Goal: Task Accomplishment & Management: Use online tool/utility

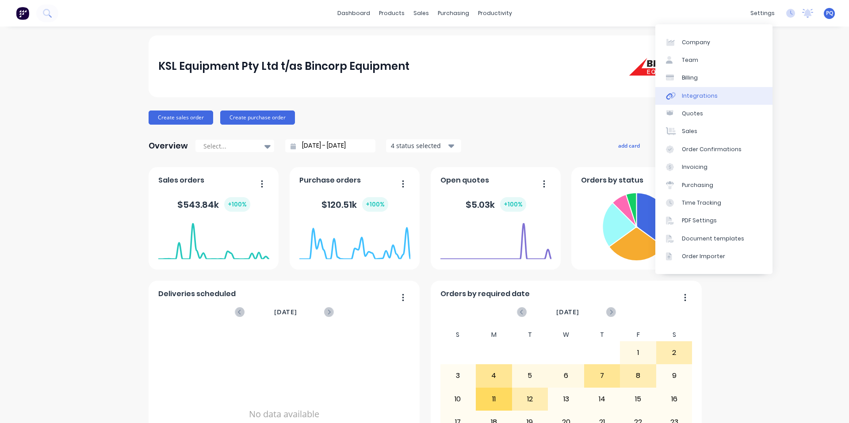
click at [705, 100] on link "Integrations" at bounding box center [714, 96] width 117 height 18
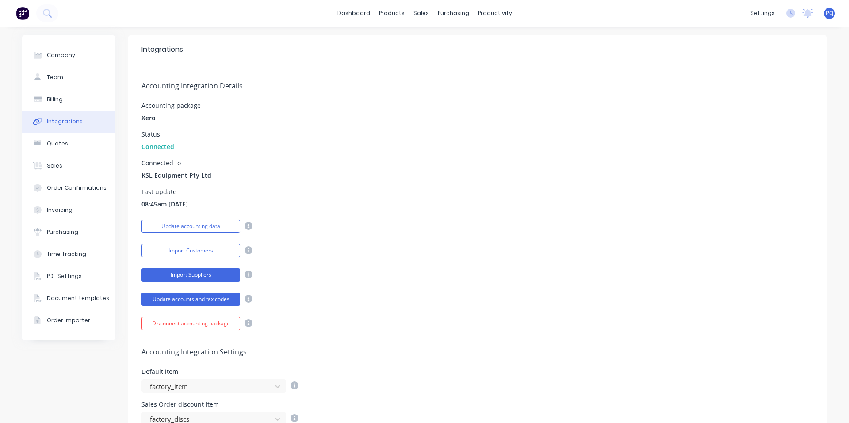
click at [174, 275] on button "Import Suppliers" at bounding box center [191, 275] width 99 height 13
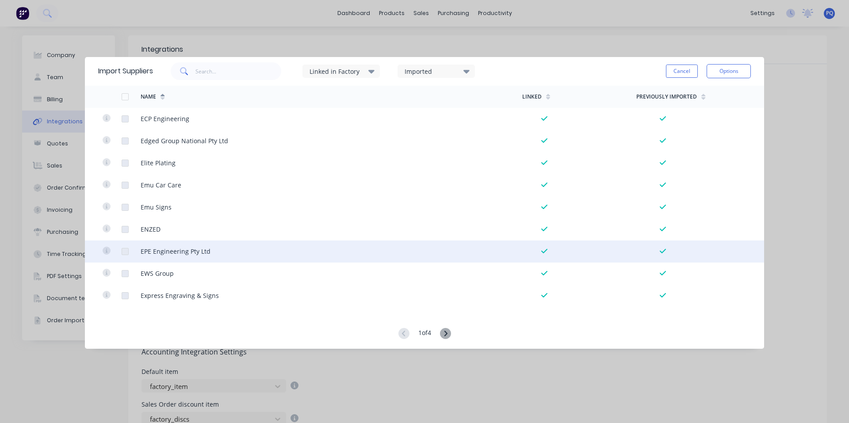
scroll to position [2009, 0]
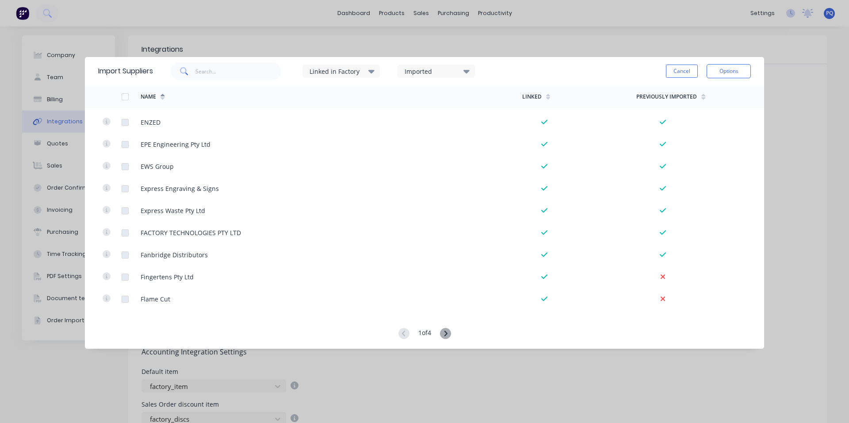
click at [421, 71] on div "Imported" at bounding box center [433, 71] width 56 height 9
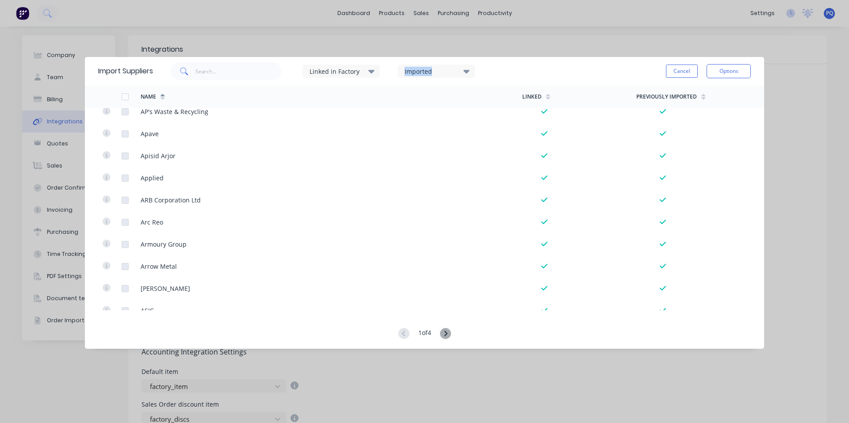
scroll to position [0, 0]
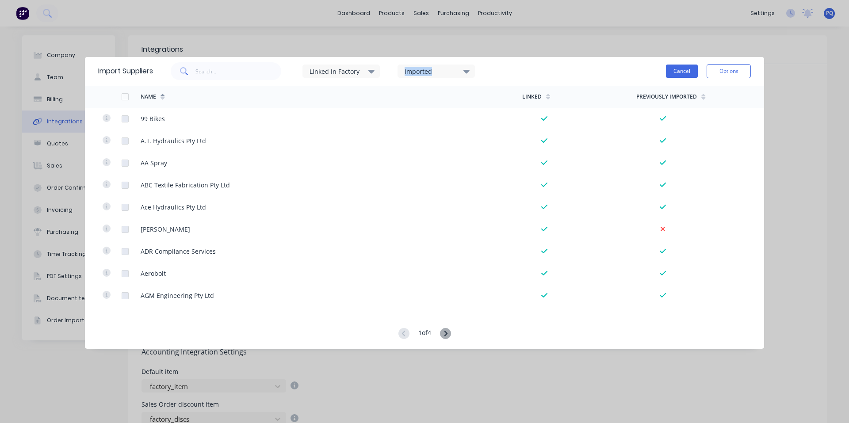
click at [695, 69] on button "Cancel" at bounding box center [682, 71] width 32 height 13
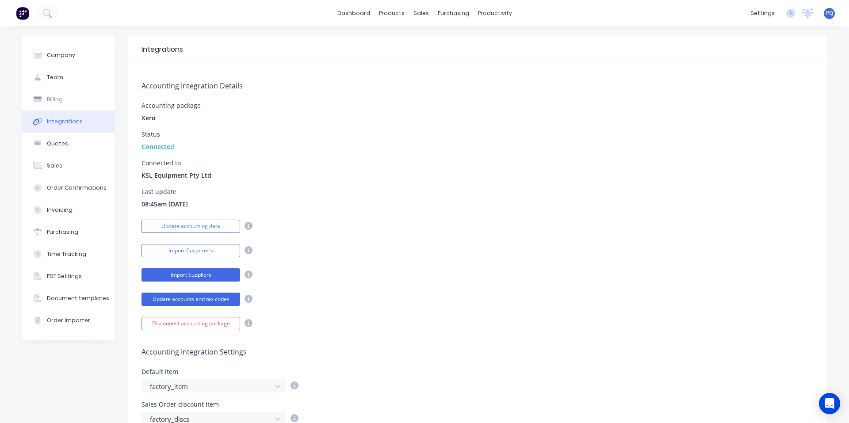
click at [175, 271] on button "Import Suppliers" at bounding box center [191, 275] width 99 height 13
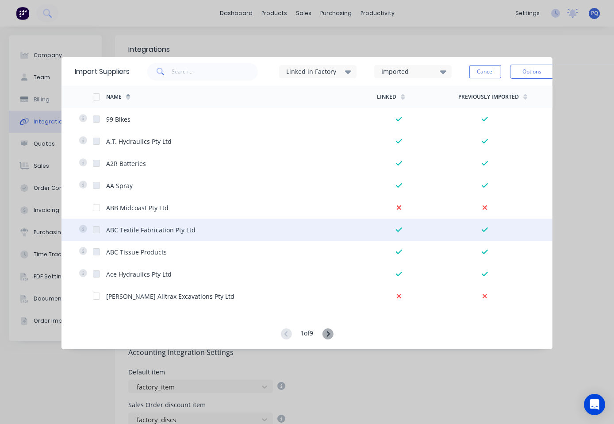
scroll to position [88, 0]
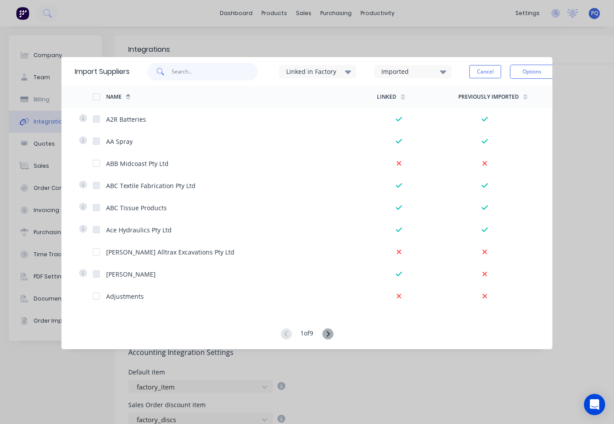
click at [188, 68] on input "text" at bounding box center [215, 72] width 86 height 18
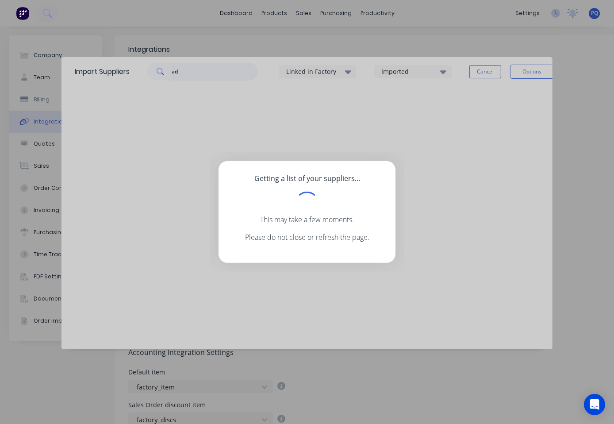
type input "a"
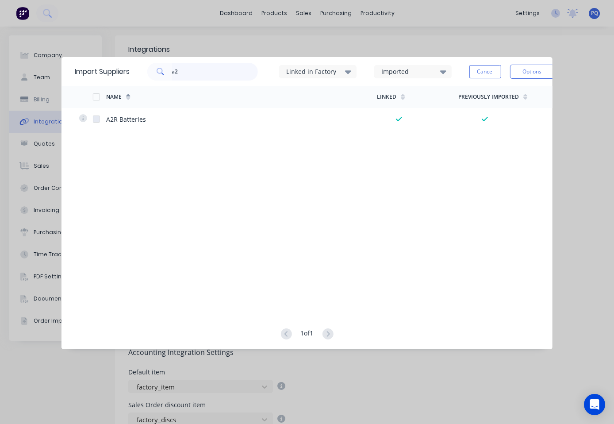
type input "a"
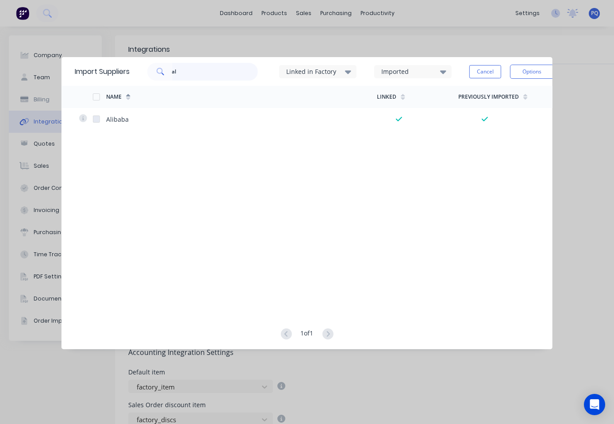
type input "a"
type input "l"
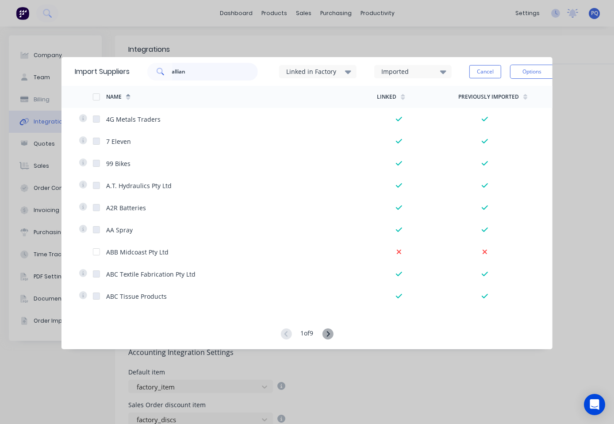
type input "allian"
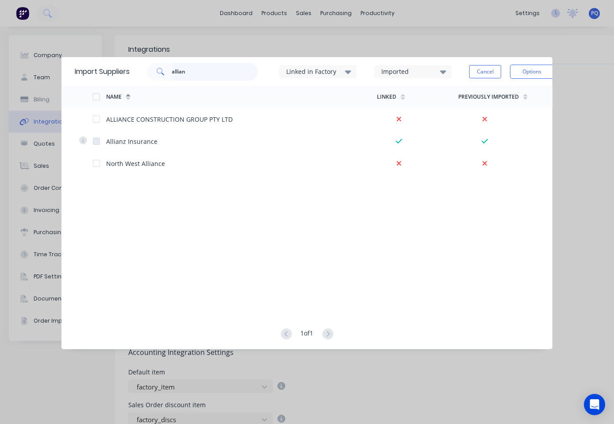
drag, startPoint x: 206, startPoint y: 77, endPoint x: 162, endPoint y: 74, distance: 43.9
click at [162, 74] on div "allian" at bounding box center [202, 72] width 111 height 18
type input "l"
type input "a"
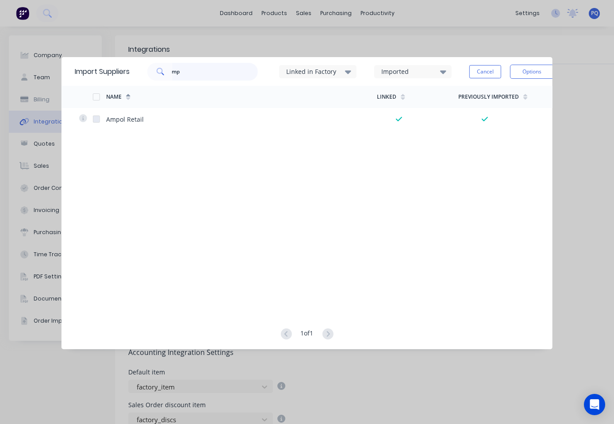
type input "m"
type input "a"
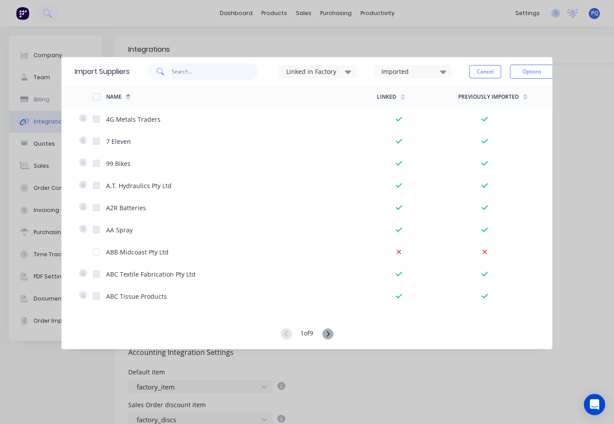
click at [239, 72] on input "text" at bounding box center [215, 72] width 86 height 18
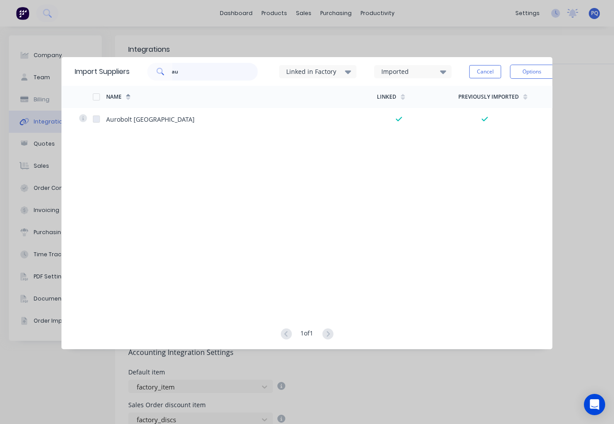
type input "a"
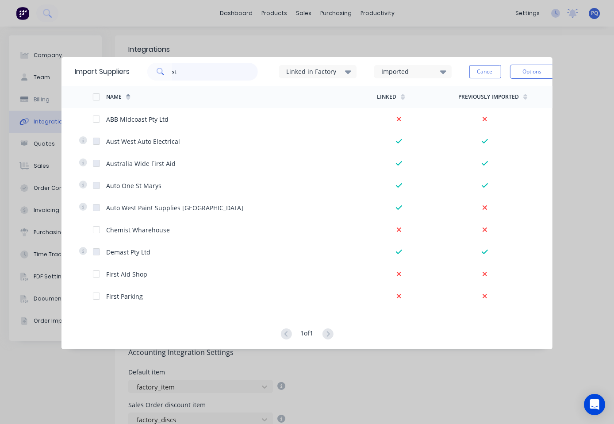
type input "s"
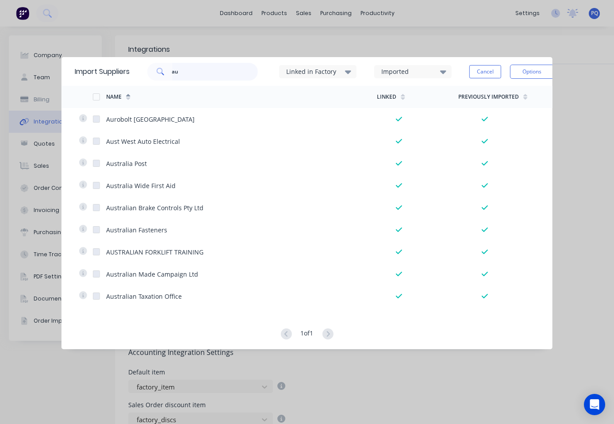
type input "a"
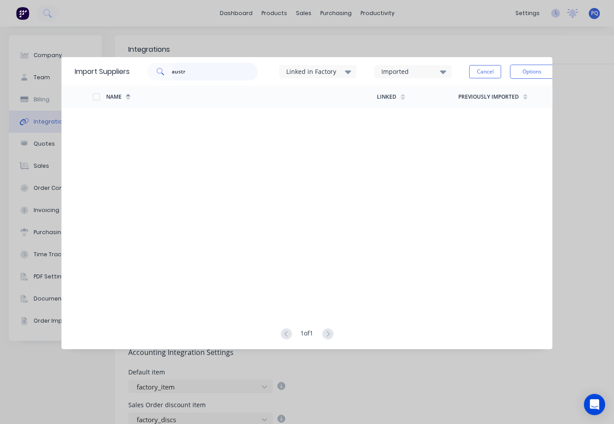
type input "austr"
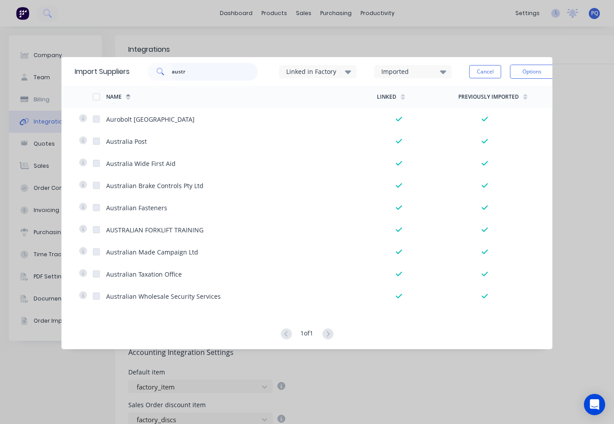
drag, startPoint x: 193, startPoint y: 73, endPoint x: 138, endPoint y: 70, distance: 54.9
click at [148, 71] on div "austr" at bounding box center [200, 72] width 115 height 18
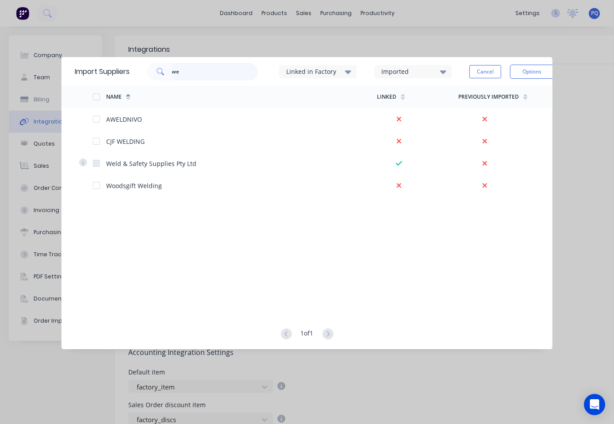
type input "w"
type input "awe"
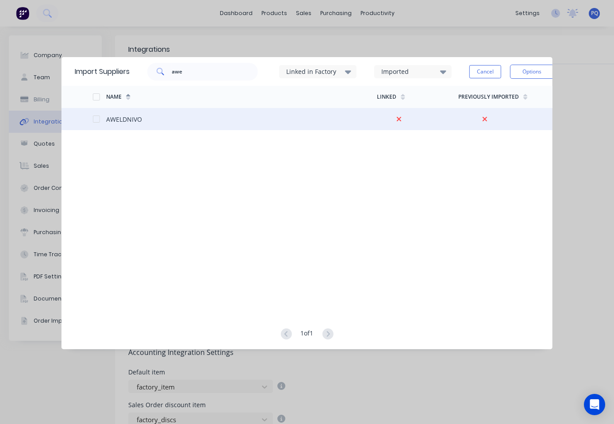
click at [96, 120] on div at bounding box center [96, 119] width 18 height 18
click at [173, 187] on div "Name Linked Previously Imported AWELDNIVO" at bounding box center [306, 198] width 491 height 225
drag, startPoint x: 196, startPoint y: 72, endPoint x: 168, endPoint y: 71, distance: 27.9
click at [168, 71] on div "awe" at bounding box center [202, 72] width 111 height 18
click at [102, 119] on div at bounding box center [99, 119] width 14 height 22
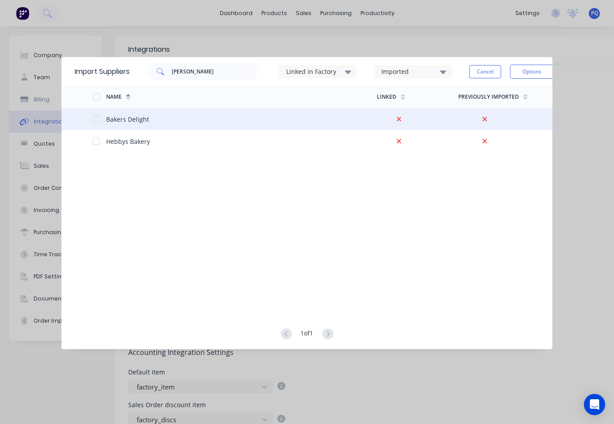
click at [95, 121] on div at bounding box center [96, 119] width 18 height 18
click at [184, 68] on input "[PERSON_NAME]" at bounding box center [215, 72] width 86 height 18
paste input "Bank Fee"
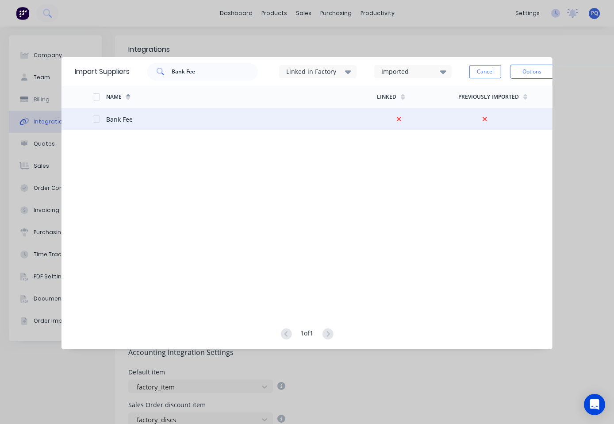
click at [93, 117] on div at bounding box center [96, 119] width 18 height 18
click at [181, 70] on input "Bank Fee" at bounding box center [215, 72] width 86 height 18
paste input "t Industrial"
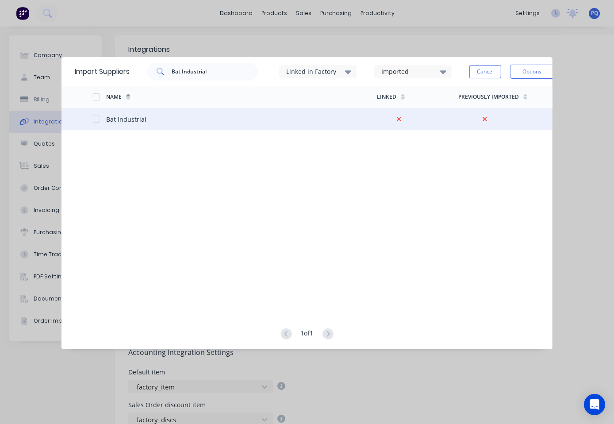
click at [95, 118] on div at bounding box center [96, 119] width 18 height 18
click at [178, 66] on input "Bat Industrial" at bounding box center [215, 72] width 86 height 18
paste input "ter UP"
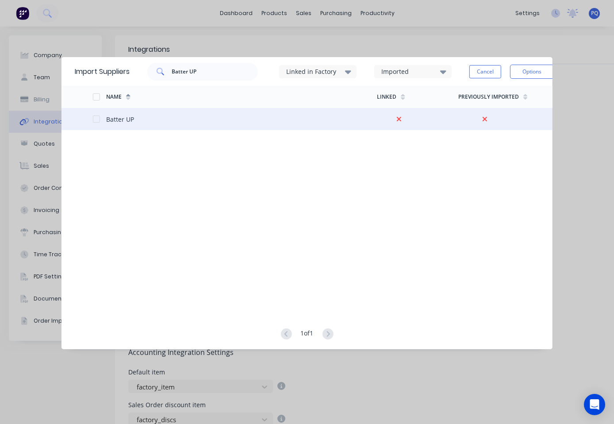
click at [98, 121] on div at bounding box center [96, 119] width 18 height 18
click at [194, 69] on input "Batter UP" at bounding box center [215, 72] width 86 height 18
paste input "ean Cruis'n"
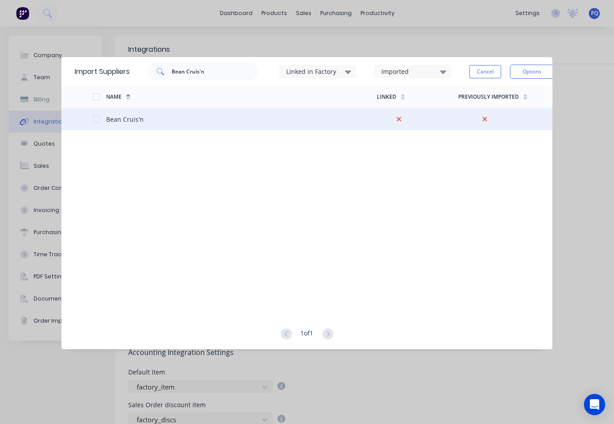
click at [94, 120] on div at bounding box center [96, 119] width 18 height 18
click at [218, 65] on input "Bean Cruis'n" at bounding box center [215, 72] width 86 height 18
paste input "ig W"
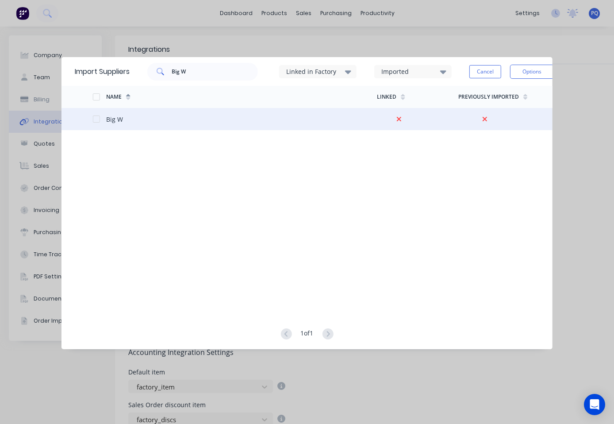
click at [97, 121] on div at bounding box center [96, 119] width 18 height 18
click at [196, 72] on input "Big W" at bounding box center [215, 72] width 86 height 18
paste input "n Trans"
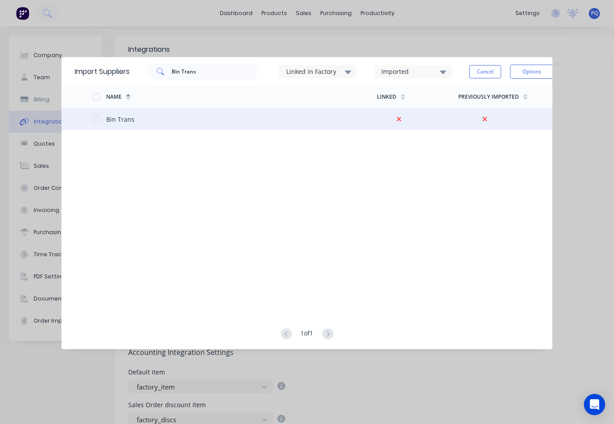
click at [96, 116] on div at bounding box center [96, 119] width 18 height 18
click at [204, 73] on input "Bin Trans" at bounding box center [215, 72] width 86 height 18
paste input "son Demolition Group"
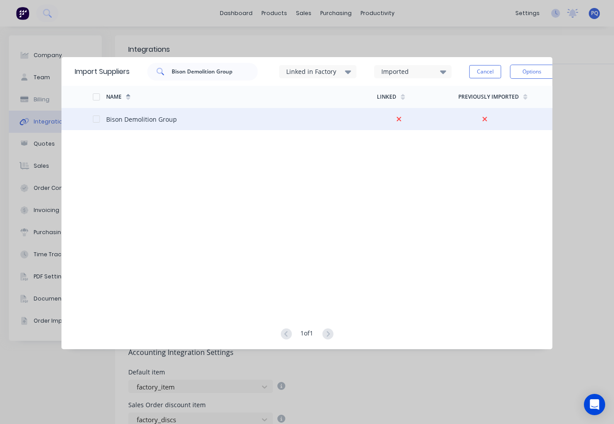
click at [95, 118] on div at bounding box center [96, 119] width 18 height 18
click at [172, 79] on span at bounding box center [159, 72] width 25 height 18
click at [174, 75] on input "Bison Demolition Group" at bounding box center [215, 72] width 86 height 18
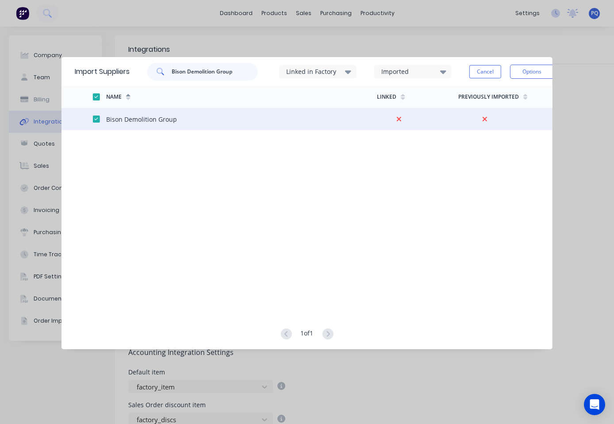
paste input "lueScope Steel (AIS) Pty Limited"
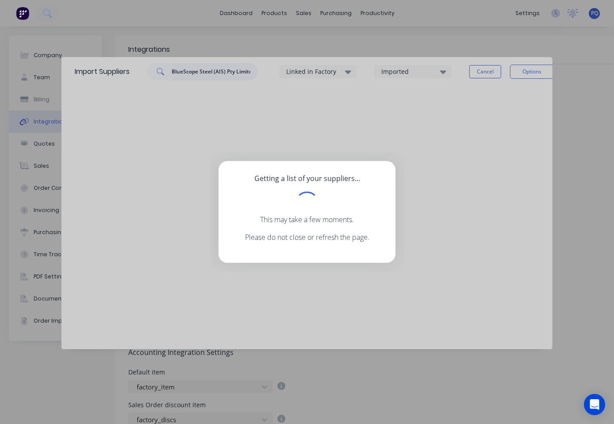
scroll to position [0, 5]
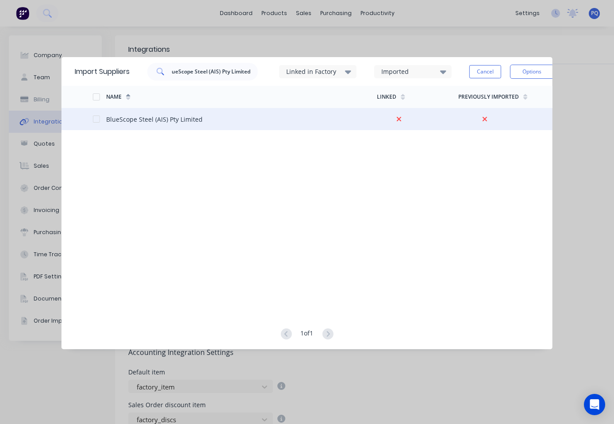
click at [96, 120] on div at bounding box center [96, 119] width 18 height 18
click at [205, 65] on input "BlueScope Steel (AIS) Pty Limited" at bounding box center [215, 72] width 86 height 18
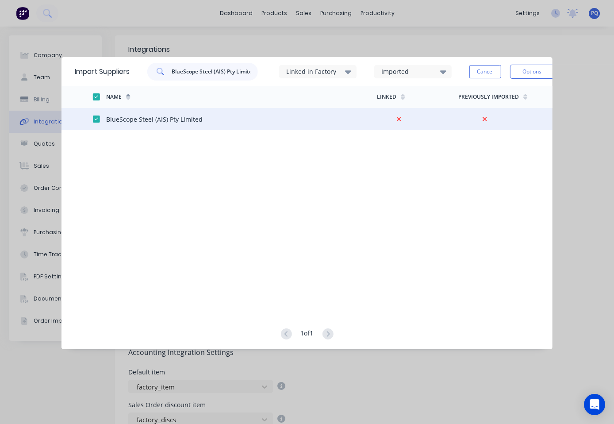
paste input "MI Engineering"
click at [101, 120] on div at bounding box center [99, 119] width 14 height 22
click at [96, 120] on div at bounding box center [96, 119] width 18 height 18
click at [211, 71] on input "BMI Engineering" at bounding box center [215, 72] width 86 height 18
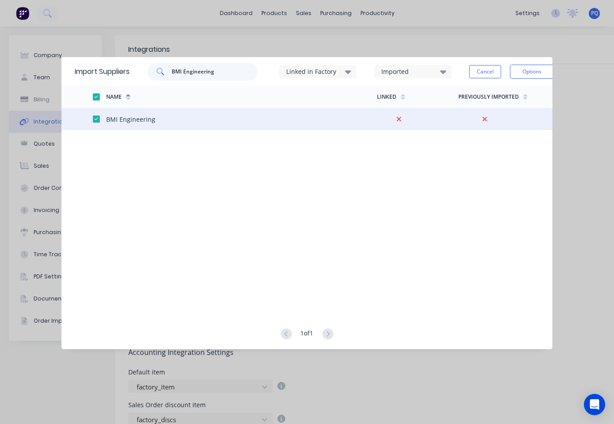
click at [211, 71] on input "BMI Engineering" at bounding box center [215, 72] width 86 height 18
paste input "[PERSON_NAME] Tarps P/L **inactive**"
click at [95, 118] on div at bounding box center [96, 119] width 18 height 18
click at [207, 67] on input "Bison Tarps P/L **inactive**" at bounding box center [215, 72] width 86 height 18
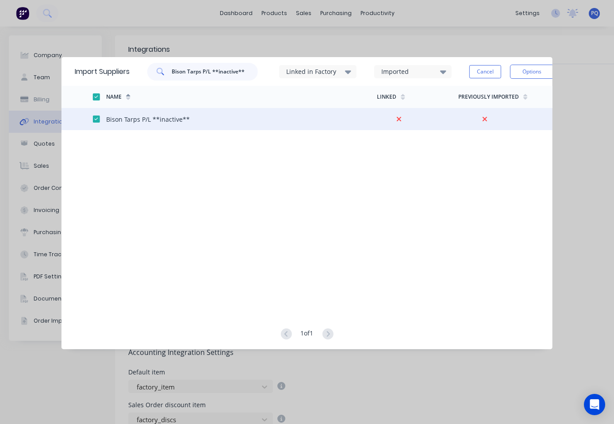
click at [207, 67] on input "Bison Tarps P/L **inactive**" at bounding box center [215, 72] width 86 height 18
paste input "MI Engineering"
click at [224, 68] on input "BMI Engineering" at bounding box center [215, 72] width 86 height 18
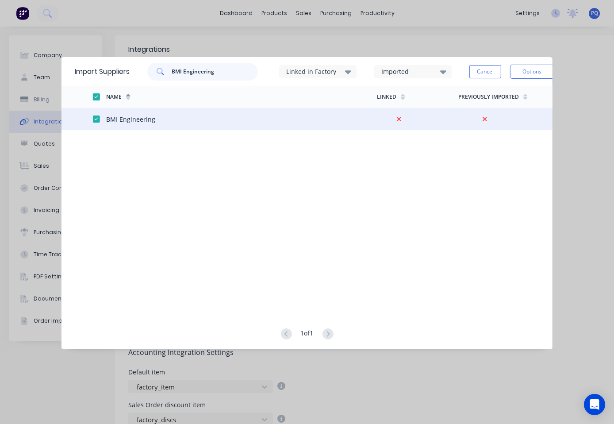
paste input "T REPAIRS PTY LTD"
click at [98, 118] on div at bounding box center [96, 119] width 18 height 18
click at [206, 76] on input "BMT REPAIRS PTY LTD" at bounding box center [215, 72] width 86 height 18
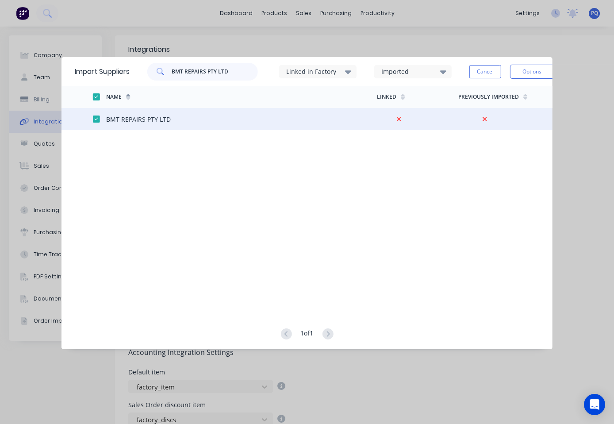
paste input "[DOMAIN_NAME]"
click at [96, 119] on div at bounding box center [96, 119] width 18 height 18
click at [215, 76] on input "[DOMAIN_NAME]" at bounding box center [215, 72] width 86 height 18
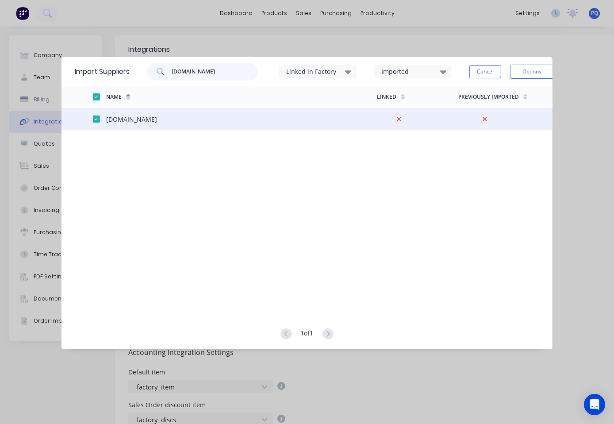
paste input "ss air suspension"
click at [97, 114] on div at bounding box center [99, 119] width 14 height 22
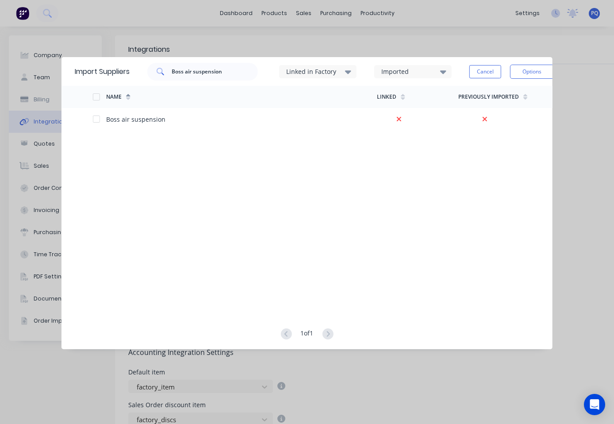
click at [93, 99] on div at bounding box center [96, 97] width 18 height 18
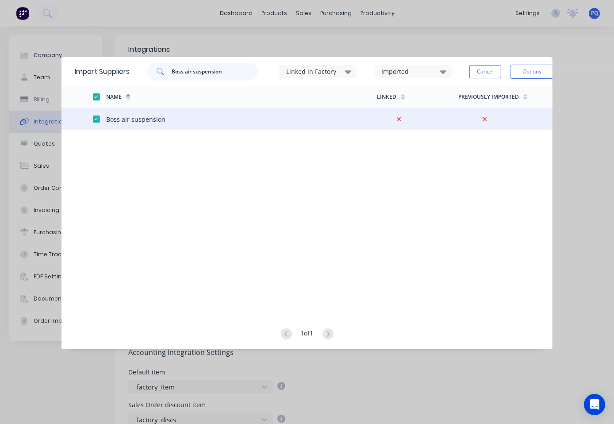
click at [215, 71] on input "Boss air suspension" at bounding box center [215, 72] width 86 height 18
paste input "Engineering"
click at [101, 122] on div at bounding box center [99, 119] width 14 height 22
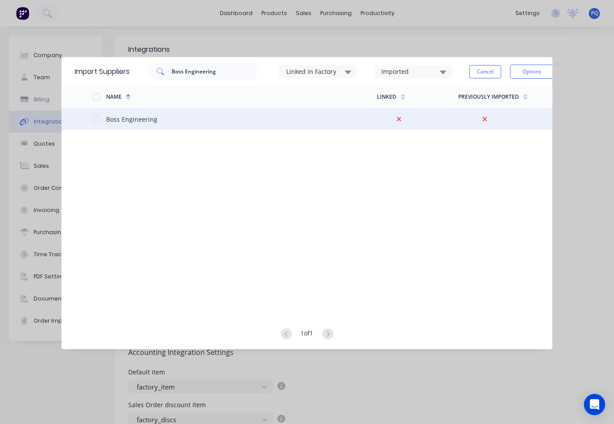
click at [97, 119] on div at bounding box center [96, 119] width 18 height 18
click at [192, 64] on input "Boss Engineering" at bounding box center [215, 72] width 86 height 18
paste input "P"
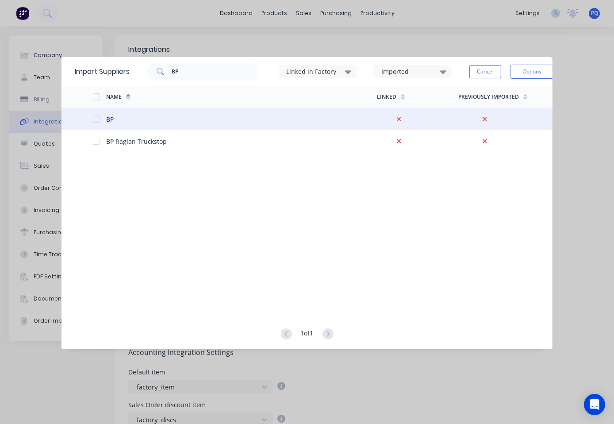
click at [96, 120] on div at bounding box center [96, 119] width 18 height 18
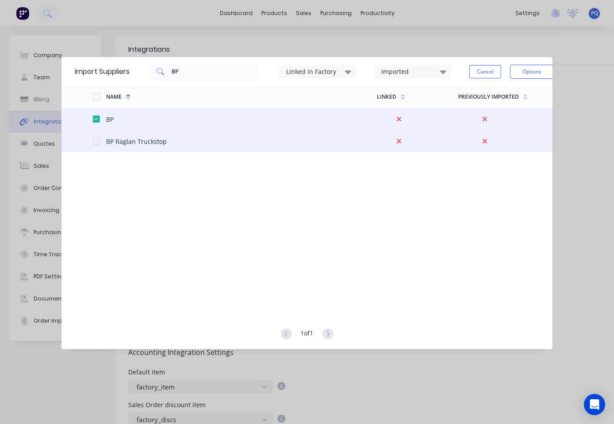
click at [93, 142] on div at bounding box center [96, 141] width 18 height 18
click at [207, 70] on input "BP" at bounding box center [215, 72] width 86 height 18
paste input "rad - 0424 888 887"
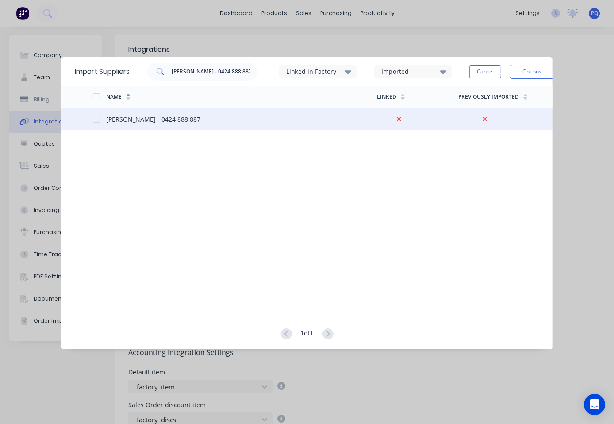
click at [101, 117] on div at bounding box center [99, 119] width 14 height 22
click at [98, 120] on div at bounding box center [96, 119] width 18 height 18
click at [207, 66] on input "[PERSON_NAME] - 0424 888 887" at bounding box center [215, 72] width 86 height 18
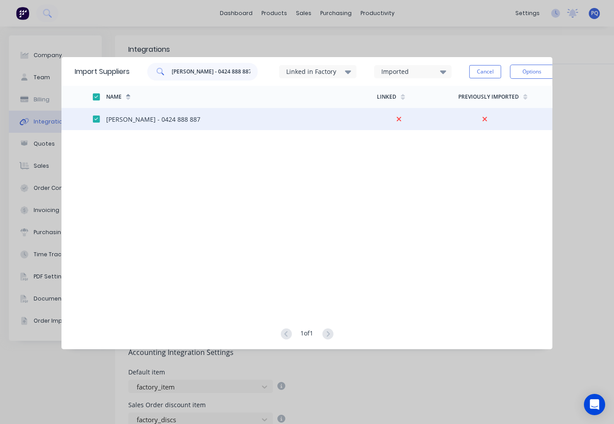
paste input "[GEOGRAPHIC_DATA]"
click at [99, 120] on div at bounding box center [96, 119] width 18 height 18
click at [197, 78] on input "[GEOGRAPHIC_DATA]" at bounding box center [215, 72] width 86 height 18
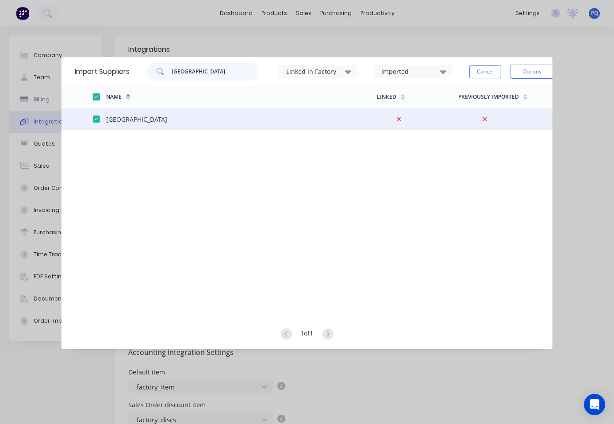
paste input "uc"
click at [95, 119] on div at bounding box center [96, 119] width 18 height 18
click at [216, 69] on input "[PERSON_NAME]" at bounding box center [215, 72] width 86 height 18
paste input "udget rent a car"
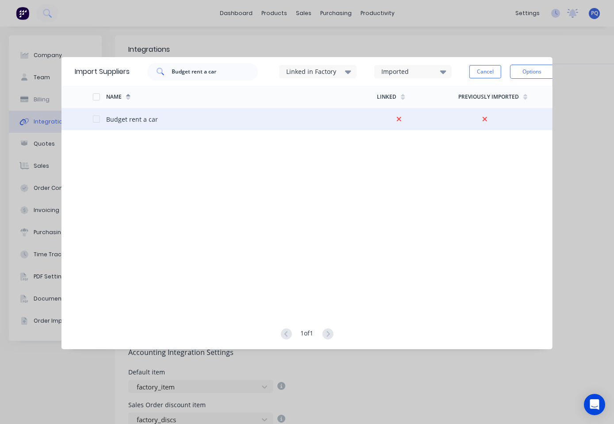
click at [93, 118] on div at bounding box center [96, 119] width 18 height 18
click at [258, 73] on input "Budget rent a car" at bounding box center [215, 72] width 86 height 18
click at [247, 74] on input "Budget rent a car" at bounding box center [215, 72] width 86 height 18
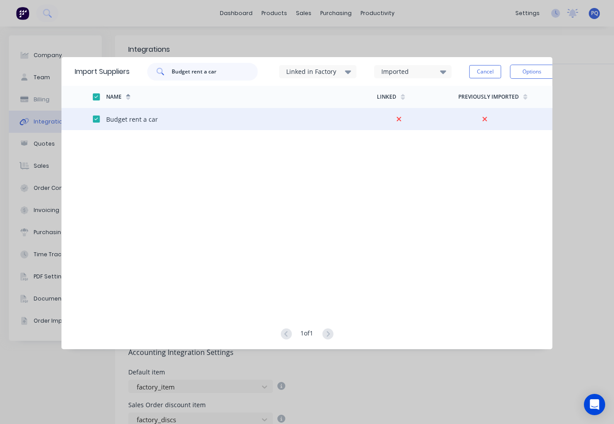
paste input "ndy Time System"
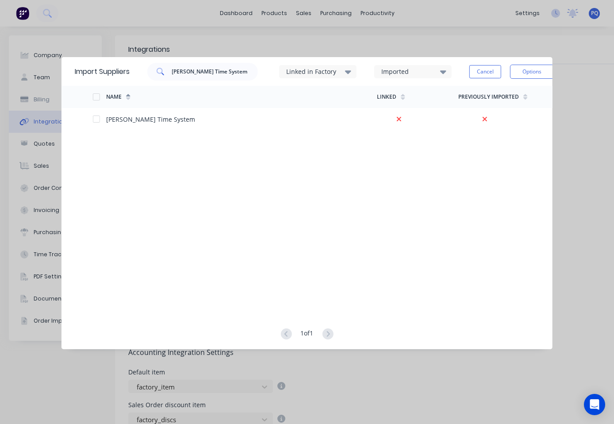
click at [95, 96] on div at bounding box center [96, 97] width 18 height 18
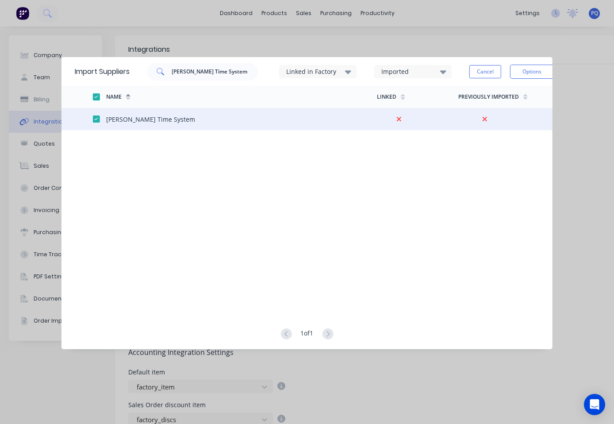
click at [322, 66] on div "Linked in Factory" at bounding box center [317, 71] width 77 height 13
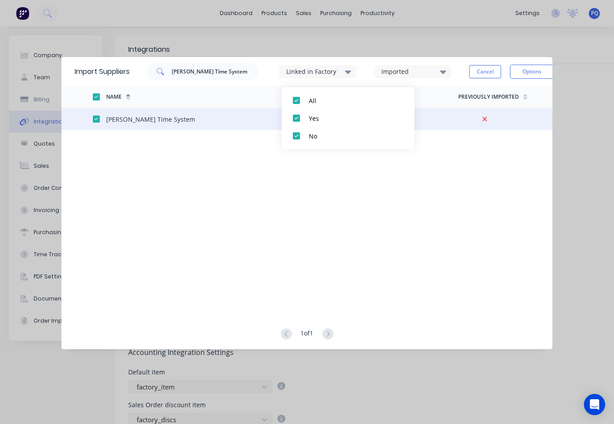
click at [322, 66] on div "Linked in Factory" at bounding box center [317, 71] width 77 height 13
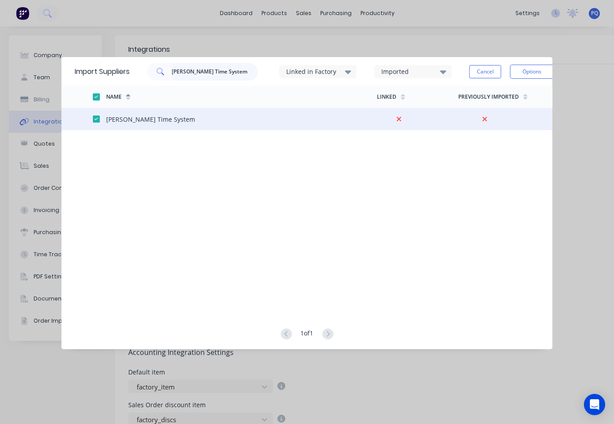
click at [206, 75] on input "[PERSON_NAME] Time System" at bounding box center [215, 72] width 86 height 18
paste input "rson Auto"
click at [97, 119] on div at bounding box center [96, 119] width 18 height 18
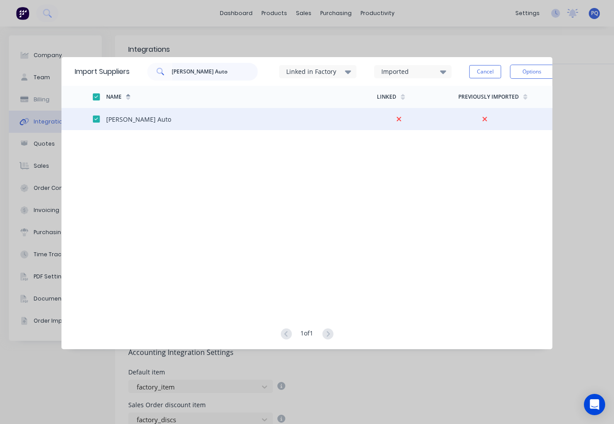
click at [206, 69] on input "[PERSON_NAME] Auto" at bounding box center [215, 72] width 86 height 18
paste input "WS"
click at [96, 121] on div at bounding box center [96, 119] width 18 height 18
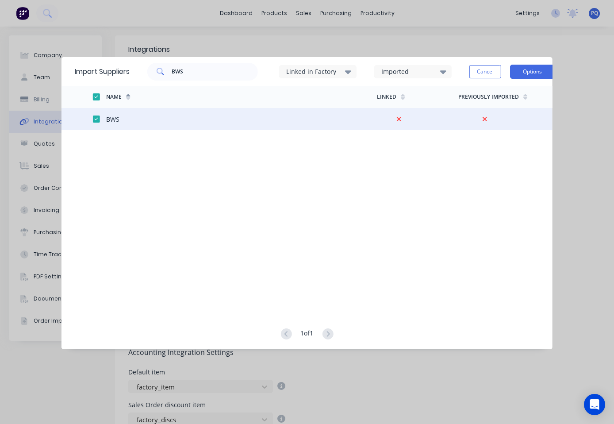
click at [534, 66] on button "Options" at bounding box center [532, 72] width 44 height 14
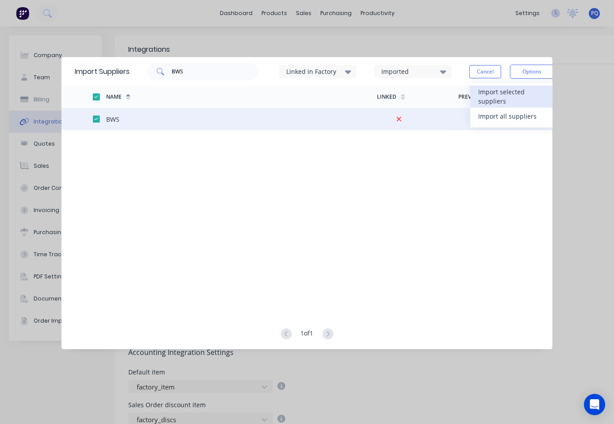
click at [504, 101] on div "Import selected suppliers" at bounding box center [512, 96] width 68 height 22
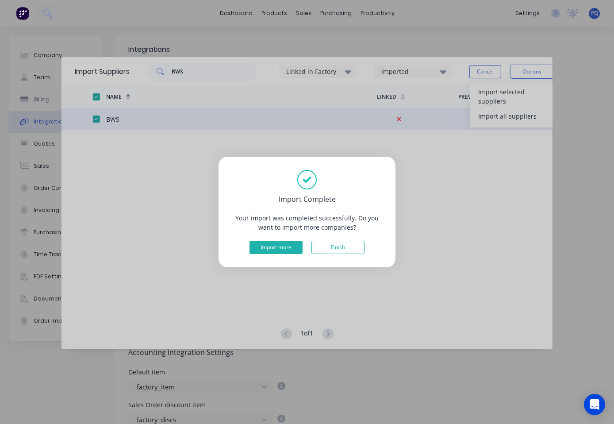
click at [274, 249] on button "Import more" at bounding box center [276, 247] width 53 height 13
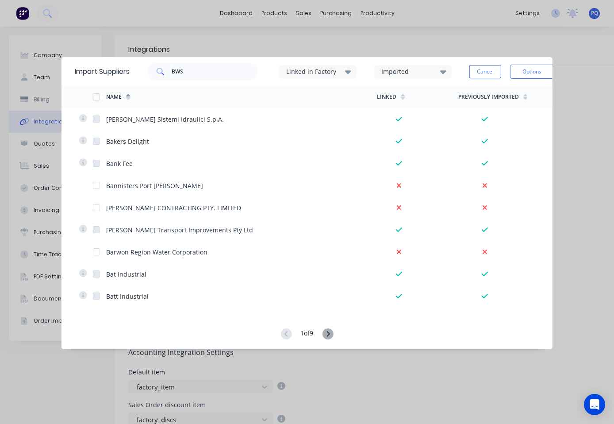
scroll to position [2009, 0]
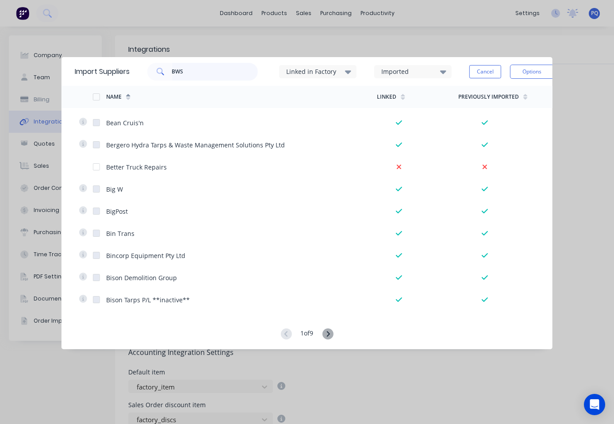
click at [177, 69] on input "BWS" at bounding box center [215, 72] width 86 height 18
paste input "C & S Waste Services"
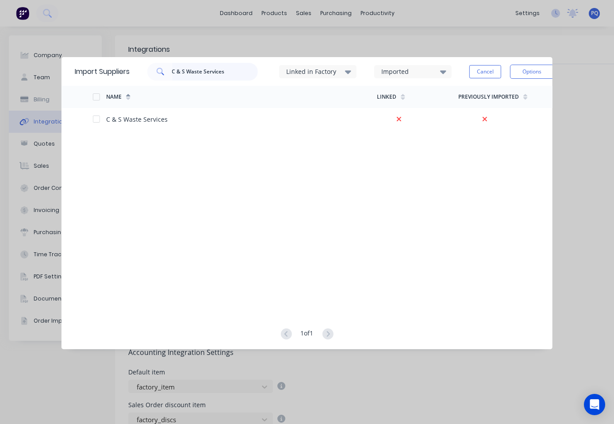
click at [177, 69] on input "C & S Waste Services" at bounding box center [215, 72] width 86 height 18
click at [189, 74] on input "bws" at bounding box center [215, 72] width 86 height 18
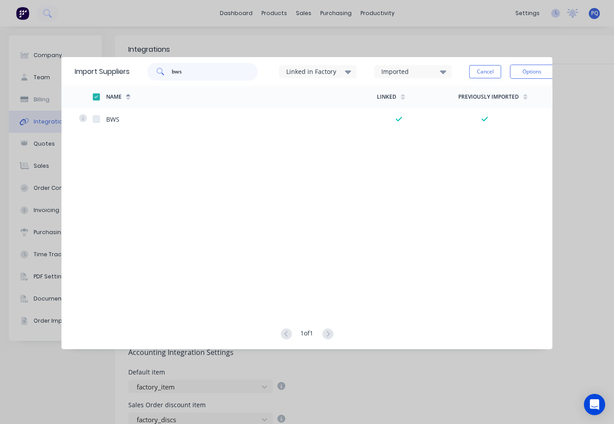
paste input "C & S Waste Service"
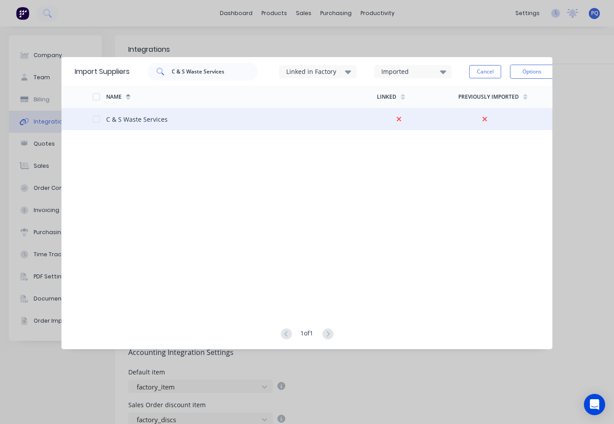
click at [96, 120] on div at bounding box center [96, 119] width 18 height 18
click at [200, 69] on input "C & S Waste Services" at bounding box center [215, 72] width 86 height 18
paste input "afe"
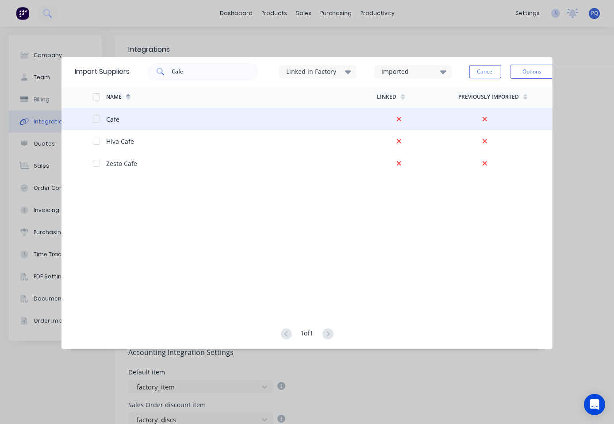
click at [96, 120] on div at bounding box center [96, 119] width 18 height 18
click at [181, 69] on input "Cafe" at bounding box center [215, 72] width 86 height 18
paste input "lendonian"
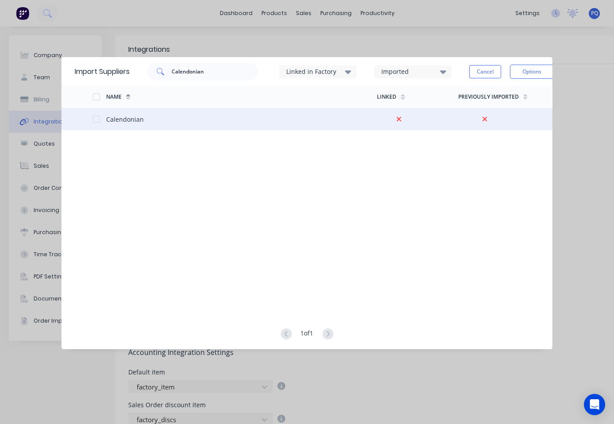
click at [96, 120] on div at bounding box center [96, 119] width 18 height 18
click at [195, 64] on input "Calendonian" at bounding box center [215, 72] width 86 height 18
paste input "tex"
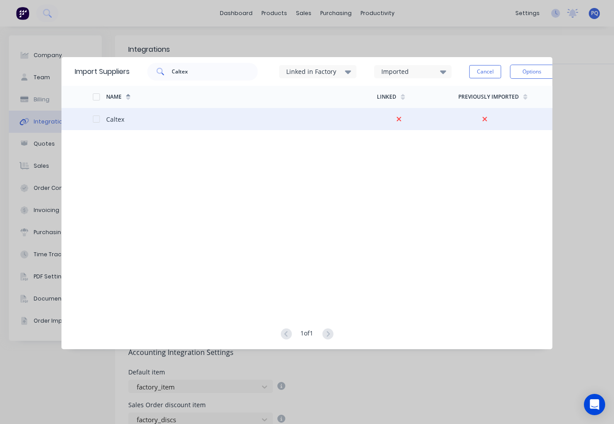
click at [96, 116] on div at bounding box center [96, 119] width 18 height 18
click at [214, 69] on input "Caltex" at bounding box center [215, 72] width 86 height 18
paste input "pital Machinery"
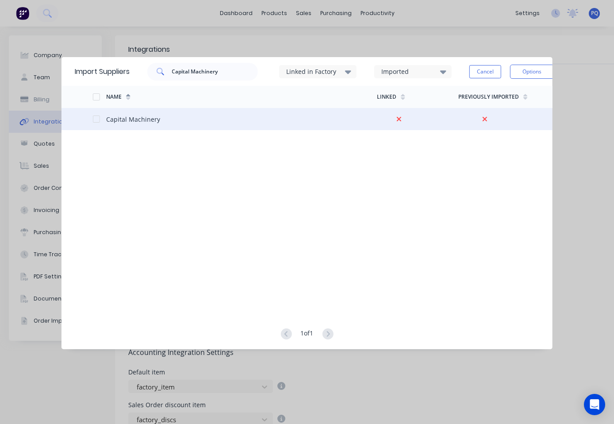
click at [96, 116] on div at bounding box center [96, 119] width 18 height 18
click at [236, 73] on input "Capital Machinery" at bounding box center [215, 72] width 86 height 18
paste input "rico Meats"
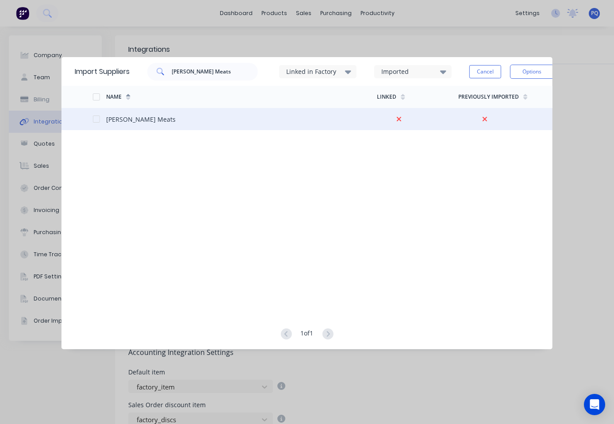
click at [94, 119] on div at bounding box center [96, 119] width 18 height 18
click at [206, 73] on input "[PERSON_NAME] Meats" at bounding box center [215, 72] width 86 height 18
paste input "sh Sale"
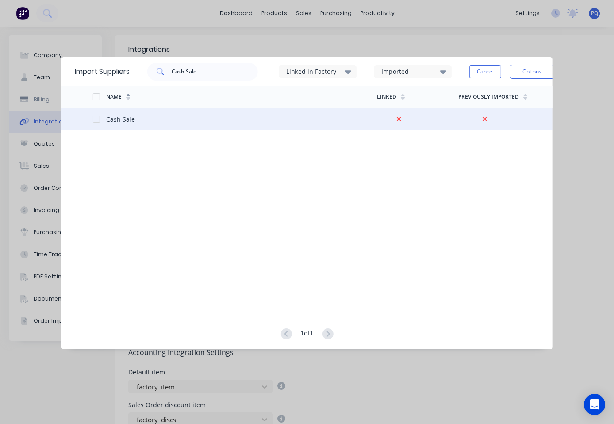
click at [93, 115] on div at bounding box center [99, 119] width 14 height 22
click at [95, 118] on div at bounding box center [96, 119] width 18 height 18
click at [187, 67] on input "Cash Sale" at bounding box center [215, 72] width 86 height 18
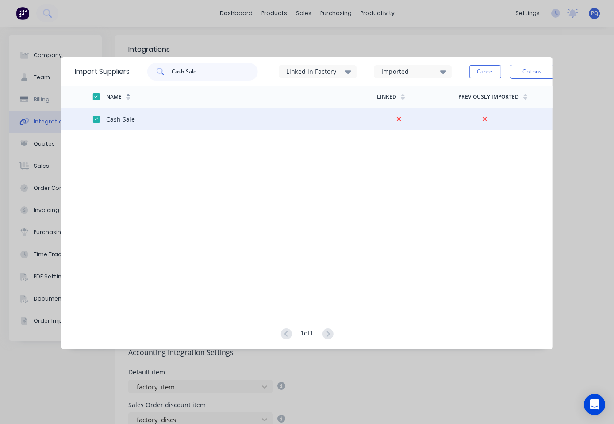
paste input "[DOMAIN_NAME]"
click at [95, 119] on div at bounding box center [96, 119] width 18 height 18
click at [199, 73] on input "[DOMAIN_NAME]" at bounding box center [215, 72] width 86 height 18
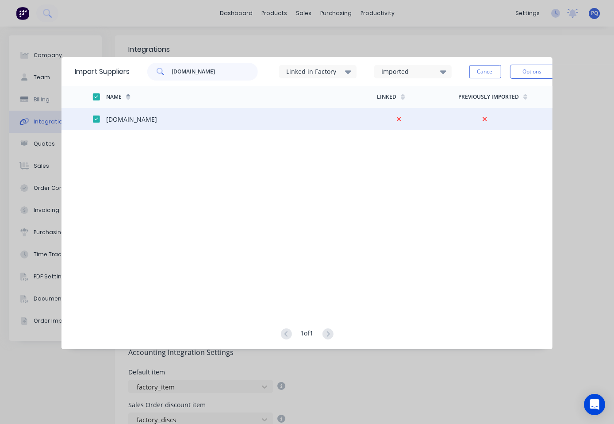
paste input "hambers"
click at [96, 117] on div at bounding box center [96, 119] width 18 height 18
click at [188, 70] on input "[PERSON_NAME]" at bounding box center [215, 72] width 86 height 18
click at [189, 70] on input "[PERSON_NAME]" at bounding box center [215, 72] width 86 height 18
click at [190, 70] on input "[PERSON_NAME]" at bounding box center [215, 72] width 86 height 18
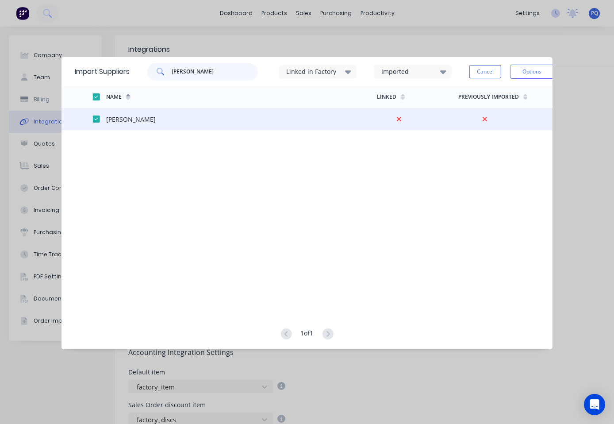
paste input "emist Wharehouse"
click at [95, 123] on div at bounding box center [99, 119] width 14 height 22
click at [96, 117] on div at bounding box center [96, 119] width 18 height 18
click at [206, 73] on input "Chemist Wharehouse" at bounding box center [215, 72] width 86 height 18
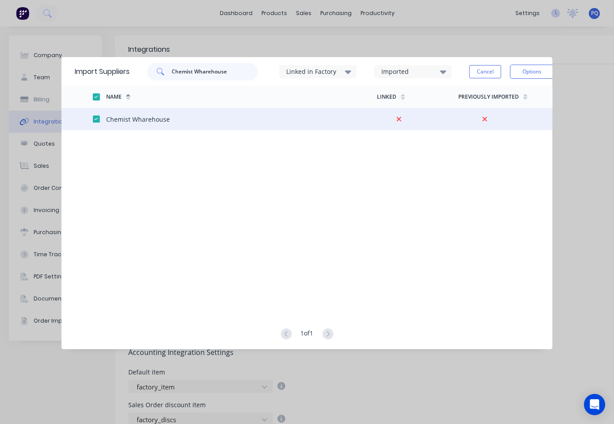
click at [206, 73] on input "Chemist Wharehouse" at bounding box center [215, 72] width 86 height 18
paste input "wast"
click at [99, 118] on div at bounding box center [96, 119] width 18 height 18
click at [200, 69] on input "Chemwaste" at bounding box center [215, 72] width 86 height 18
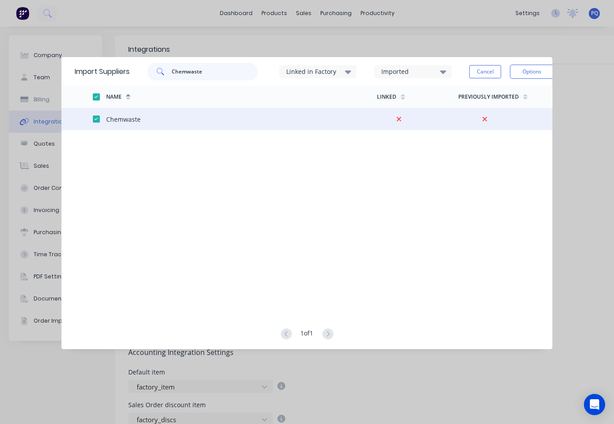
click at [200, 69] on input "Chemwaste" at bounding box center [215, 72] width 86 height 18
paste input "in Sing Precision Industry Co"
click at [95, 121] on div at bounding box center [96, 119] width 18 height 18
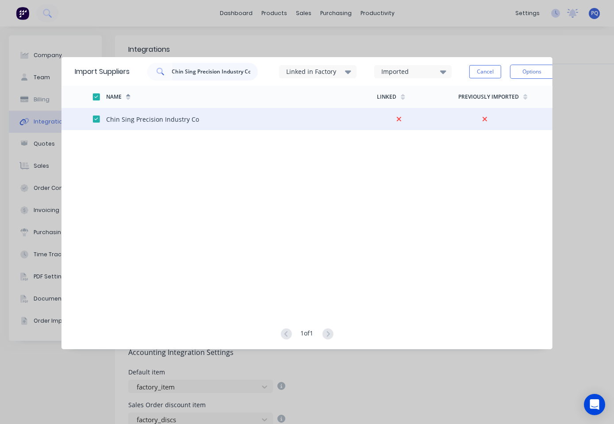
click at [192, 72] on input "Chin Sing Precision Industry Co" at bounding box center [215, 72] width 86 height 18
paste input "a"
click at [98, 118] on div at bounding box center [96, 119] width 18 height 18
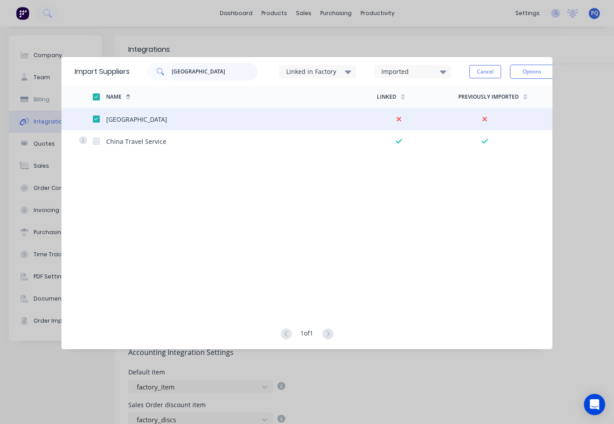
click at [185, 72] on input "[GEOGRAPHIC_DATA]" at bounding box center [215, 72] width 86 height 18
paste input "ircum Wash"
click at [94, 117] on div at bounding box center [96, 119] width 18 height 18
click at [207, 71] on input "Circum Wash" at bounding box center [215, 72] width 86 height 18
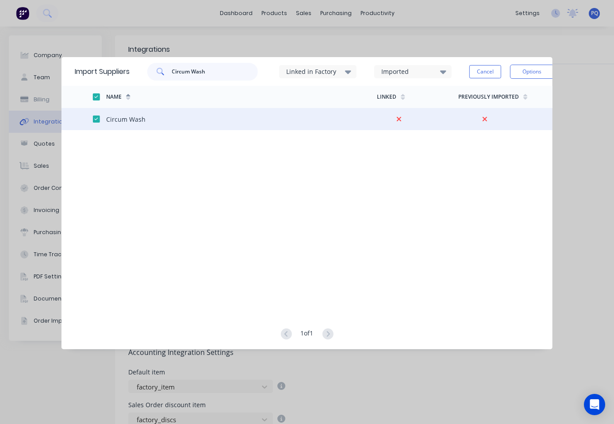
click at [207, 71] on input "Circum Wash" at bounding box center [215, 72] width 86 height 18
paste input "JF WELDING"
click at [95, 116] on div at bounding box center [96, 119] width 18 height 18
click at [192, 70] on input "CJF WELDING" at bounding box center [215, 72] width 86 height 18
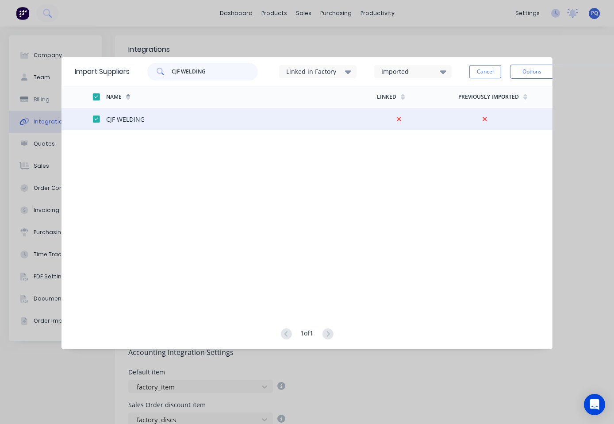
click at [192, 70] on input "CJF WELDING" at bounding box center [215, 72] width 86 height 18
paste input "lark Rubber"
click at [98, 120] on div at bounding box center [96, 119] width 18 height 18
click at [194, 73] on input "[PERSON_NAME]" at bounding box center [215, 72] width 86 height 18
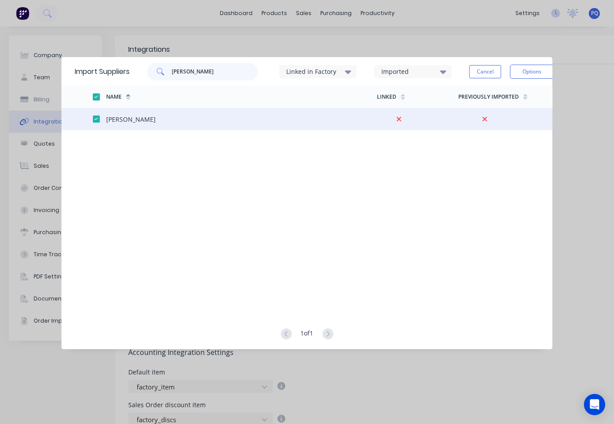
click at [194, 73] on input "[PERSON_NAME]" at bounding box center [215, 72] width 86 height 18
paste input "[PERSON_NAME]"
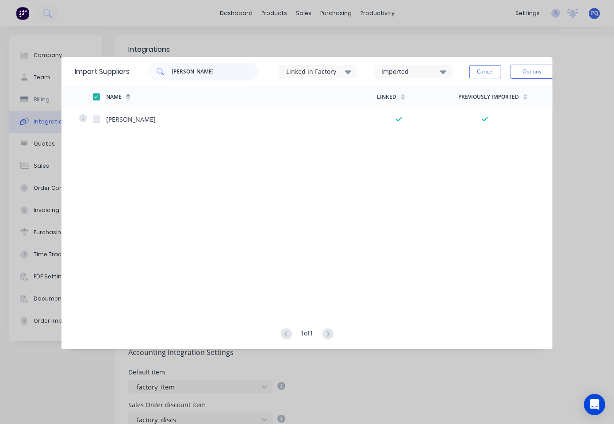
click at [226, 70] on input "[PERSON_NAME]" at bounding box center [215, 72] width 86 height 18
paste input "MI"
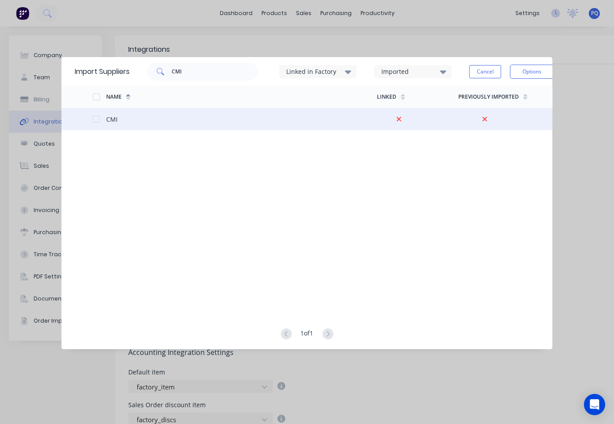
click at [103, 121] on div at bounding box center [99, 119] width 14 height 22
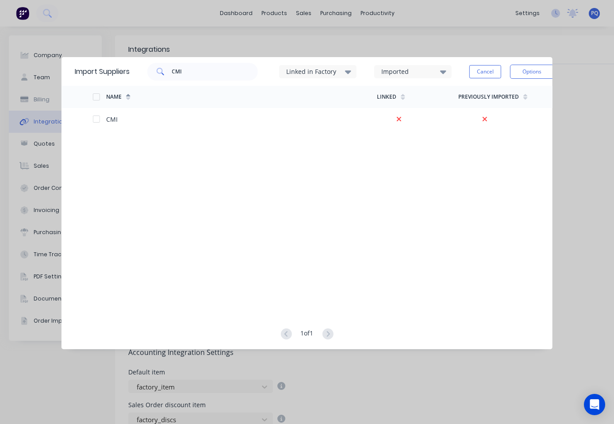
click at [99, 100] on div at bounding box center [96, 97] width 18 height 18
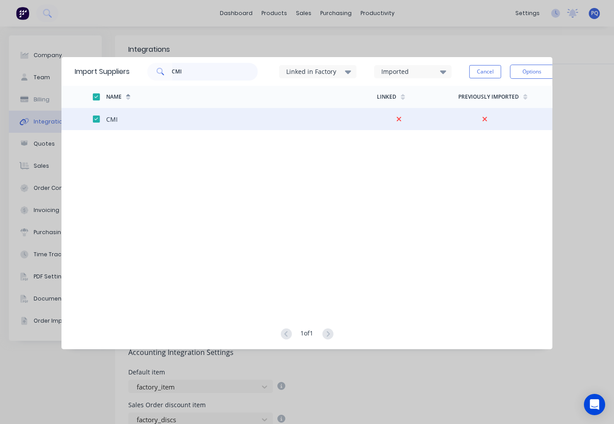
click at [186, 71] on input "CMI" at bounding box center [215, 72] width 86 height 18
paste input "offee"
click at [99, 116] on div at bounding box center [96, 119] width 18 height 18
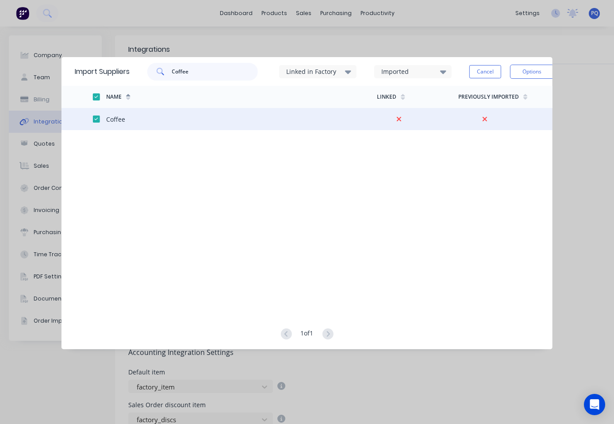
click at [208, 74] on input "Coffee" at bounding box center [215, 72] width 86 height 18
paste input "les"
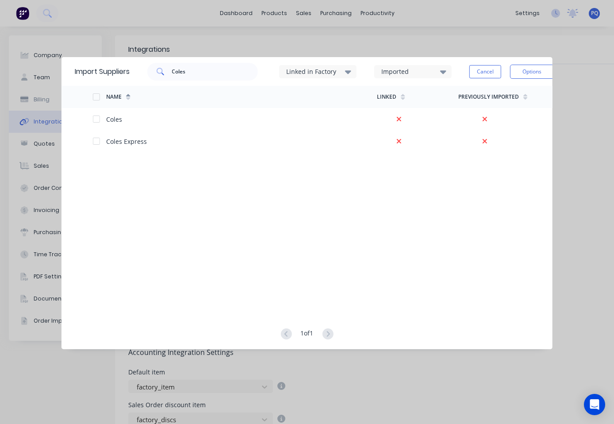
click at [96, 92] on div at bounding box center [96, 97] width 18 height 18
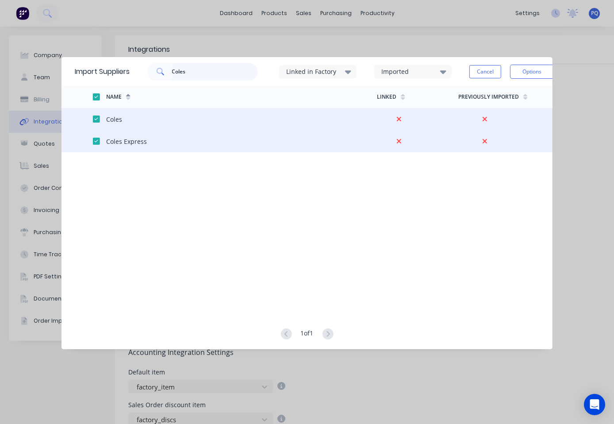
click at [191, 75] on input "Coles" at bounding box center [215, 72] width 86 height 18
paste input "ndamine Sports Club"
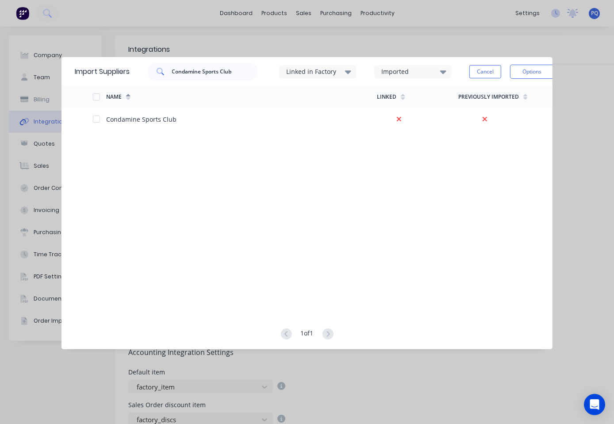
click at [97, 97] on div at bounding box center [96, 97] width 18 height 18
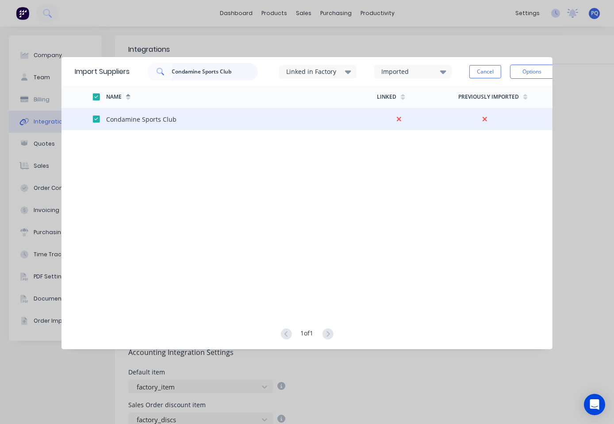
click at [192, 76] on input "Condamine Sports Club" at bounding box center [215, 72] width 86 height 18
paste input "ORRECTION"
click at [94, 115] on div at bounding box center [96, 119] width 18 height 18
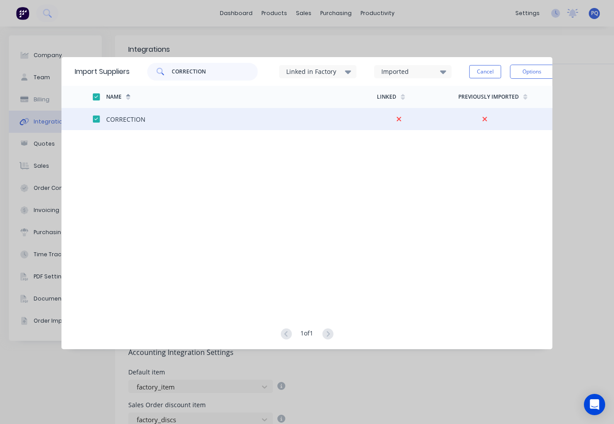
click at [219, 73] on input "CORRECTION" at bounding box center [215, 72] width 86 height 18
paste input "ostco"
click at [101, 119] on div at bounding box center [99, 119] width 14 height 22
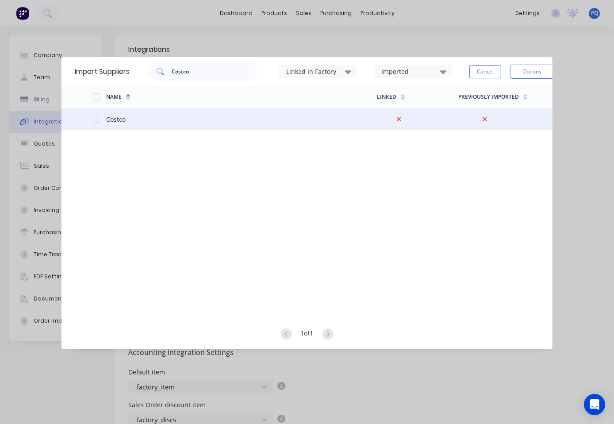
click at [95, 112] on div at bounding box center [99, 119] width 14 height 22
click at [95, 119] on div at bounding box center [96, 119] width 18 height 18
click at [222, 73] on input "Costco" at bounding box center [215, 72] width 86 height 18
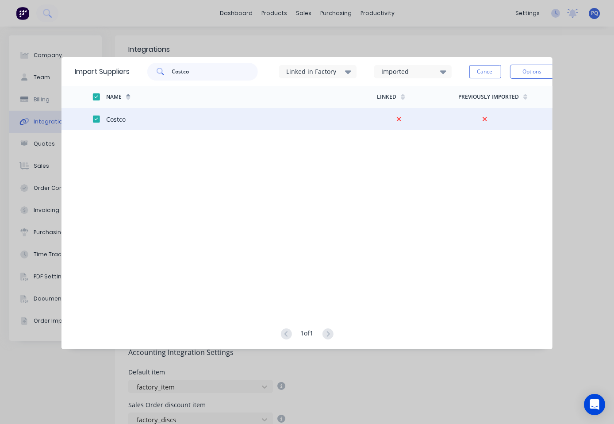
paste input "utajars Diesel Repairs"
click at [98, 116] on div at bounding box center [96, 119] width 18 height 18
click at [179, 63] on input "Cutajars Diesel Repairs" at bounding box center [215, 72] width 86 height 18
paste input "[PERSON_NAME]"
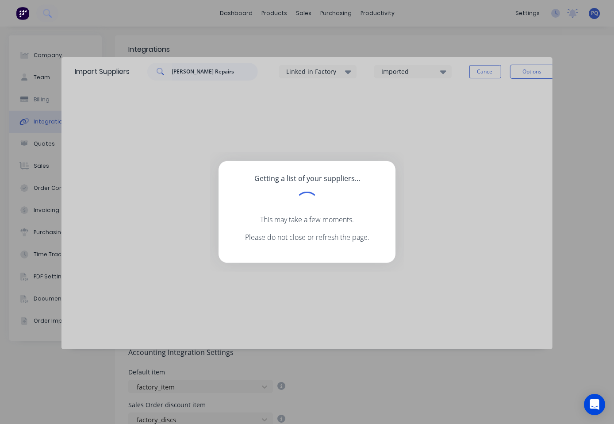
click at [192, 70] on input "[PERSON_NAME] Repairs" at bounding box center [215, 72] width 86 height 18
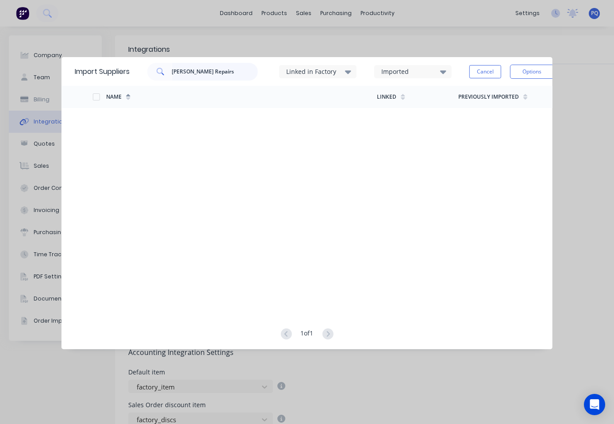
click at [192, 70] on input "[PERSON_NAME] Repairs" at bounding box center [215, 72] width 86 height 18
paste input "text"
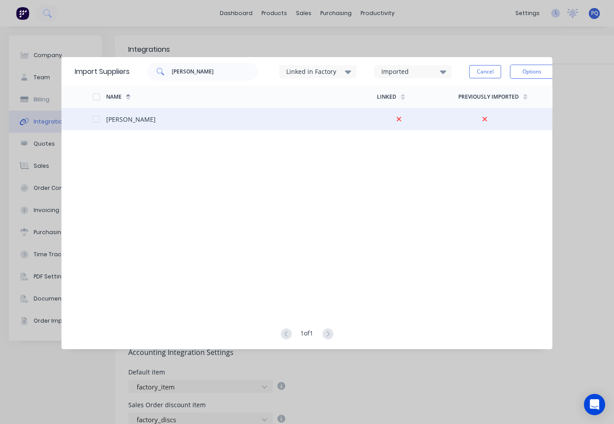
click at [95, 115] on div at bounding box center [96, 119] width 18 height 18
click at [184, 68] on input "[PERSON_NAME]" at bounding box center [215, 72] width 86 height 18
click at [185, 68] on input "[PERSON_NAME]" at bounding box center [215, 72] width 86 height 18
paste input "iel Pay"
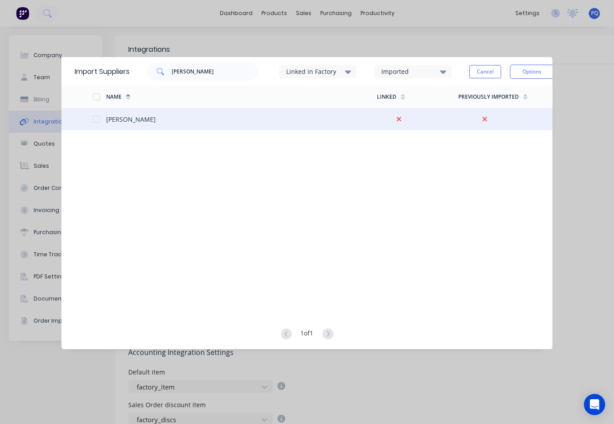
click at [99, 117] on div at bounding box center [96, 119] width 18 height 18
click at [187, 75] on input "[PERSON_NAME]" at bounding box center [215, 72] width 86 height 18
paste input "ECC CREDIT Pty Ltd"
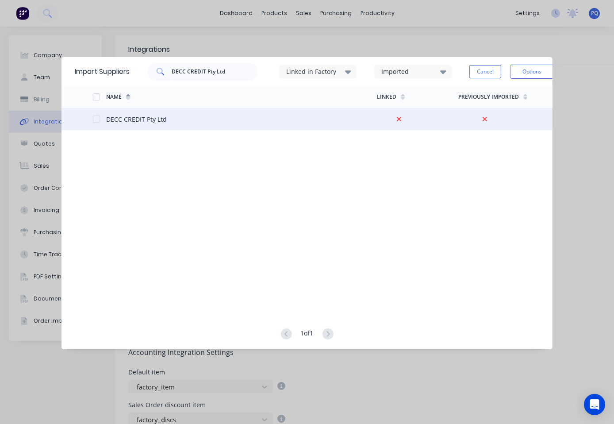
click at [94, 116] on div at bounding box center [96, 119] width 18 height 18
click at [189, 64] on input "DECC CREDIT Pty Ltd" at bounding box center [215, 72] width 86 height 18
click at [188, 65] on input "DECC CREDIT Pty Ltd" at bounding box center [215, 72] width 86 height 18
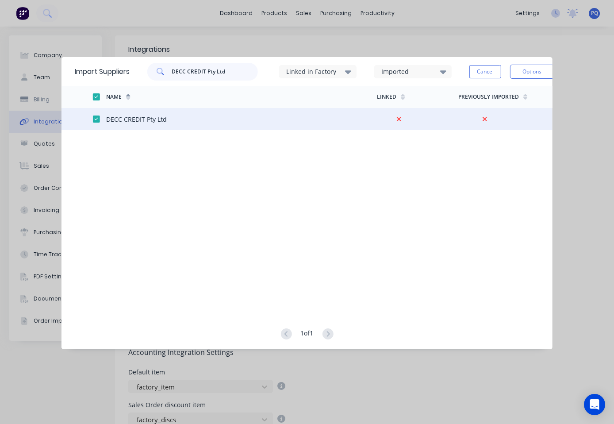
paste input "epartment of Intrastructure"
click at [94, 117] on div at bounding box center [96, 119] width 18 height 18
click at [185, 78] on input "Department of Intrastructure" at bounding box center [215, 72] width 86 height 18
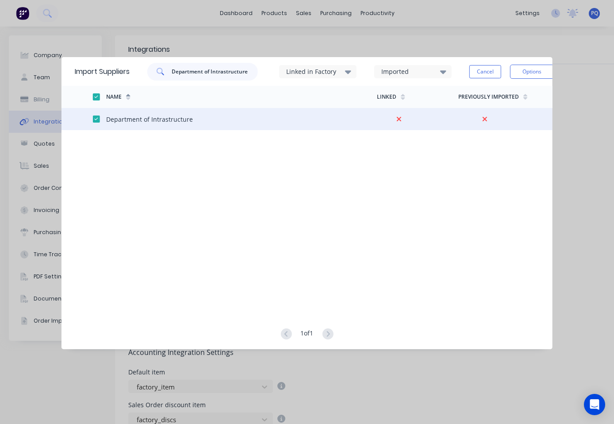
paste input "HL Express"
click at [89, 116] on div at bounding box center [86, 119] width 14 height 22
click at [103, 119] on div at bounding box center [99, 119] width 14 height 22
click at [96, 120] on div at bounding box center [96, 119] width 18 height 18
click at [225, 73] on input "DHL Express" at bounding box center [215, 72] width 86 height 18
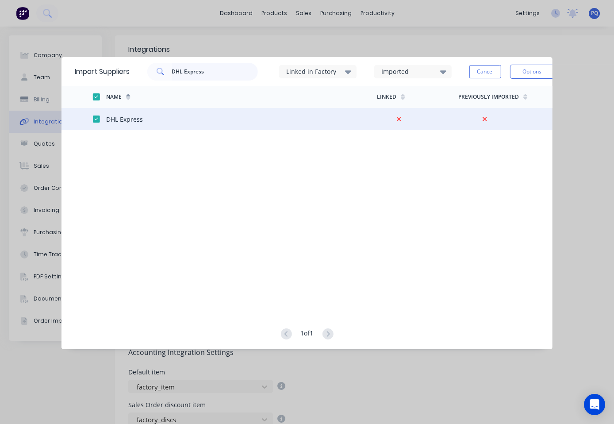
click at [225, 73] on input "DHL Express" at bounding box center [215, 72] width 86 height 18
paste input "ingo Trail"
click at [93, 117] on div at bounding box center [96, 119] width 18 height 18
click at [207, 74] on input "Dingo Trails" at bounding box center [215, 72] width 86 height 18
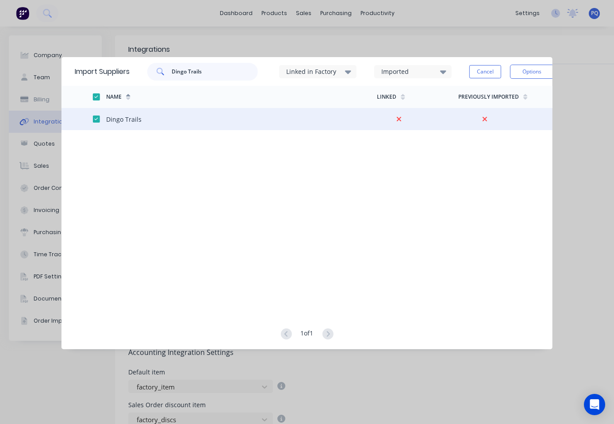
click at [207, 74] on input "Dingo Trails" at bounding box center [215, 72] width 86 height 18
paste input "strict Collision Repair"
click at [92, 116] on div at bounding box center [96, 119] width 18 height 18
click at [241, 71] on input "District Collision Repairs" at bounding box center [215, 72] width 86 height 18
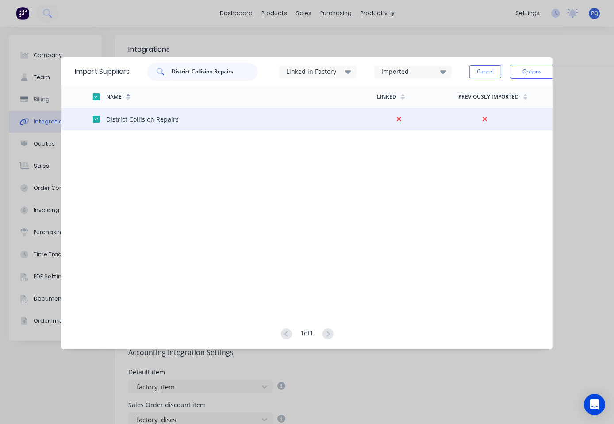
click at [241, 71] on input "District Collision Repairs" at bounding box center [215, 72] width 86 height 18
paste input "ver Consolidated Industrie"
click at [96, 115] on div at bounding box center [96, 119] width 18 height 18
click at [220, 73] on input "Diver Consolidated Industries" at bounding box center [215, 72] width 86 height 18
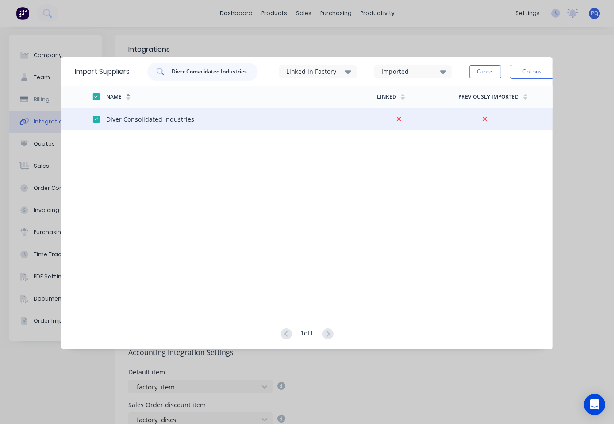
click at [220, 73] on input "Diver Consolidated Industries" at bounding box center [215, 72] width 86 height 18
paste input "onrone Pty Ltd"
click at [98, 119] on div at bounding box center [96, 119] width 18 height 18
click at [207, 73] on input "Donrone Pty Ltd" at bounding box center [215, 72] width 86 height 18
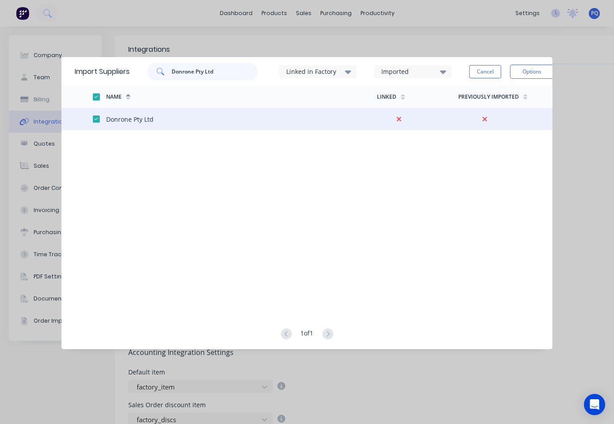
click at [207, 73] on input "Donrone Pty Ltd" at bounding box center [215, 72] width 86 height 18
paste input "uble R - Mudgee Parts"
click at [96, 118] on div at bounding box center [96, 119] width 18 height 18
click at [216, 78] on input "Double R - Mudgee Parts" at bounding box center [215, 72] width 86 height 18
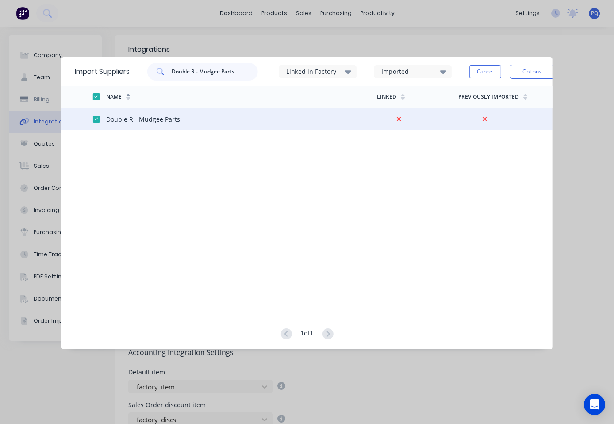
click at [216, 78] on input "Double R - Mudgee Parts" at bounding box center [215, 72] width 86 height 18
paste input "racon Civil"
click at [93, 118] on div at bounding box center [96, 119] width 18 height 18
click at [192, 79] on input "Dracon Civil" at bounding box center [215, 72] width 86 height 18
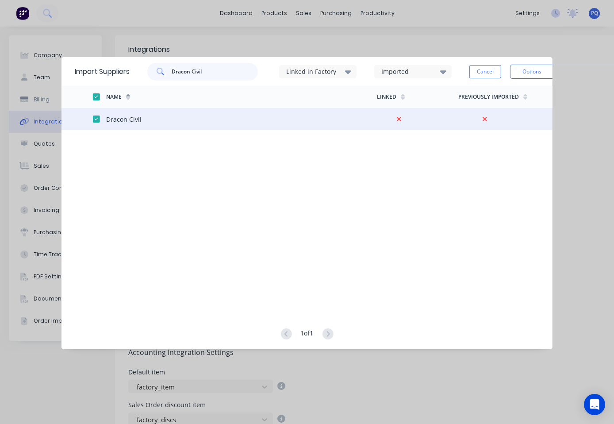
click at [191, 78] on input "Dracon Civil" at bounding box center [215, 72] width 86 height 18
paste input "opbox"
click at [98, 117] on div at bounding box center [96, 119] width 18 height 18
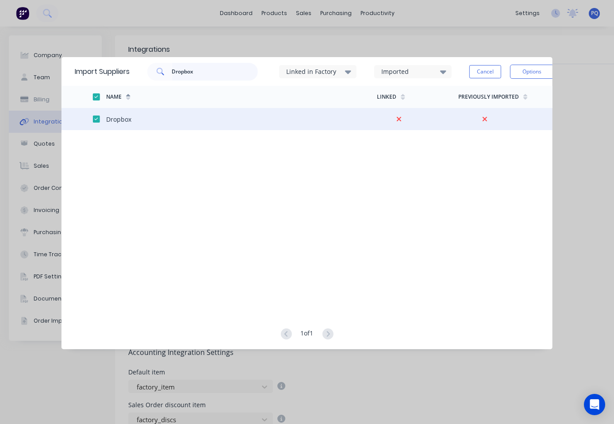
click at [177, 66] on input "Dropbox" at bounding box center [215, 72] width 86 height 18
paste input "Eastern [DEMOGRAPHIC_DATA] Kart"
click at [96, 119] on div at bounding box center [96, 119] width 18 height 18
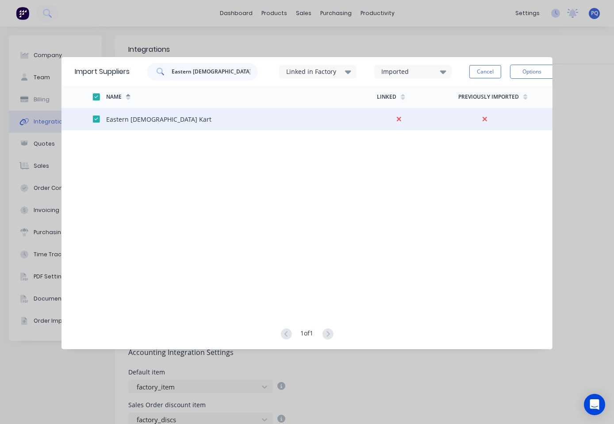
click at [216, 64] on input "Eastern [DEMOGRAPHIC_DATA] Kart" at bounding box center [215, 72] width 86 height 18
click at [212, 73] on input "Eastern [DEMOGRAPHIC_DATA] Kart" at bounding box center [215, 72] width 86 height 18
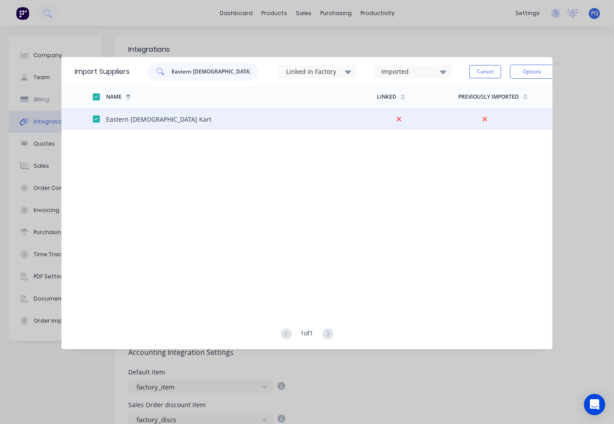
click at [212, 73] on input "Eastern [DEMOGRAPHIC_DATA] Kart" at bounding box center [215, 72] width 86 height 18
paste input "link"
click at [96, 116] on div at bounding box center [96, 119] width 18 height 18
click at [207, 67] on input "Eastlink" at bounding box center [215, 72] width 86 height 18
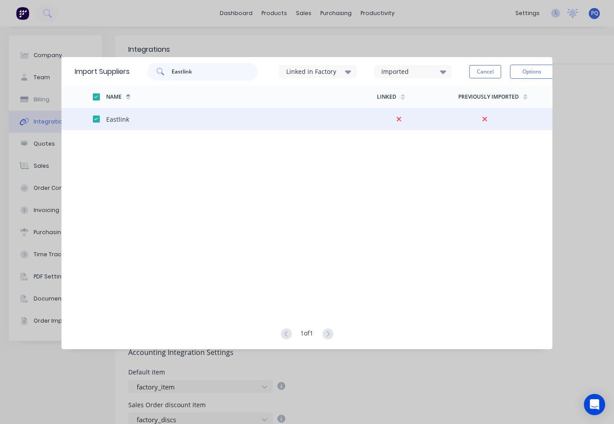
click at [207, 67] on input "Eastlink" at bounding box center [215, 72] width 86 height 18
paste input "Bay"
click at [92, 120] on div at bounding box center [86, 119] width 14 height 22
click at [95, 120] on div at bounding box center [96, 119] width 18 height 18
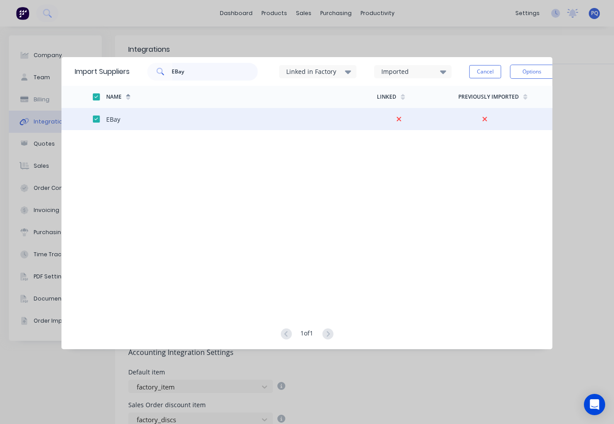
click at [197, 69] on input "EBay" at bounding box center [215, 72] width 86 height 18
paste input "Carpark Group"
click at [93, 122] on div at bounding box center [96, 119] width 18 height 18
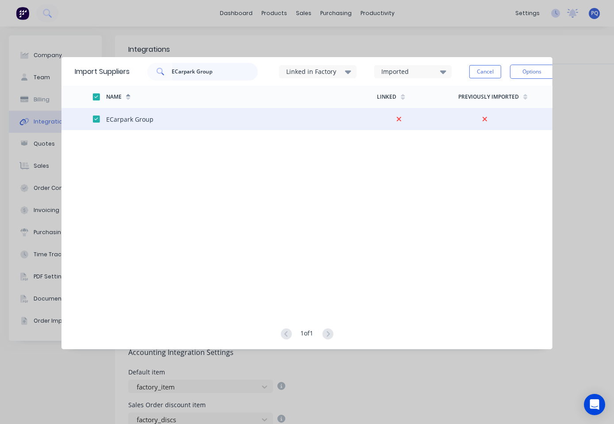
click at [198, 76] on input "ECarpark Group" at bounding box center [215, 72] width 86 height 18
paste input "den Travel"
click at [96, 118] on div at bounding box center [96, 119] width 18 height 18
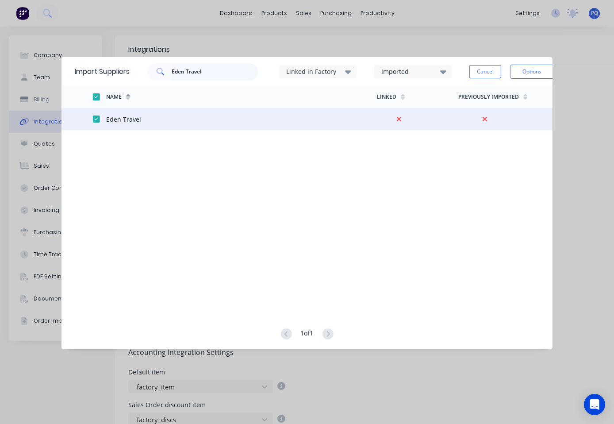
click at [181, 76] on input "Eden Travel" at bounding box center [215, 72] width 86 height 18
paste input "G Group"
click at [98, 119] on div at bounding box center [96, 119] width 18 height 18
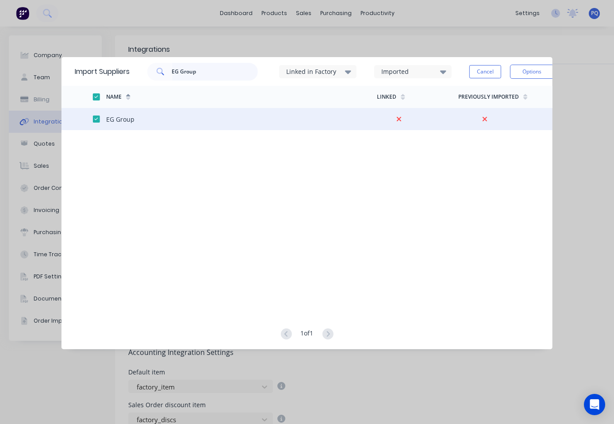
click at [183, 71] on input "EG Group" at bounding box center [215, 72] width 86 height 18
paste input "nergy [GEOGRAPHIC_DATA]"
click at [94, 117] on div at bounding box center [96, 119] width 18 height 18
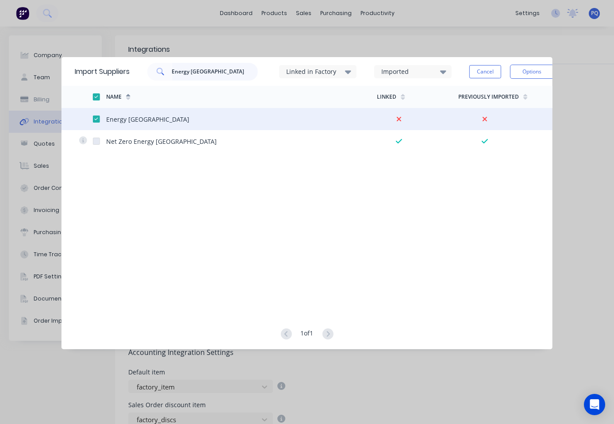
click at [197, 70] on input "Energy [GEOGRAPHIC_DATA]" at bounding box center [215, 72] width 86 height 18
paste input "viro Managed Systems"
click at [94, 118] on div at bounding box center [96, 119] width 18 height 18
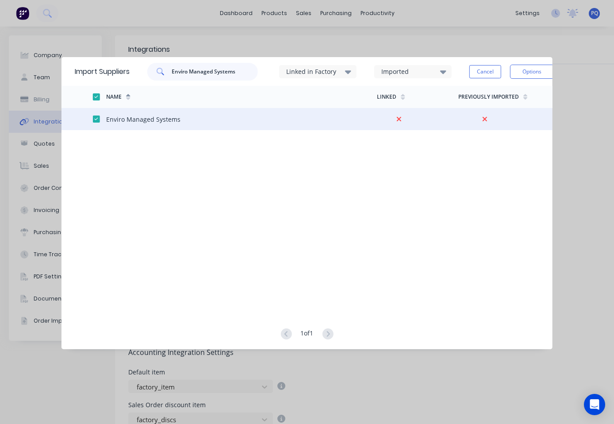
click at [215, 70] on input "Enviro Managed Systems" at bounding box center [215, 72] width 86 height 18
paste input "Q House Pty Ltd"
click at [97, 116] on div at bounding box center [96, 119] width 18 height 18
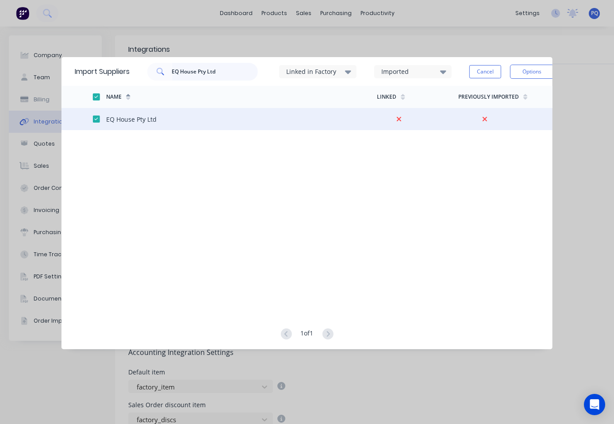
click at [220, 76] on input "EQ House Pty Ltd" at bounding box center [215, 72] width 86 height 18
paste input "state [GEOGRAPHIC_DATA]"
click at [96, 117] on div at bounding box center [96, 119] width 18 height 18
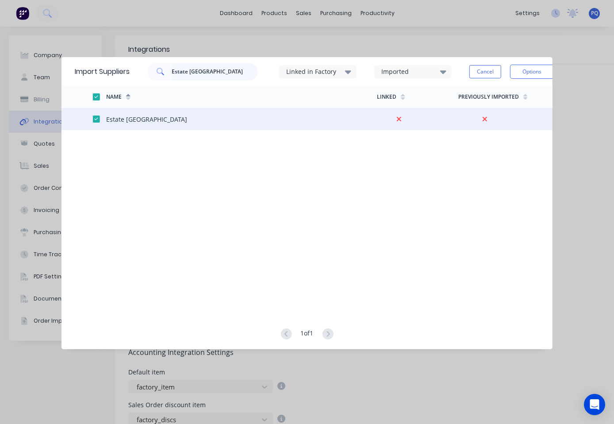
click at [183, 67] on input "Estate [GEOGRAPHIC_DATA]" at bounding box center [215, 72] width 86 height 18
paste input "uropcar [GEOGRAPHIC_DATA]"
click at [102, 117] on div at bounding box center [99, 119] width 14 height 22
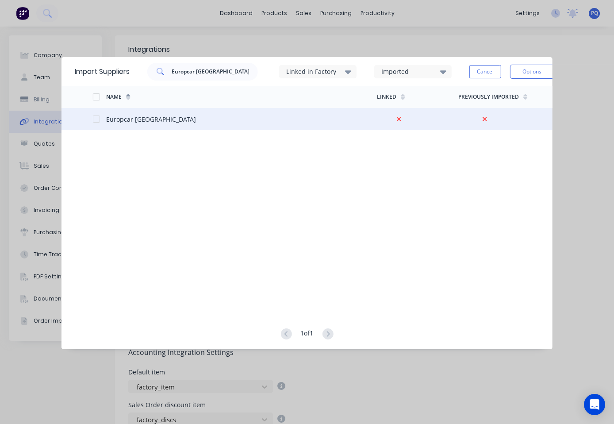
click at [95, 115] on div at bounding box center [99, 119] width 14 height 22
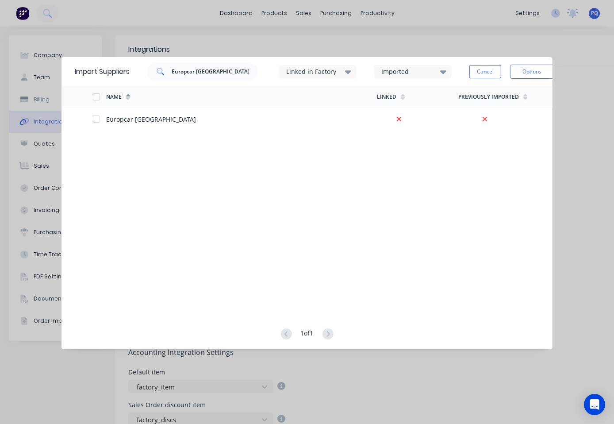
click at [100, 96] on div at bounding box center [96, 97] width 18 height 18
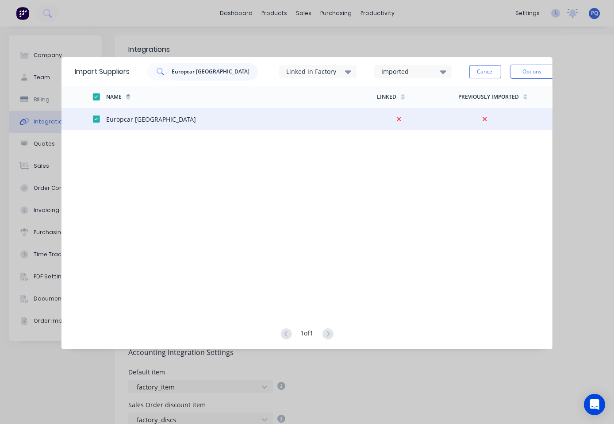
click at [206, 67] on input "Europcar [GEOGRAPHIC_DATA]" at bounding box center [215, 72] width 86 height 18
paste input "[GEOGRAPHIC_DATA]"
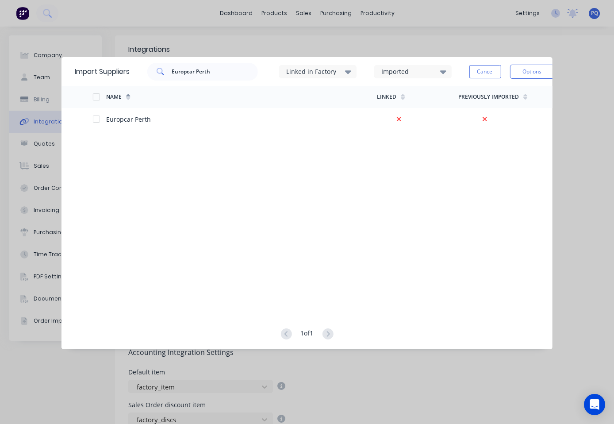
click at [98, 99] on div at bounding box center [96, 97] width 18 height 18
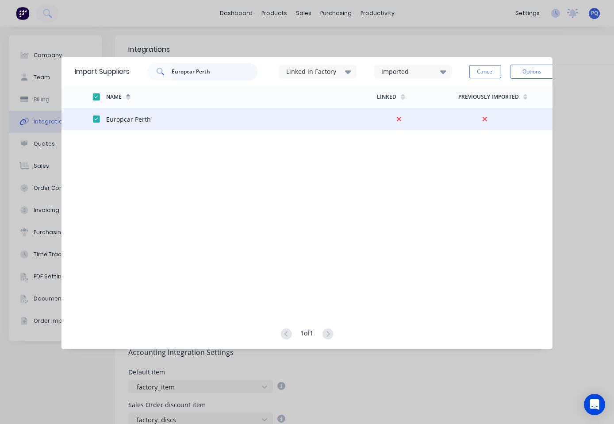
click at [210, 72] on input "Europcar Perth" at bounding box center [215, 72] width 86 height 18
click at [210, 73] on input "Europcar Perth" at bounding box center [215, 72] width 86 height 18
paste input "xpress Engraving & Signs"
click at [99, 118] on div at bounding box center [96, 119] width 18 height 18
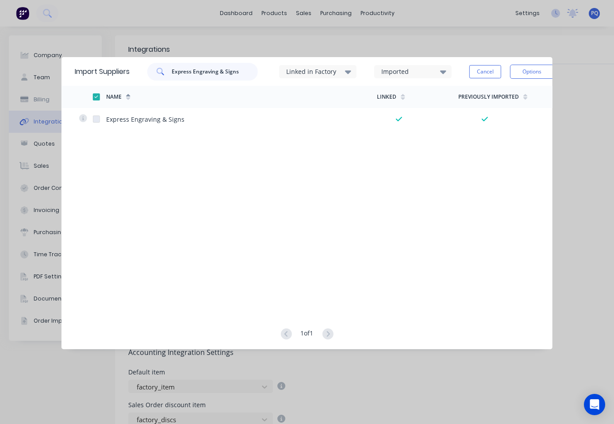
click at [213, 73] on input "Express Engraving & Signs" at bounding box center [215, 72] width 86 height 18
paste input "ZI Flower"
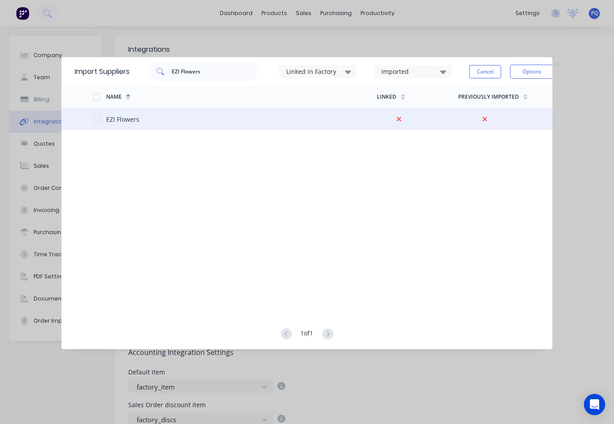
click at [96, 117] on div at bounding box center [96, 119] width 18 height 18
click at [193, 65] on input "EZI Flowers" at bounding box center [215, 72] width 86 height 18
paste input "zycharge"
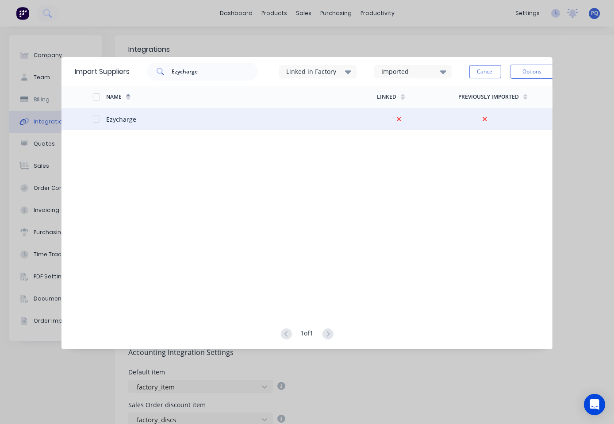
click at [95, 116] on div at bounding box center [96, 119] width 18 height 18
click at [192, 72] on input "Ezycharge" at bounding box center [215, 72] width 86 height 18
paste input "Facebook"
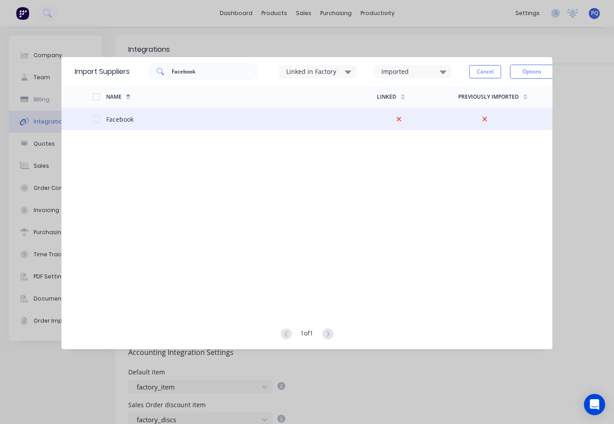
click at [96, 119] on div at bounding box center [96, 119] width 18 height 18
click at [216, 73] on input "Facebook" at bounding box center [215, 72] width 86 height 18
paste input "tory Fast"
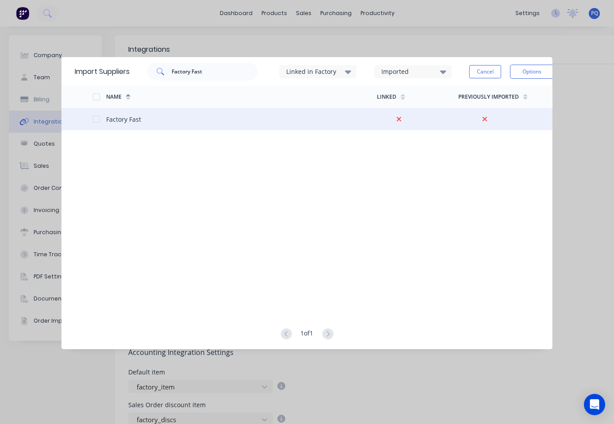
click at [96, 117] on div at bounding box center [96, 119] width 18 height 18
click at [201, 79] on input "Factory Fast" at bounding box center [215, 72] width 86 height 18
paste input "irst Aid Shop"
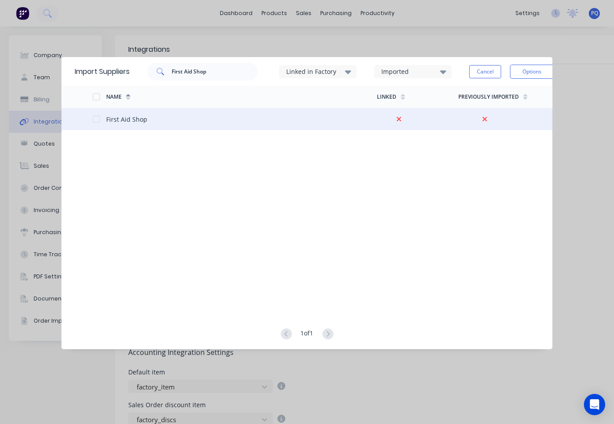
click at [96, 119] on div at bounding box center [96, 119] width 18 height 18
click at [201, 69] on input "First Aid Shop" at bounding box center [215, 72] width 86 height 18
paste input "Parking"
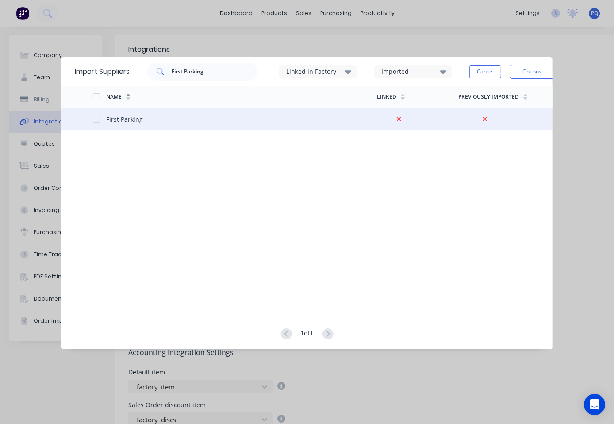
click at [98, 119] on div at bounding box center [96, 119] width 18 height 18
click at [193, 74] on input "First Parking" at bounding box center [215, 72] width 86 height 18
paste input "loral Place"
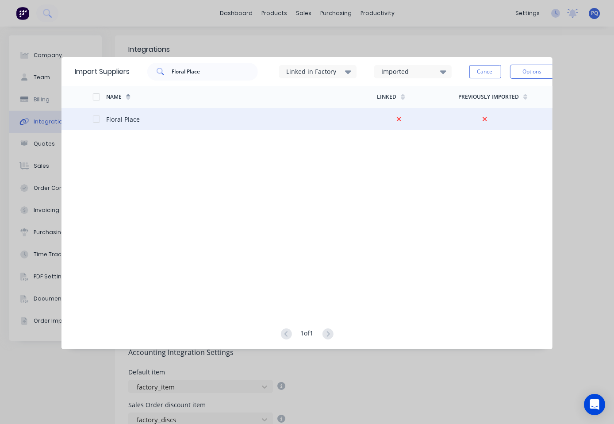
click at [97, 119] on div at bounding box center [96, 119] width 18 height 18
click at [191, 67] on input "Floral Place" at bounding box center [215, 72] width 86 height 18
paste input "ux Fabrications"
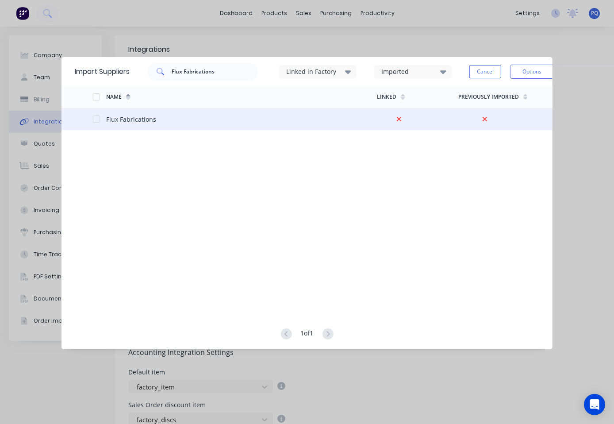
click at [93, 116] on div at bounding box center [96, 119] width 18 height 18
click at [221, 77] on input "Flux Fabrications" at bounding box center [215, 72] width 86 height 18
paste input "y Automotive"
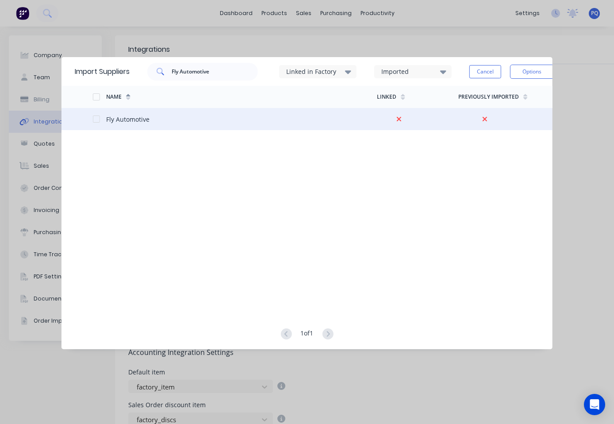
click at [103, 121] on div at bounding box center [99, 119] width 14 height 22
click at [94, 121] on div at bounding box center [96, 119] width 18 height 18
click at [231, 75] on input "Fly Automotive" at bounding box center [215, 72] width 86 height 18
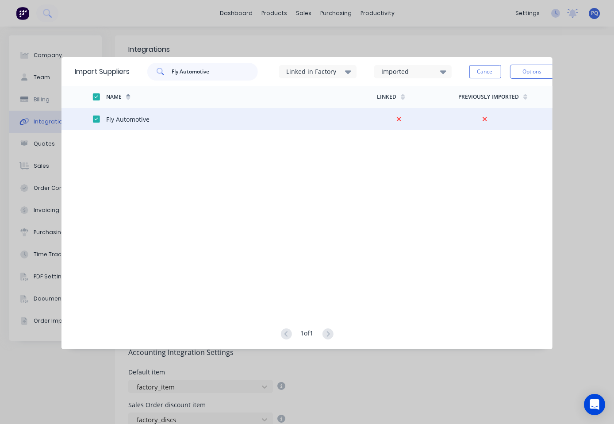
paste input "one King"
click at [96, 116] on div at bounding box center [96, 119] width 18 height 18
click at [224, 72] on input "Fone King" at bounding box center [215, 72] width 86 height 18
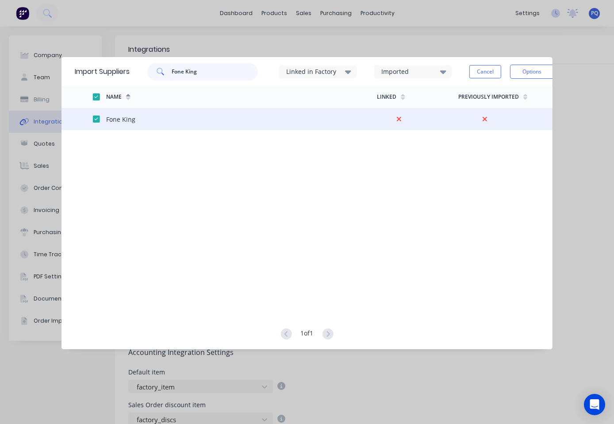
paste input "OODWEDO PTY LTD Bathurst"
click at [98, 116] on div at bounding box center [96, 119] width 18 height 18
click at [196, 79] on input "FOODWEDO PTY LTD Bathurst" at bounding box center [215, 72] width 86 height 18
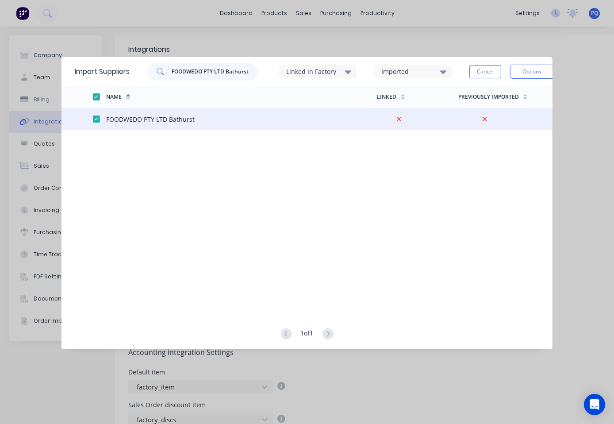
paste input "reelander"
click at [100, 122] on div at bounding box center [96, 119] width 18 height 18
click at [200, 71] on input "Freelander" at bounding box center [215, 72] width 86 height 18
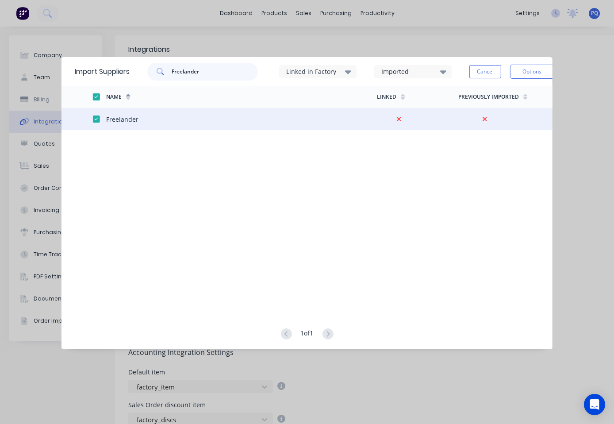
paste input "uel Mart"
click at [96, 116] on div at bounding box center [96, 119] width 18 height 18
click at [528, 72] on button "Options" at bounding box center [532, 72] width 44 height 14
click at [509, 100] on div "Import selected suppliers" at bounding box center [512, 96] width 68 height 22
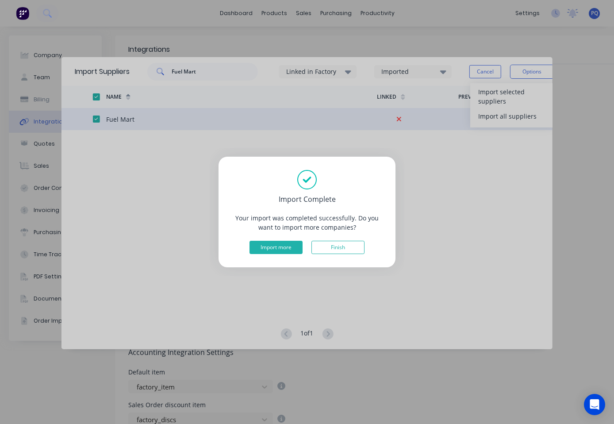
click at [277, 252] on button "Import more" at bounding box center [276, 247] width 53 height 13
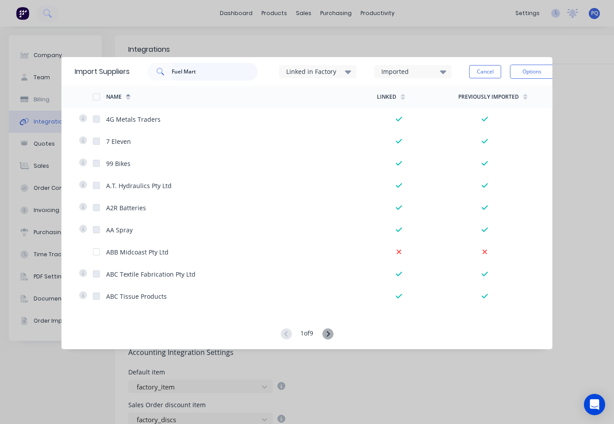
click at [192, 67] on input "Fuel Mart" at bounding box center [215, 72] width 86 height 18
click at [203, 72] on input "Fuel Mart" at bounding box center [215, 72] width 86 height 18
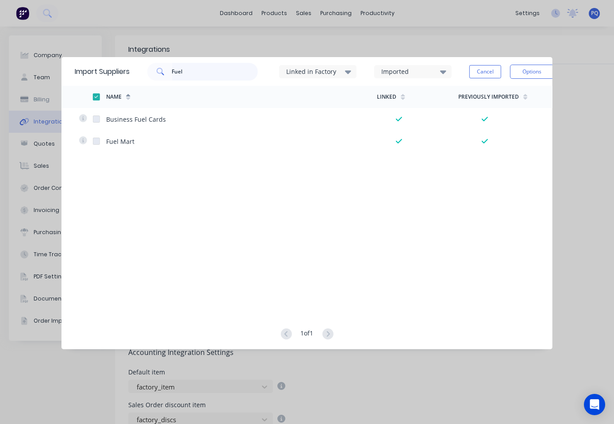
click at [196, 76] on input "Fuel" at bounding box center [215, 72] width 86 height 18
paste input "[GEOGRAPHIC_DATA]"
type input "[GEOGRAPHIC_DATA]"
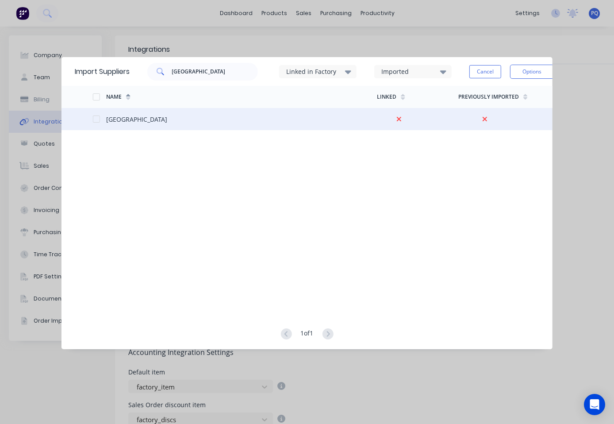
click at [158, 118] on div "[GEOGRAPHIC_DATA]" at bounding box center [136, 119] width 61 height 9
click at [96, 118] on div at bounding box center [96, 119] width 18 height 18
drag, startPoint x: 238, startPoint y: 74, endPoint x: 109, endPoint y: 47, distance: 131.0
click at [112, 50] on div "Import Suppliers Gar Hotel Restaurant Linked in Factory Imported Cancel Options…" at bounding box center [307, 212] width 614 height 424
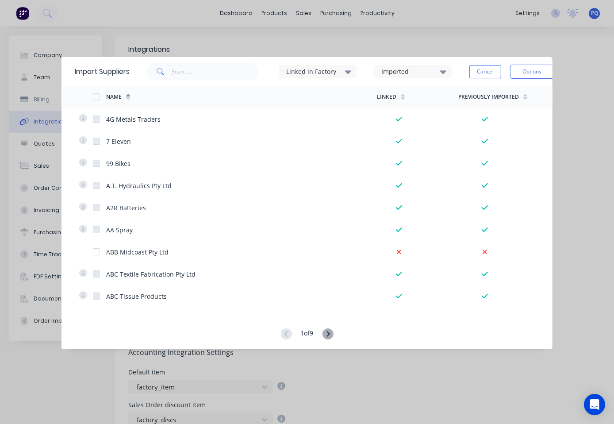
click at [327, 330] on icon at bounding box center [327, 333] width 11 height 11
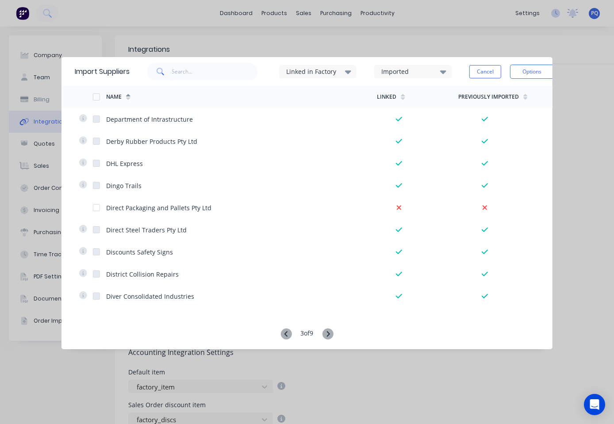
click at [327, 330] on icon at bounding box center [327, 333] width 11 height 11
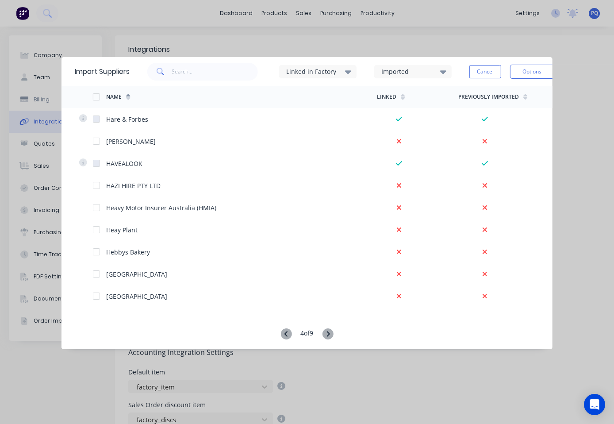
click at [284, 334] on icon at bounding box center [285, 333] width 11 height 11
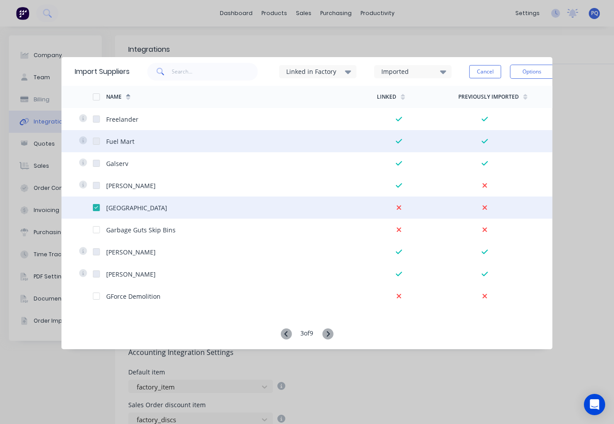
scroll to position [1548, 0]
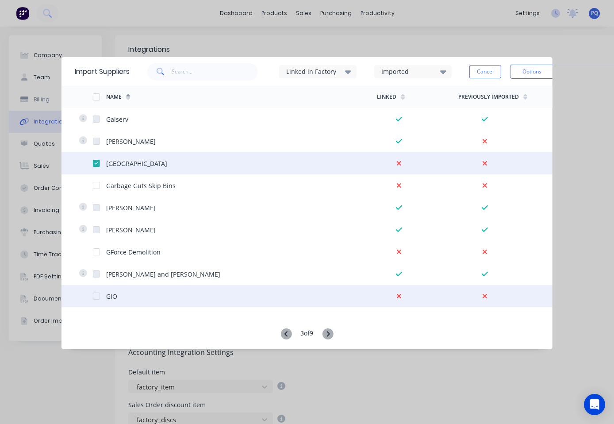
click at [96, 294] on div at bounding box center [96, 296] width 18 height 18
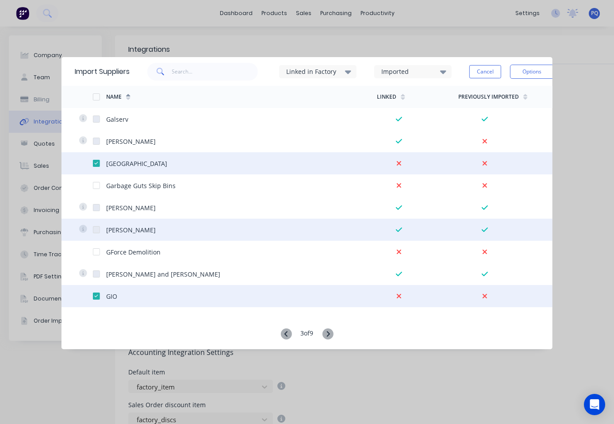
scroll to position [1637, 0]
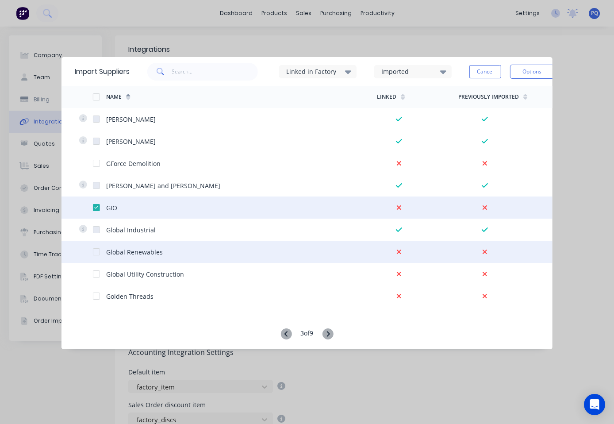
click at [94, 252] on div at bounding box center [96, 252] width 18 height 18
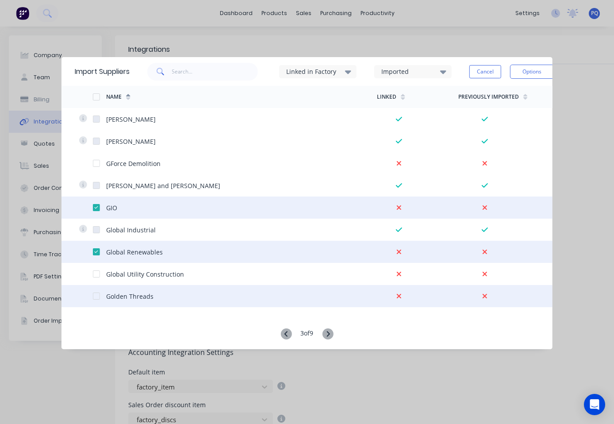
click at [96, 295] on div at bounding box center [96, 296] width 18 height 18
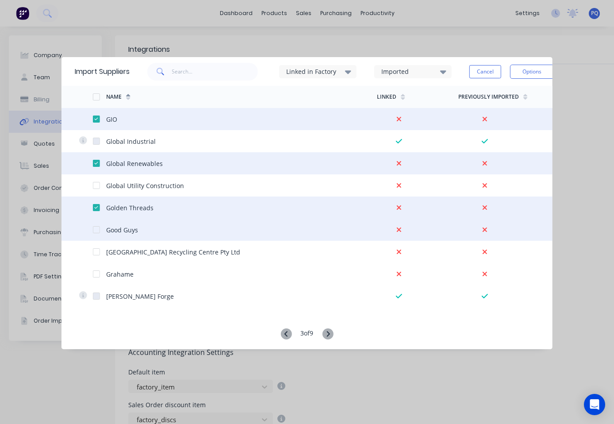
click at [95, 231] on div at bounding box center [96, 230] width 18 height 18
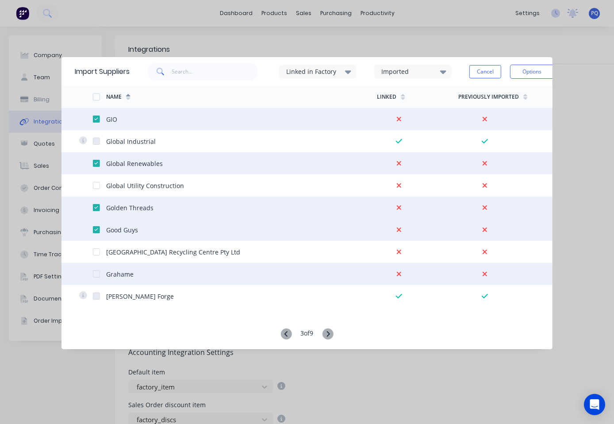
click at [95, 275] on div at bounding box center [96, 274] width 18 height 18
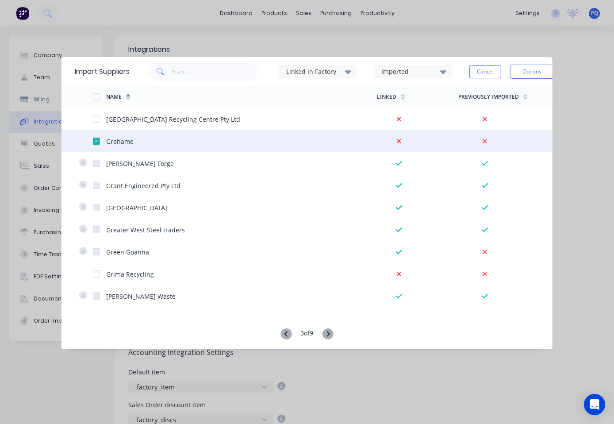
scroll to position [1991, 0]
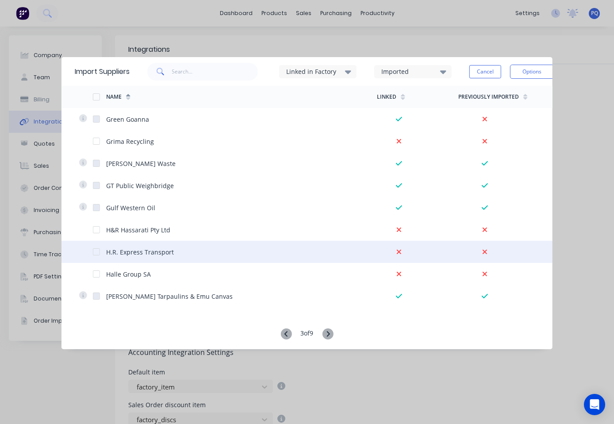
click at [96, 250] on div at bounding box center [96, 252] width 18 height 18
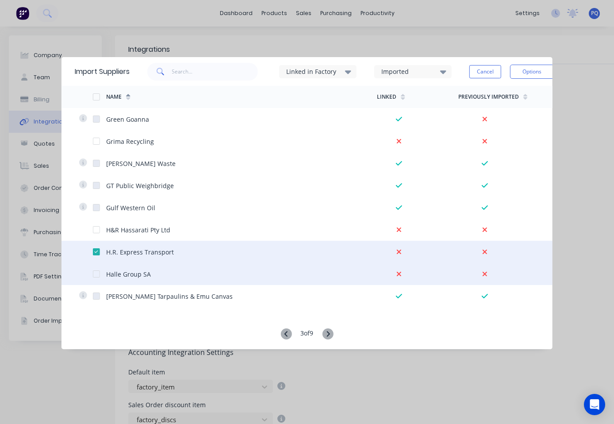
scroll to position [2009, 0]
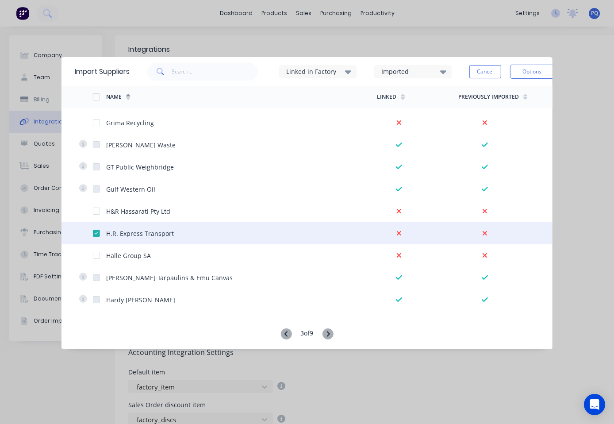
click at [330, 334] on icon at bounding box center [328, 333] width 3 height 5
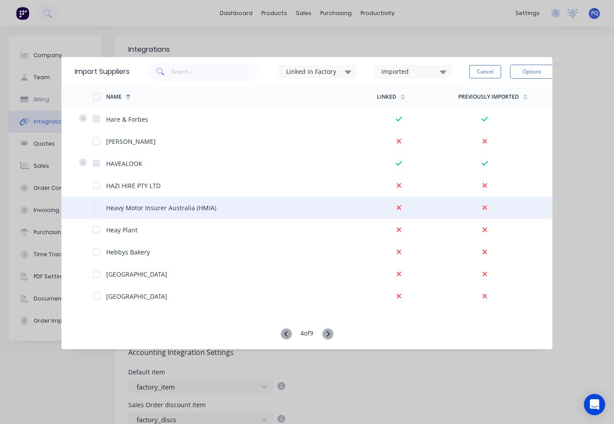
click at [96, 205] on div at bounding box center [96, 208] width 18 height 18
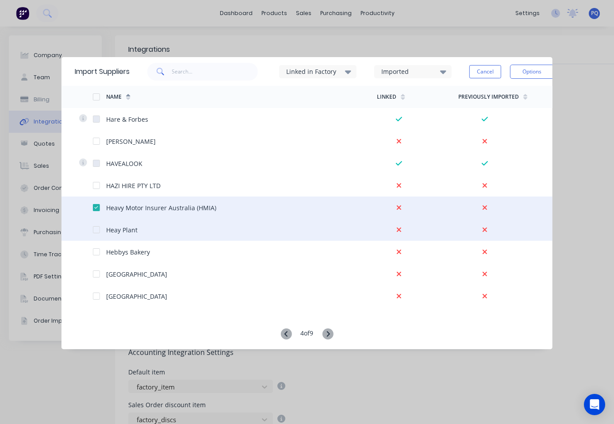
click at [95, 230] on div at bounding box center [96, 230] width 18 height 18
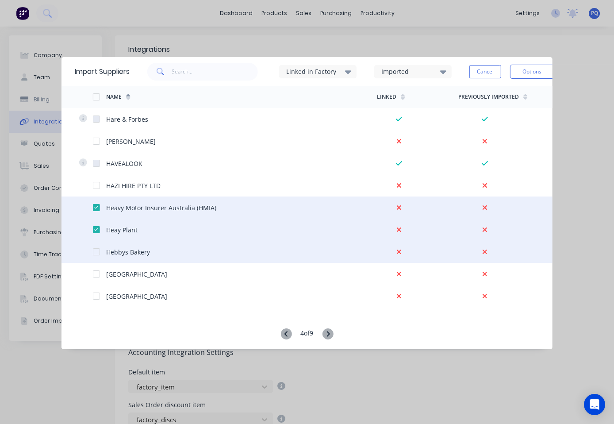
click at [94, 250] on div at bounding box center [96, 252] width 18 height 18
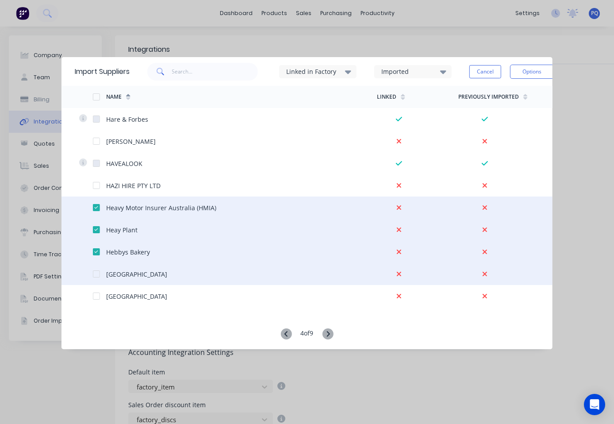
click at [93, 272] on div at bounding box center [96, 274] width 18 height 18
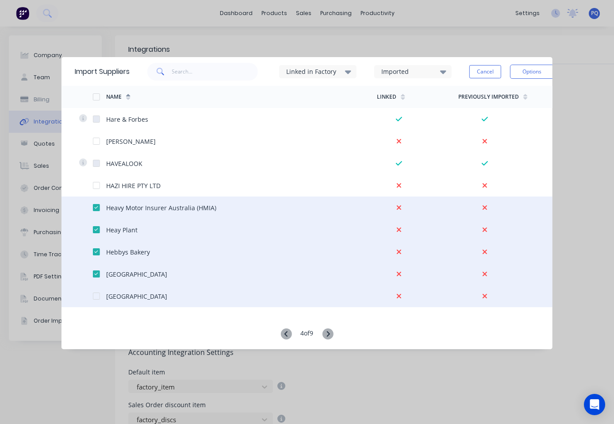
click at [95, 298] on div at bounding box center [96, 296] width 18 height 18
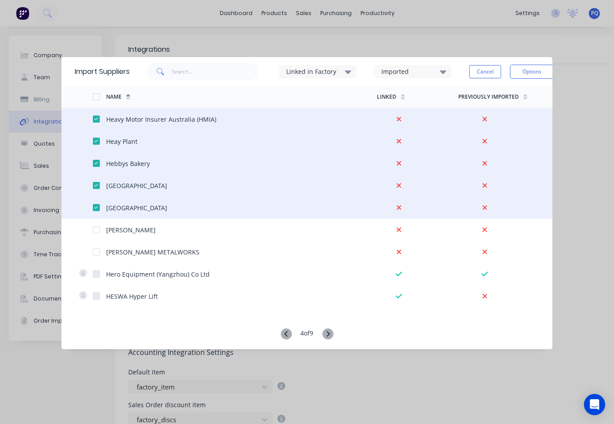
scroll to position [133, 0]
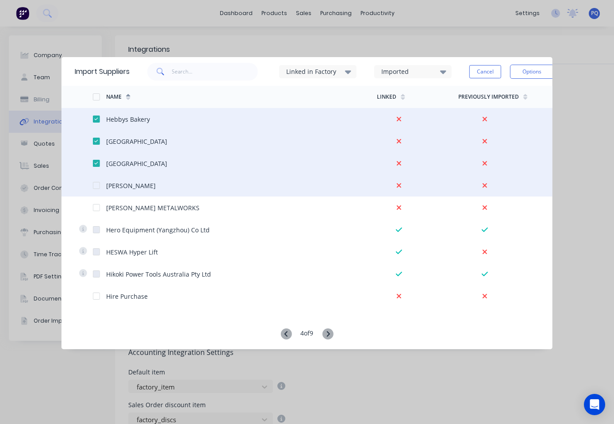
click at [96, 186] on div at bounding box center [96, 186] width 18 height 18
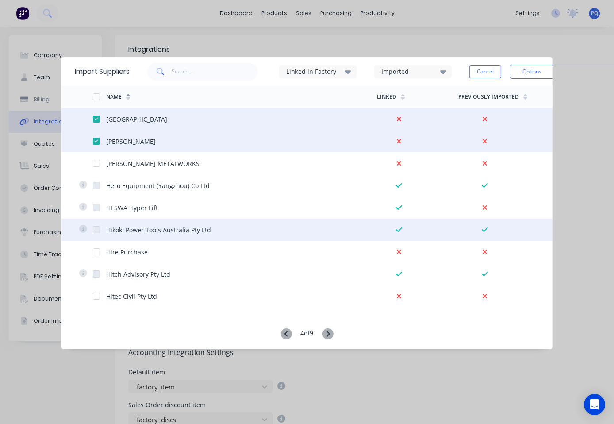
scroll to position [221, 0]
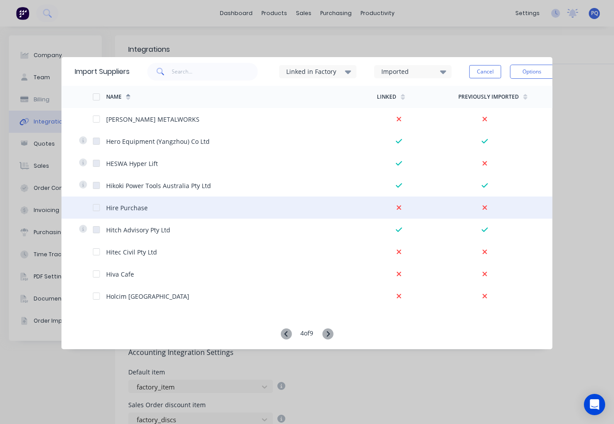
click at [93, 207] on div at bounding box center [96, 208] width 18 height 18
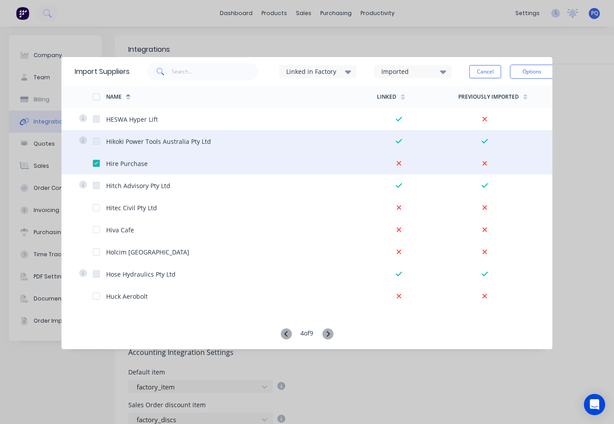
scroll to position [310, 0]
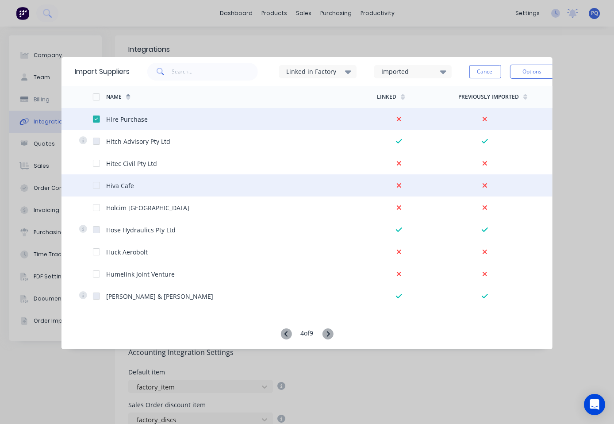
click at [93, 186] on div at bounding box center [96, 186] width 18 height 18
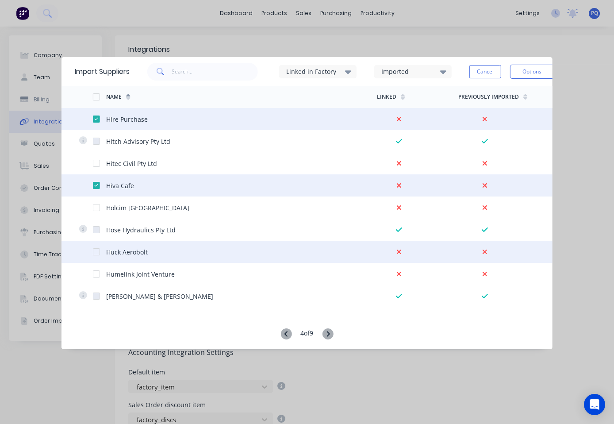
click at [95, 253] on div at bounding box center [96, 252] width 18 height 18
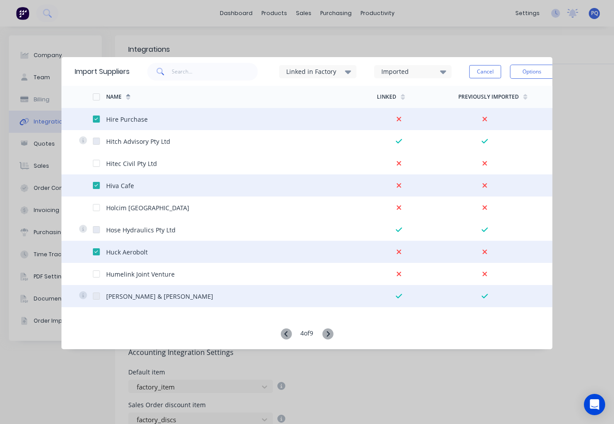
scroll to position [398, 0]
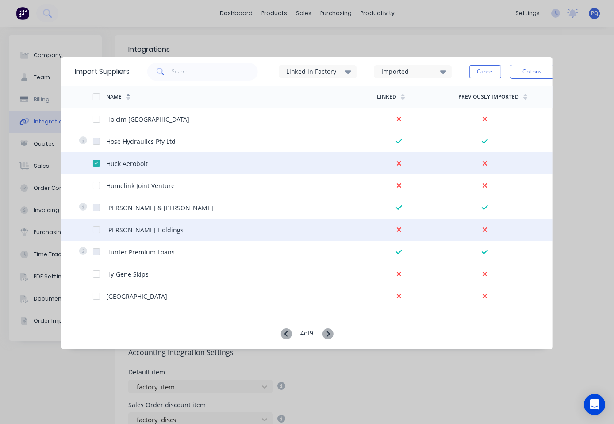
click at [95, 230] on div at bounding box center [96, 230] width 18 height 18
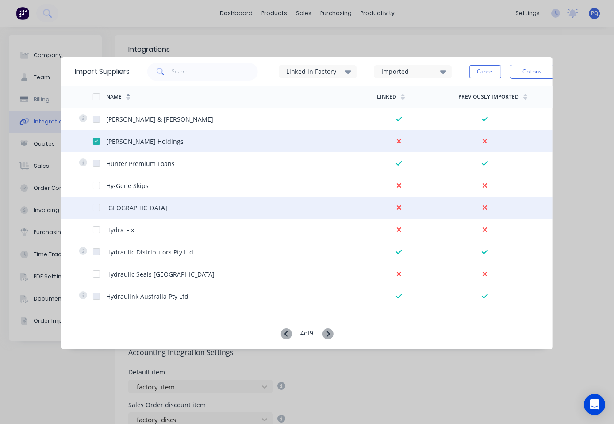
click at [95, 206] on div at bounding box center [96, 208] width 18 height 18
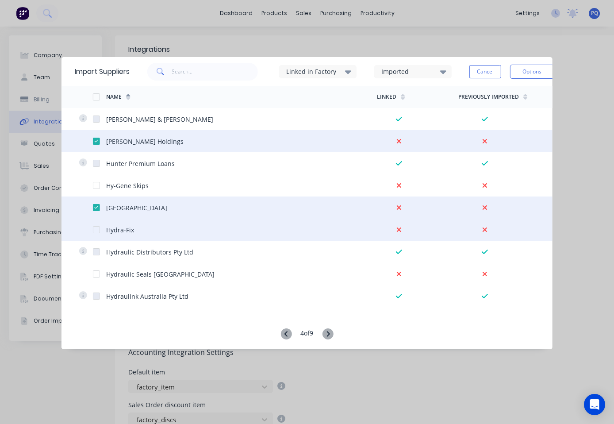
click at [94, 228] on div at bounding box center [96, 230] width 18 height 18
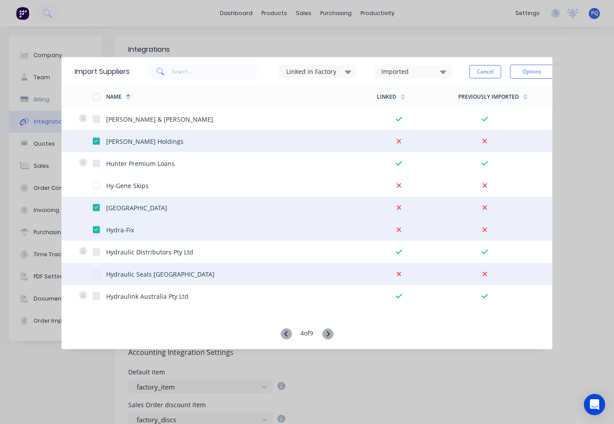
click at [92, 279] on div at bounding box center [86, 274] width 14 height 22
click at [97, 273] on div at bounding box center [96, 274] width 18 height 18
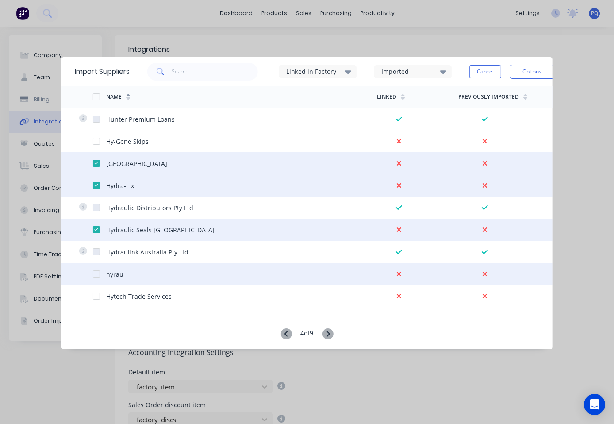
click at [93, 272] on div at bounding box center [96, 274] width 18 height 18
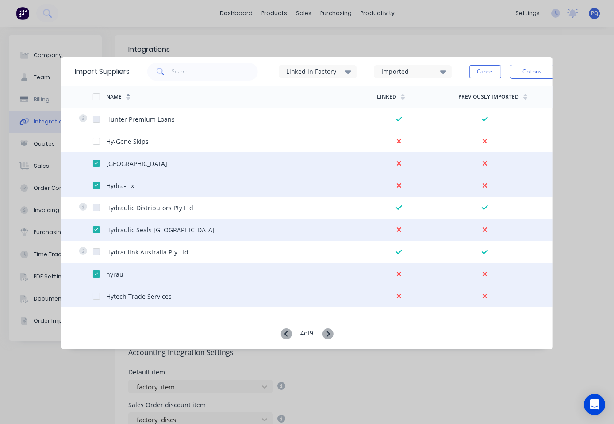
click at [95, 295] on div at bounding box center [96, 296] width 18 height 18
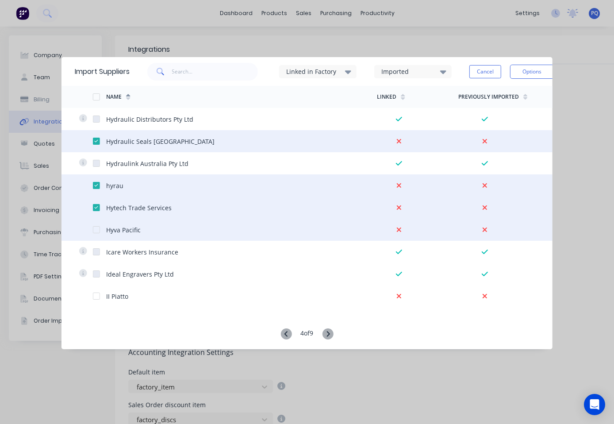
click at [93, 228] on div at bounding box center [96, 230] width 18 height 18
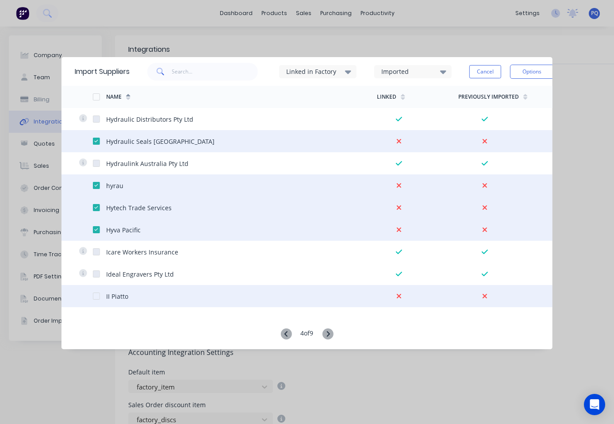
scroll to position [664, 0]
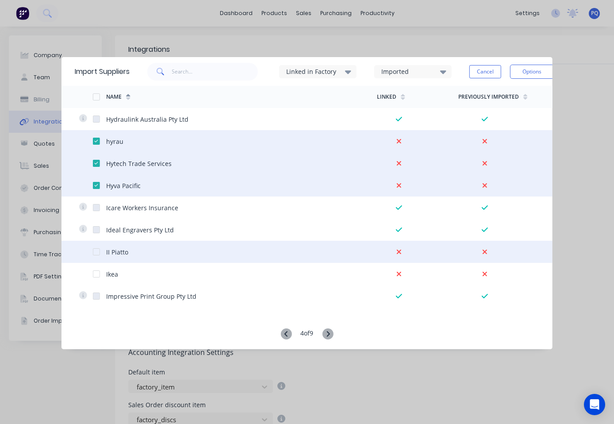
click at [96, 250] on div at bounding box center [96, 252] width 18 height 18
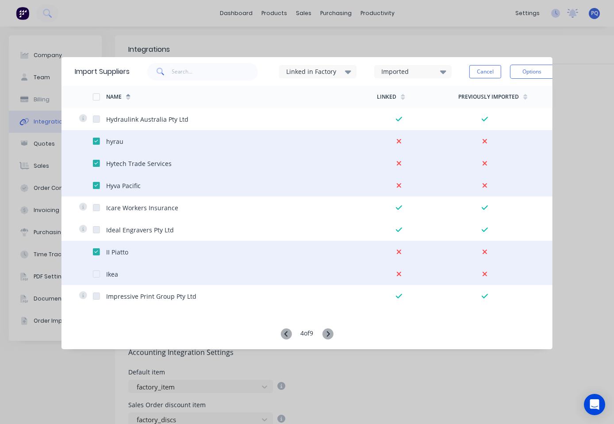
click at [95, 272] on div at bounding box center [96, 274] width 18 height 18
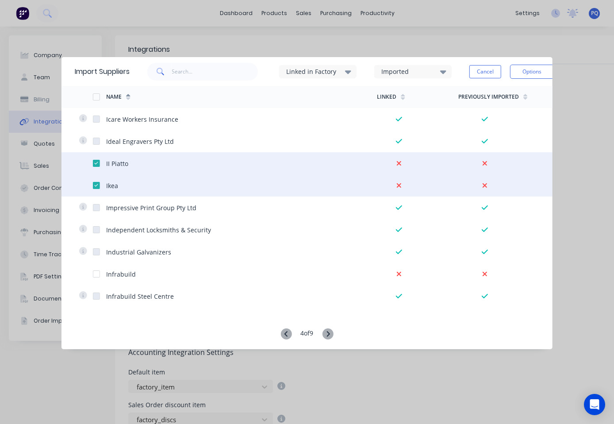
scroll to position [796, 0]
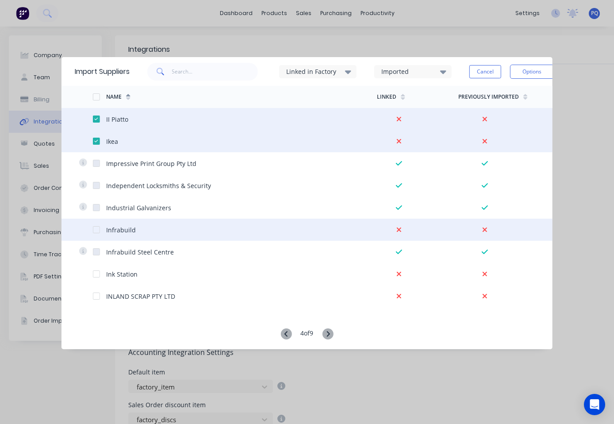
click at [95, 228] on div at bounding box center [96, 230] width 18 height 18
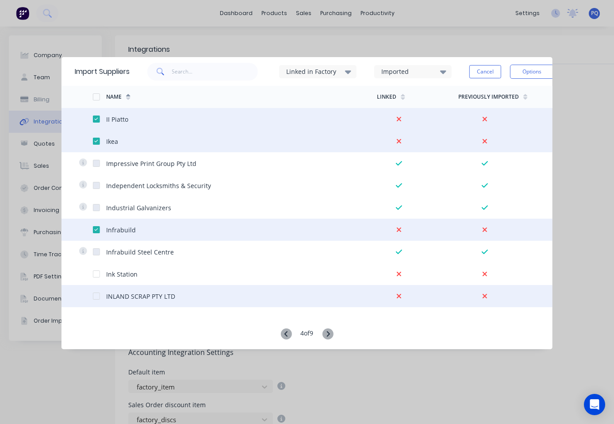
scroll to position [885, 0]
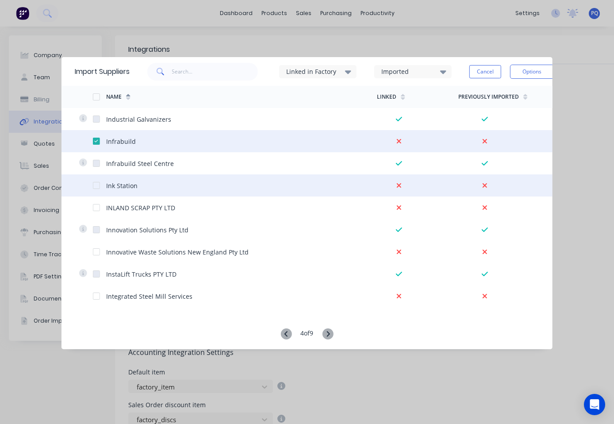
click at [97, 185] on div at bounding box center [96, 186] width 18 height 18
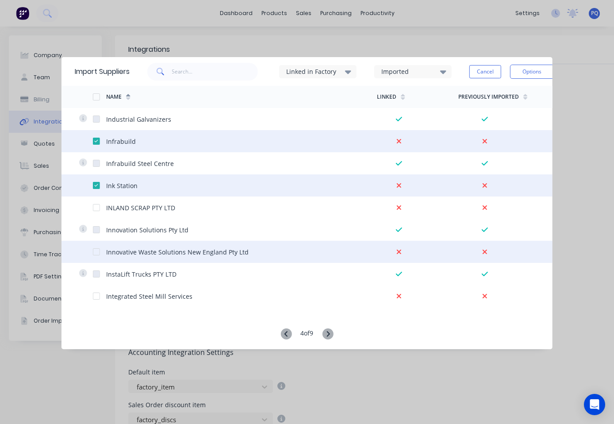
click at [96, 250] on div at bounding box center [96, 252] width 18 height 18
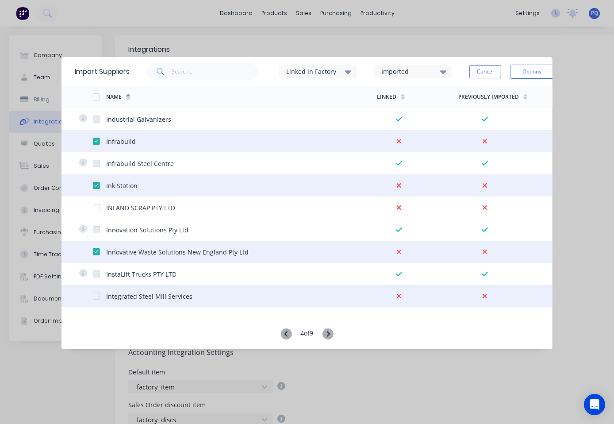
scroll to position [929, 0]
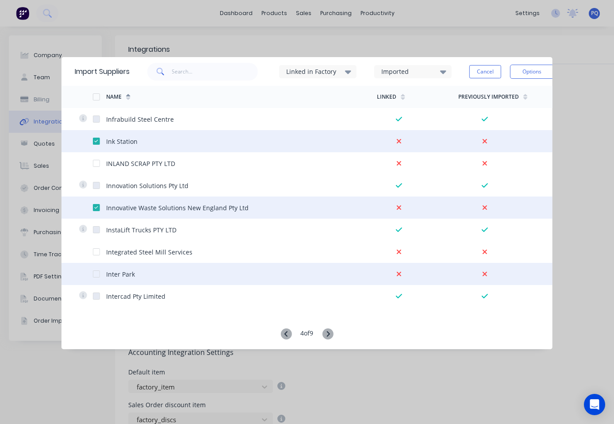
click at [92, 274] on div at bounding box center [96, 274] width 18 height 18
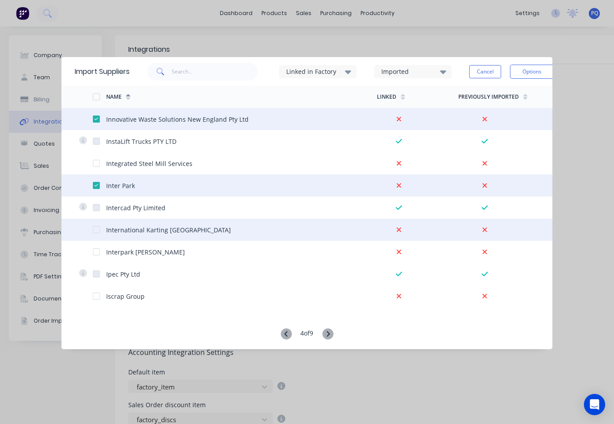
click at [94, 229] on div at bounding box center [96, 230] width 18 height 18
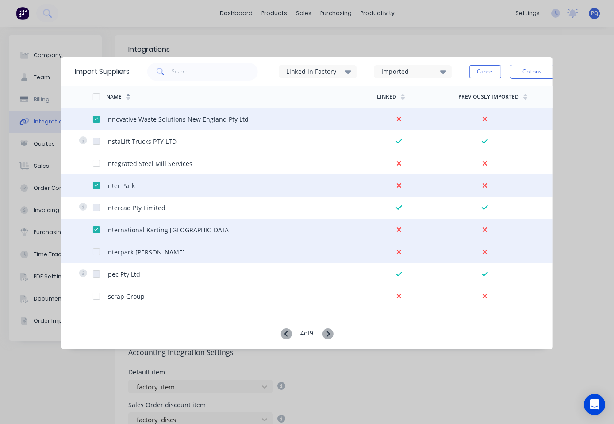
click at [95, 252] on div at bounding box center [96, 252] width 18 height 18
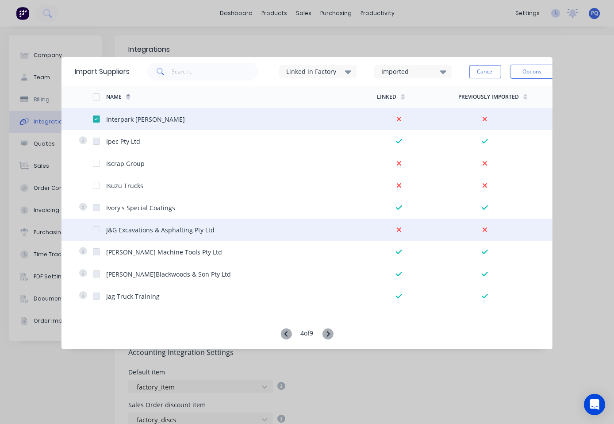
scroll to position [1283, 0]
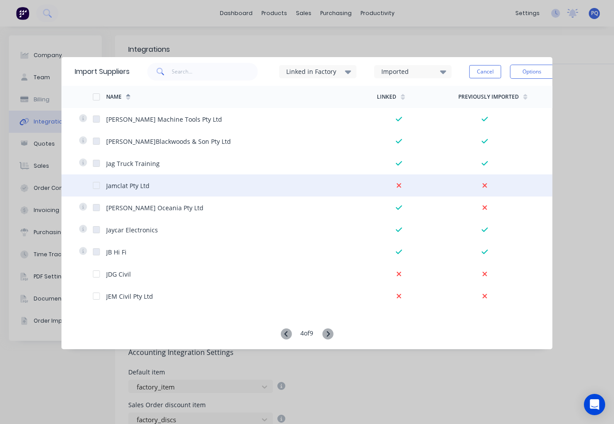
click at [94, 184] on div at bounding box center [96, 186] width 18 height 18
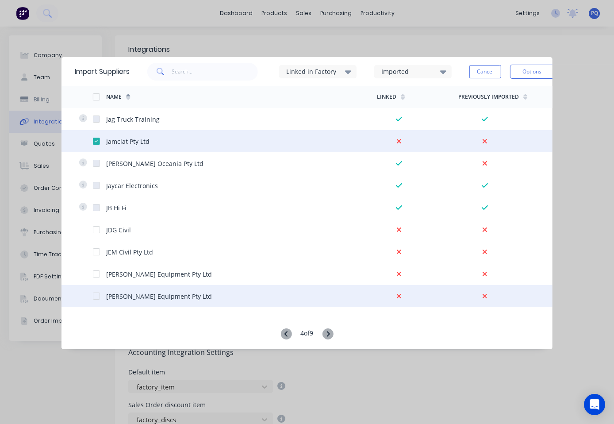
scroll to position [1416, 0]
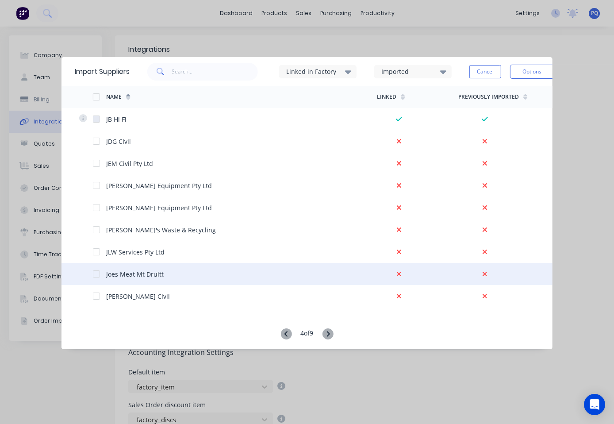
click at [93, 276] on div at bounding box center [96, 274] width 18 height 18
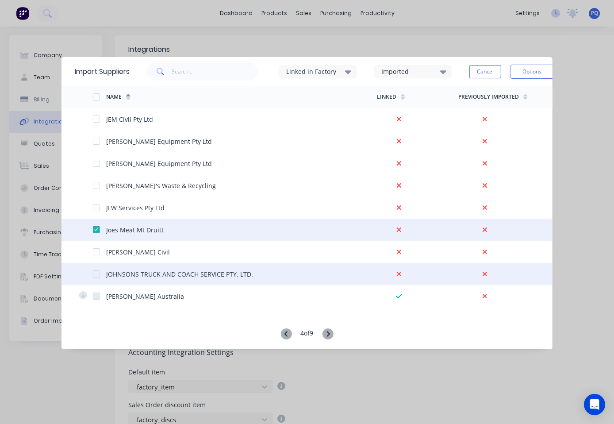
scroll to position [1504, 0]
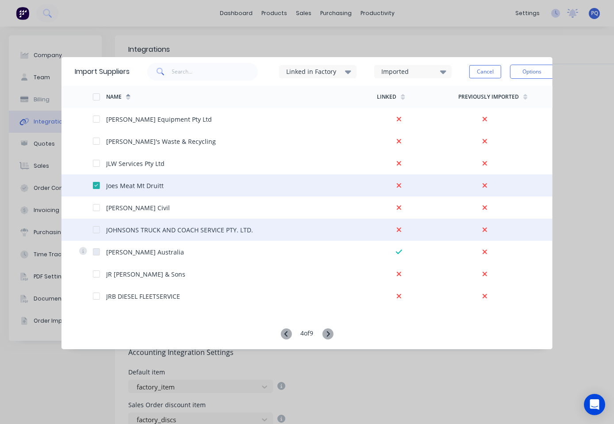
click at [95, 230] on div at bounding box center [96, 230] width 18 height 18
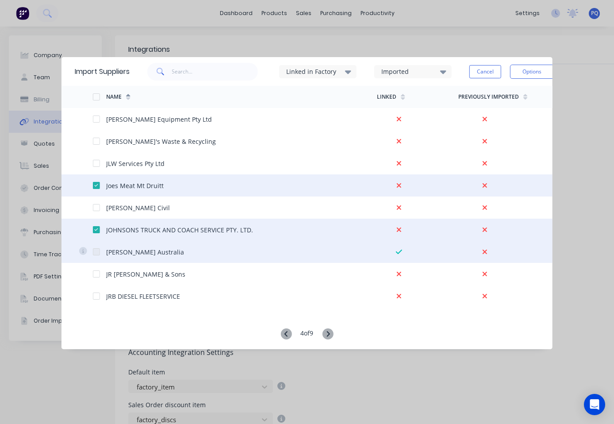
scroll to position [1548, 0]
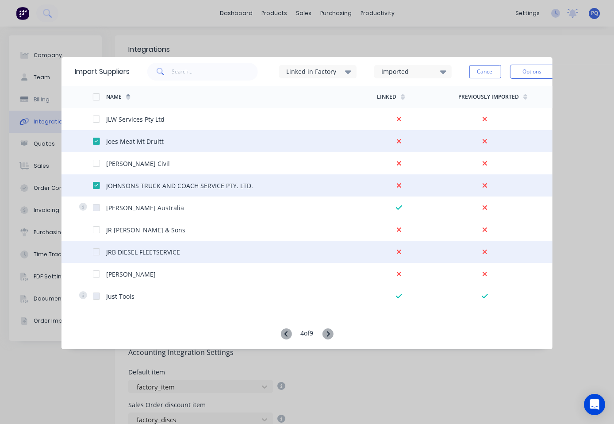
click at [96, 250] on div at bounding box center [96, 252] width 18 height 18
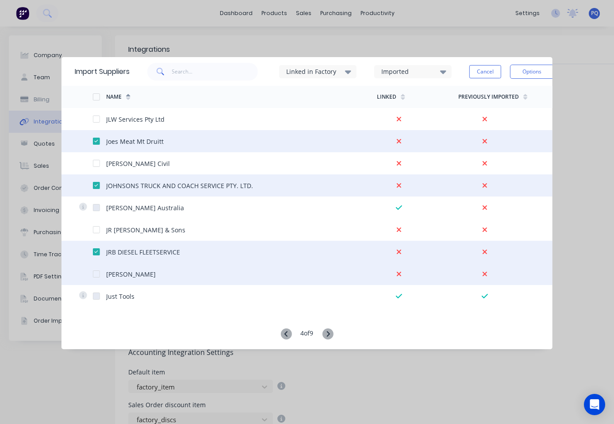
click at [93, 273] on div at bounding box center [96, 274] width 18 height 18
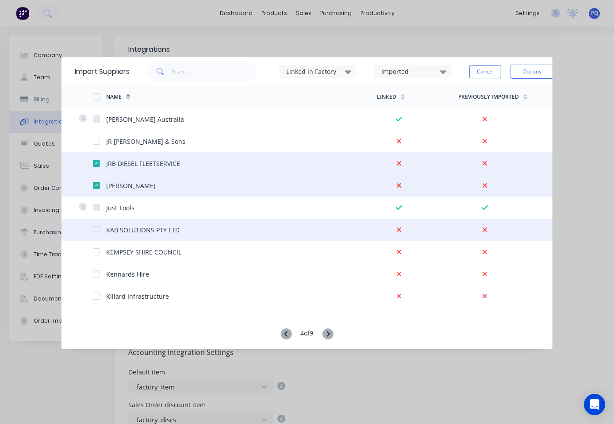
click at [96, 227] on div at bounding box center [96, 230] width 18 height 18
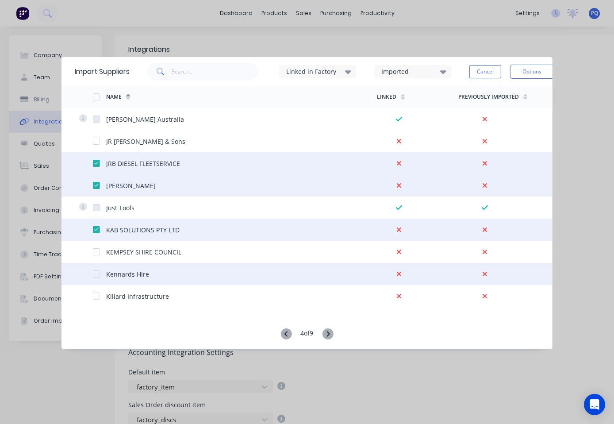
click at [94, 272] on div at bounding box center [96, 274] width 18 height 18
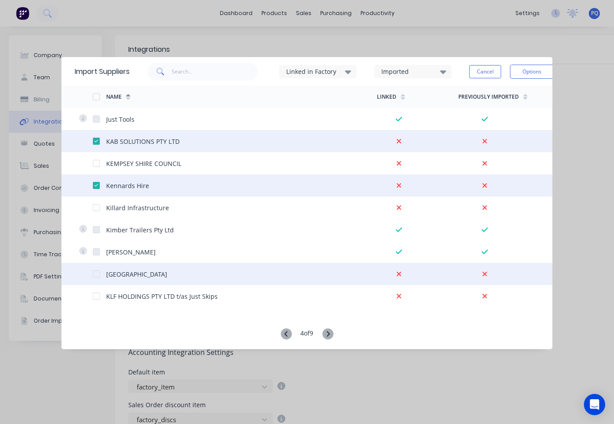
click at [96, 273] on div at bounding box center [96, 274] width 18 height 18
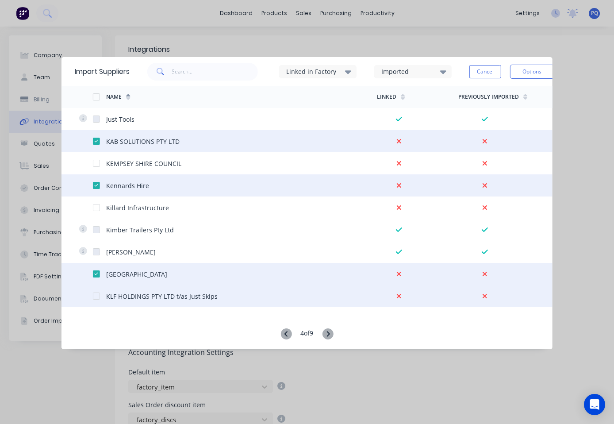
scroll to position [1814, 0]
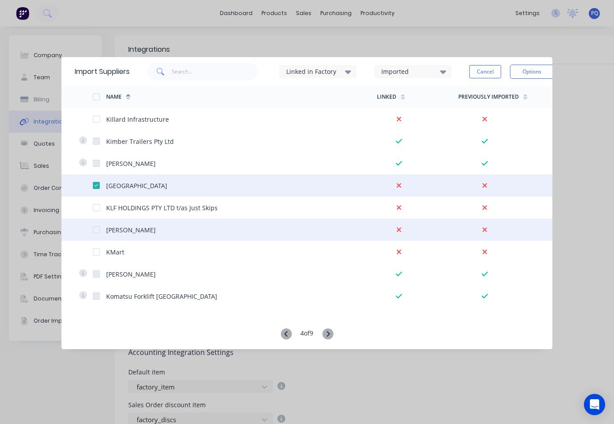
click at [97, 228] on div at bounding box center [96, 230] width 18 height 18
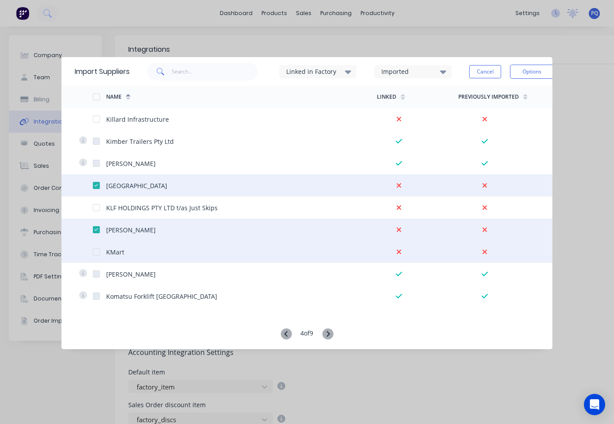
click at [96, 253] on div at bounding box center [96, 252] width 18 height 18
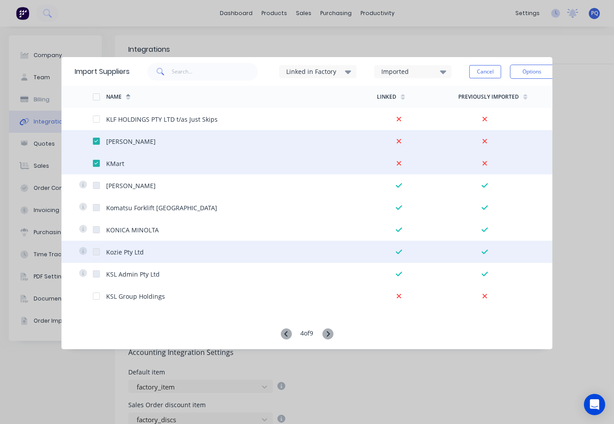
scroll to position [1947, 0]
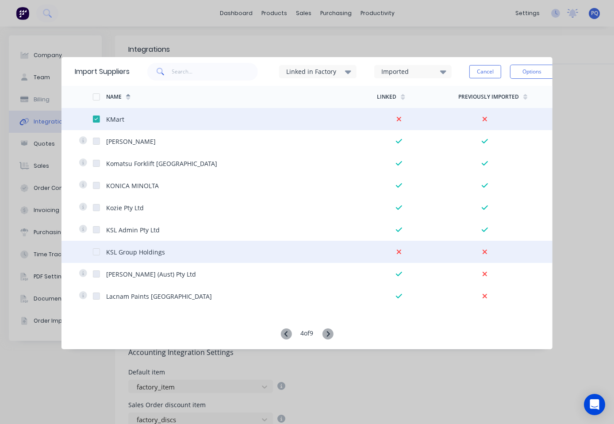
click at [93, 253] on div at bounding box center [96, 252] width 18 height 18
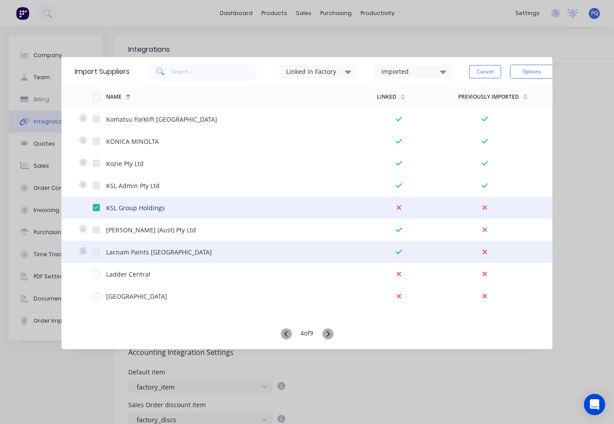
scroll to position [2009, 0]
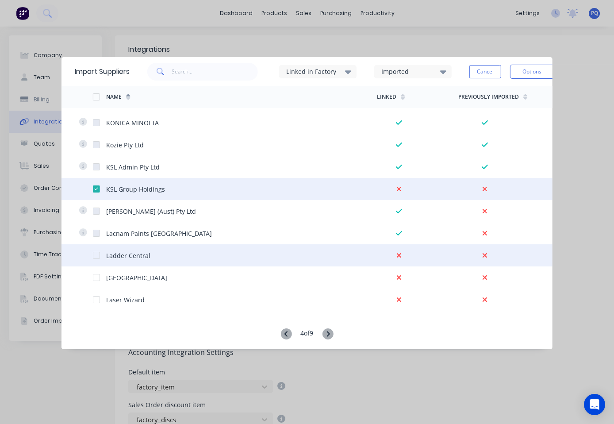
click at [97, 254] on div at bounding box center [96, 255] width 18 height 18
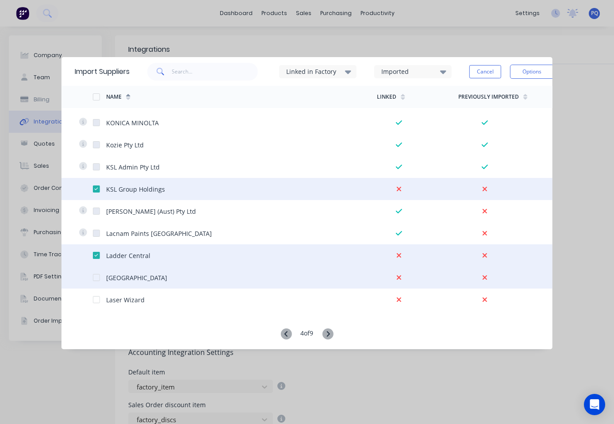
click at [96, 275] on div at bounding box center [96, 278] width 18 height 18
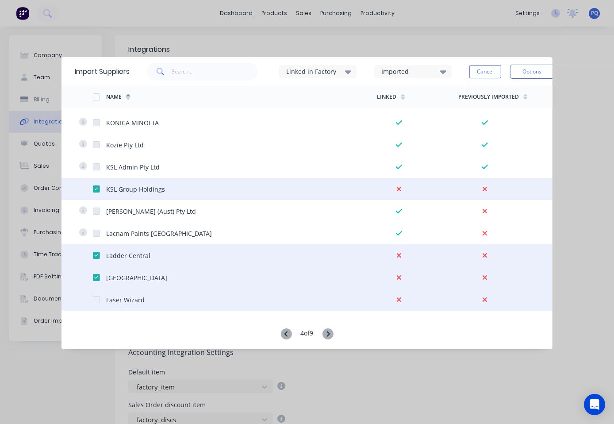
click at [96, 300] on div at bounding box center [96, 300] width 18 height 18
click at [538, 69] on button "Options" at bounding box center [532, 72] width 44 height 14
click at [515, 97] on div "Import selected suppliers" at bounding box center [512, 96] width 68 height 22
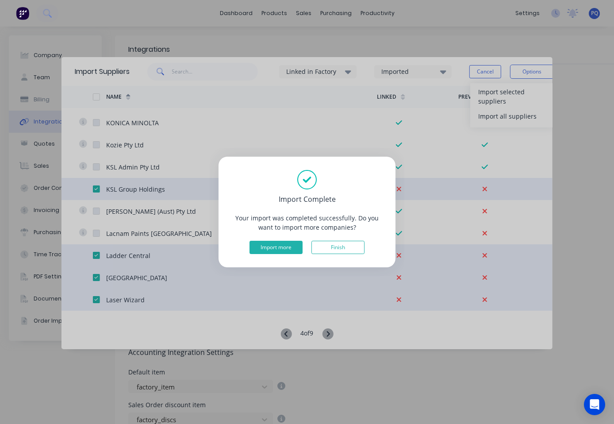
click at [268, 246] on button "Import more" at bounding box center [276, 247] width 53 height 13
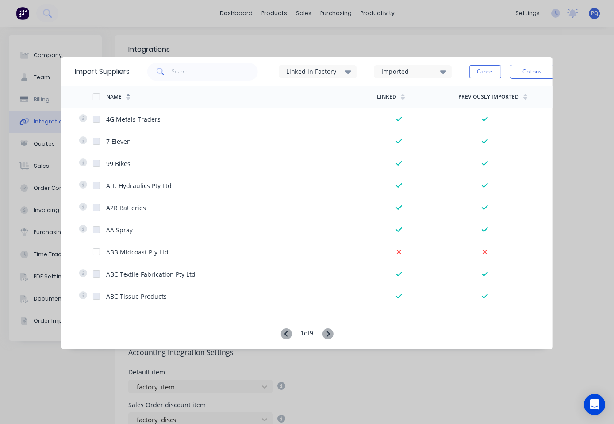
click at [322, 331] on div "1 of 9" at bounding box center [306, 334] width 53 height 12
click at [328, 331] on icon at bounding box center [327, 333] width 11 height 11
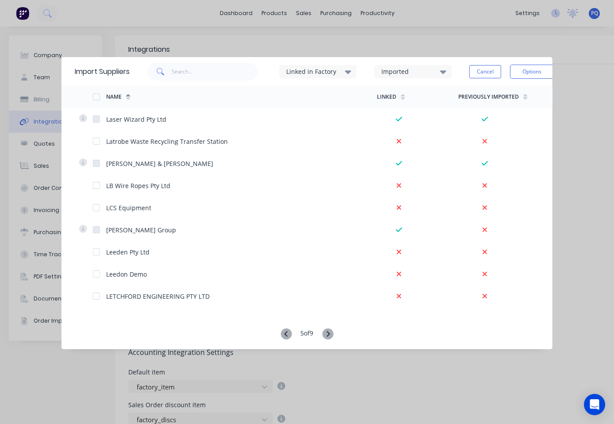
click at [328, 331] on icon at bounding box center [327, 333] width 11 height 11
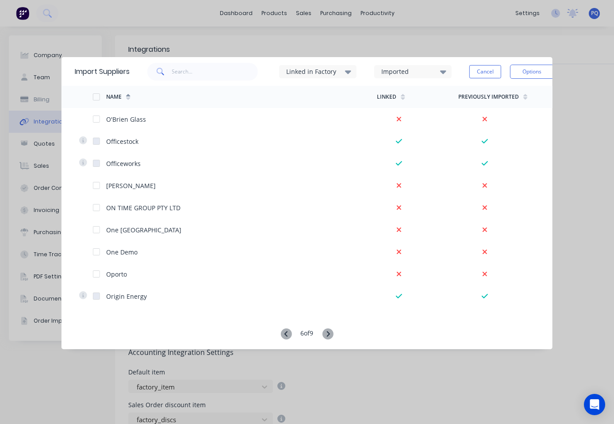
click at [287, 335] on icon at bounding box center [285, 333] width 11 height 11
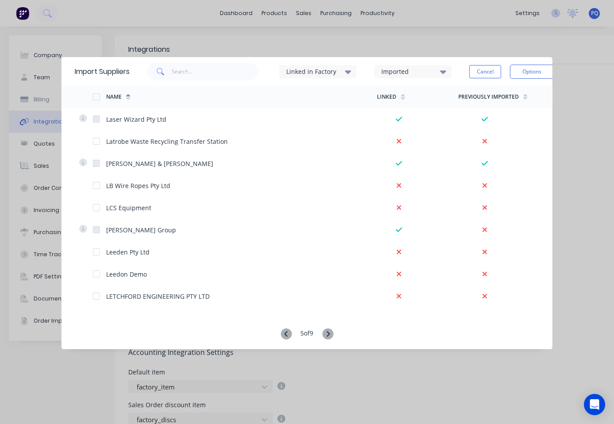
click at [288, 334] on icon at bounding box center [285, 333] width 11 height 11
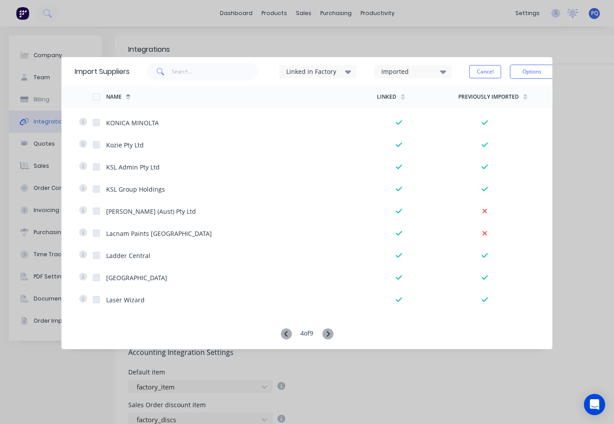
click at [331, 332] on icon at bounding box center [327, 333] width 11 height 11
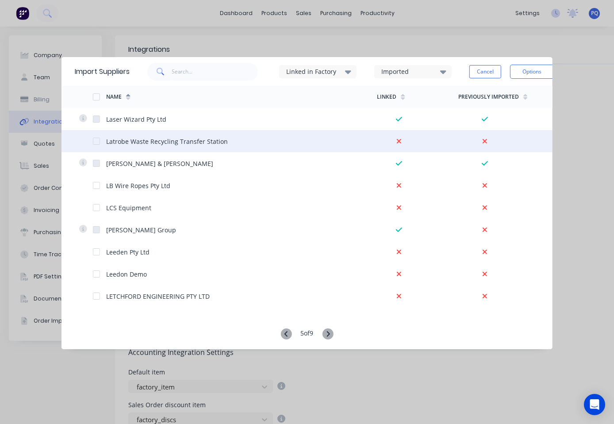
click at [96, 143] on div at bounding box center [96, 141] width 18 height 18
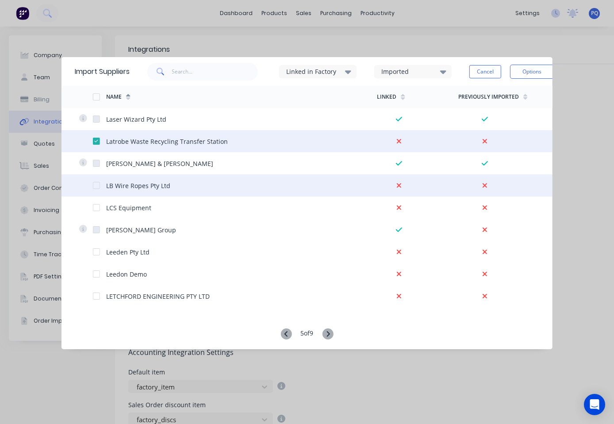
click at [96, 186] on div at bounding box center [96, 186] width 18 height 18
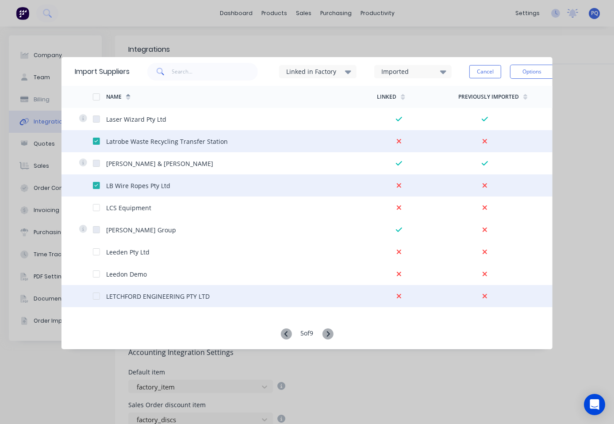
click at [99, 299] on div at bounding box center [96, 296] width 18 height 18
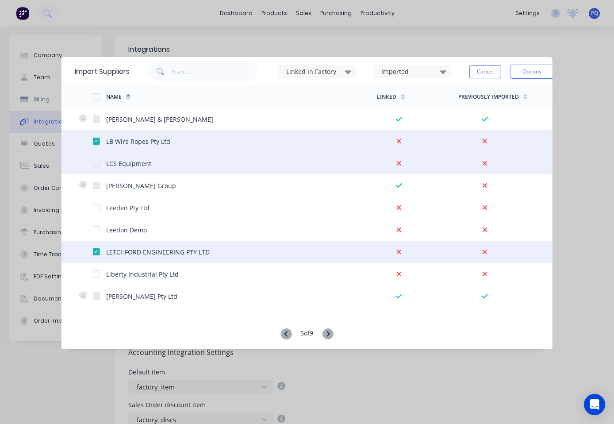
scroll to position [88, 0]
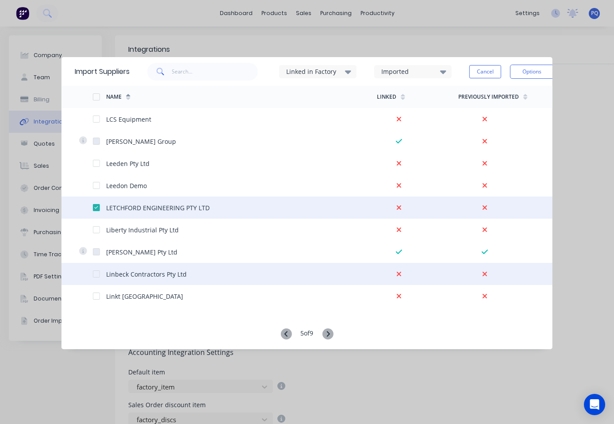
click at [96, 273] on div at bounding box center [96, 274] width 18 height 18
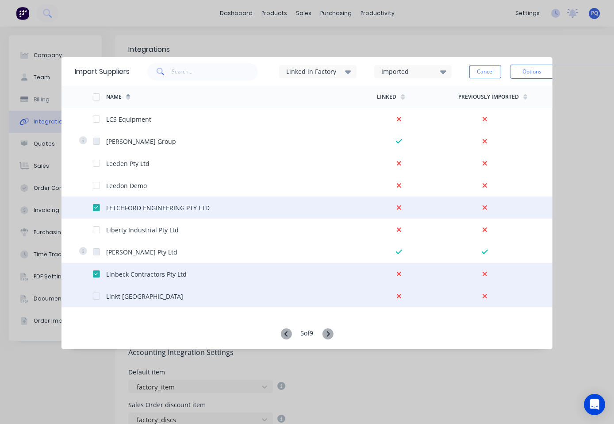
click at [92, 295] on div at bounding box center [96, 296] width 18 height 18
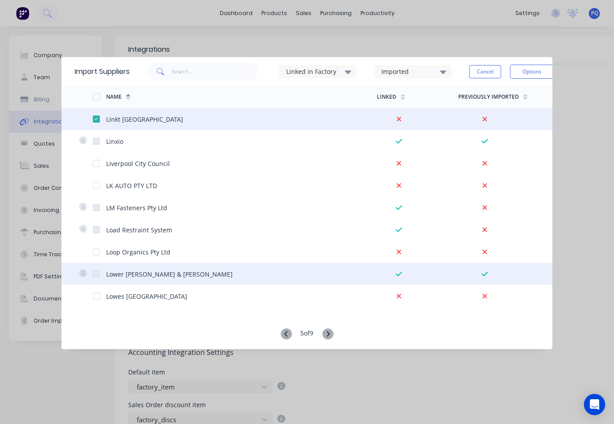
scroll to position [310, 0]
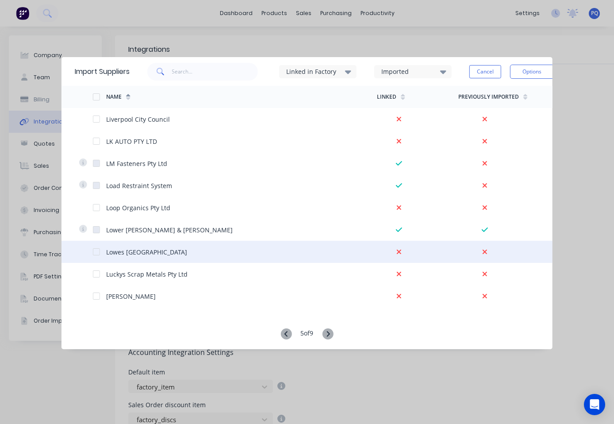
click at [94, 250] on div at bounding box center [96, 252] width 18 height 18
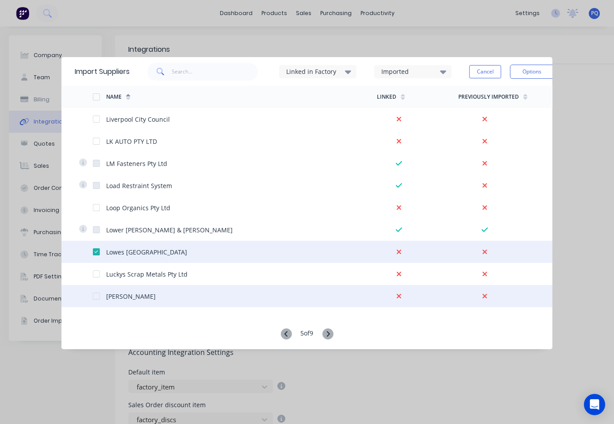
click at [96, 293] on div at bounding box center [96, 296] width 18 height 18
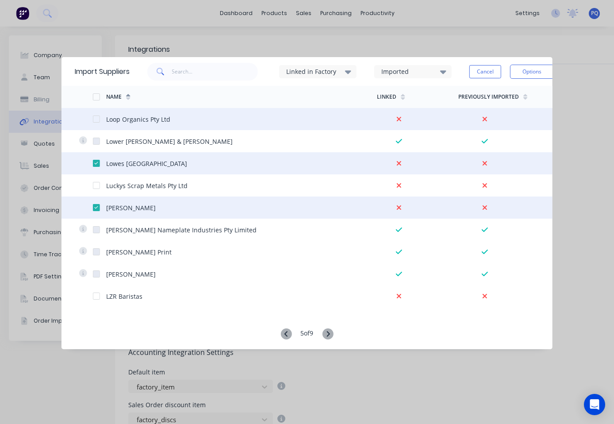
scroll to position [442, 0]
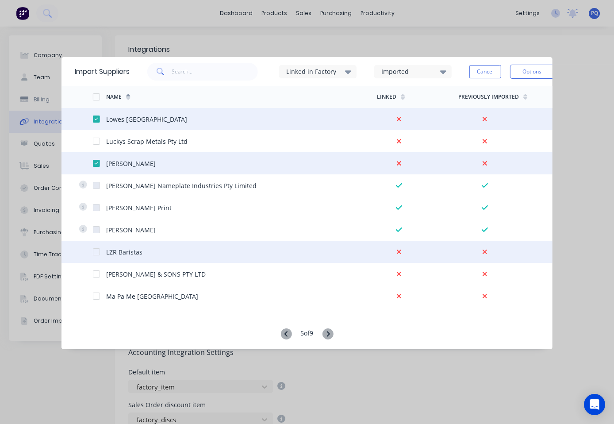
click at [96, 250] on div at bounding box center [96, 252] width 18 height 18
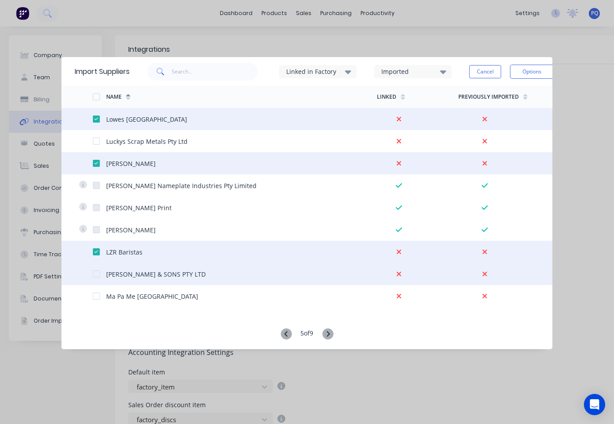
scroll to position [487, 0]
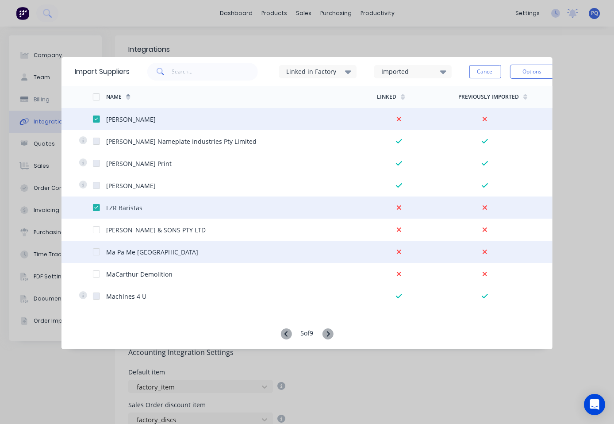
click at [96, 252] on div at bounding box center [96, 252] width 18 height 18
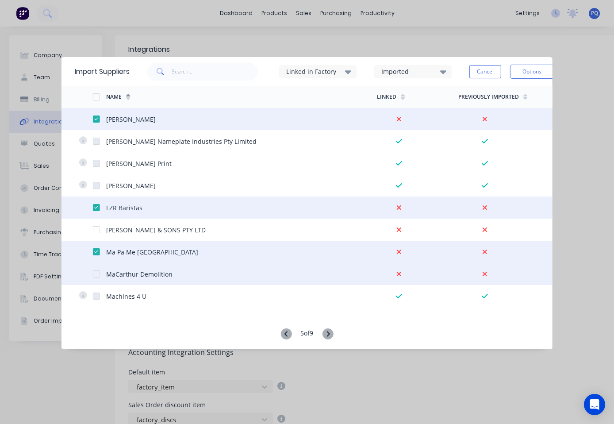
scroll to position [531, 0]
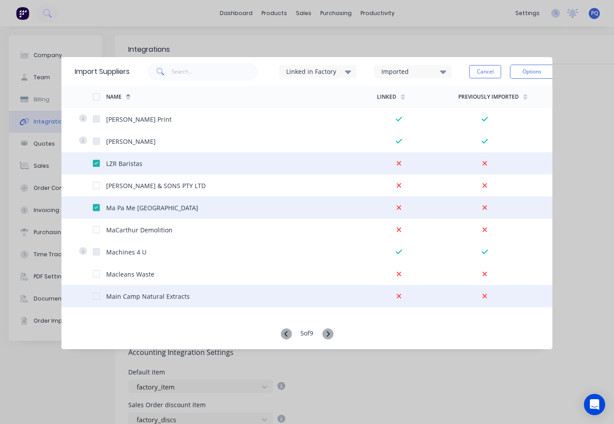
click at [95, 296] on div at bounding box center [96, 296] width 18 height 18
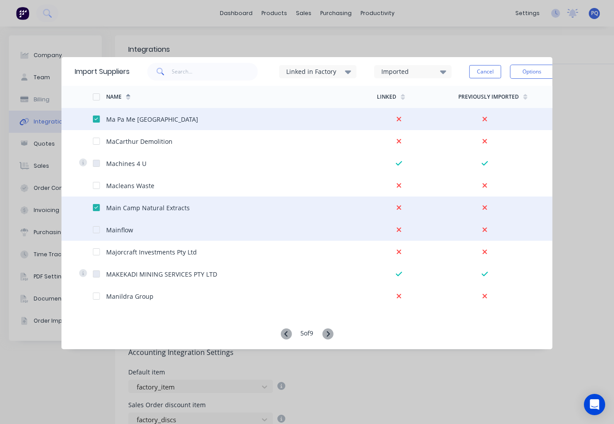
click at [99, 230] on div at bounding box center [96, 230] width 18 height 18
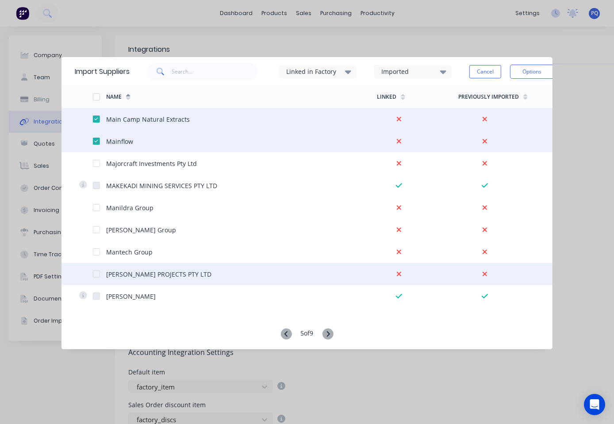
scroll to position [752, 0]
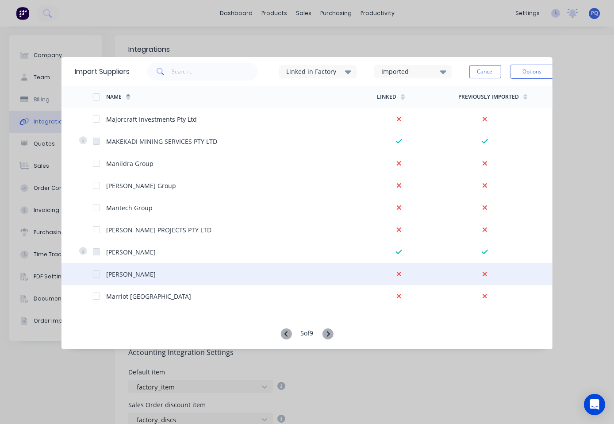
click at [98, 275] on div at bounding box center [96, 274] width 18 height 18
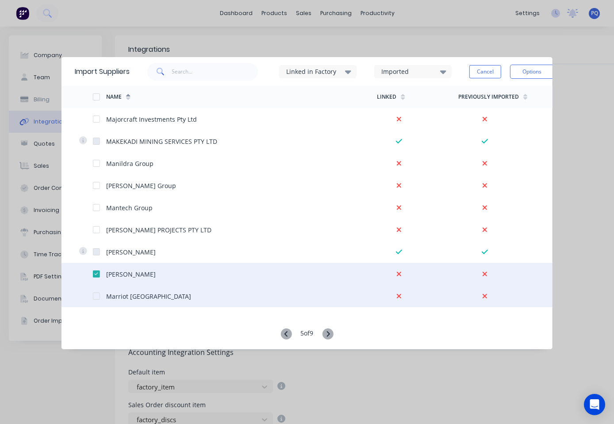
click at [92, 297] on div at bounding box center [96, 296] width 18 height 18
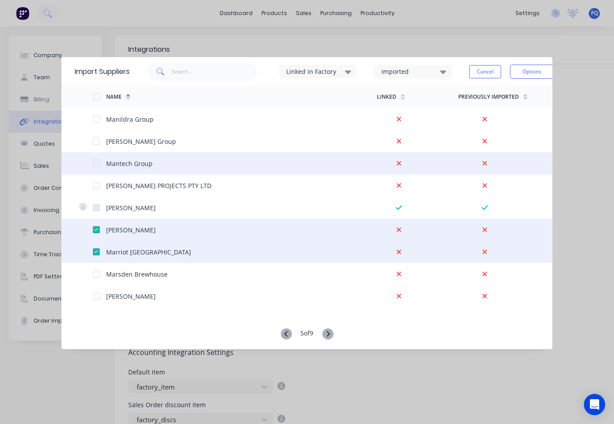
scroll to position [841, 0]
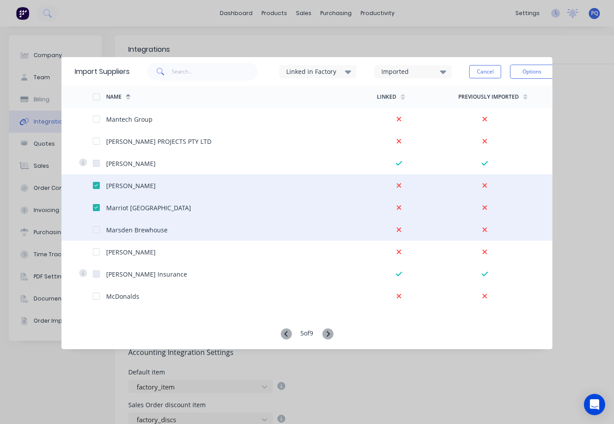
click at [96, 230] on div at bounding box center [96, 230] width 18 height 18
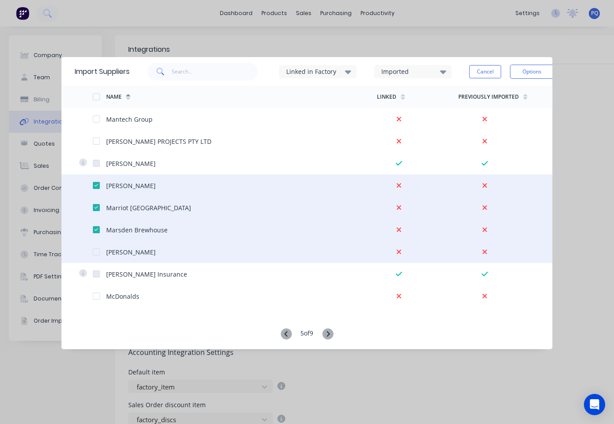
click at [95, 253] on div at bounding box center [96, 252] width 18 height 18
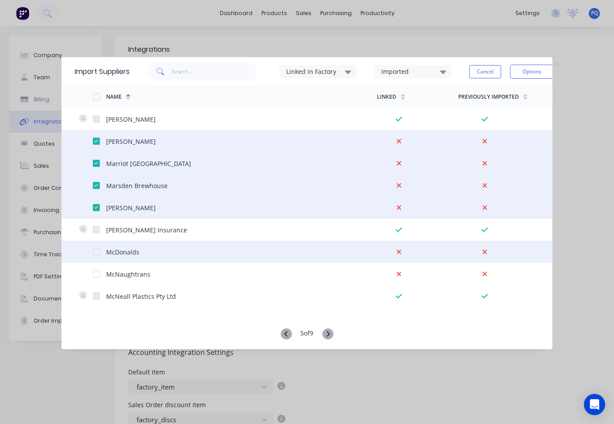
click at [93, 248] on div at bounding box center [96, 252] width 18 height 18
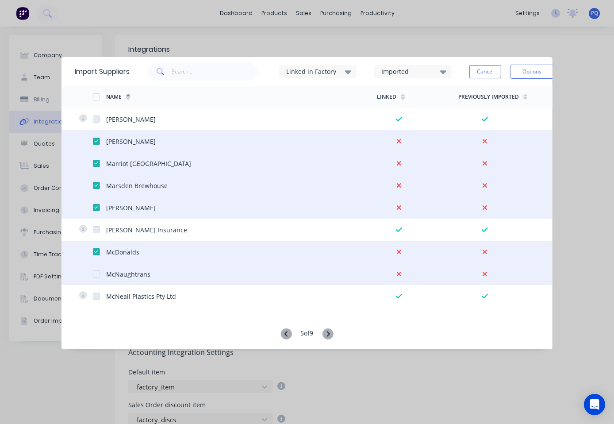
click at [92, 270] on div at bounding box center [96, 274] width 18 height 18
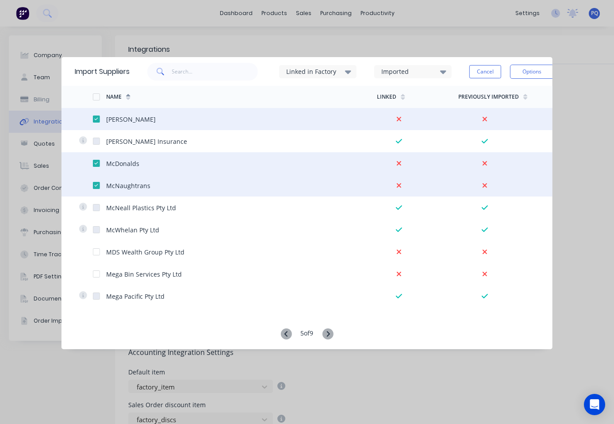
scroll to position [1062, 0]
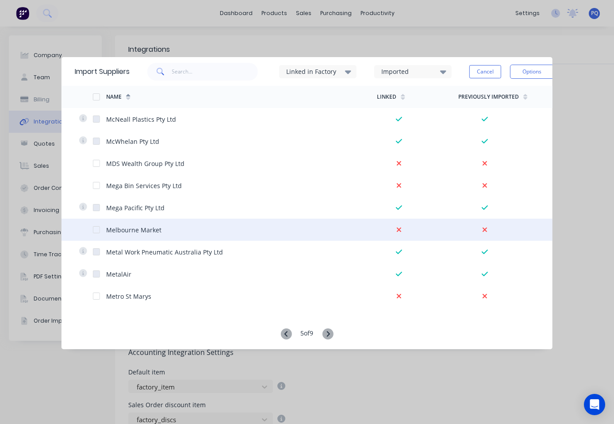
click at [94, 231] on div at bounding box center [96, 230] width 18 height 18
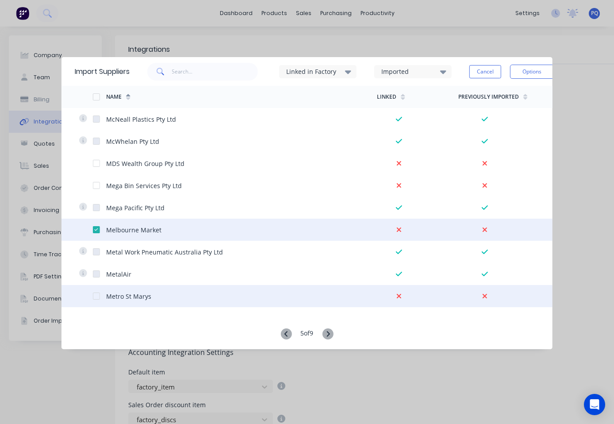
click at [97, 297] on div at bounding box center [96, 296] width 18 height 18
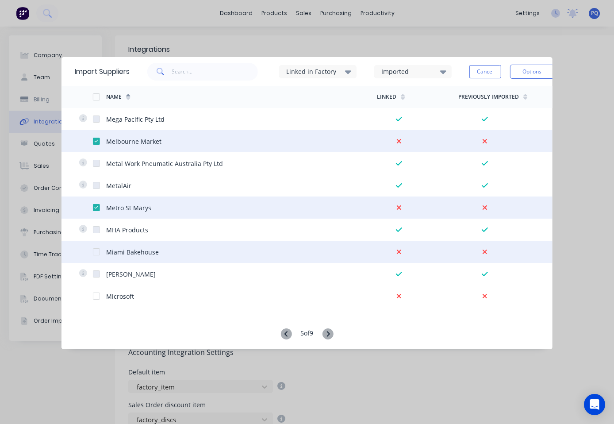
click at [96, 249] on div at bounding box center [96, 252] width 18 height 18
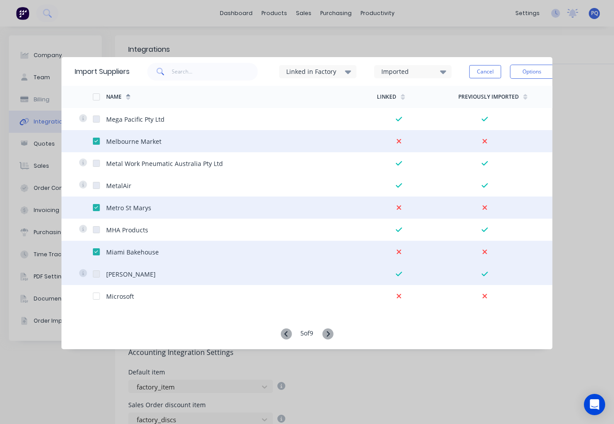
scroll to position [1195, 0]
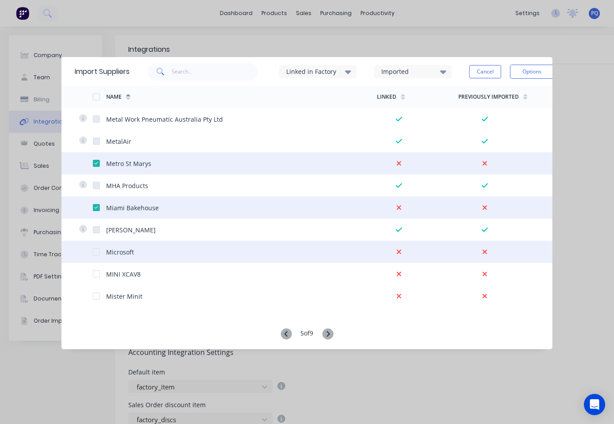
drag, startPoint x: 96, startPoint y: 248, endPoint x: 106, endPoint y: 252, distance: 10.3
click at [96, 248] on div at bounding box center [99, 252] width 14 height 22
click at [95, 248] on div at bounding box center [99, 252] width 14 height 22
click at [97, 255] on div at bounding box center [99, 252] width 14 height 22
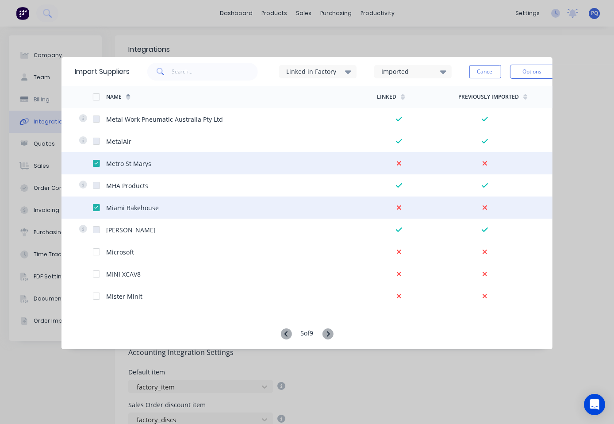
scroll to position [1239, 0]
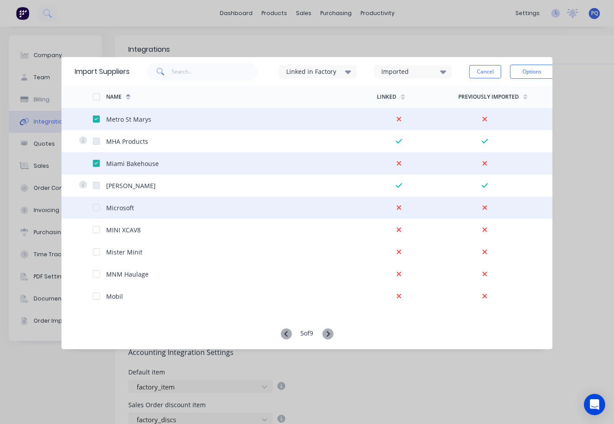
click at [94, 209] on div at bounding box center [96, 208] width 18 height 18
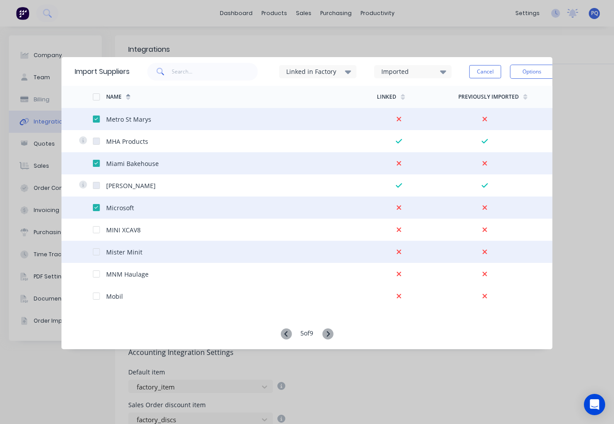
scroll to position [1283, 0]
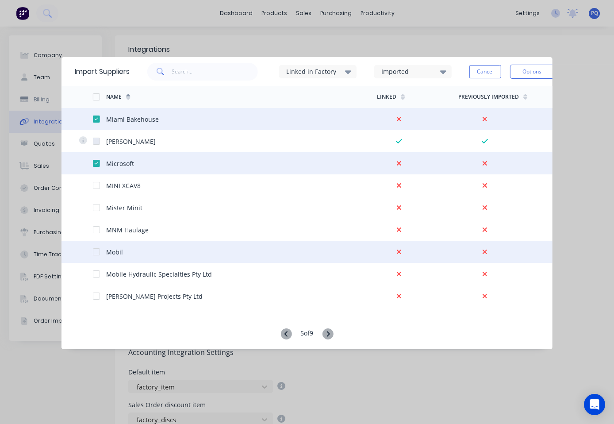
click at [96, 251] on div at bounding box center [96, 252] width 18 height 18
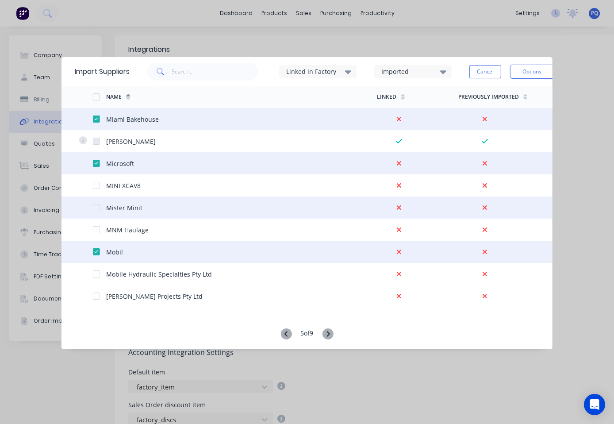
scroll to position [1327, 0]
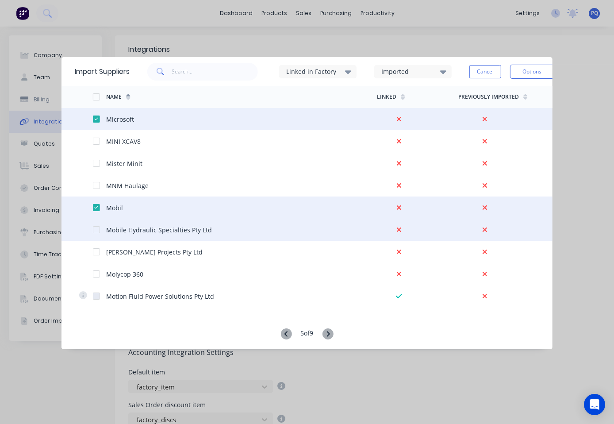
click at [96, 230] on div at bounding box center [96, 230] width 18 height 18
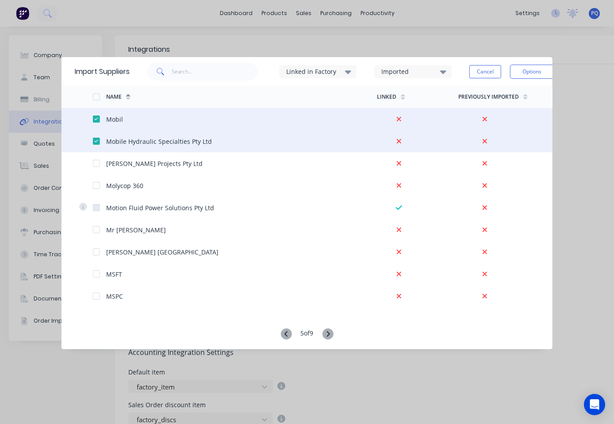
scroll to position [1460, 0]
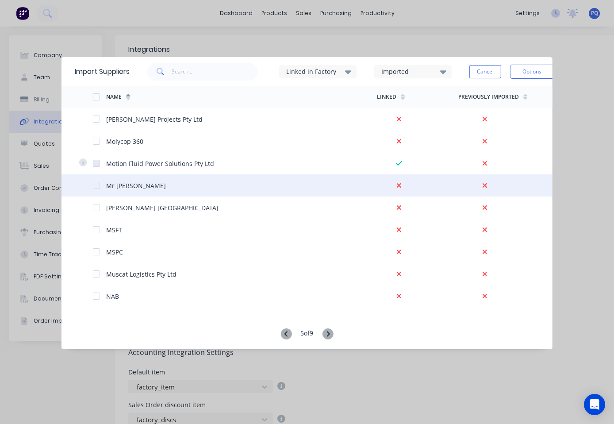
click at [92, 184] on div at bounding box center [96, 186] width 18 height 18
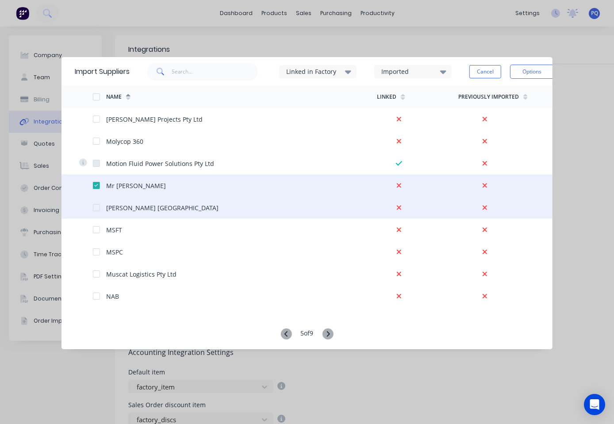
click at [93, 211] on div at bounding box center [99, 207] width 14 height 22
click at [96, 206] on div at bounding box center [96, 208] width 18 height 18
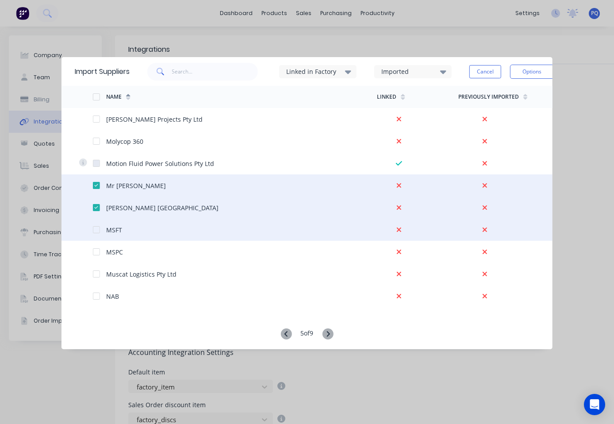
click at [94, 228] on div at bounding box center [96, 230] width 18 height 18
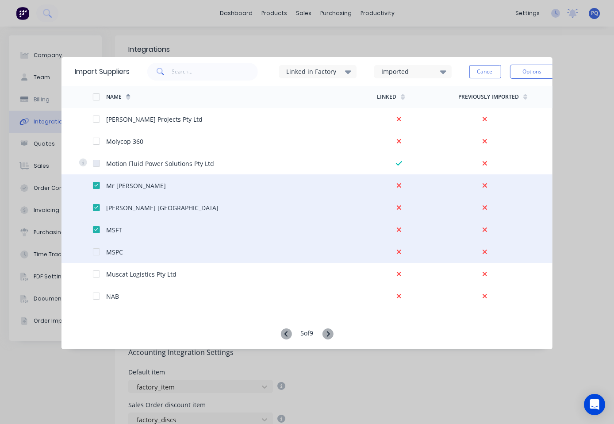
click at [93, 250] on div at bounding box center [96, 252] width 18 height 18
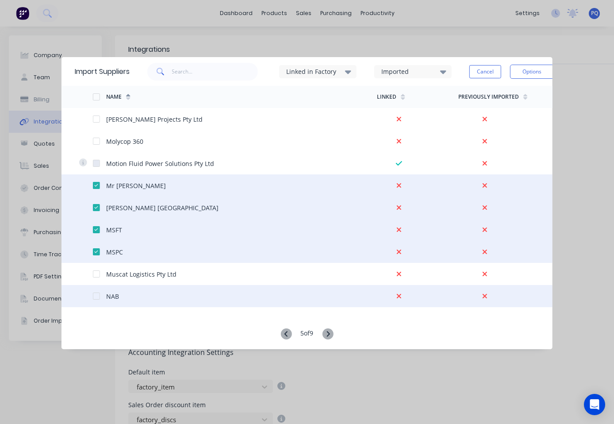
click at [94, 293] on div at bounding box center [96, 296] width 18 height 18
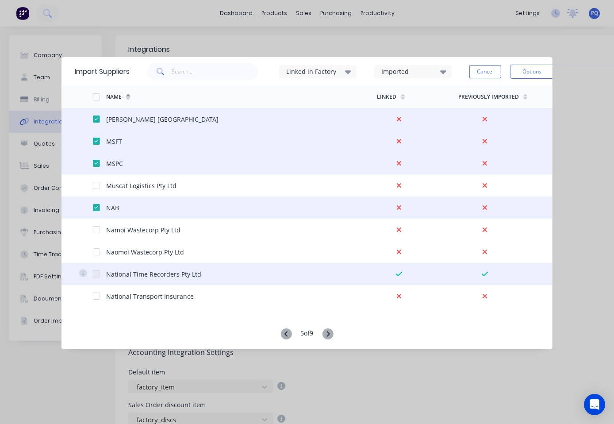
scroll to position [1593, 0]
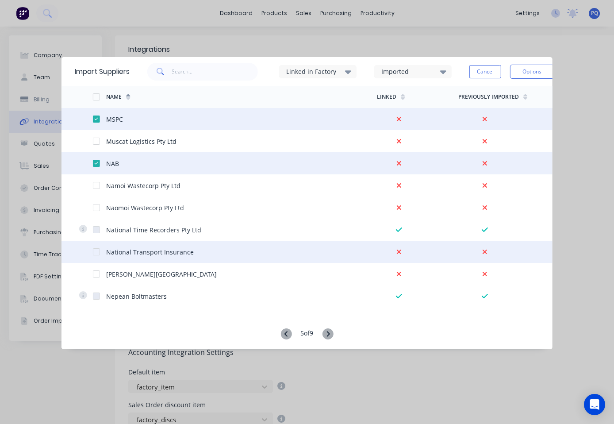
click at [92, 248] on div at bounding box center [99, 252] width 14 height 22
click at [95, 253] on div at bounding box center [96, 252] width 18 height 18
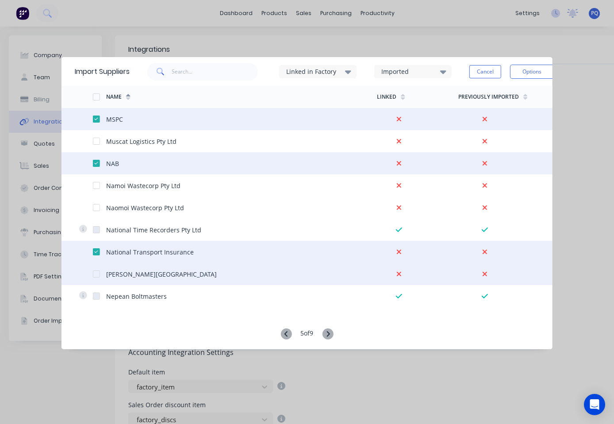
click at [96, 277] on div at bounding box center [96, 274] width 18 height 18
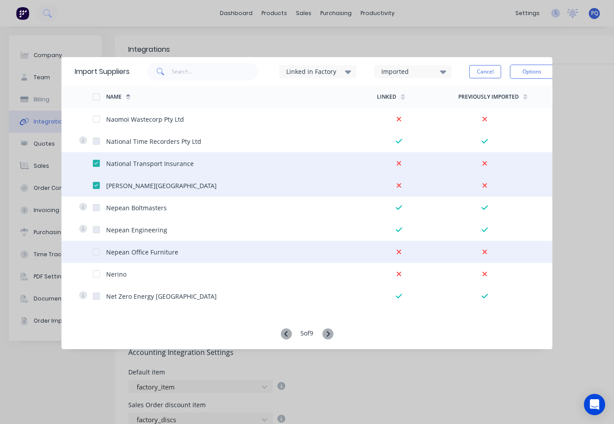
click at [97, 253] on div at bounding box center [96, 252] width 18 height 18
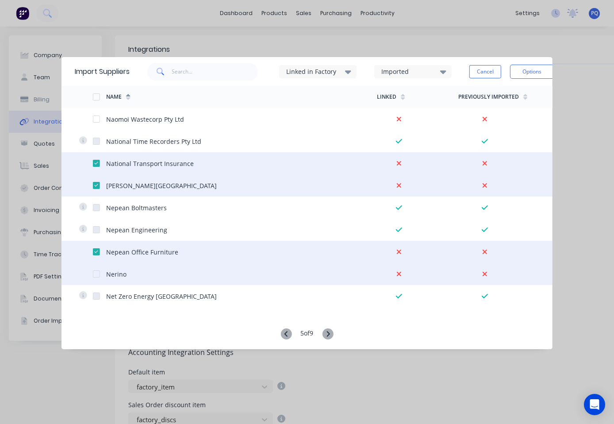
click at [95, 275] on div at bounding box center [96, 274] width 18 height 18
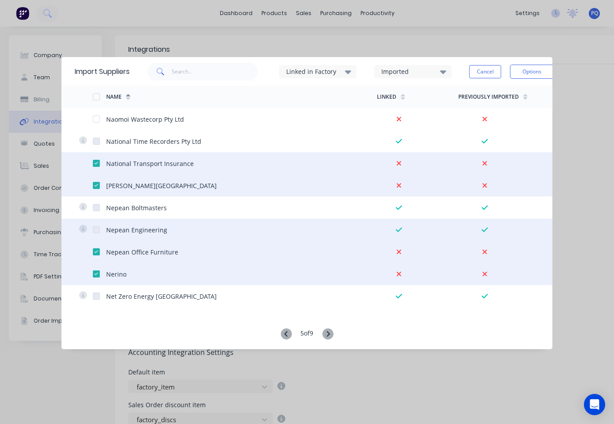
scroll to position [1770, 0]
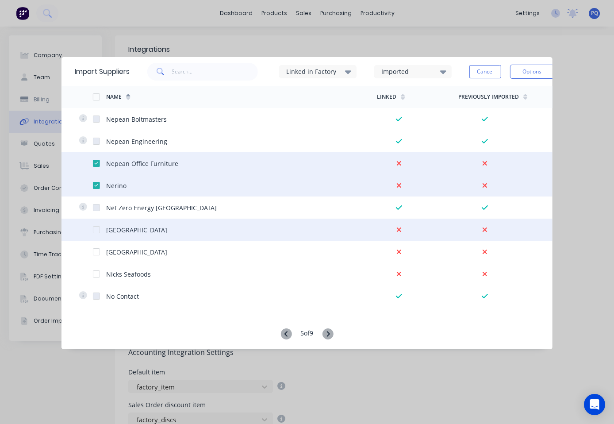
click at [96, 226] on div at bounding box center [99, 230] width 14 height 22
click at [96, 231] on div at bounding box center [96, 230] width 18 height 18
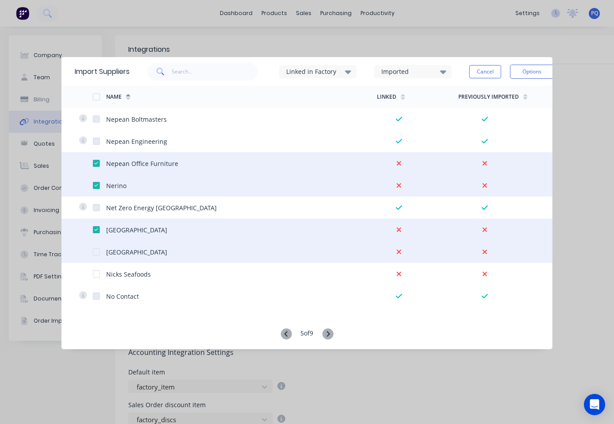
click at [95, 252] on div at bounding box center [96, 252] width 18 height 18
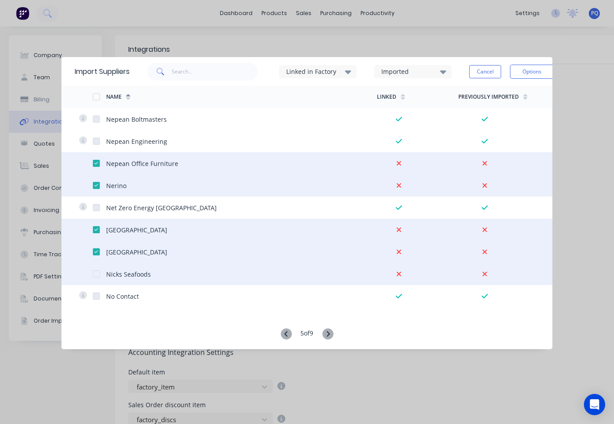
click at [95, 275] on div at bounding box center [96, 274] width 18 height 18
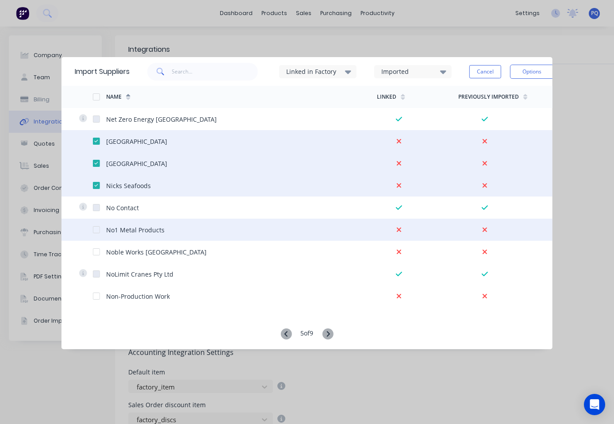
click at [98, 233] on div at bounding box center [96, 230] width 18 height 18
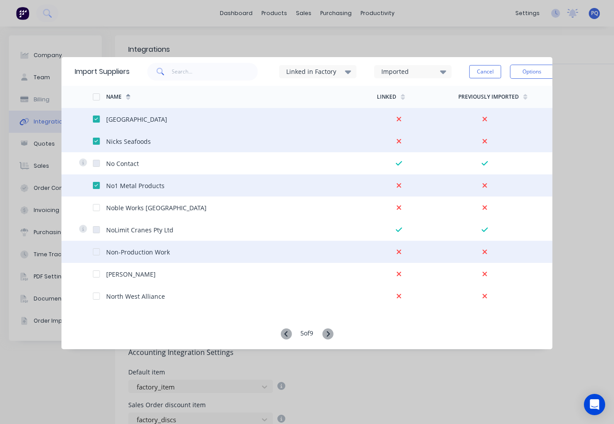
scroll to position [1947, 0]
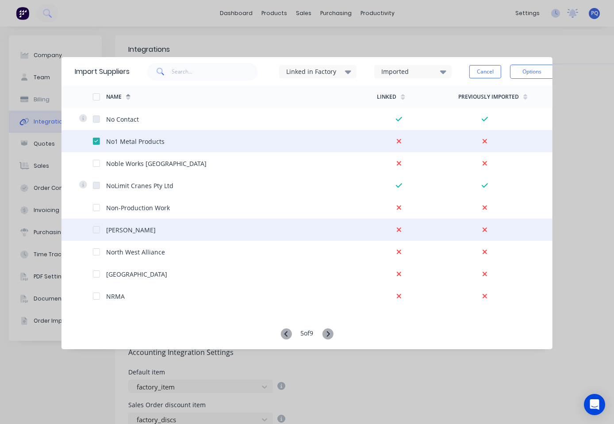
click at [94, 230] on div at bounding box center [96, 230] width 18 height 18
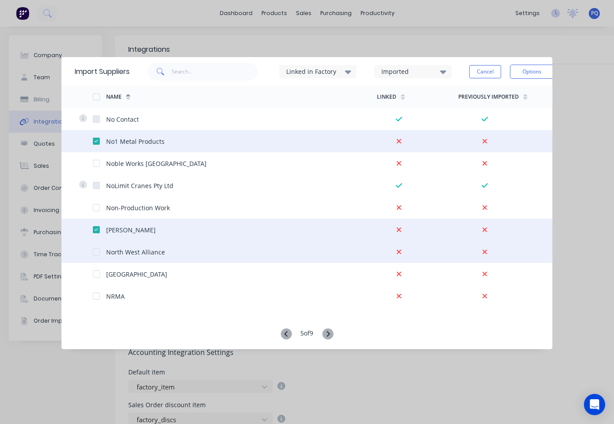
click at [92, 251] on div at bounding box center [96, 252] width 18 height 18
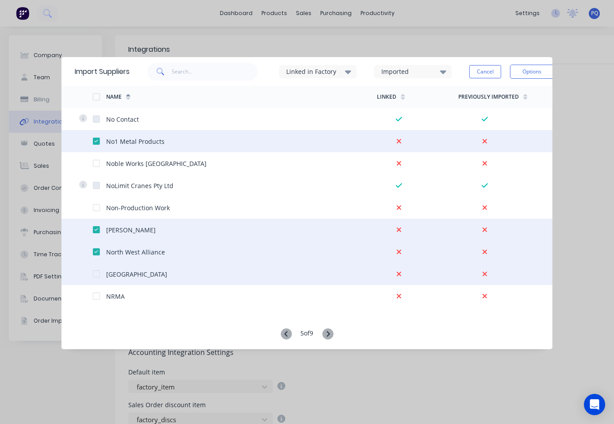
click at [95, 275] on div at bounding box center [96, 274] width 18 height 18
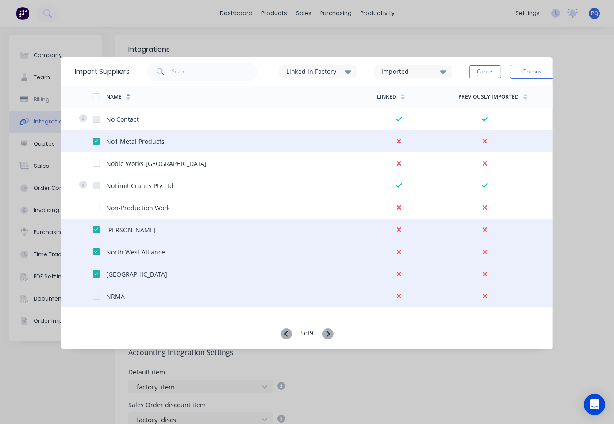
click at [95, 298] on div at bounding box center [96, 296] width 18 height 18
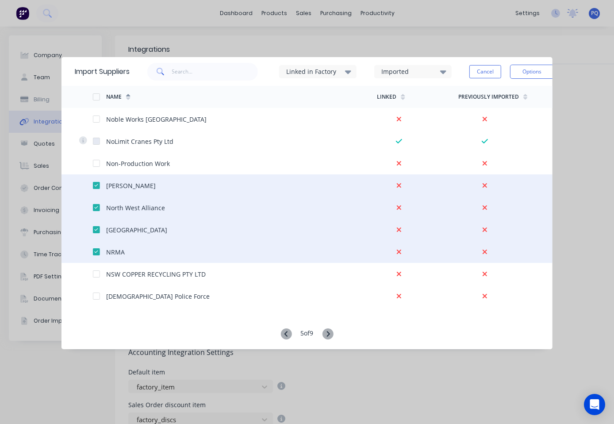
scroll to position [2009, 0]
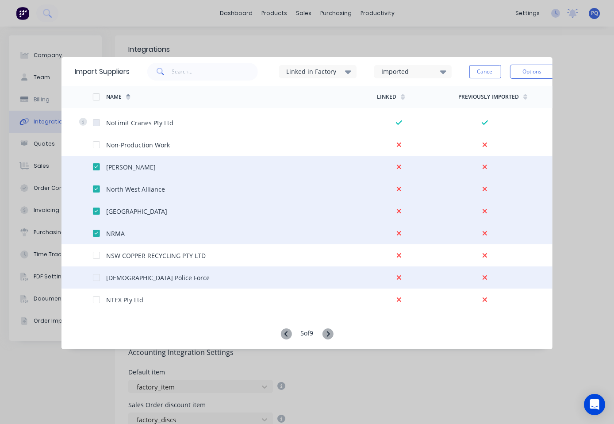
click at [96, 277] on div at bounding box center [96, 278] width 18 height 18
click at [526, 72] on button "Options" at bounding box center [532, 72] width 44 height 14
click at [516, 92] on div "Import selected suppliers" at bounding box center [512, 96] width 68 height 22
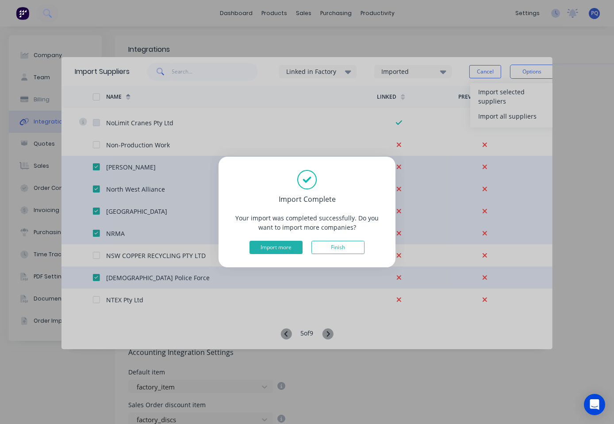
click at [288, 247] on button "Import more" at bounding box center [276, 247] width 53 height 13
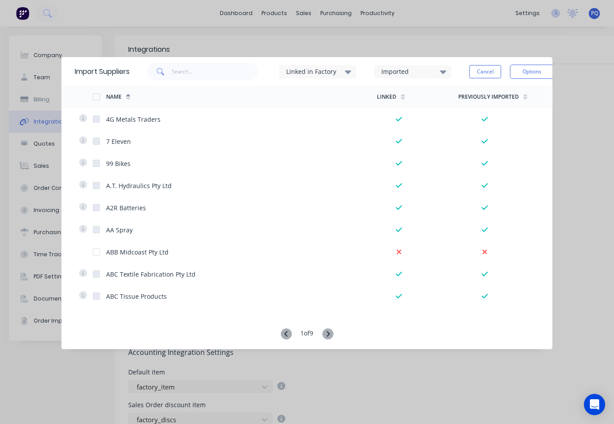
scroll to position [221, 0]
click at [326, 337] on icon at bounding box center [327, 333] width 11 height 11
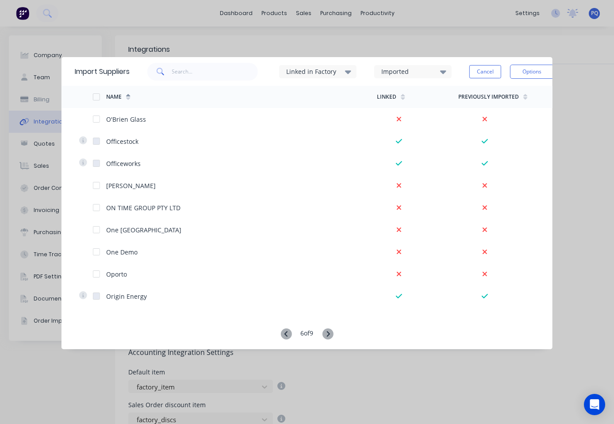
click at [284, 336] on icon at bounding box center [285, 333] width 11 height 11
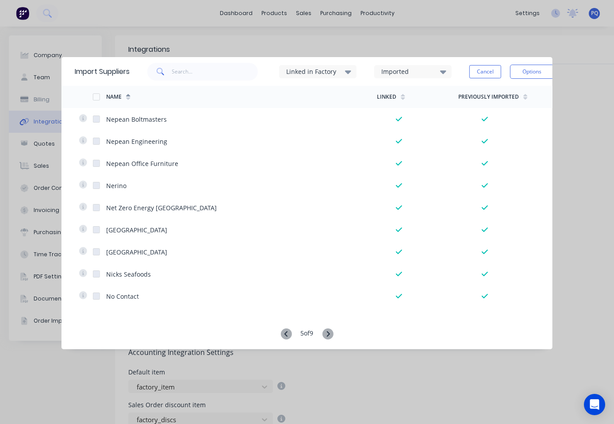
scroll to position [2009, 0]
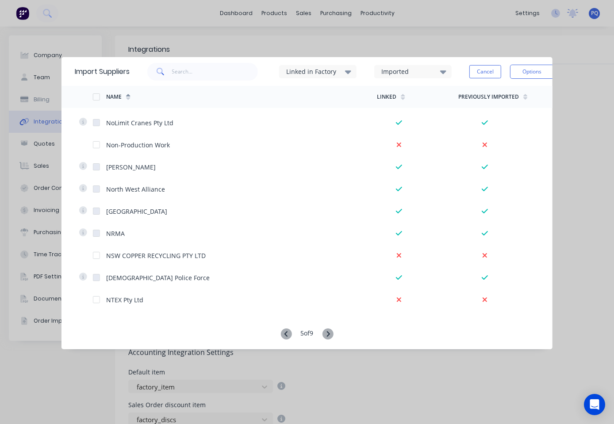
click at [331, 337] on icon at bounding box center [327, 333] width 11 height 11
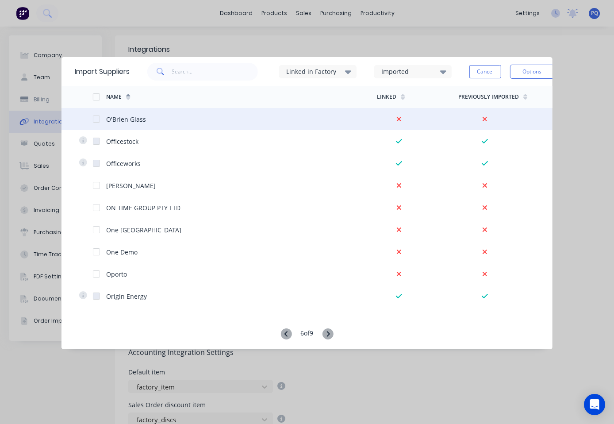
click at [96, 117] on div at bounding box center [96, 119] width 18 height 18
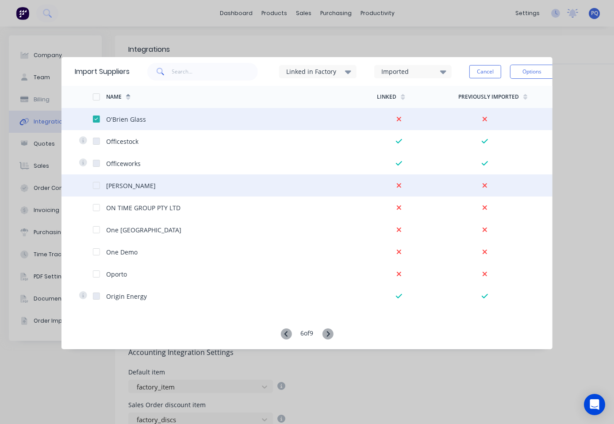
click at [96, 183] on div at bounding box center [96, 186] width 18 height 18
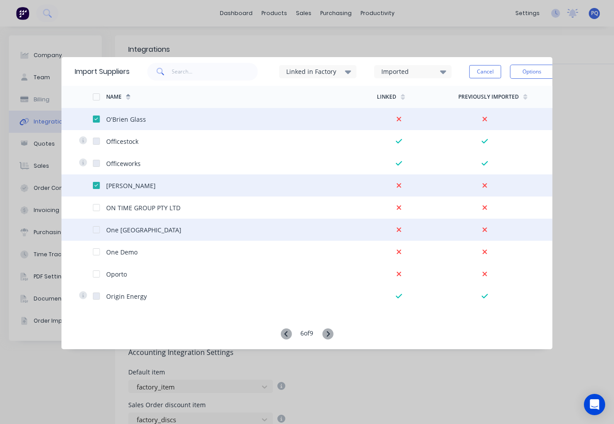
click at [94, 230] on div at bounding box center [96, 230] width 18 height 18
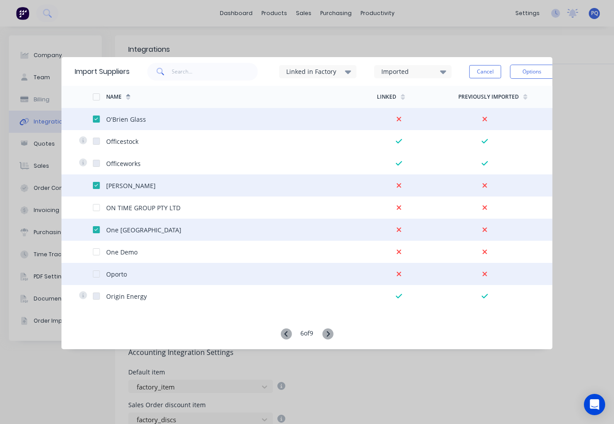
click at [96, 275] on div at bounding box center [96, 274] width 18 height 18
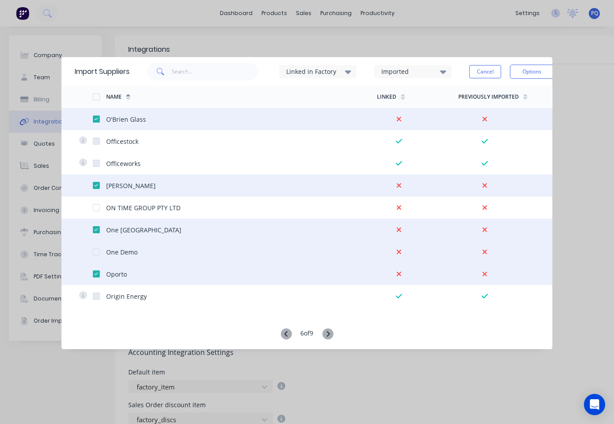
scroll to position [88, 0]
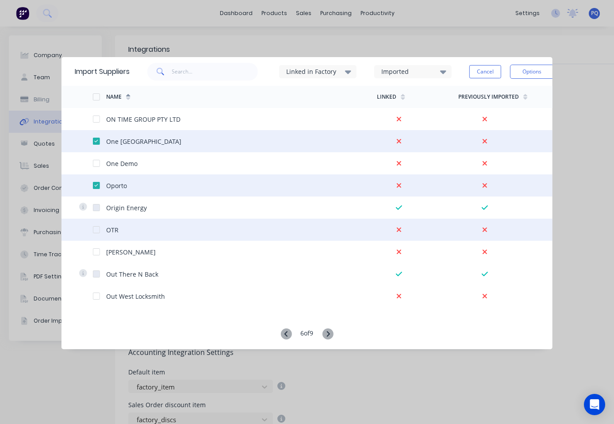
click at [96, 229] on div at bounding box center [96, 230] width 18 height 18
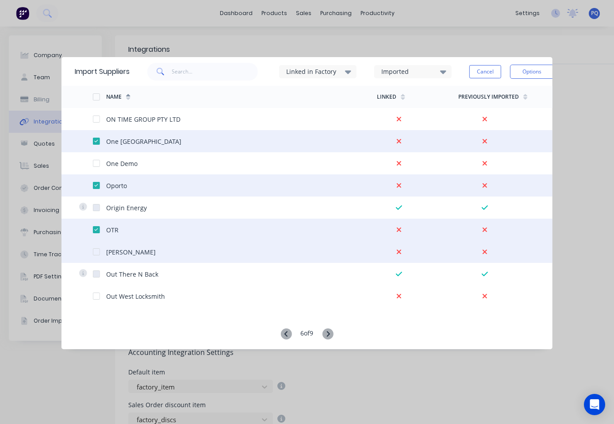
click at [96, 256] on div at bounding box center [99, 252] width 14 height 22
click at [94, 248] on div at bounding box center [99, 252] width 14 height 22
click at [95, 252] on div at bounding box center [96, 252] width 18 height 18
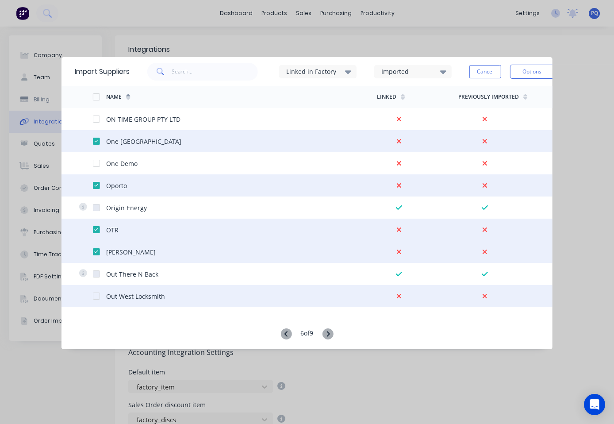
click at [97, 296] on div at bounding box center [96, 296] width 18 height 18
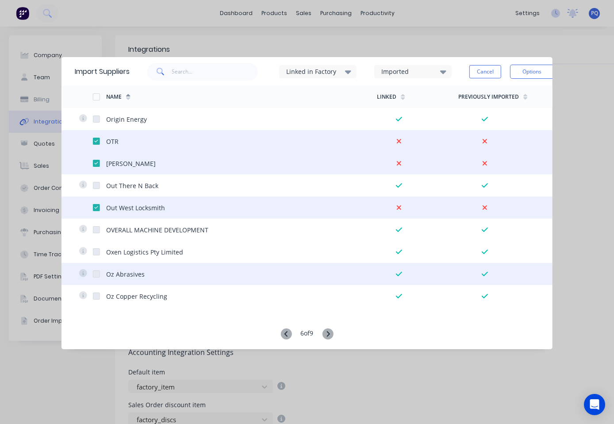
scroll to position [265, 0]
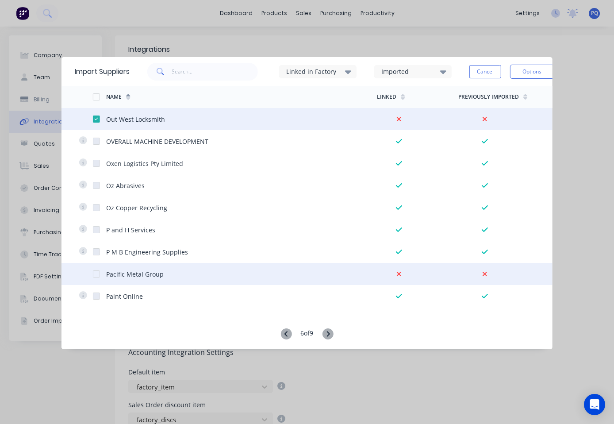
click at [96, 274] on div at bounding box center [96, 274] width 18 height 18
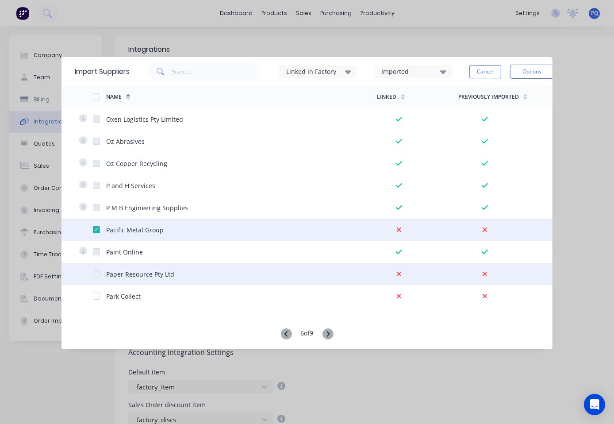
scroll to position [354, 0]
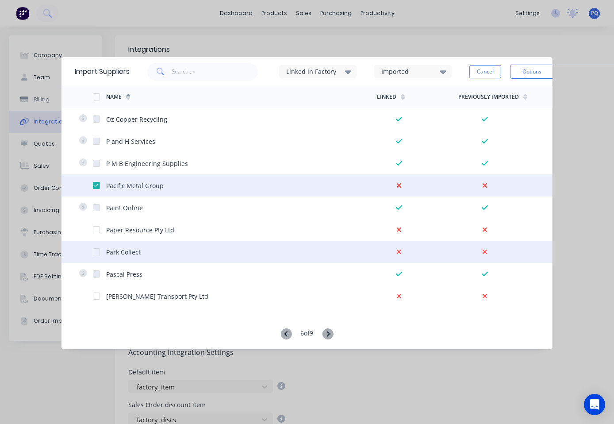
click at [94, 253] on div at bounding box center [96, 252] width 18 height 18
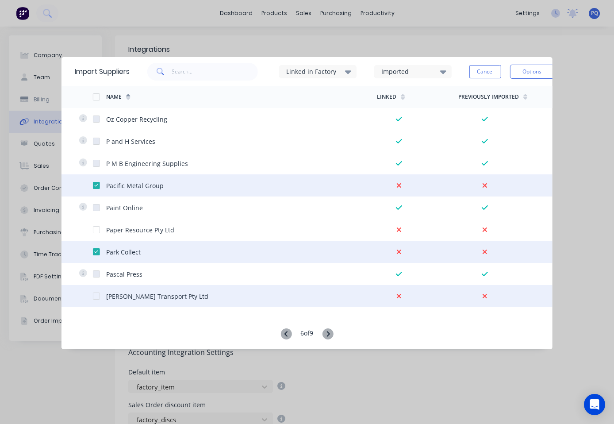
scroll to position [398, 0]
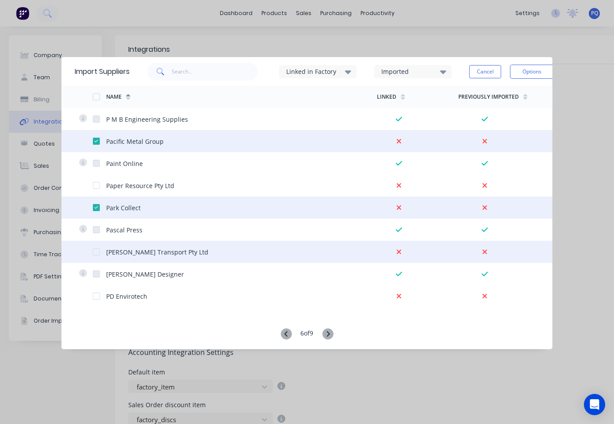
click at [96, 251] on div at bounding box center [96, 252] width 18 height 18
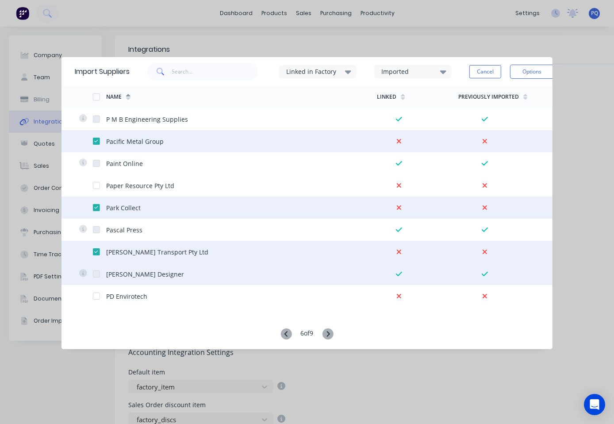
scroll to position [442, 0]
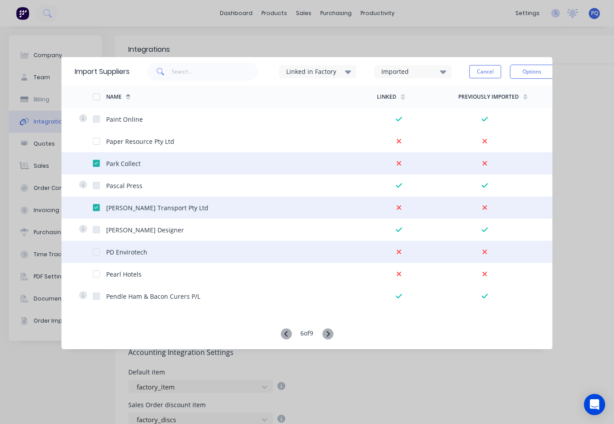
click at [95, 254] on div at bounding box center [96, 252] width 18 height 18
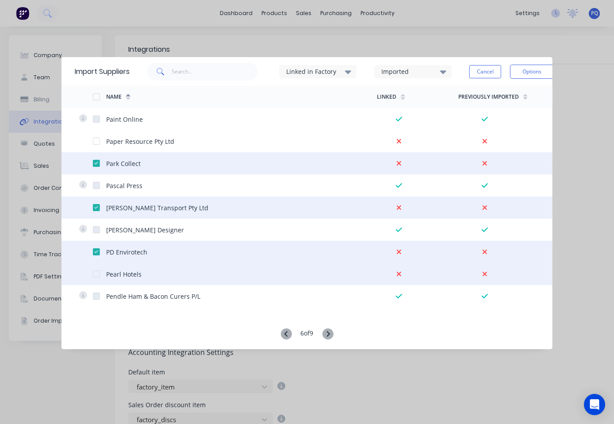
click at [96, 274] on div at bounding box center [96, 274] width 18 height 18
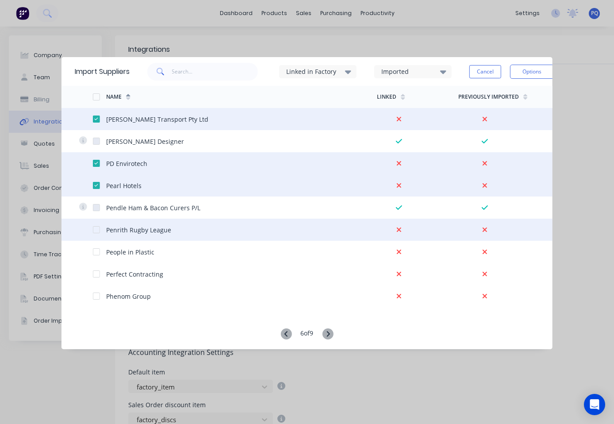
click at [97, 230] on div at bounding box center [96, 230] width 18 height 18
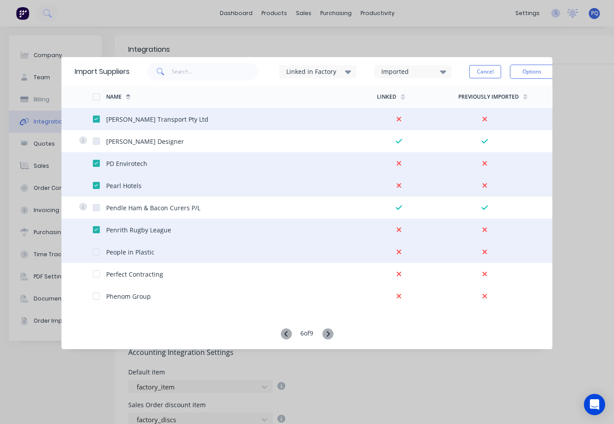
click at [96, 252] on div at bounding box center [96, 252] width 18 height 18
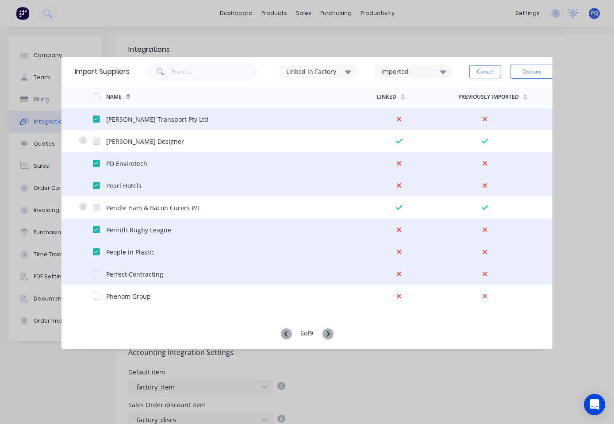
click at [96, 274] on div at bounding box center [96, 274] width 18 height 18
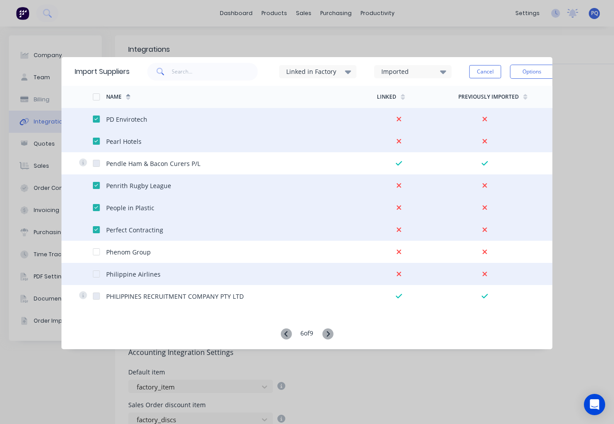
click at [99, 275] on div at bounding box center [96, 274] width 18 height 18
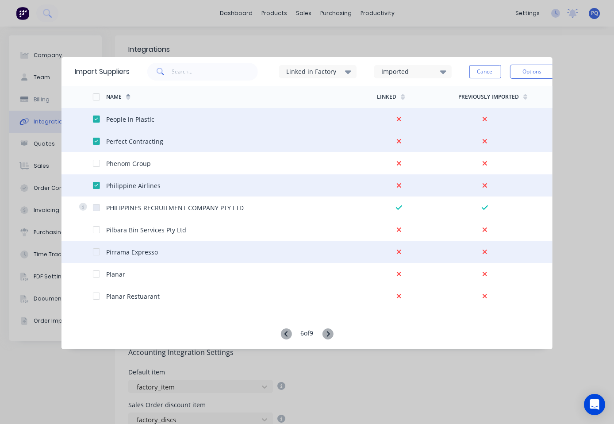
click at [94, 252] on div at bounding box center [96, 252] width 18 height 18
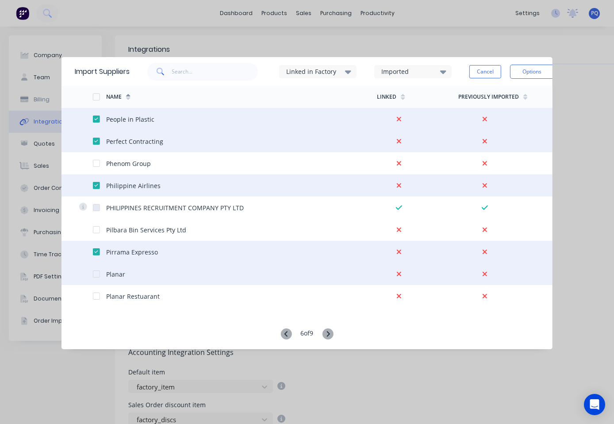
click at [93, 275] on div at bounding box center [96, 274] width 18 height 18
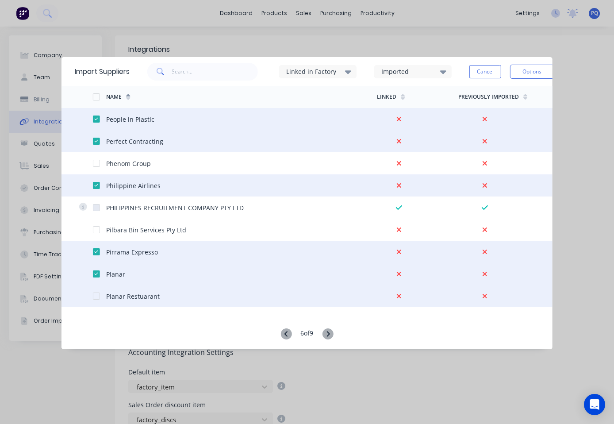
click at [99, 297] on div at bounding box center [96, 296] width 18 height 18
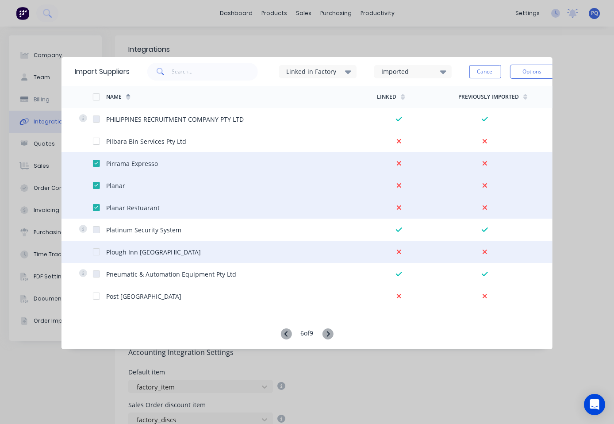
click at [96, 252] on div at bounding box center [96, 252] width 18 height 18
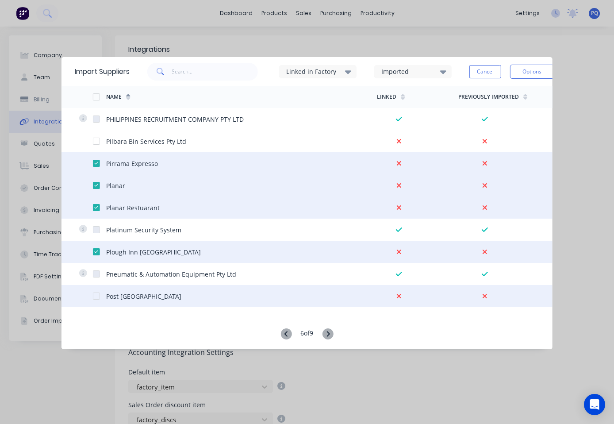
click at [97, 297] on div at bounding box center [96, 296] width 18 height 18
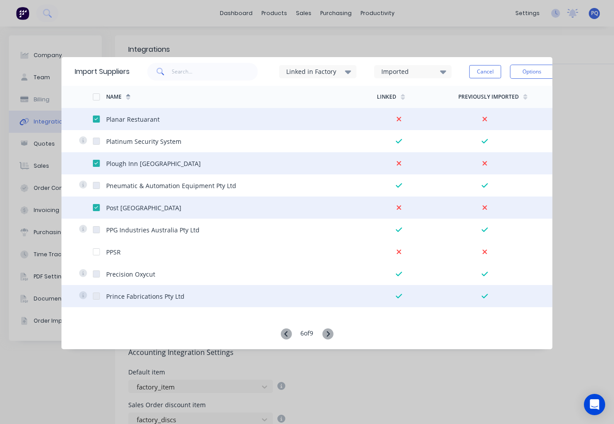
scroll to position [929, 0]
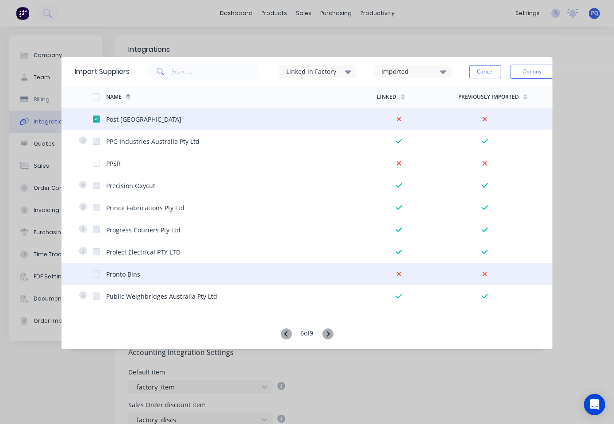
click at [95, 271] on div at bounding box center [96, 274] width 18 height 18
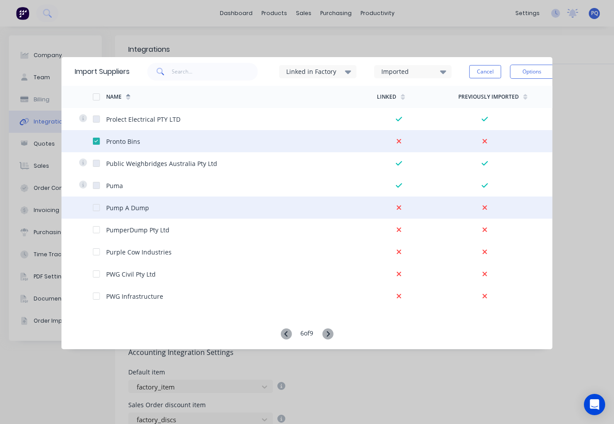
scroll to position [1150, 0]
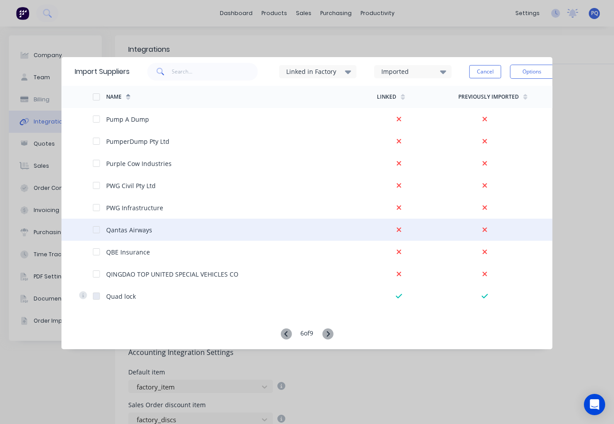
click at [97, 232] on div at bounding box center [96, 230] width 18 height 18
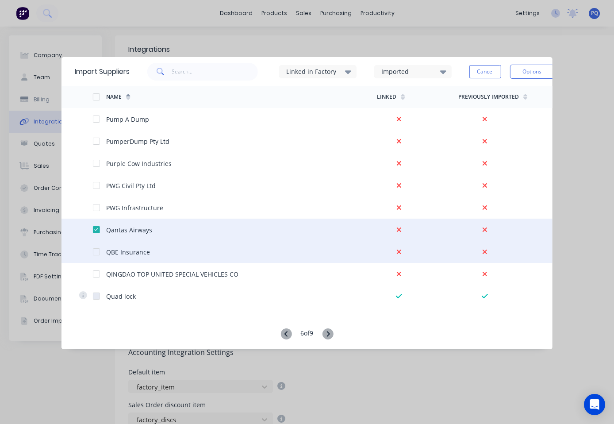
click at [98, 250] on div at bounding box center [96, 252] width 18 height 18
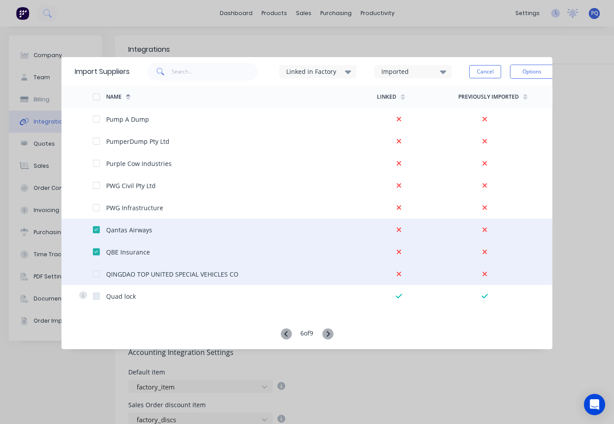
click at [98, 276] on div at bounding box center [96, 274] width 18 height 18
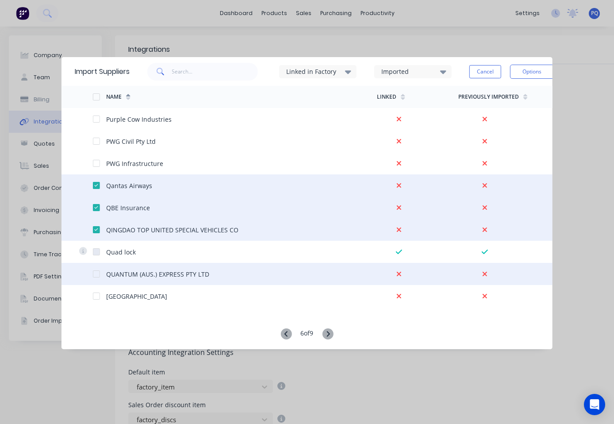
click at [94, 272] on div at bounding box center [96, 274] width 18 height 18
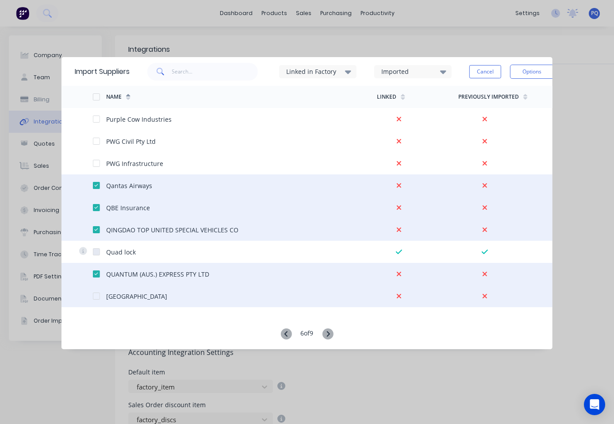
click at [95, 294] on div at bounding box center [96, 296] width 18 height 18
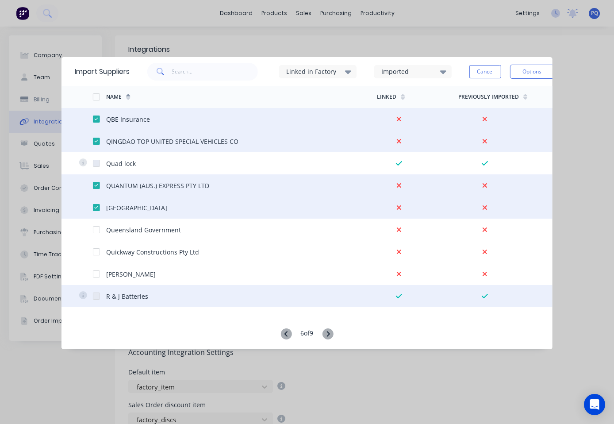
scroll to position [1327, 0]
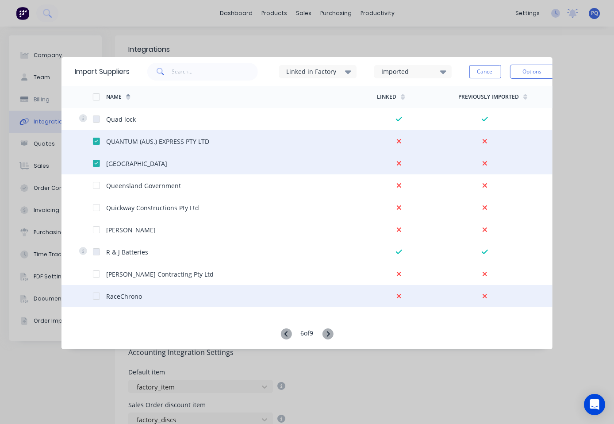
click at [97, 296] on div at bounding box center [96, 296] width 18 height 18
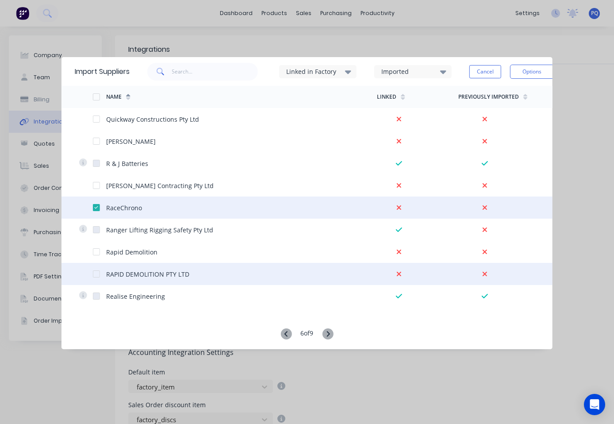
scroll to position [1504, 0]
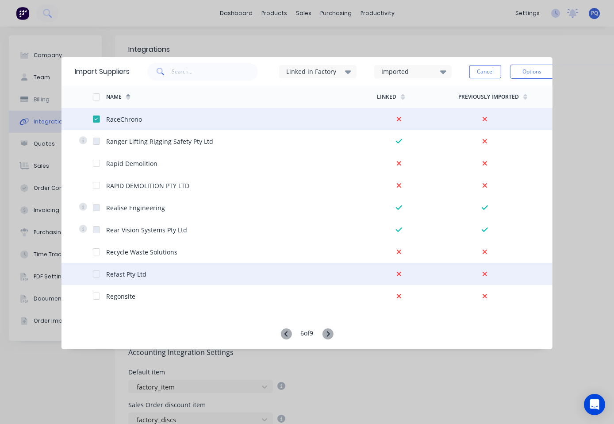
click at [94, 273] on div at bounding box center [96, 274] width 18 height 18
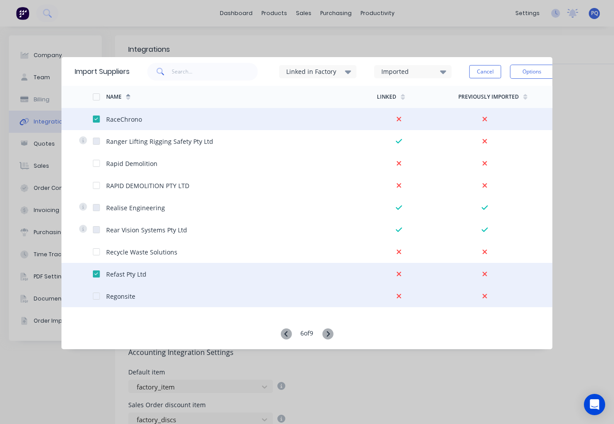
click at [95, 297] on div at bounding box center [96, 296] width 18 height 18
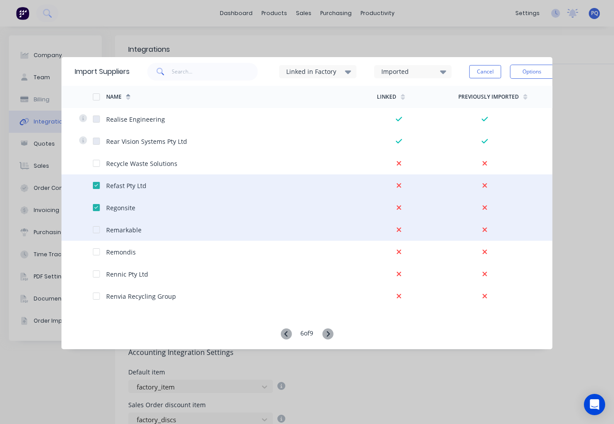
click at [98, 231] on div at bounding box center [96, 230] width 18 height 18
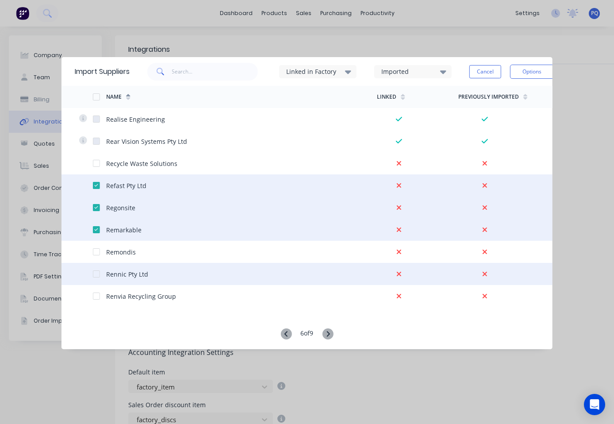
click at [96, 275] on div at bounding box center [96, 274] width 18 height 18
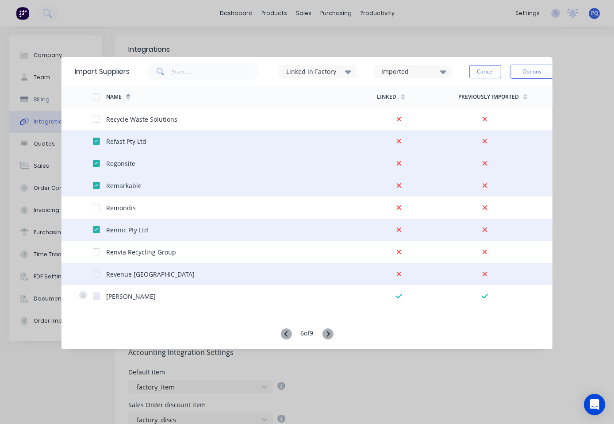
click at [95, 275] on div at bounding box center [96, 274] width 18 height 18
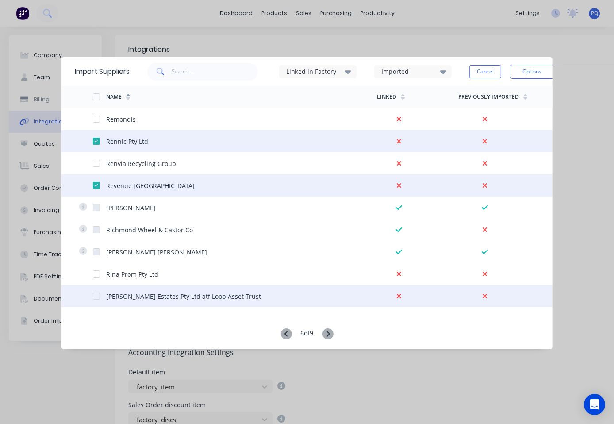
scroll to position [1770, 0]
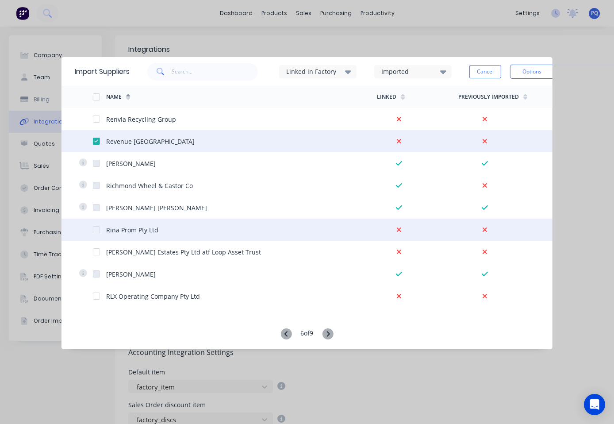
click at [97, 231] on div at bounding box center [96, 230] width 18 height 18
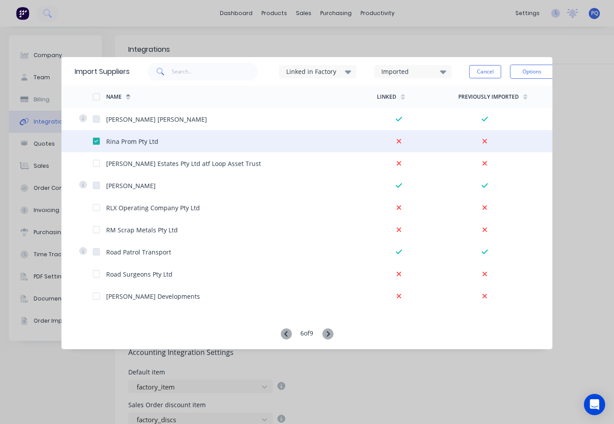
scroll to position [1947, 0]
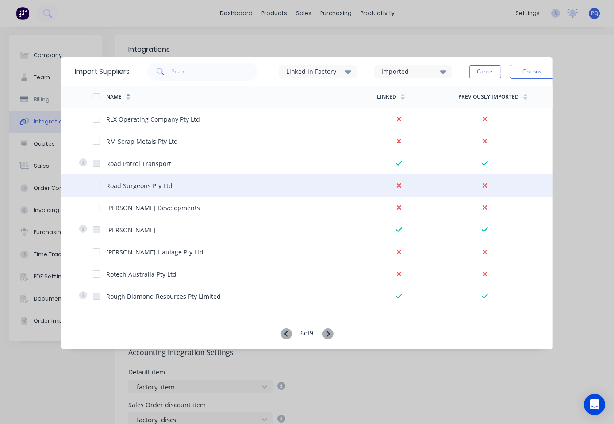
click at [96, 188] on div at bounding box center [96, 186] width 18 height 18
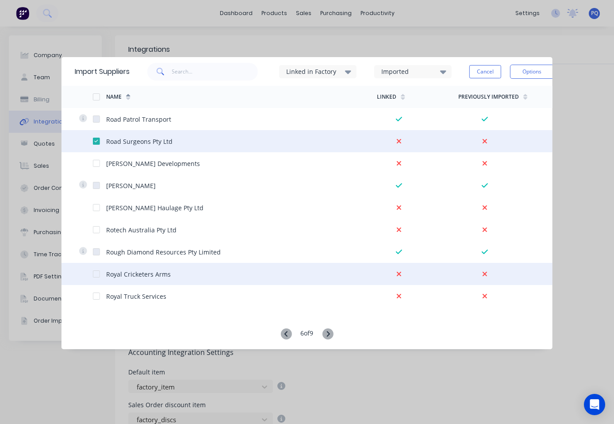
scroll to position [2009, 0]
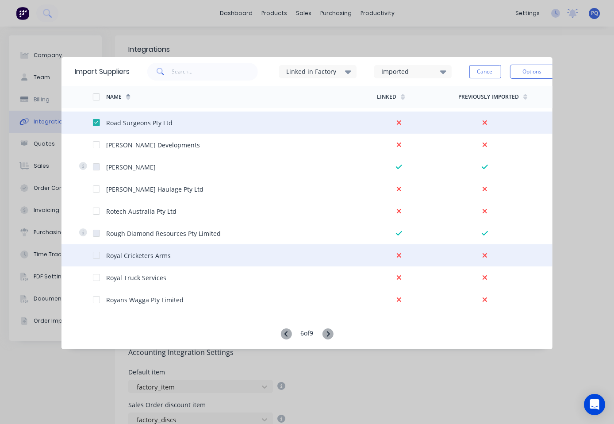
click at [93, 253] on div at bounding box center [96, 255] width 18 height 18
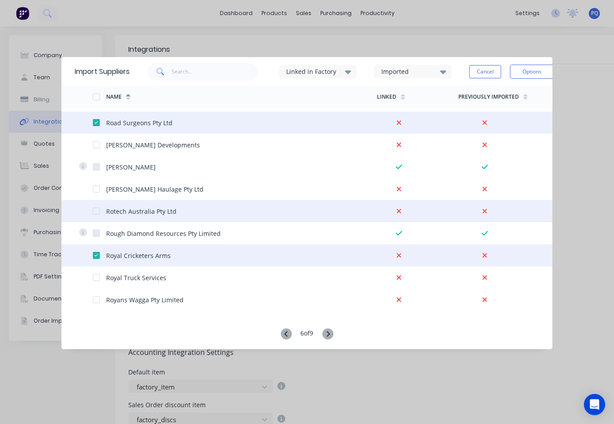
click at [96, 208] on div at bounding box center [96, 211] width 18 height 18
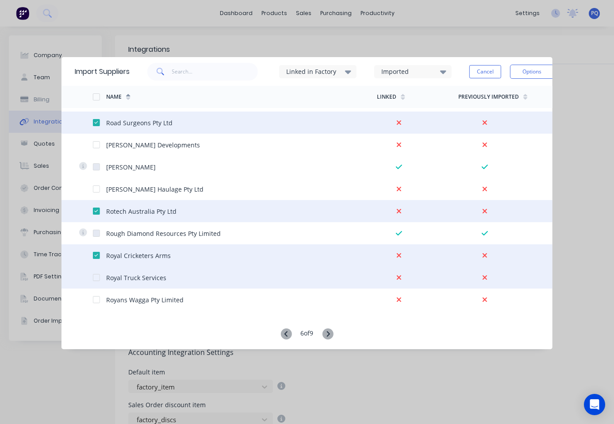
click at [96, 277] on div at bounding box center [96, 278] width 18 height 18
click at [327, 334] on icon at bounding box center [327, 333] width 11 height 11
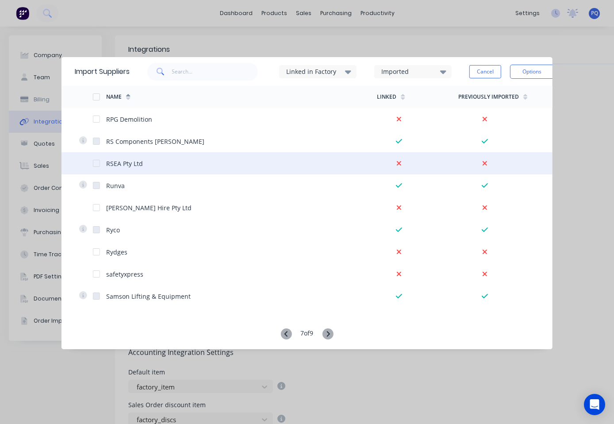
click at [96, 163] on div at bounding box center [96, 163] width 18 height 18
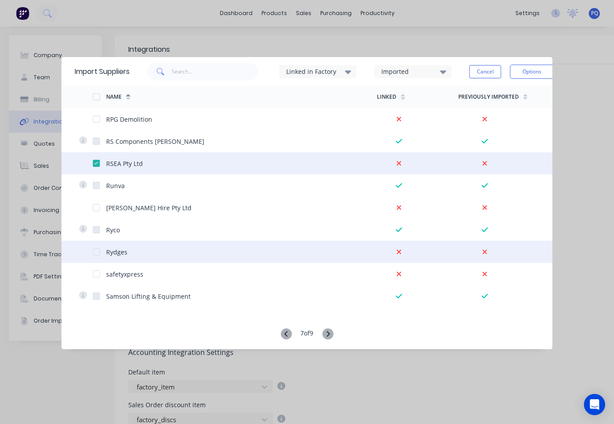
click at [95, 252] on div at bounding box center [96, 252] width 18 height 18
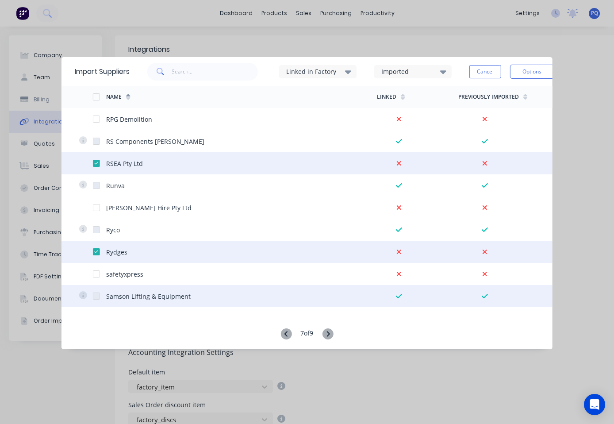
scroll to position [44, 0]
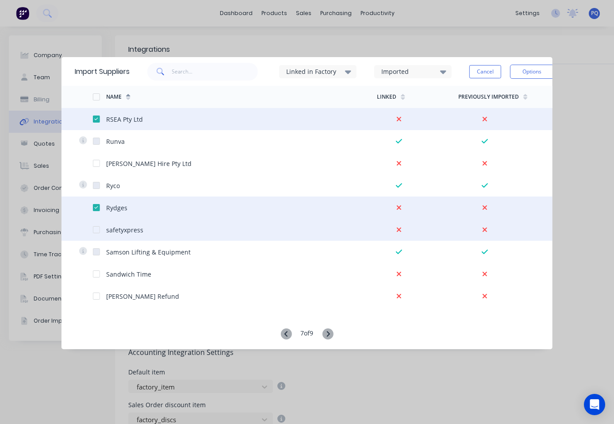
click at [97, 231] on div at bounding box center [96, 230] width 18 height 18
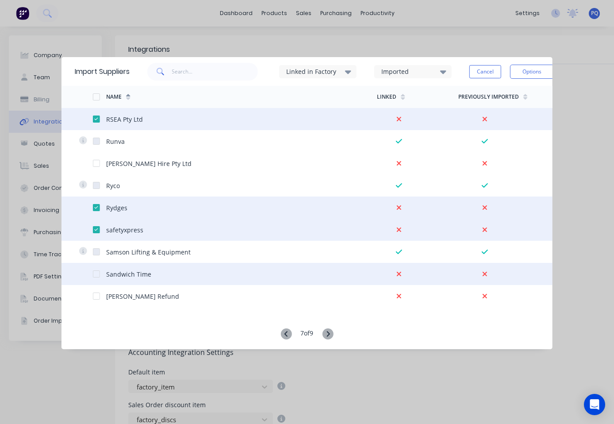
click at [94, 273] on div at bounding box center [96, 274] width 18 height 18
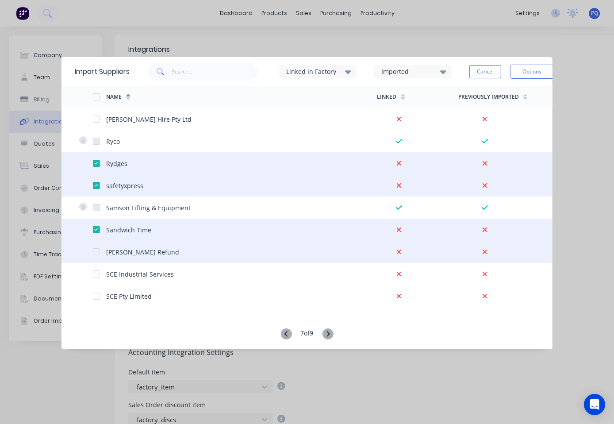
click at [95, 253] on div at bounding box center [96, 252] width 18 height 18
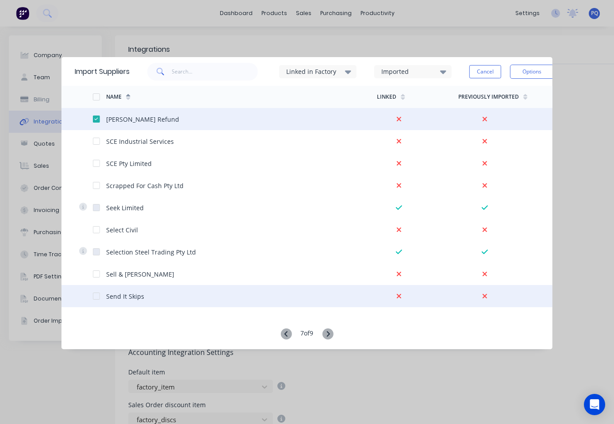
scroll to position [265, 0]
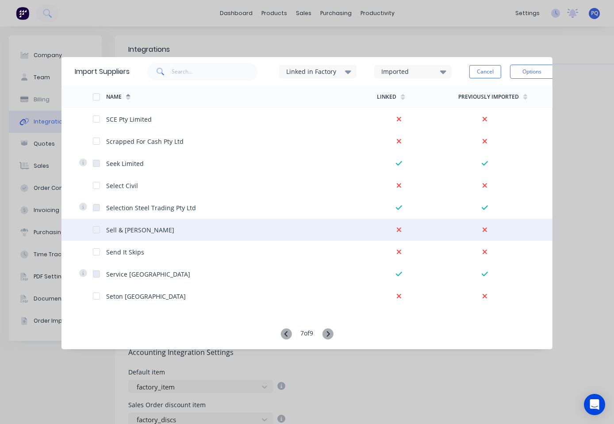
click at [95, 229] on div at bounding box center [96, 230] width 18 height 18
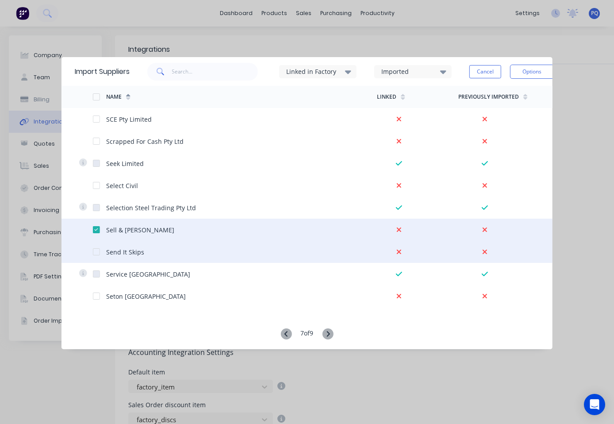
click at [97, 252] on div at bounding box center [96, 252] width 18 height 18
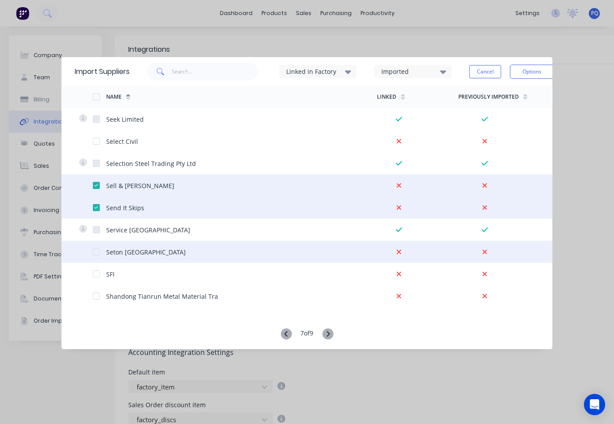
click at [95, 250] on div at bounding box center [96, 252] width 18 height 18
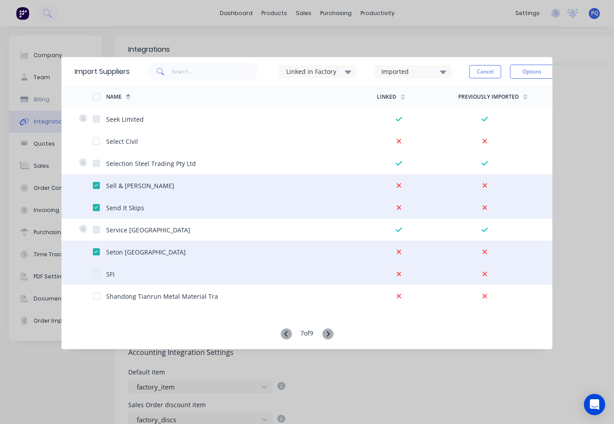
click at [96, 274] on div at bounding box center [96, 274] width 18 height 18
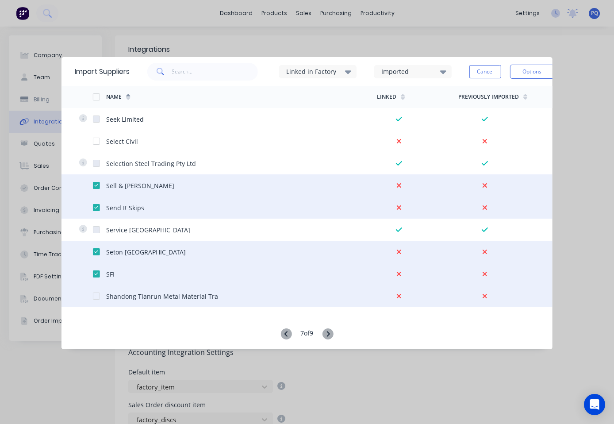
click at [97, 296] on div at bounding box center [96, 296] width 18 height 18
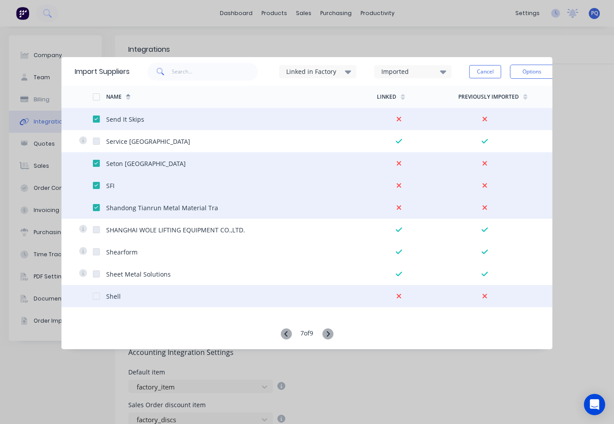
click at [94, 295] on div at bounding box center [96, 296] width 18 height 18
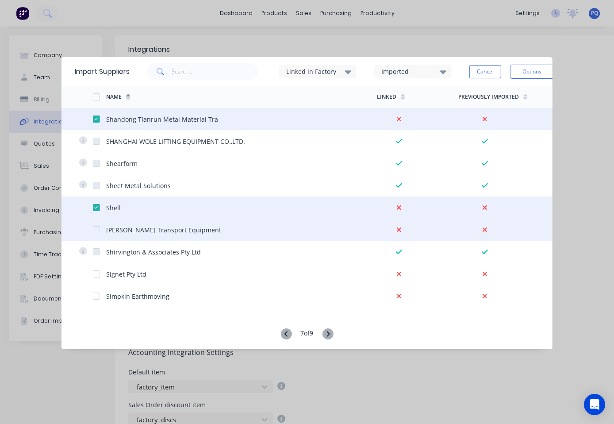
click at [95, 231] on div at bounding box center [96, 230] width 18 height 18
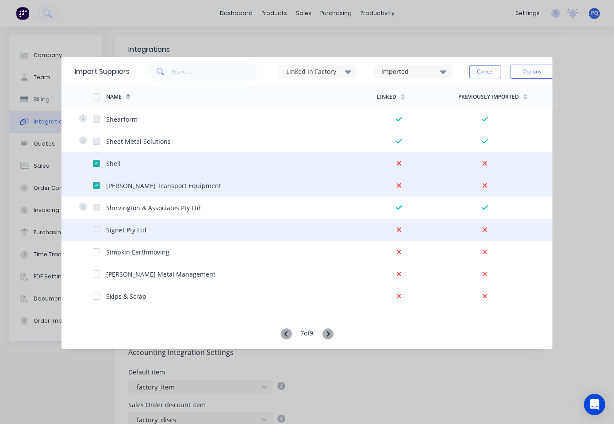
scroll to position [575, 0]
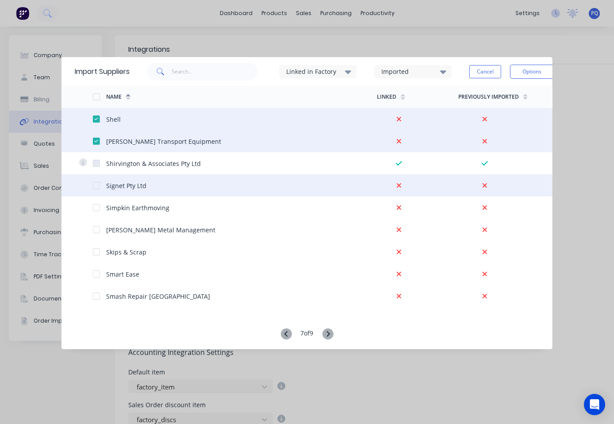
click at [96, 183] on div at bounding box center [96, 186] width 18 height 18
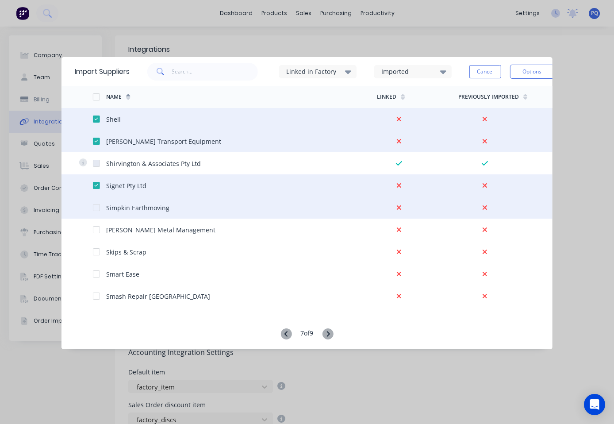
click at [95, 210] on div at bounding box center [96, 208] width 18 height 18
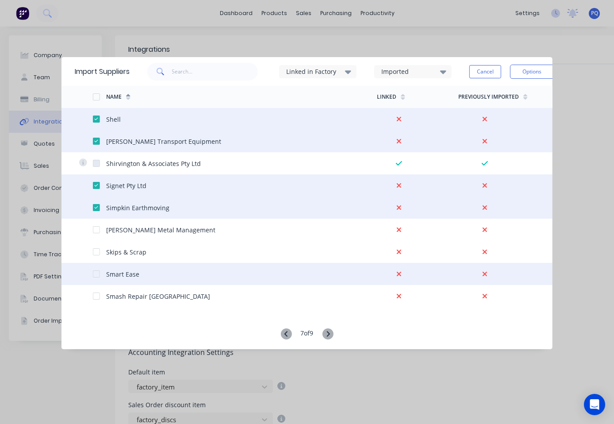
click at [96, 272] on div at bounding box center [96, 274] width 18 height 18
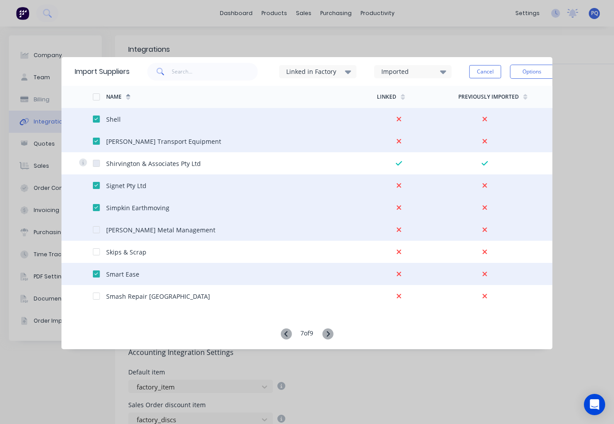
scroll to position [619, 0]
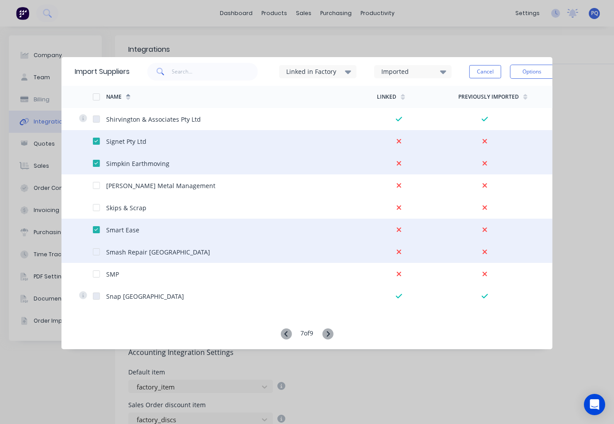
click at [95, 252] on div at bounding box center [96, 252] width 18 height 18
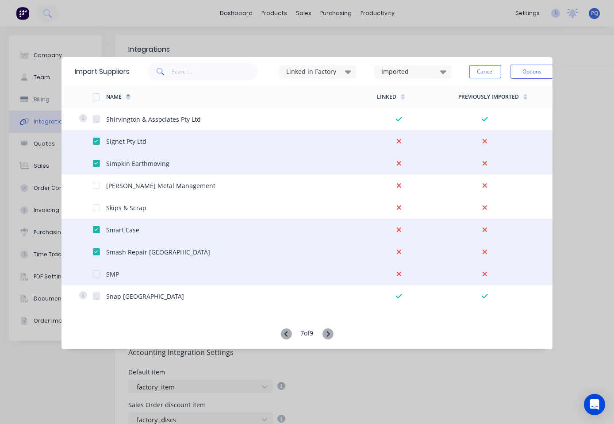
click at [97, 276] on div at bounding box center [96, 274] width 18 height 18
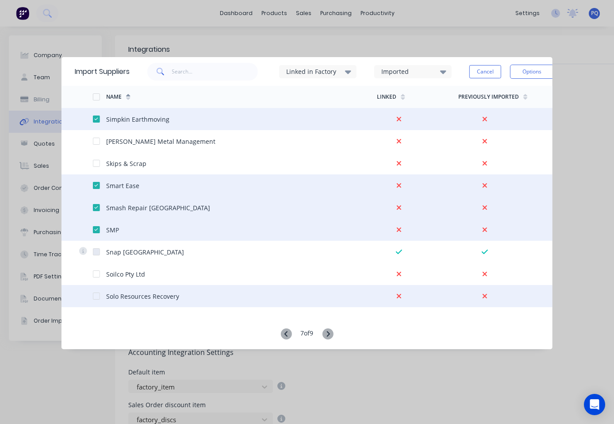
scroll to position [752, 0]
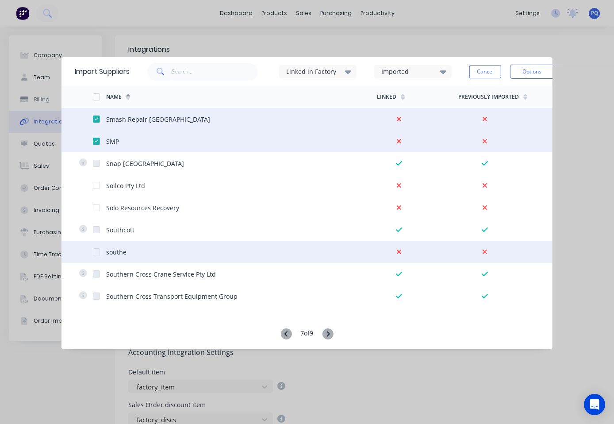
click at [97, 252] on div at bounding box center [96, 252] width 18 height 18
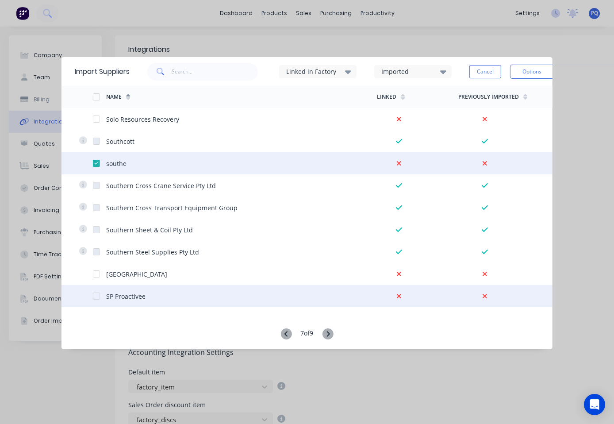
click at [95, 296] on div at bounding box center [96, 296] width 18 height 18
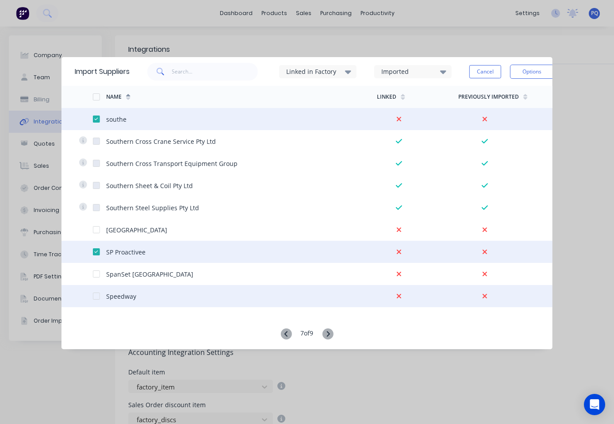
scroll to position [929, 0]
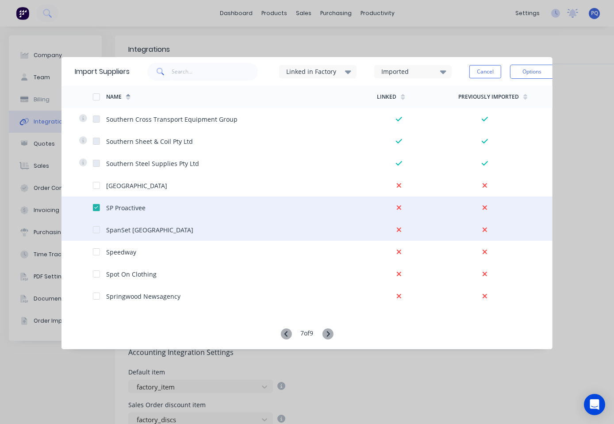
click at [96, 231] on div at bounding box center [96, 230] width 18 height 18
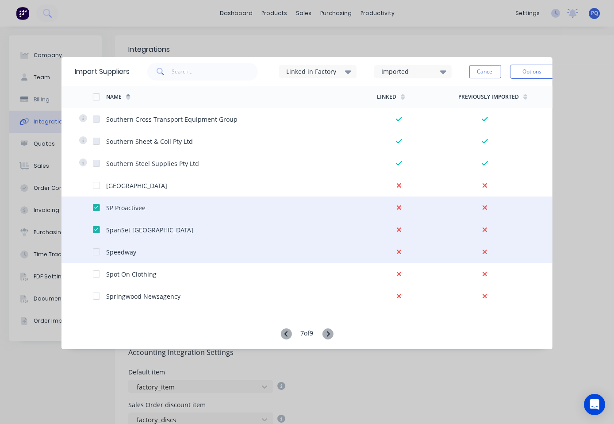
click at [96, 252] on div at bounding box center [96, 252] width 18 height 18
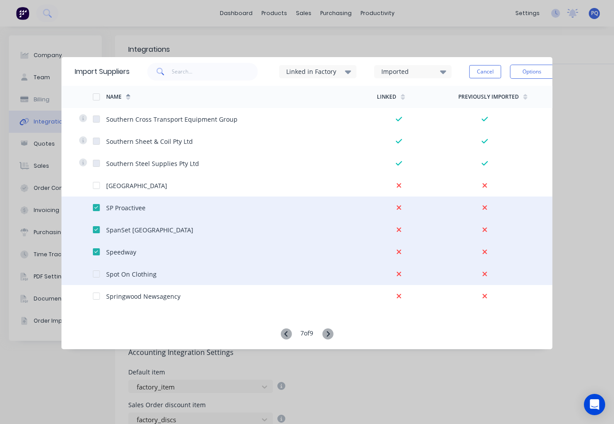
click at [97, 273] on div at bounding box center [96, 274] width 18 height 18
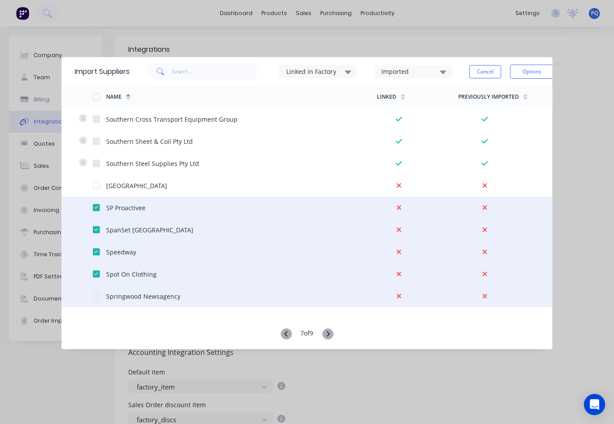
click at [95, 297] on div at bounding box center [96, 296] width 18 height 18
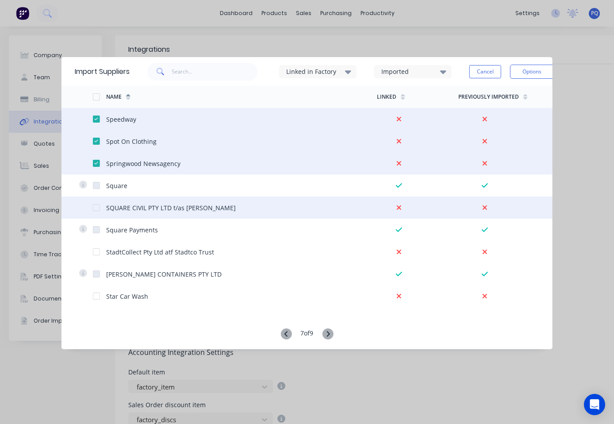
scroll to position [1150, 0]
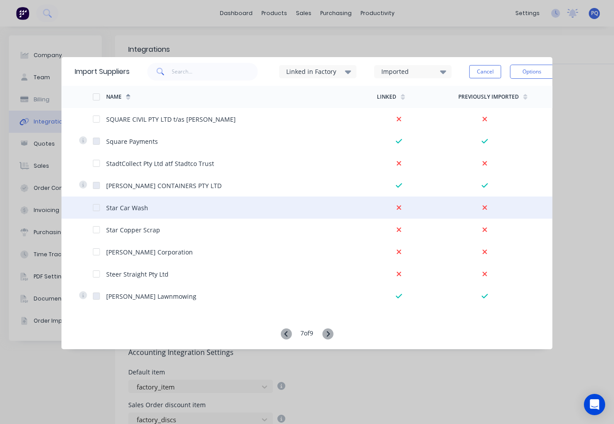
click at [96, 208] on div at bounding box center [96, 208] width 18 height 18
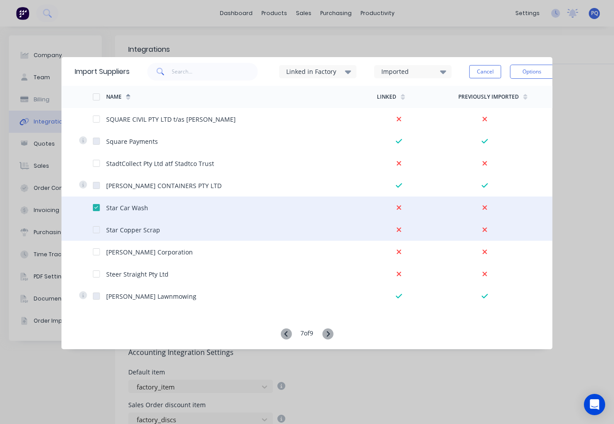
click at [97, 229] on div at bounding box center [96, 230] width 18 height 18
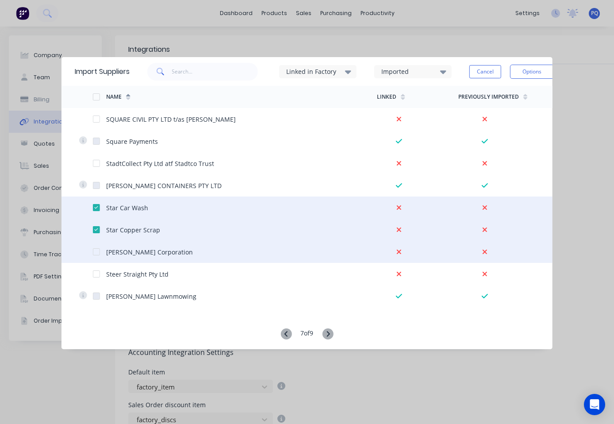
click at [96, 254] on div at bounding box center [96, 252] width 18 height 18
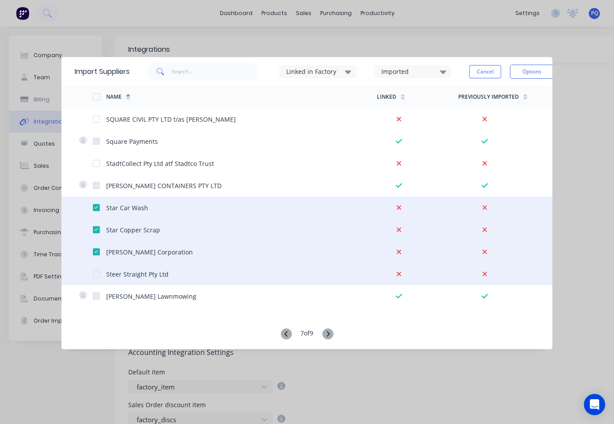
click at [96, 276] on div at bounding box center [96, 274] width 18 height 18
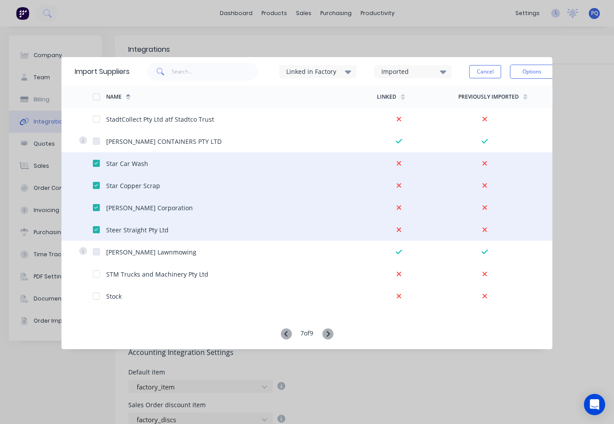
scroll to position [1239, 0]
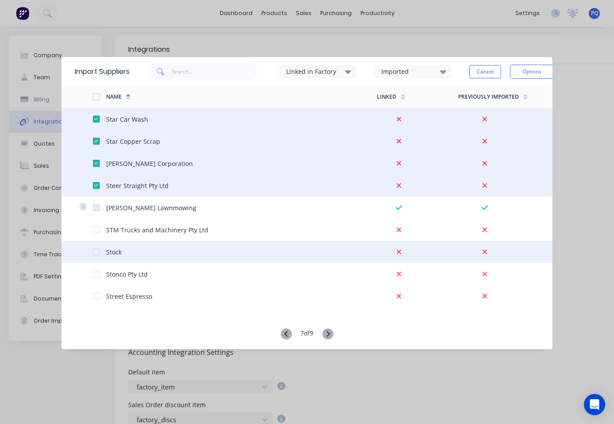
click at [94, 251] on div at bounding box center [96, 252] width 18 height 18
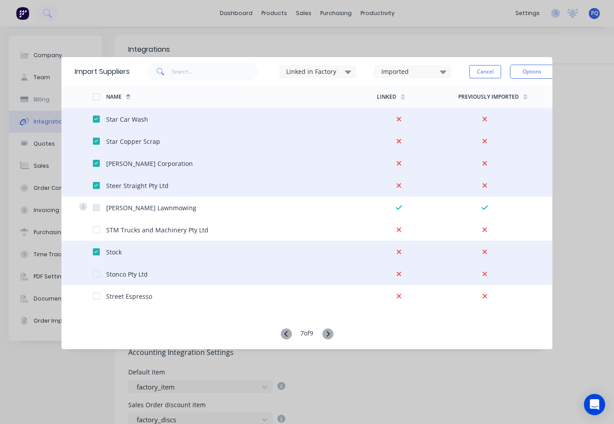
click at [97, 274] on div at bounding box center [96, 274] width 18 height 18
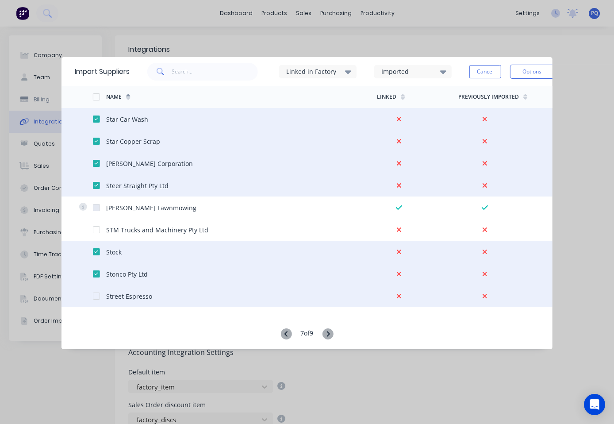
click at [96, 296] on div at bounding box center [96, 296] width 18 height 18
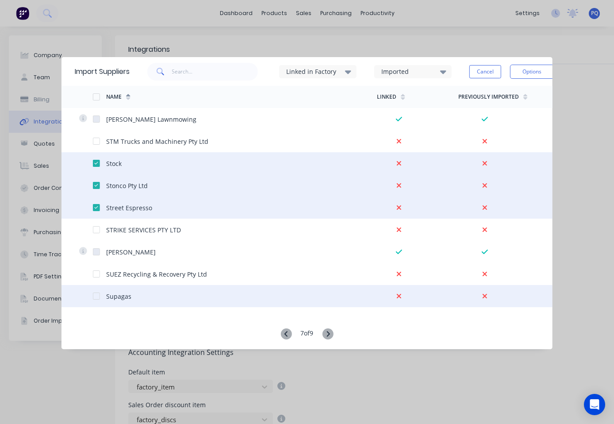
click at [95, 298] on div at bounding box center [96, 296] width 18 height 18
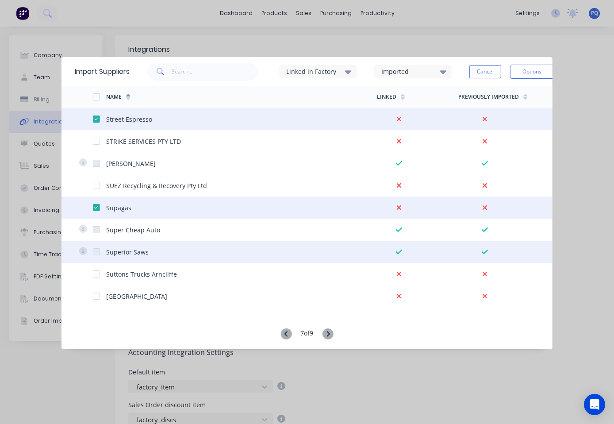
scroll to position [1460, 0]
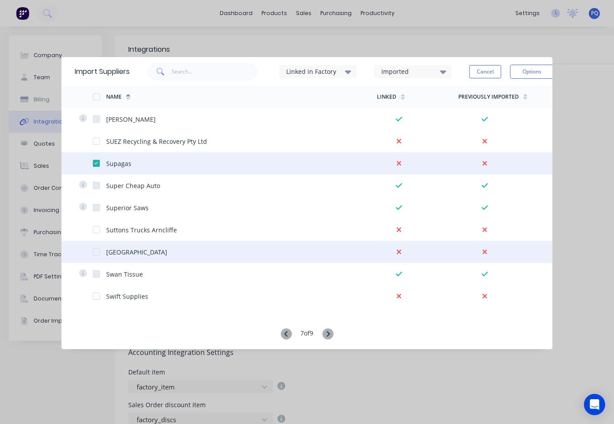
click at [96, 254] on div at bounding box center [96, 252] width 18 height 18
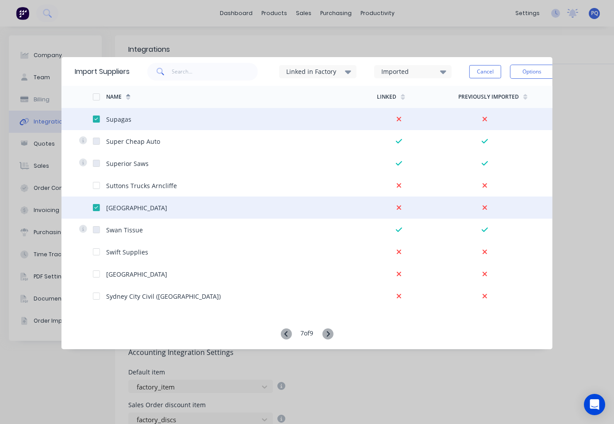
scroll to position [1548, 0]
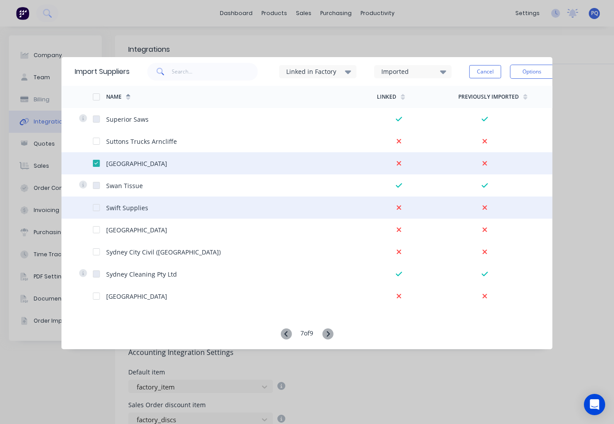
click at [98, 206] on div at bounding box center [96, 208] width 18 height 18
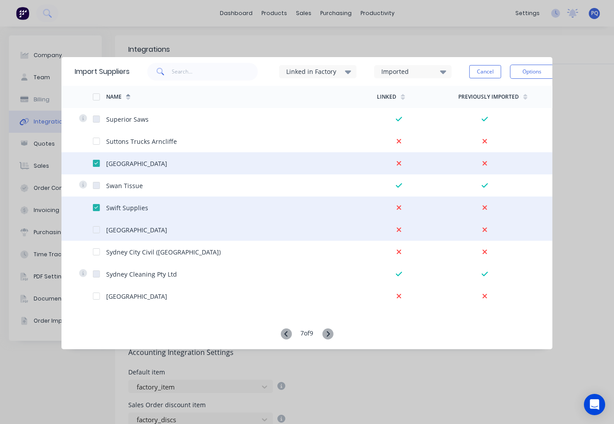
click at [97, 229] on div at bounding box center [96, 230] width 18 height 18
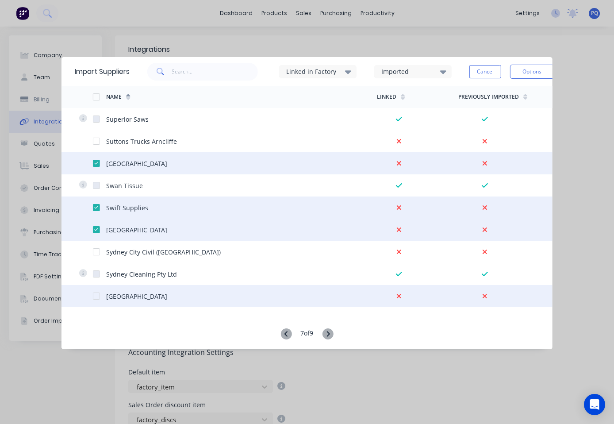
click at [97, 295] on div at bounding box center [96, 296] width 18 height 18
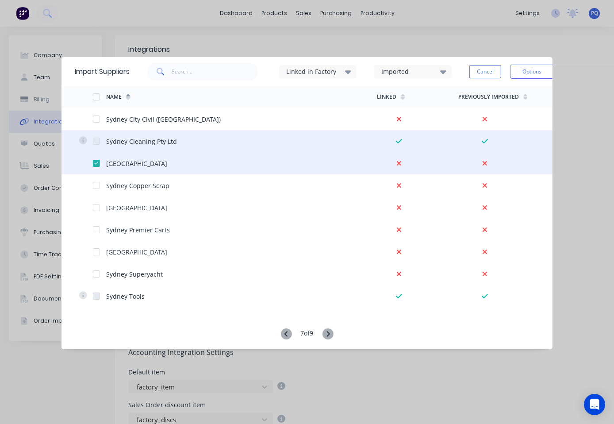
scroll to position [1725, 0]
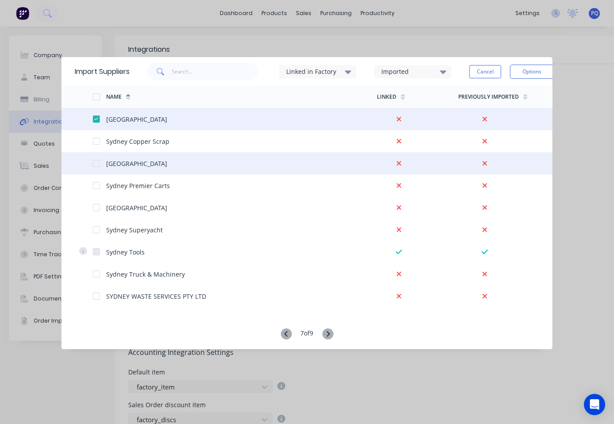
click at [98, 163] on div at bounding box center [96, 163] width 18 height 18
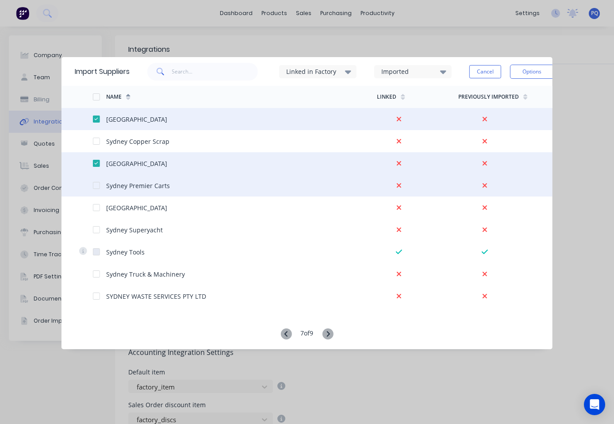
click at [98, 186] on div at bounding box center [96, 186] width 18 height 18
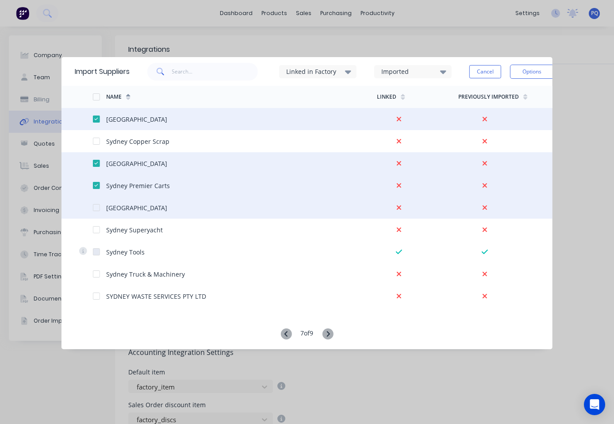
click at [99, 206] on div at bounding box center [96, 208] width 18 height 18
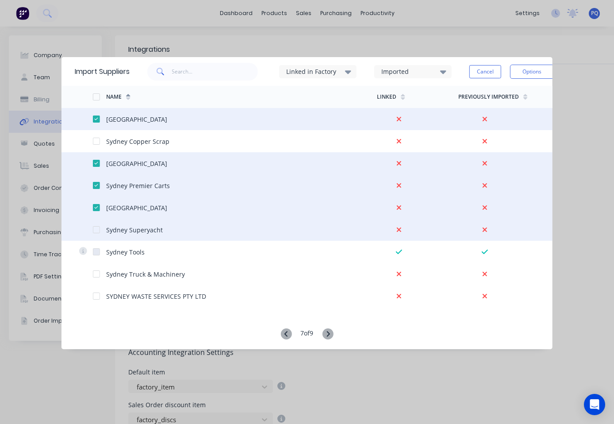
click at [92, 228] on div at bounding box center [96, 230] width 18 height 18
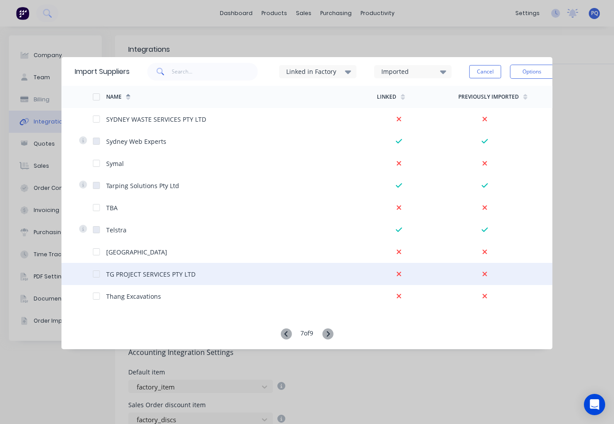
scroll to position [1947, 0]
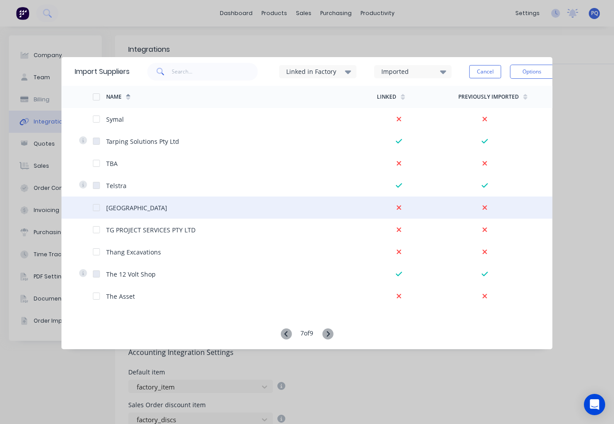
click at [97, 207] on div at bounding box center [96, 208] width 18 height 18
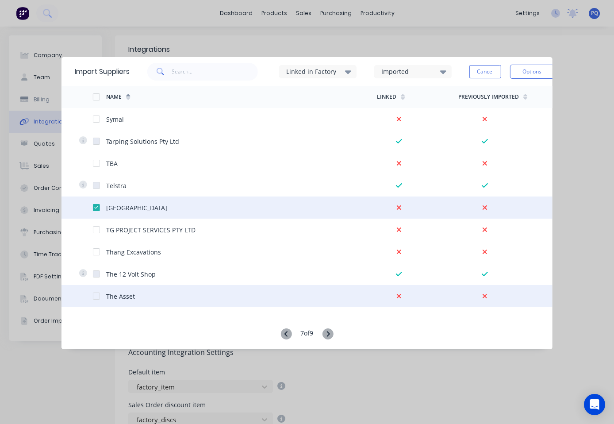
click at [92, 296] on div at bounding box center [96, 296] width 18 height 18
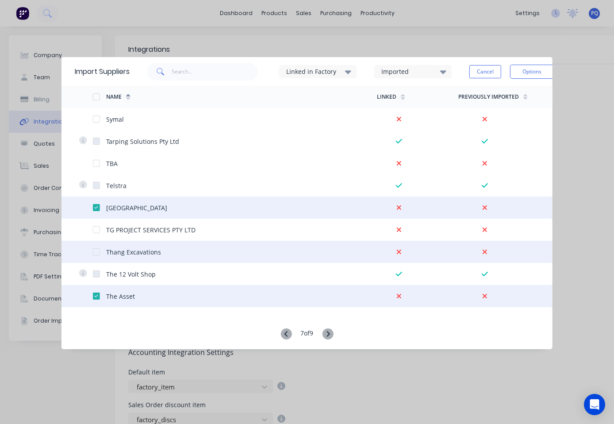
scroll to position [2009, 0]
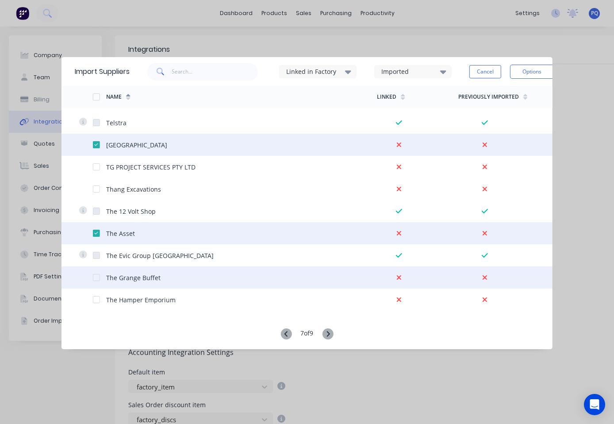
click at [96, 277] on div at bounding box center [96, 278] width 18 height 18
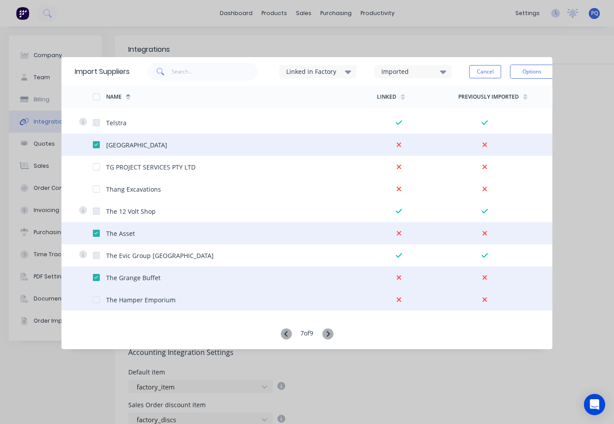
click at [97, 301] on div at bounding box center [96, 300] width 18 height 18
click at [332, 334] on icon at bounding box center [327, 333] width 11 height 11
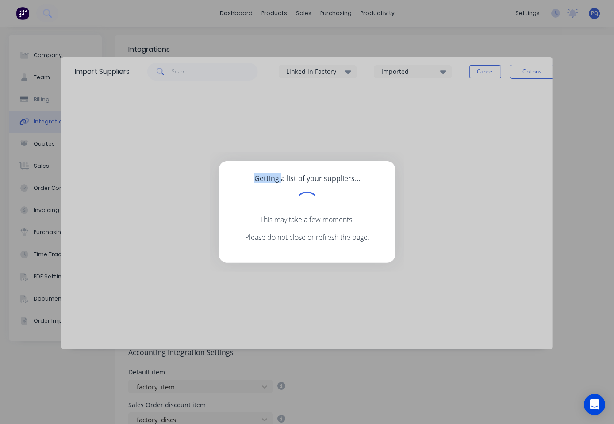
click at [332, 334] on div "Getting a list of your suppliers... This may take a few moments. Please do not …" at bounding box center [307, 212] width 614 height 424
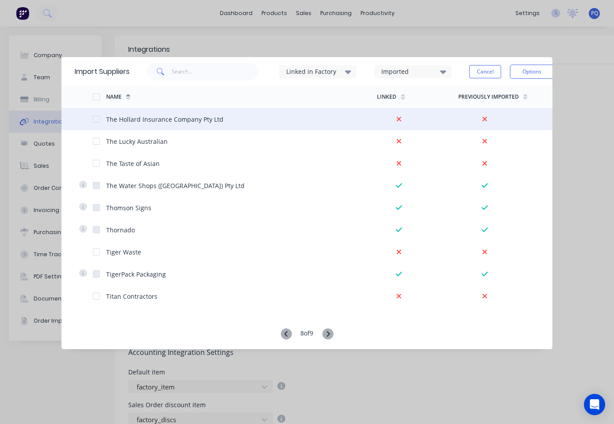
click at [96, 119] on div at bounding box center [96, 119] width 18 height 18
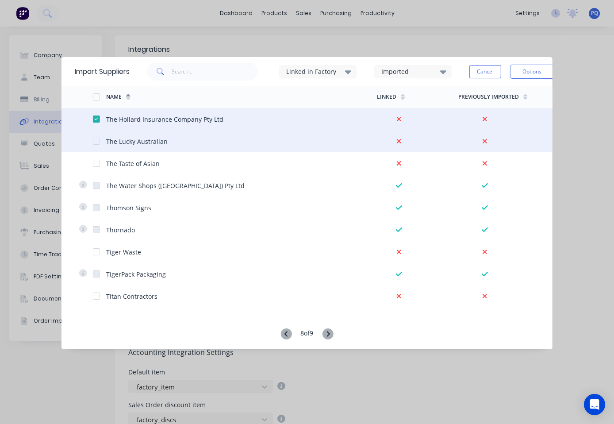
click at [97, 141] on div at bounding box center [96, 141] width 18 height 18
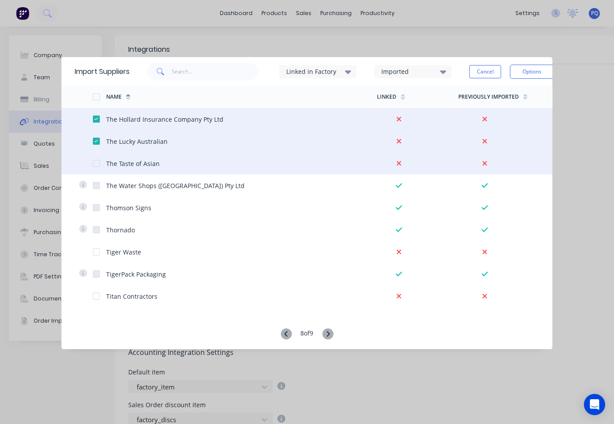
click at [92, 163] on div at bounding box center [96, 163] width 18 height 18
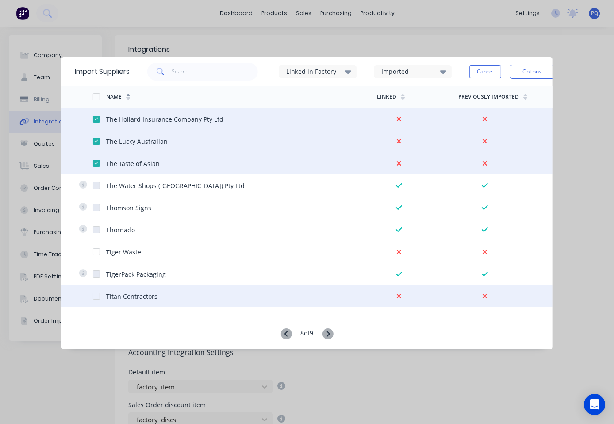
scroll to position [44, 0]
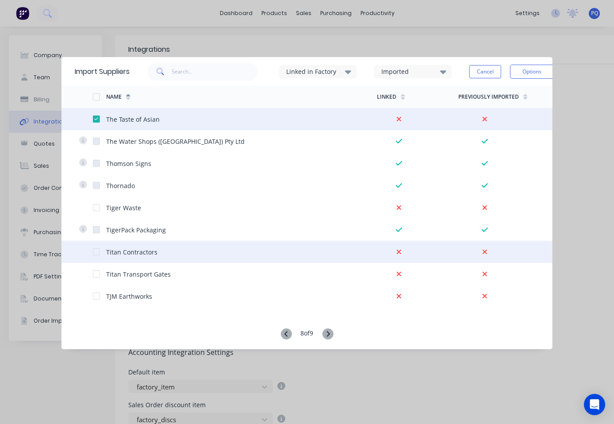
click at [96, 250] on div at bounding box center [96, 252] width 18 height 18
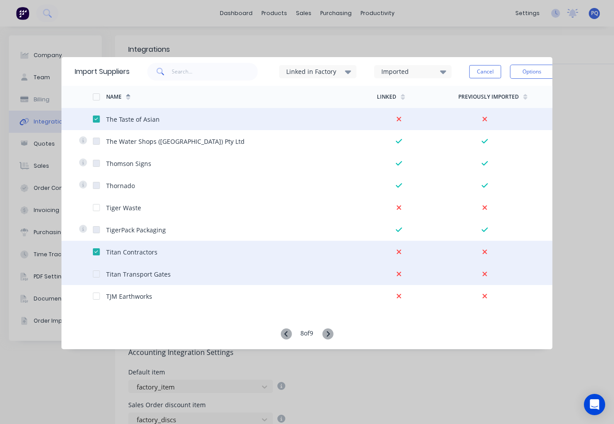
click at [98, 274] on div at bounding box center [96, 274] width 18 height 18
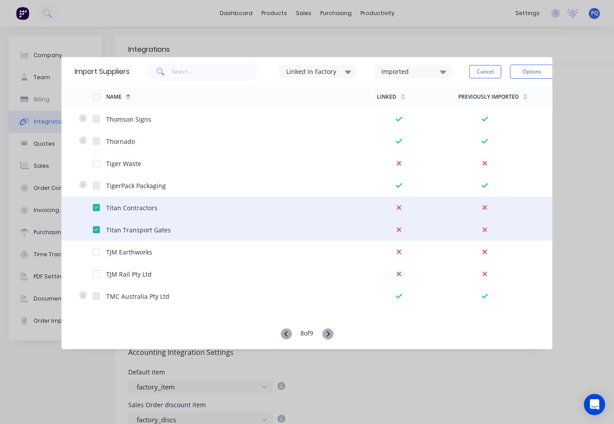
scroll to position [177, 0]
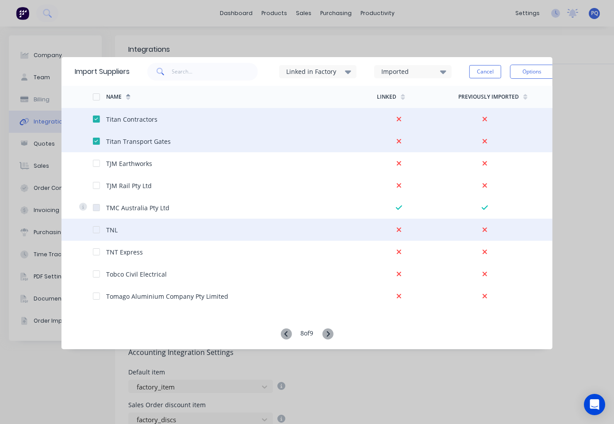
click at [94, 231] on div at bounding box center [96, 230] width 18 height 18
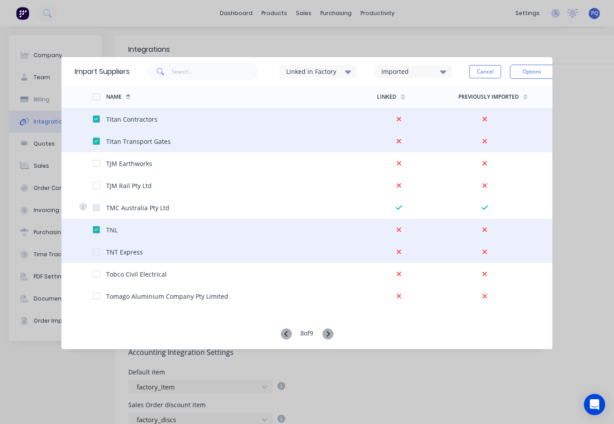
click at [94, 252] on div at bounding box center [96, 252] width 18 height 18
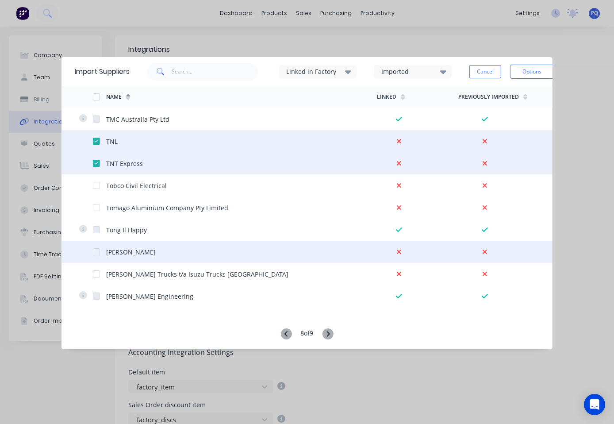
click at [96, 252] on div at bounding box center [96, 252] width 18 height 18
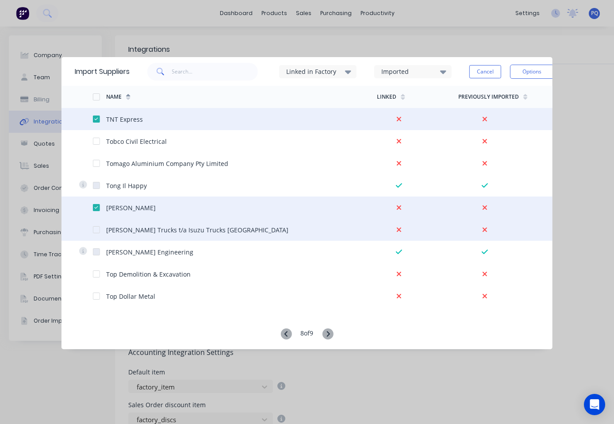
click at [99, 228] on div at bounding box center [99, 230] width 14 height 22
click at [97, 229] on div at bounding box center [96, 230] width 18 height 18
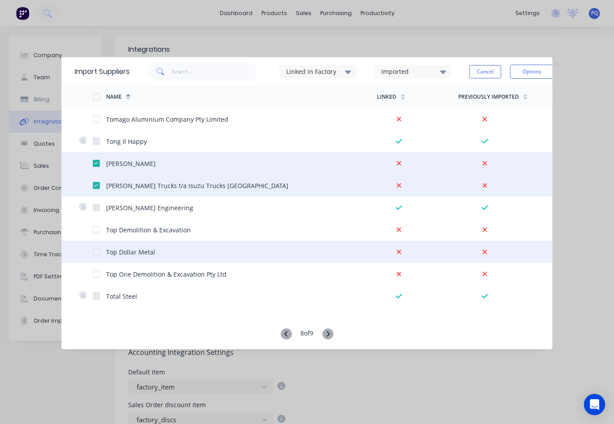
click at [95, 254] on div at bounding box center [96, 252] width 18 height 18
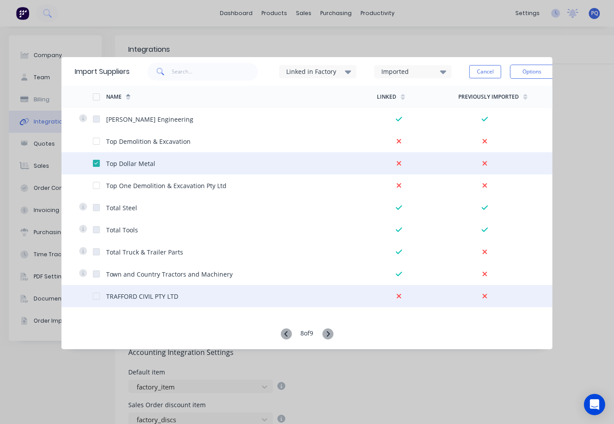
scroll to position [487, 0]
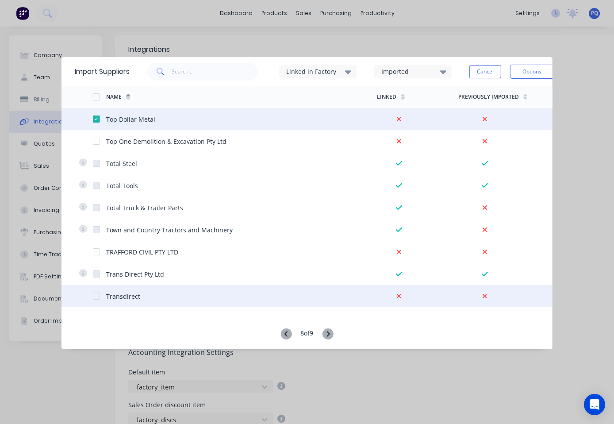
click at [97, 298] on div at bounding box center [96, 296] width 18 height 18
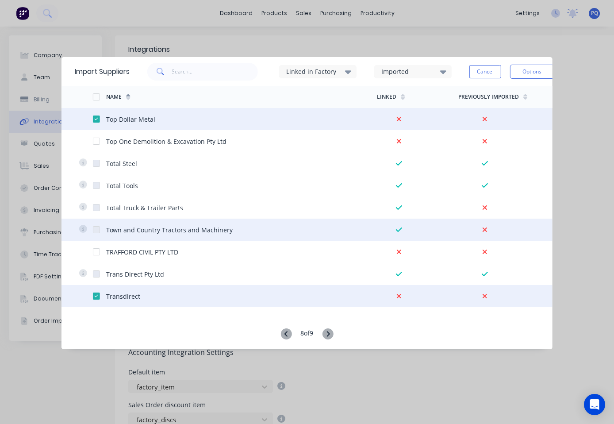
scroll to position [575, 0]
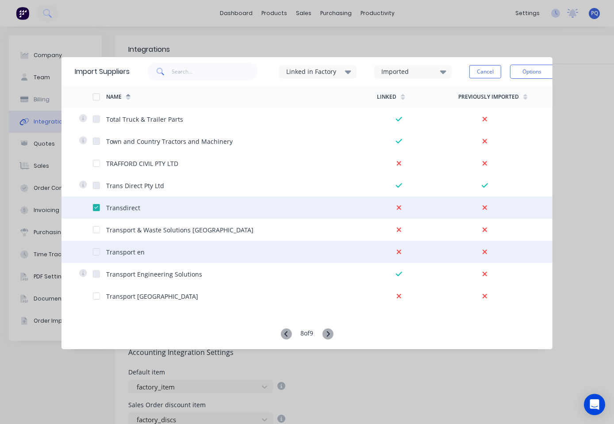
click at [96, 254] on div at bounding box center [96, 252] width 18 height 18
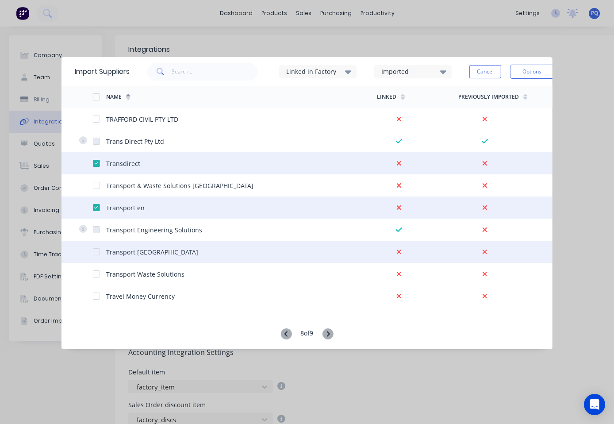
click at [92, 251] on div at bounding box center [96, 252] width 18 height 18
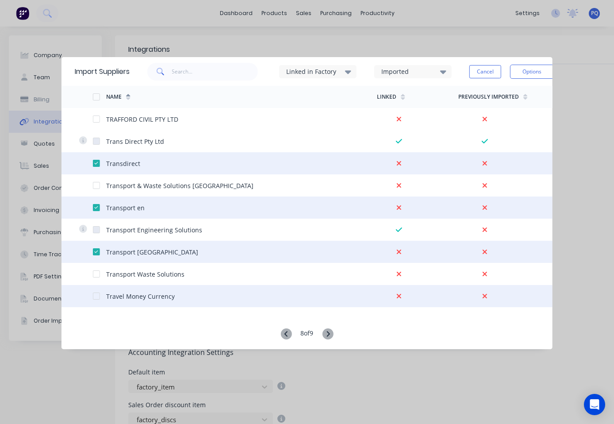
scroll to position [664, 0]
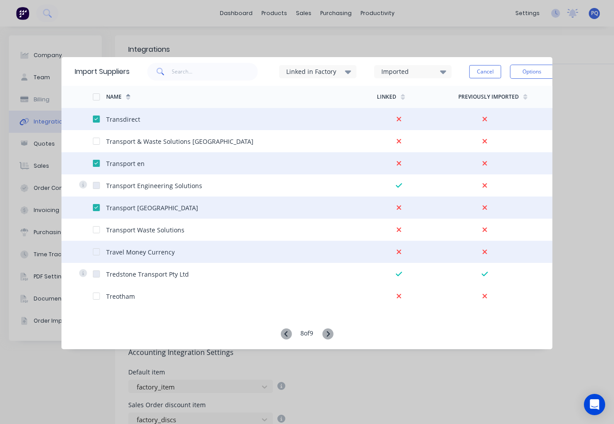
click at [95, 251] on div at bounding box center [96, 252] width 18 height 18
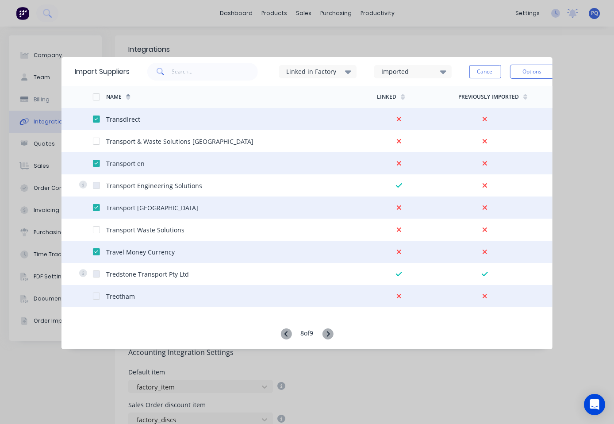
click at [97, 296] on div at bounding box center [96, 296] width 18 height 18
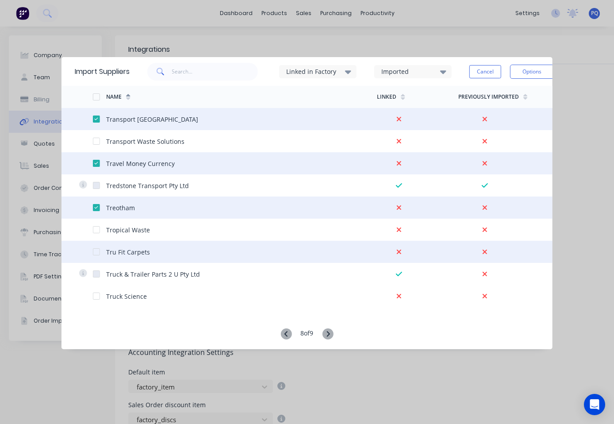
click at [97, 252] on div at bounding box center [96, 252] width 18 height 18
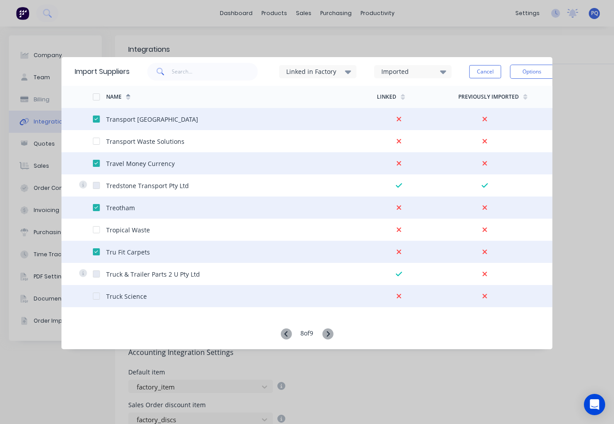
scroll to position [796, 0]
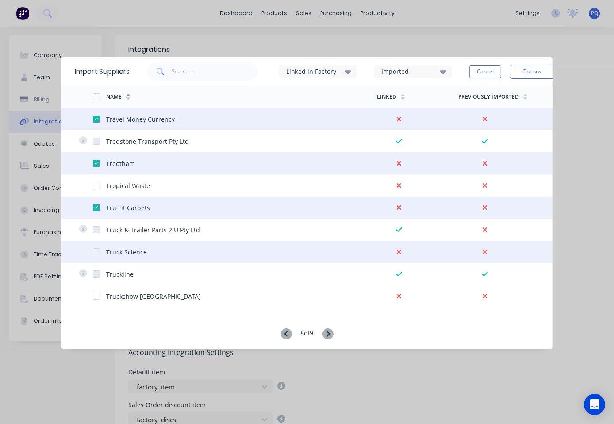
click at [97, 252] on div at bounding box center [96, 252] width 18 height 18
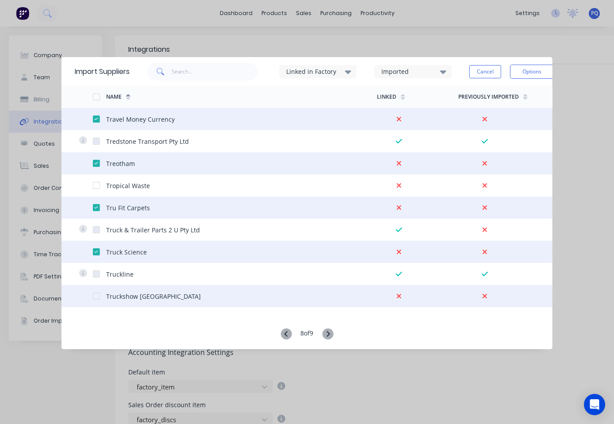
click at [98, 294] on div at bounding box center [96, 296] width 18 height 18
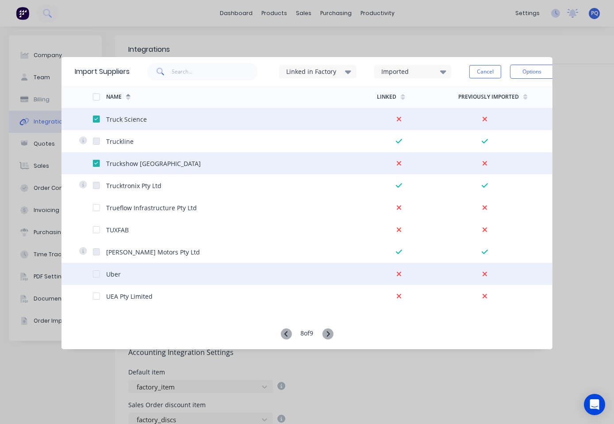
scroll to position [973, 0]
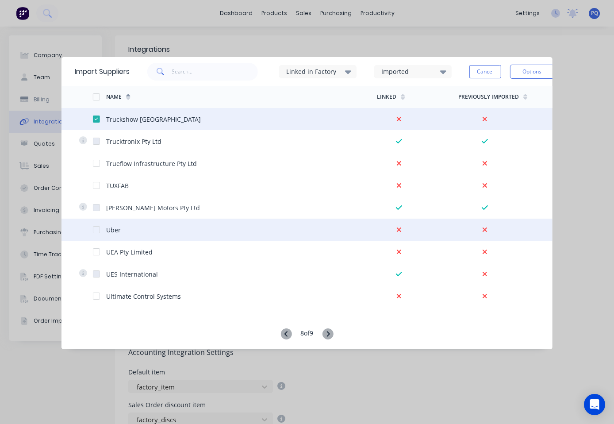
click at [94, 231] on div at bounding box center [96, 230] width 18 height 18
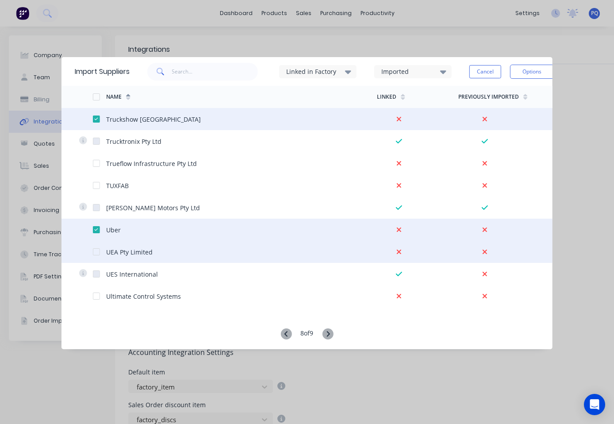
click at [95, 252] on div at bounding box center [96, 252] width 18 height 18
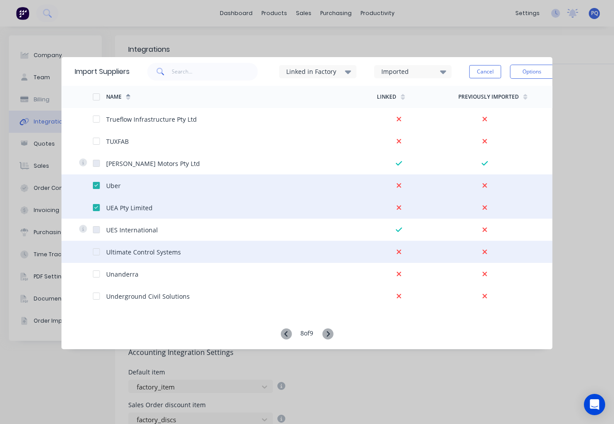
click at [94, 250] on div at bounding box center [96, 252] width 18 height 18
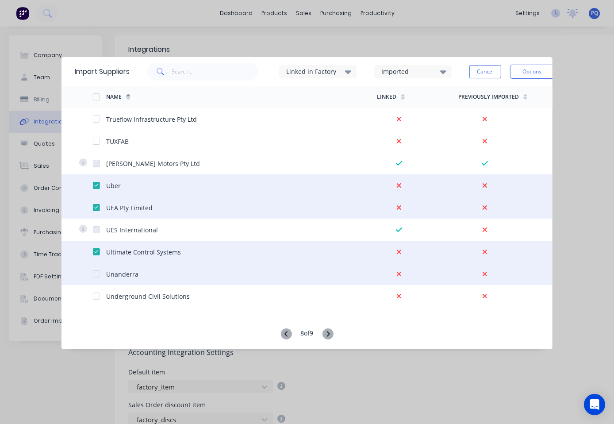
click at [95, 275] on div at bounding box center [96, 274] width 18 height 18
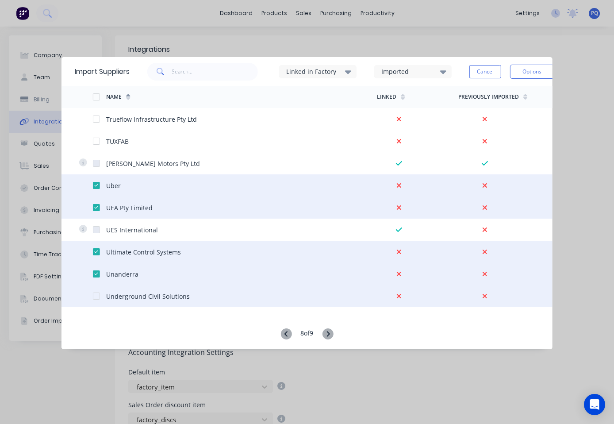
click at [95, 298] on div at bounding box center [96, 296] width 18 height 18
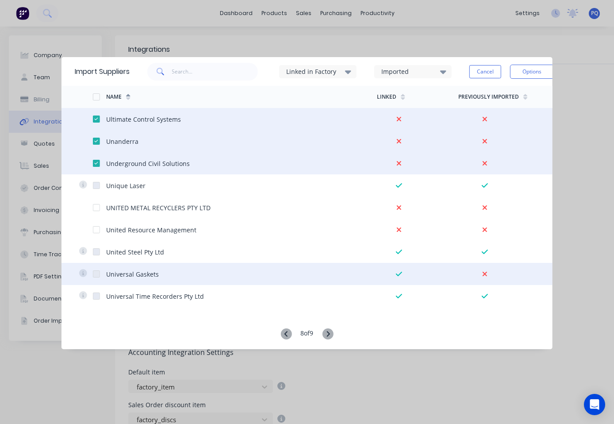
scroll to position [1239, 0]
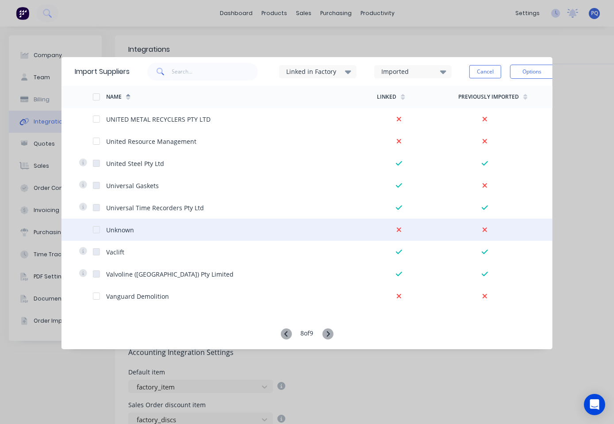
click at [96, 230] on div at bounding box center [96, 230] width 18 height 18
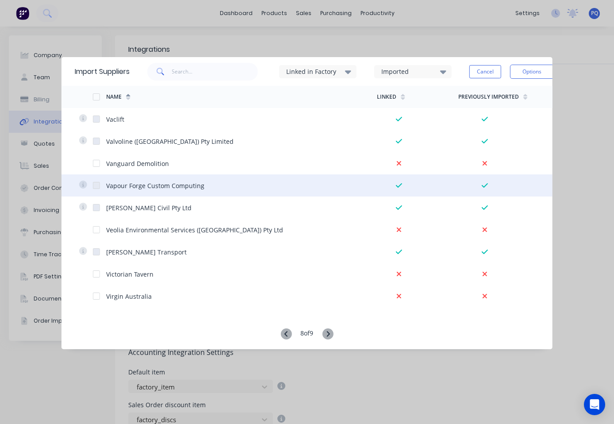
scroll to position [1416, 0]
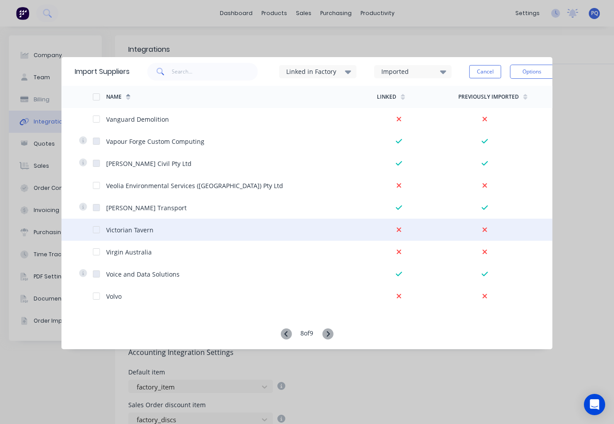
click at [99, 230] on div at bounding box center [96, 230] width 18 height 18
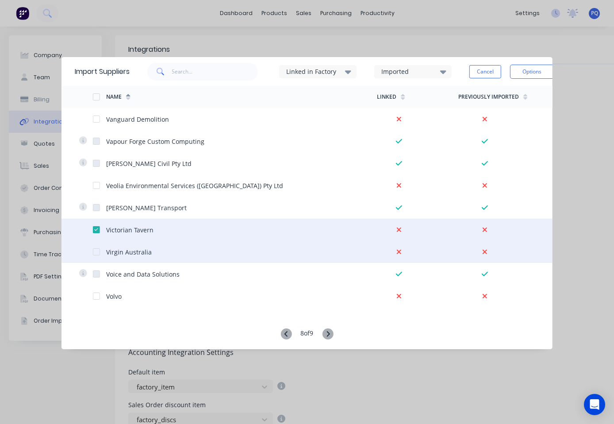
click at [96, 252] on div at bounding box center [96, 252] width 18 height 18
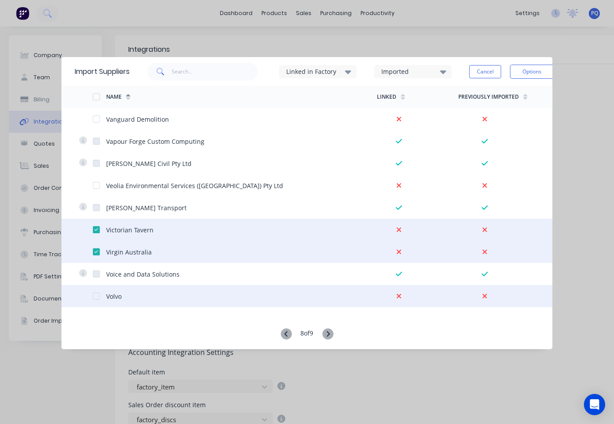
scroll to position [1460, 0]
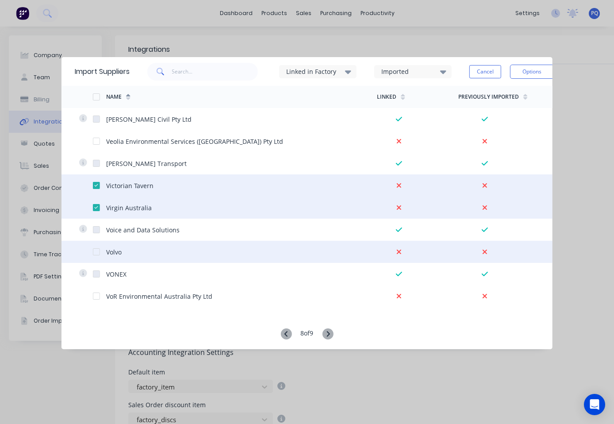
click at [95, 251] on div at bounding box center [96, 252] width 18 height 18
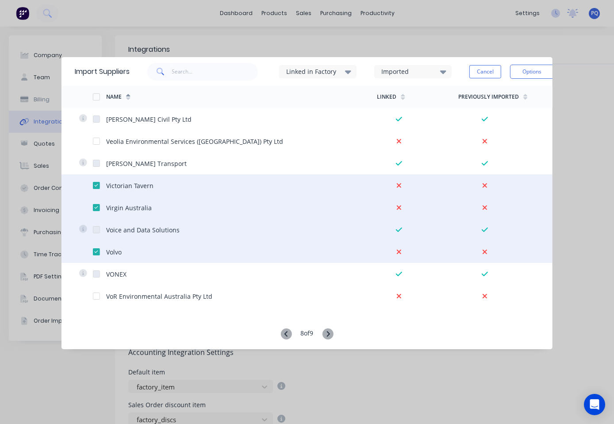
scroll to position [1504, 0]
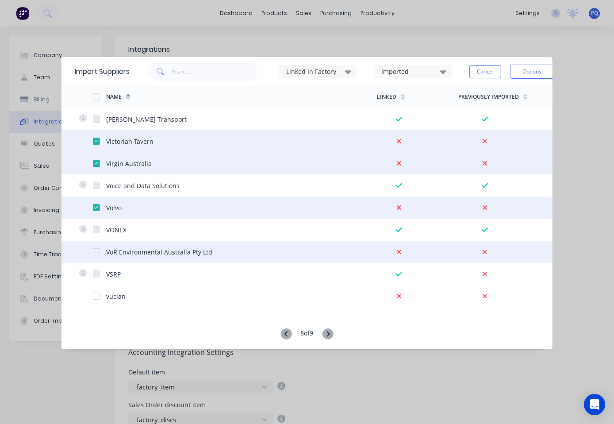
click at [96, 251] on div at bounding box center [96, 252] width 18 height 18
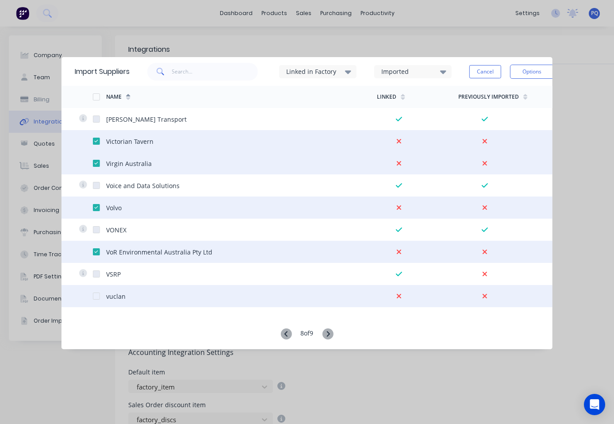
click at [95, 296] on div at bounding box center [96, 296] width 18 height 18
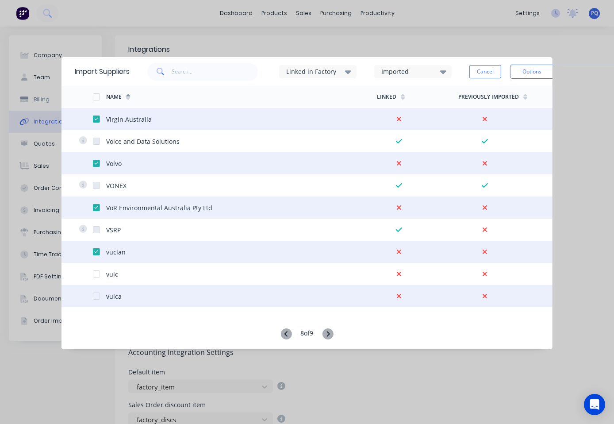
scroll to position [1593, 0]
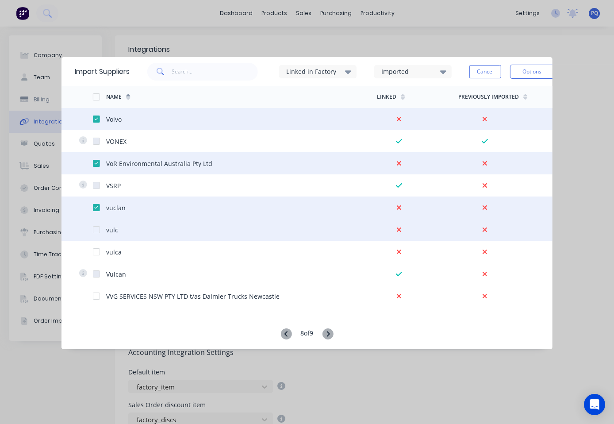
click at [94, 228] on div at bounding box center [96, 230] width 18 height 18
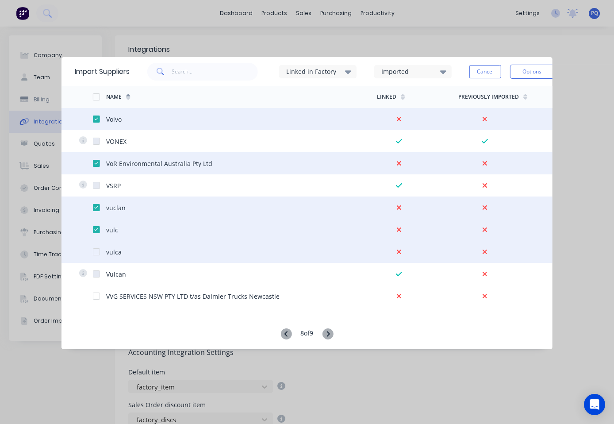
click at [96, 252] on div at bounding box center [96, 252] width 18 height 18
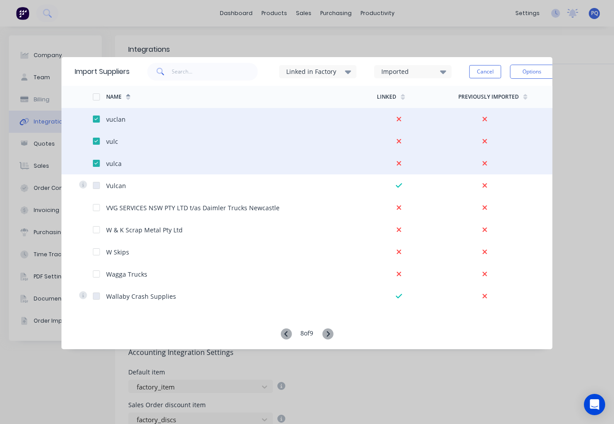
scroll to position [1725, 0]
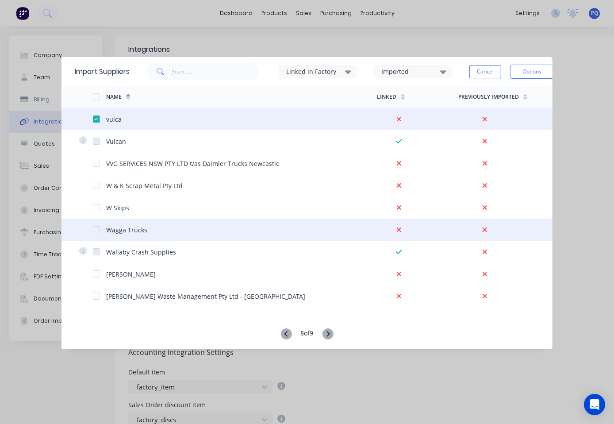
click at [95, 231] on div at bounding box center [96, 230] width 18 height 18
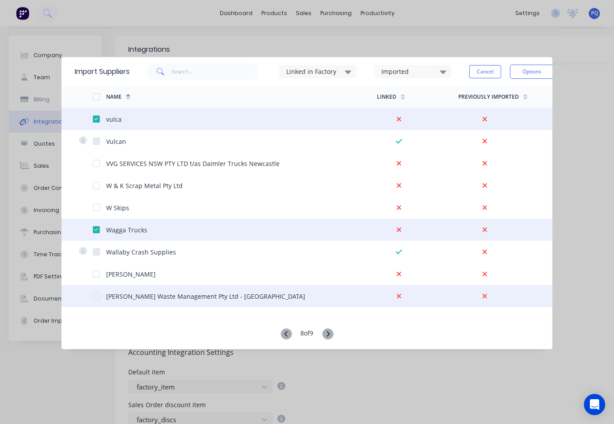
scroll to position [1770, 0]
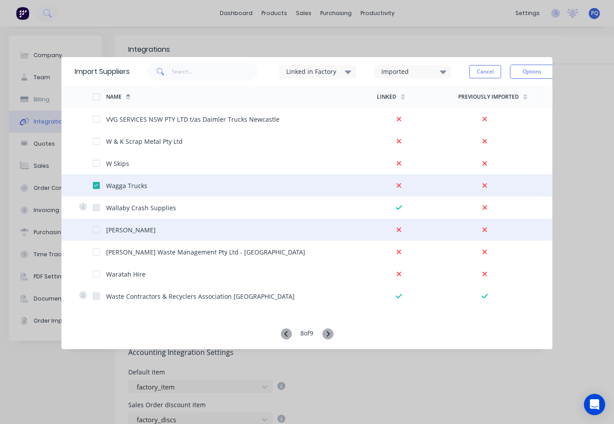
click at [95, 230] on div at bounding box center [96, 230] width 18 height 18
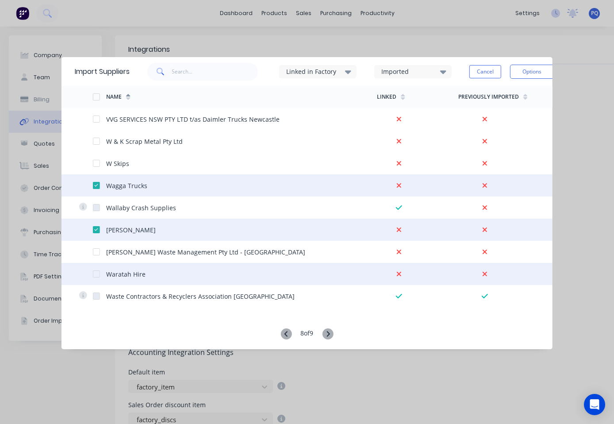
click at [97, 273] on div at bounding box center [96, 274] width 18 height 18
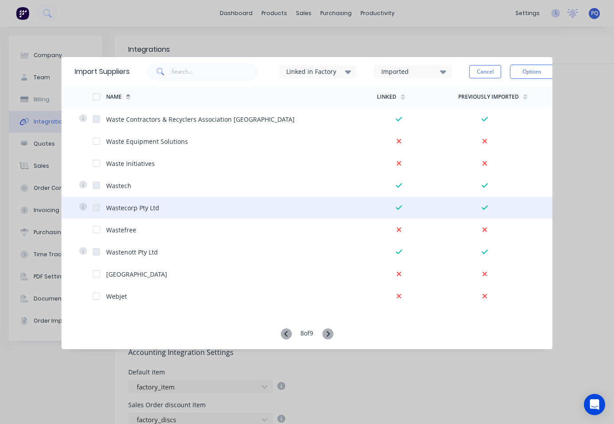
scroll to position [1991, 0]
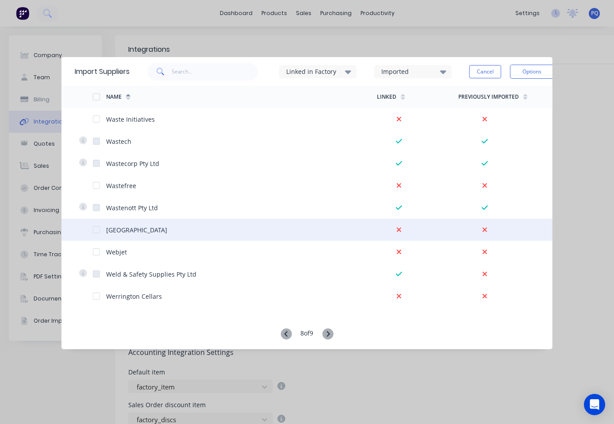
drag, startPoint x: 97, startPoint y: 227, endPoint x: 99, endPoint y: 240, distance: 13.4
click at [96, 228] on div at bounding box center [96, 230] width 18 height 18
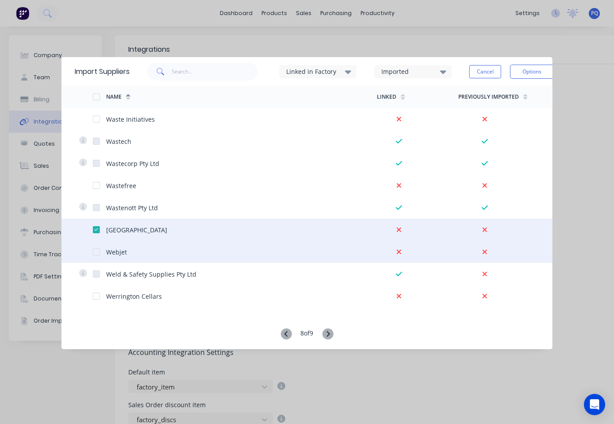
click at [98, 250] on div at bounding box center [96, 252] width 18 height 18
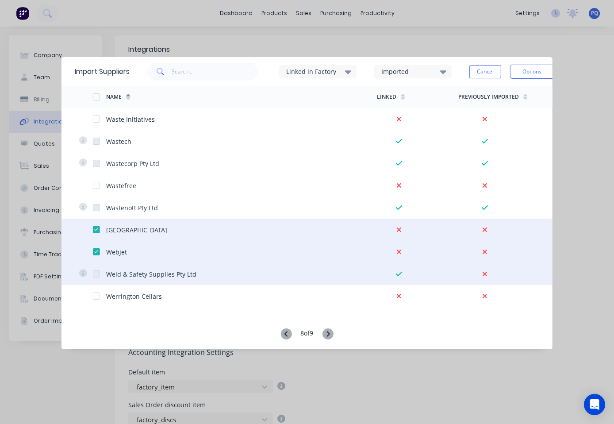
scroll to position [2009, 0]
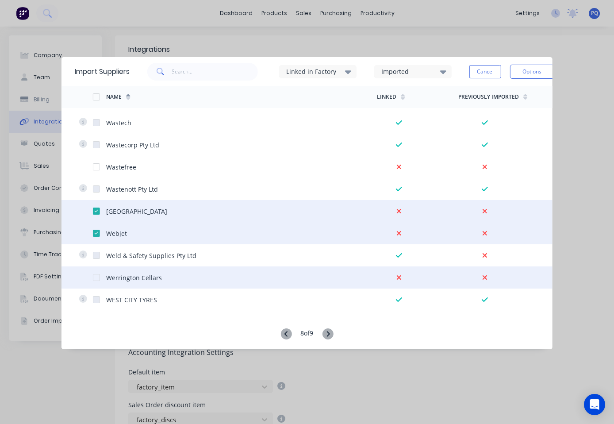
click at [95, 276] on div at bounding box center [96, 278] width 18 height 18
click at [328, 331] on icon at bounding box center [327, 333] width 11 height 11
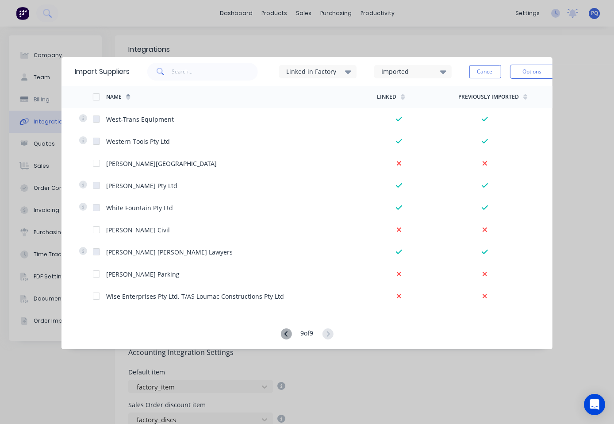
click at [284, 331] on icon at bounding box center [285, 333] width 11 height 11
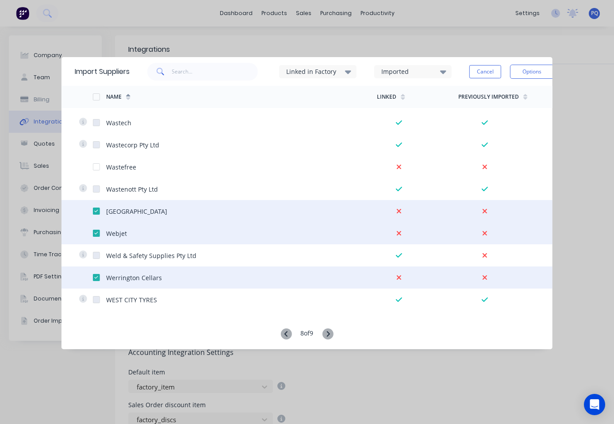
click at [329, 330] on icon at bounding box center [327, 333] width 11 height 11
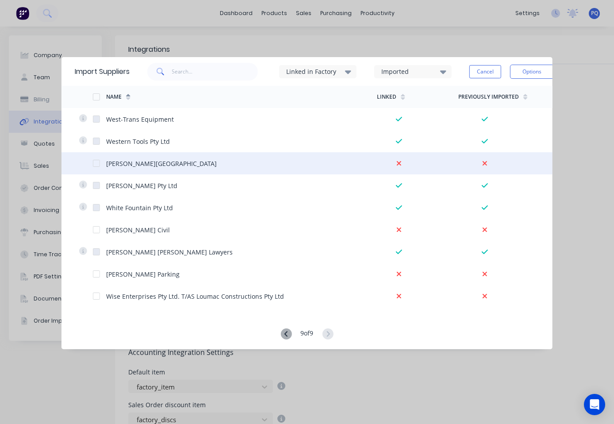
click at [98, 162] on div at bounding box center [96, 163] width 18 height 18
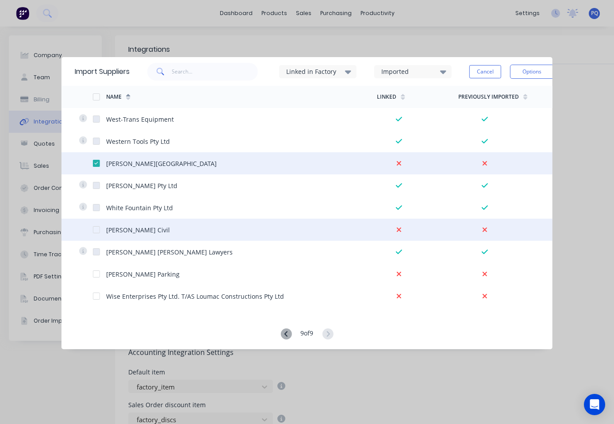
click at [95, 231] on div at bounding box center [96, 230] width 18 height 18
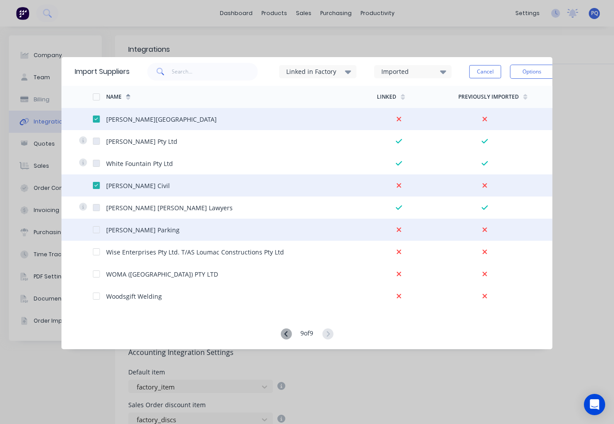
click at [97, 230] on div at bounding box center [96, 230] width 18 height 18
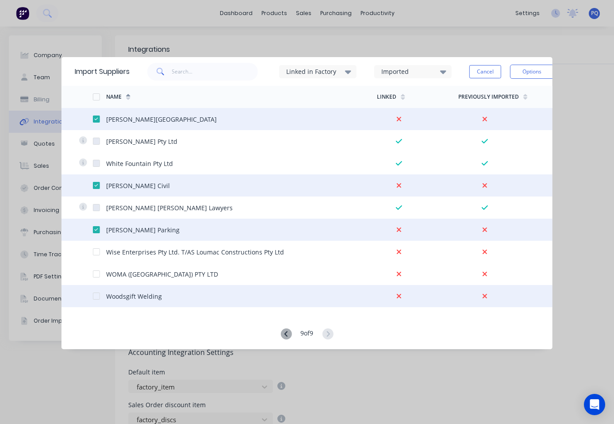
click at [95, 296] on div at bounding box center [96, 296] width 18 height 18
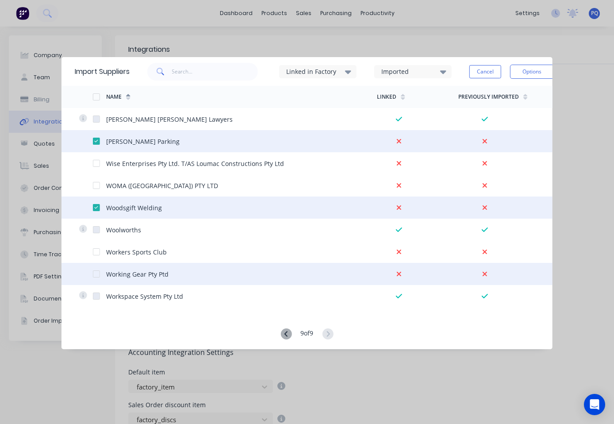
scroll to position [221, 0]
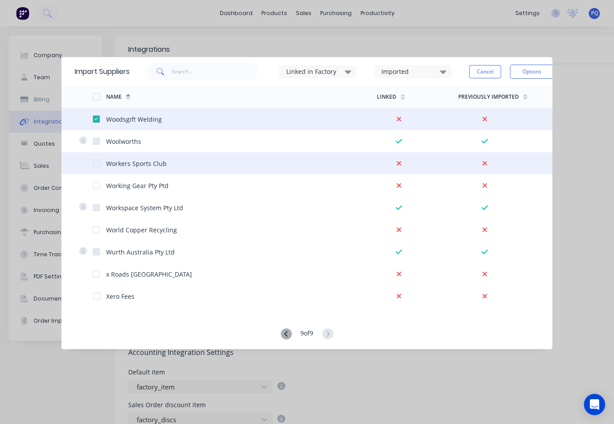
click at [99, 162] on div at bounding box center [96, 163] width 18 height 18
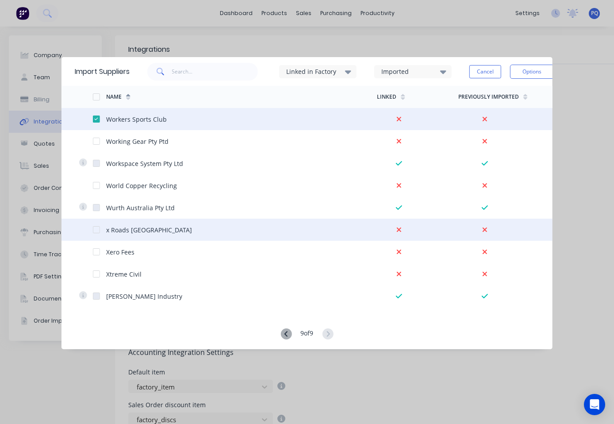
click at [96, 228] on div at bounding box center [96, 230] width 18 height 18
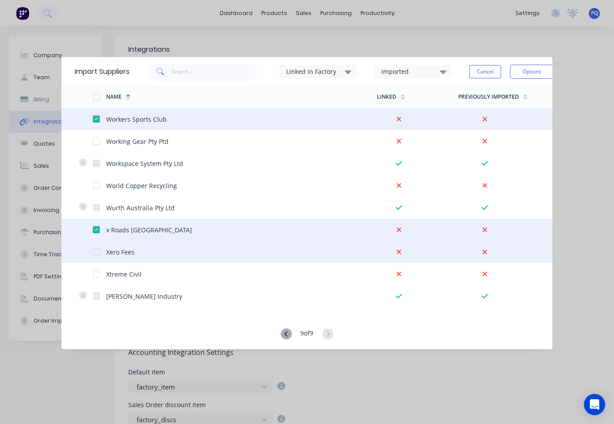
click at [96, 251] on div at bounding box center [96, 252] width 18 height 18
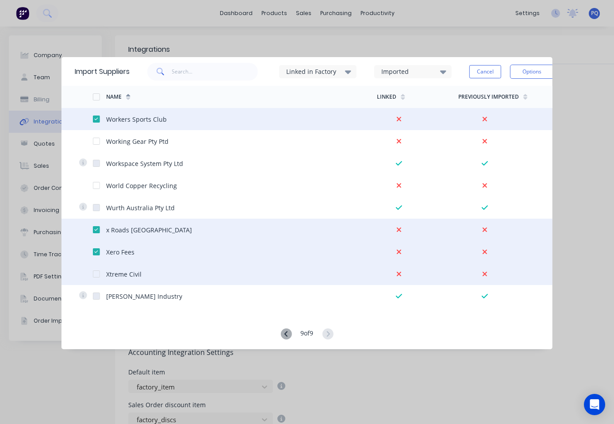
scroll to position [306, 0]
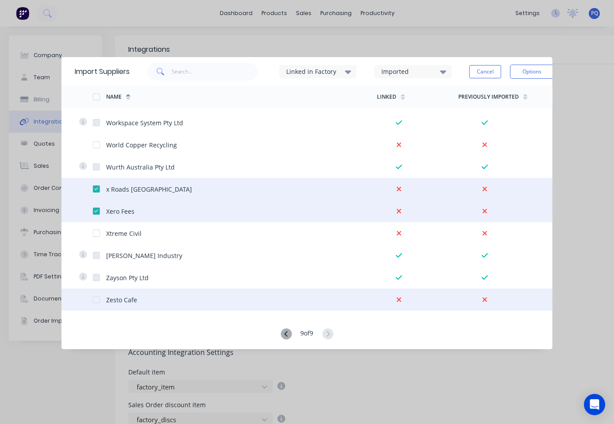
click at [98, 300] on div at bounding box center [96, 300] width 18 height 18
click at [529, 67] on button "Options" at bounding box center [532, 72] width 44 height 14
click at [518, 100] on div "Import selected suppliers" at bounding box center [512, 96] width 68 height 22
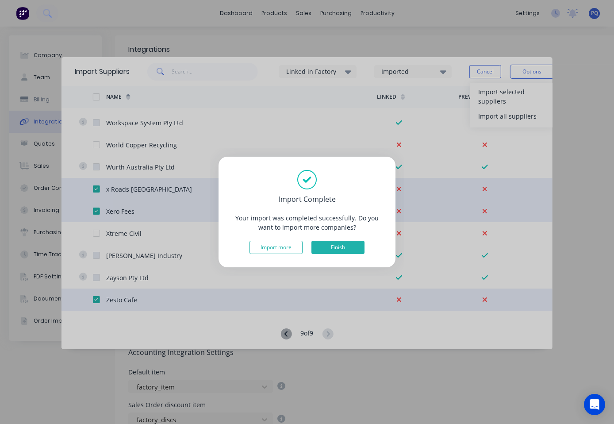
click at [332, 251] on button "Finish" at bounding box center [337, 247] width 53 height 13
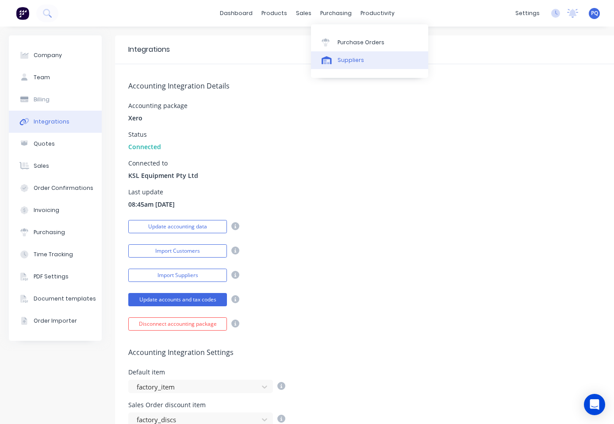
click at [339, 60] on div "Suppliers" at bounding box center [351, 60] width 27 height 8
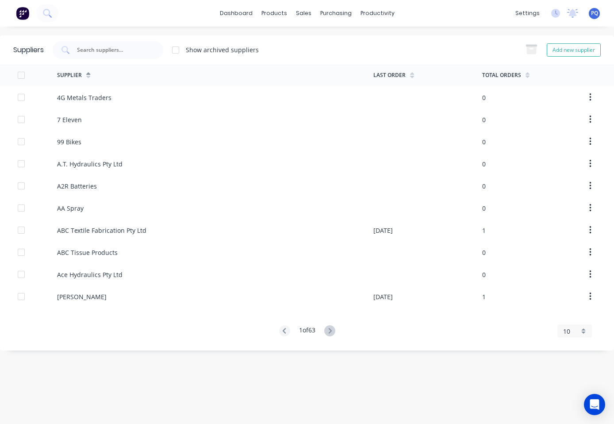
click at [580, 331] on div "10" at bounding box center [574, 330] width 35 height 13
click at [578, 319] on div "35" at bounding box center [575, 315] width 34 height 15
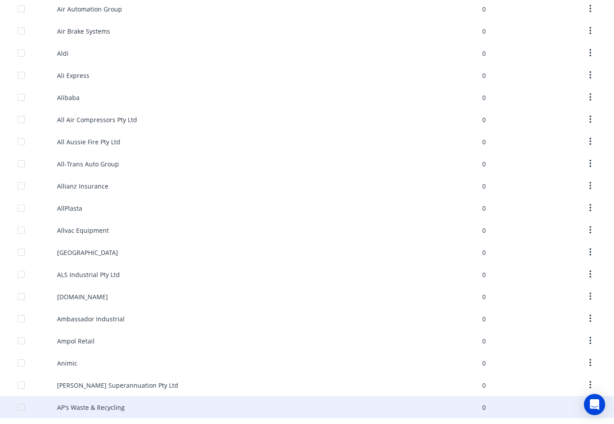
scroll to position [488, 0]
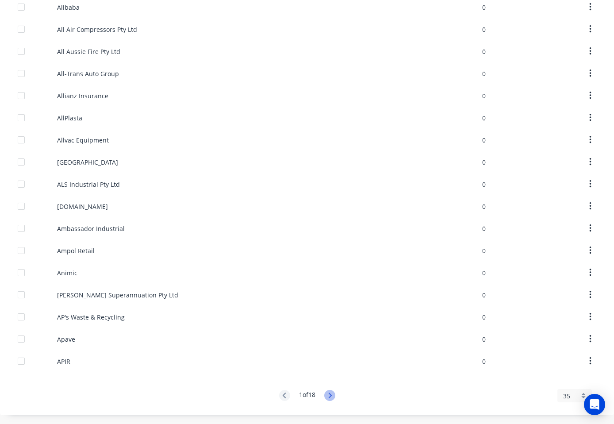
click at [328, 396] on icon at bounding box center [329, 395] width 11 height 11
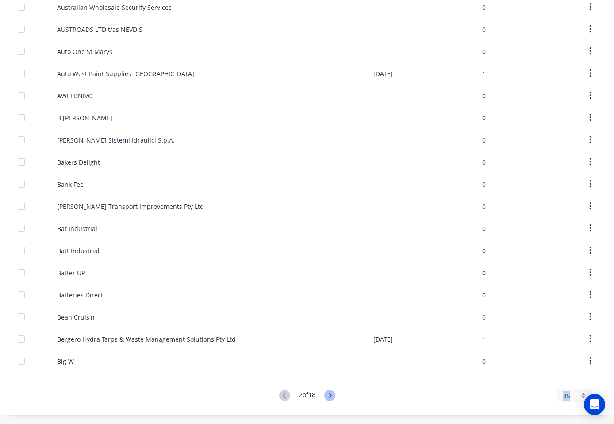
click at [328, 396] on icon at bounding box center [329, 395] width 11 height 11
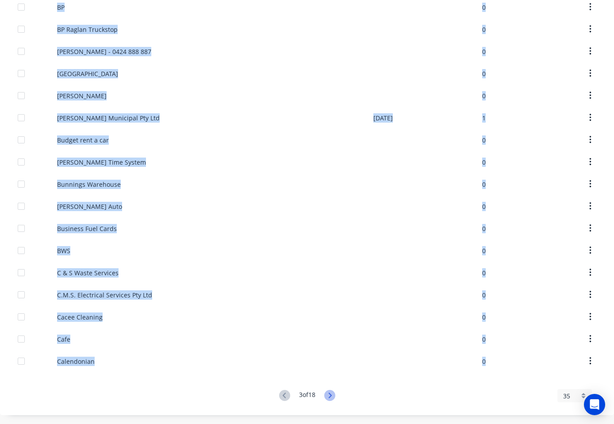
click at [328, 396] on icon at bounding box center [329, 395] width 11 height 11
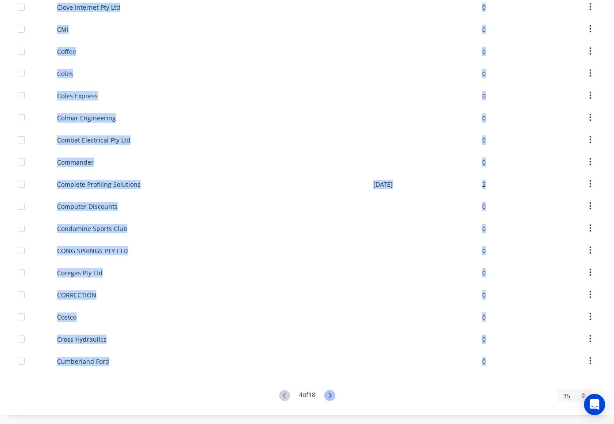
click at [328, 396] on icon at bounding box center [329, 395] width 11 height 11
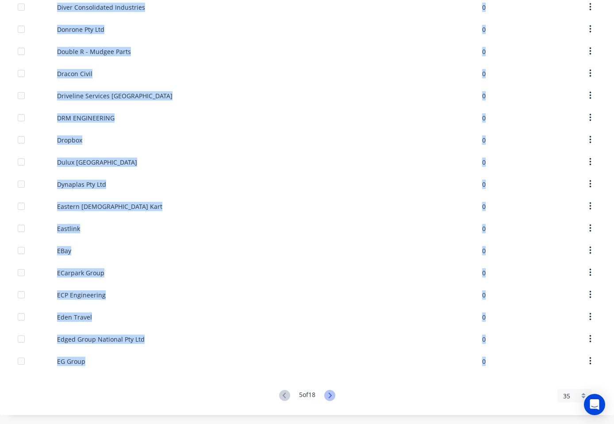
click at [328, 396] on icon at bounding box center [329, 395] width 11 height 11
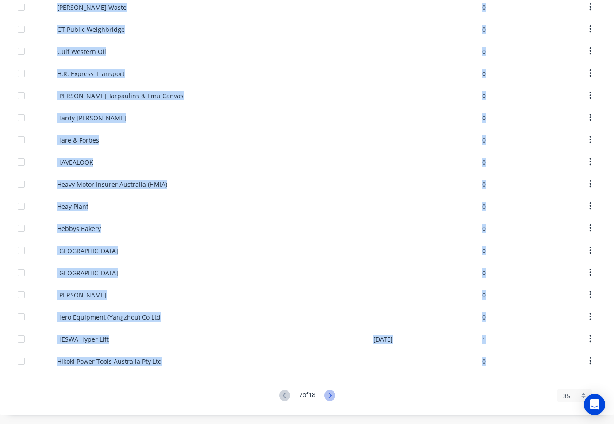
click at [328, 396] on icon at bounding box center [329, 395] width 11 height 11
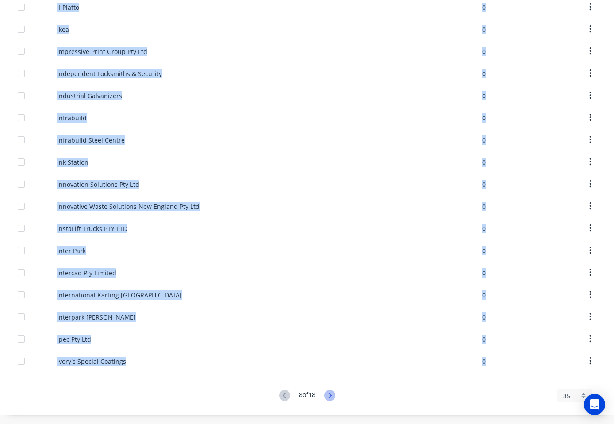
click at [328, 396] on icon at bounding box center [329, 395] width 11 height 11
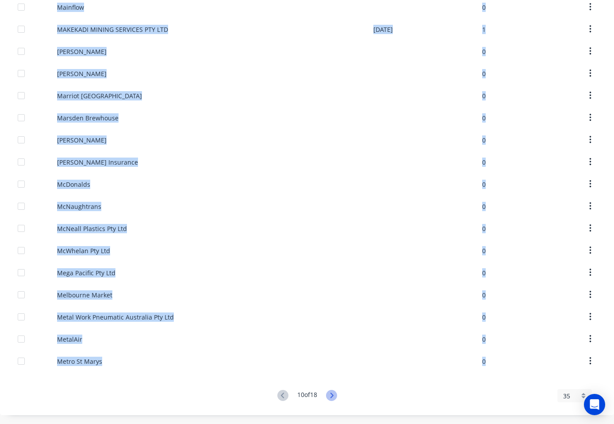
click at [328, 396] on icon at bounding box center [331, 395] width 11 height 11
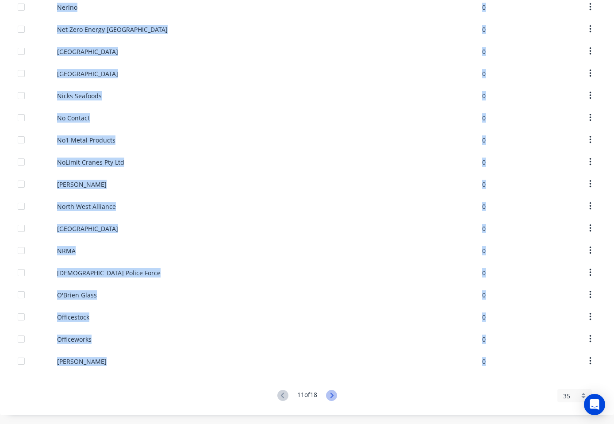
click at [328, 396] on icon at bounding box center [331, 395] width 11 height 11
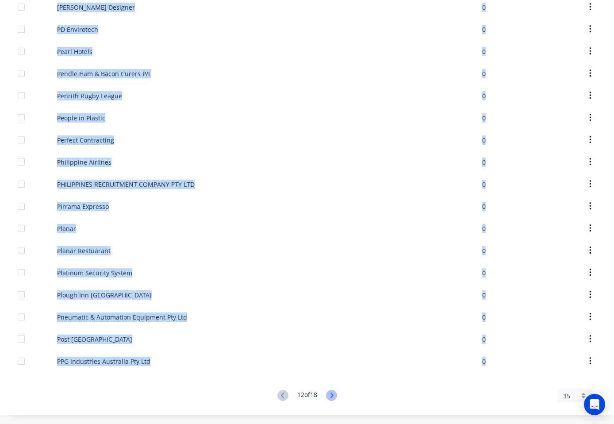
click at [328, 396] on icon at bounding box center [331, 395] width 11 height 11
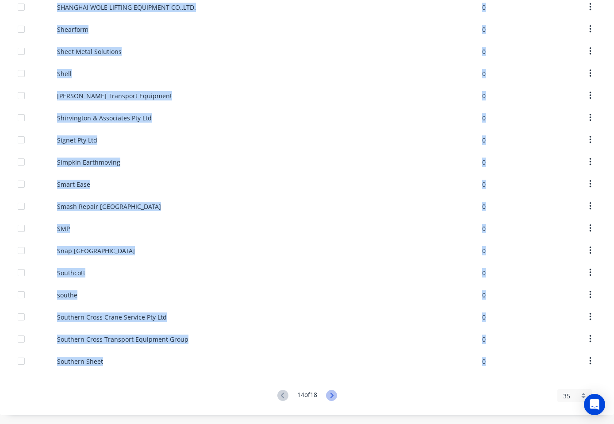
click at [328, 396] on icon at bounding box center [331, 395] width 11 height 11
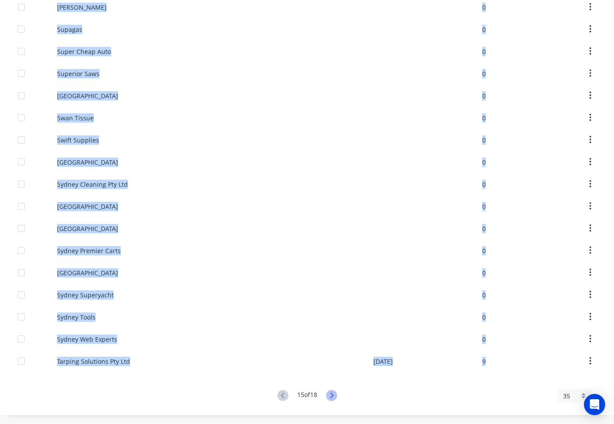
click at [328, 396] on icon at bounding box center [331, 395] width 11 height 11
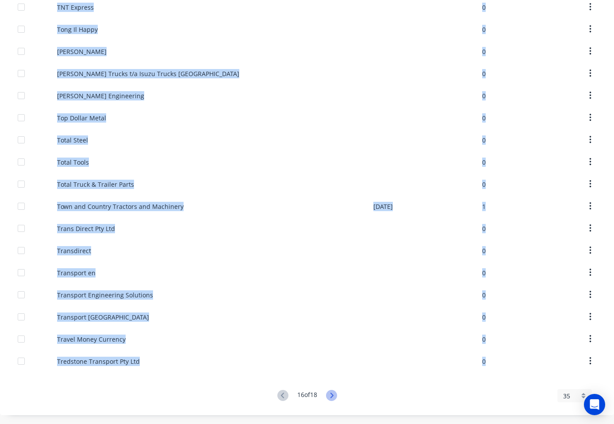
click at [328, 396] on icon at bounding box center [331, 395] width 11 height 11
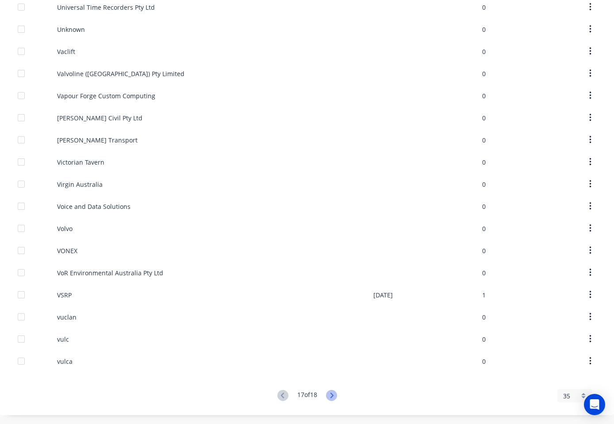
click at [328, 396] on icon at bounding box center [331, 395] width 11 height 11
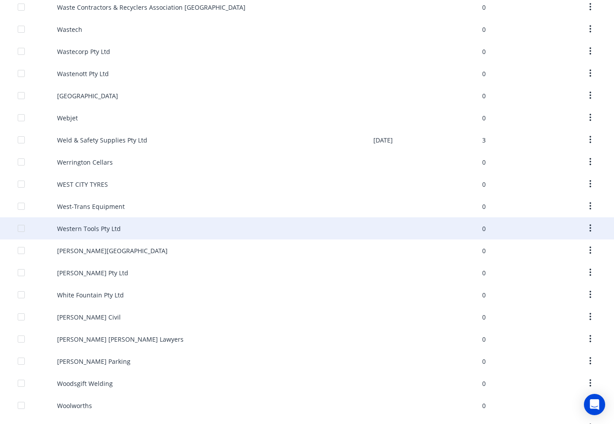
scroll to position [0, 0]
